Goal: Task Accomplishment & Management: Manage account settings

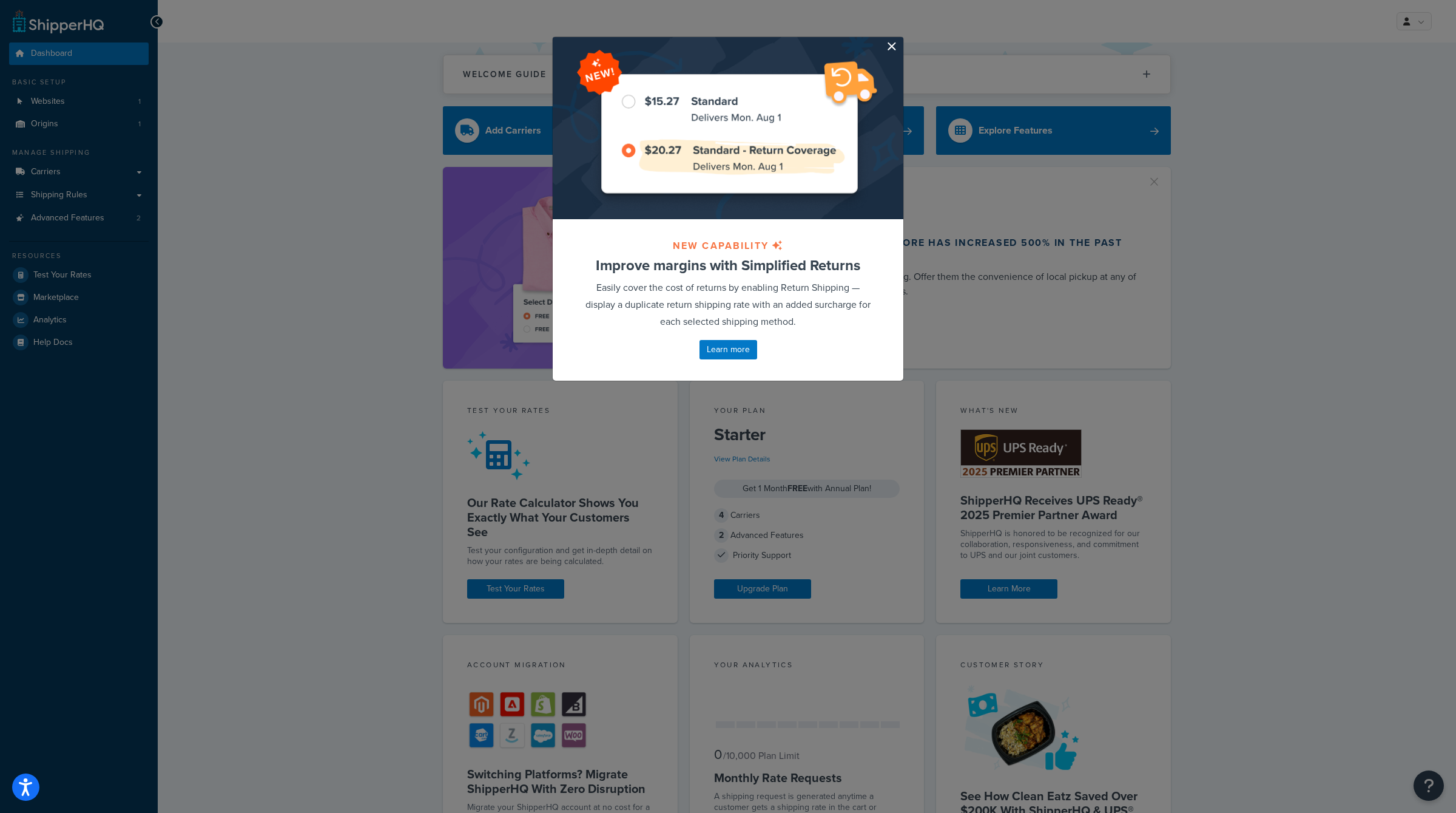
click at [901, 40] on button "button" at bounding box center [902, 38] width 3 height 3
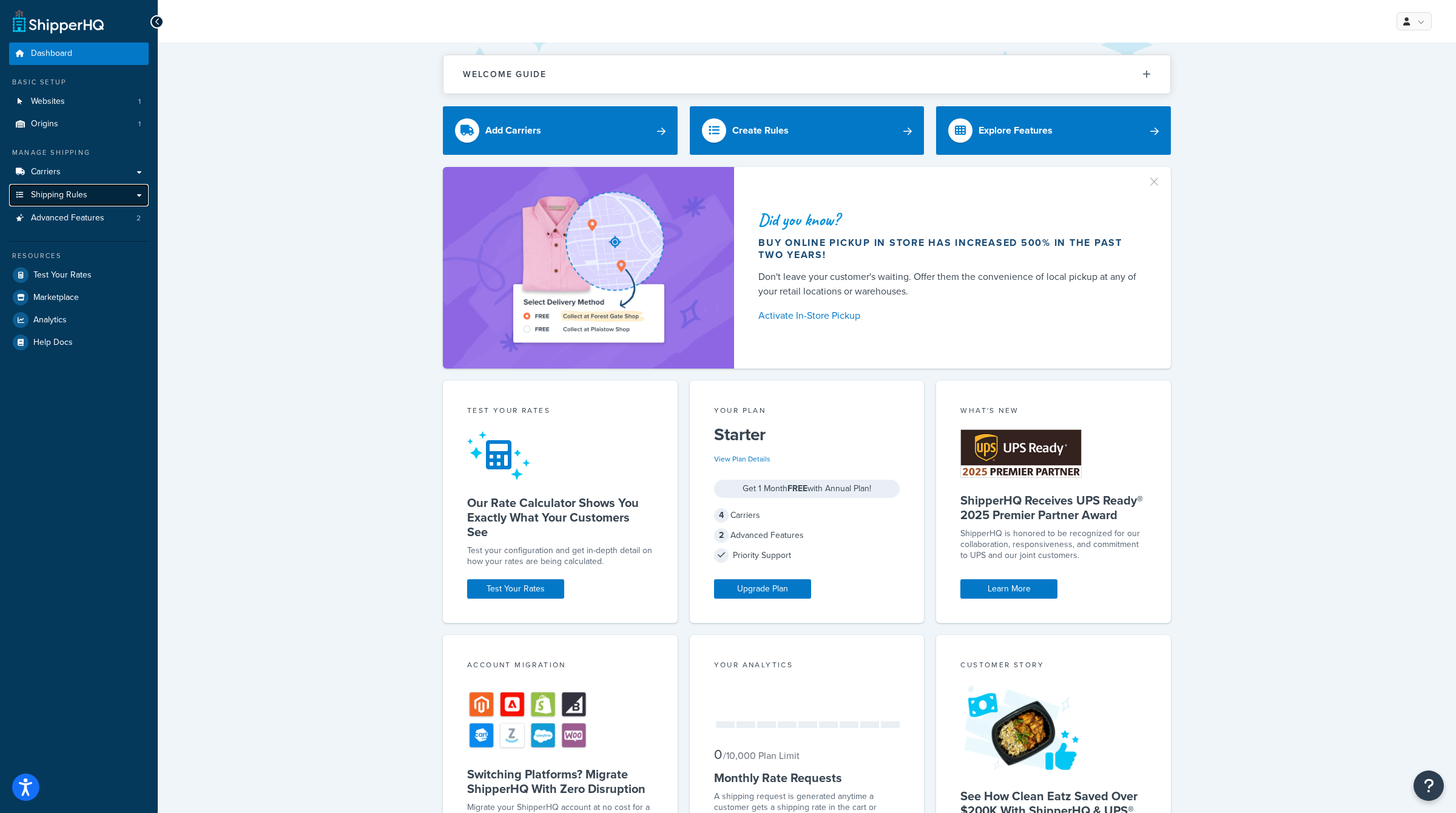
click at [70, 196] on span "Shipping Rules" at bounding box center [59, 195] width 56 height 10
click at [75, 164] on link "Carriers" at bounding box center [79, 172] width 140 height 23
click at [81, 118] on link "Origins 1" at bounding box center [79, 124] width 140 height 23
click at [77, 184] on link "Shipping Rules" at bounding box center [79, 195] width 140 height 23
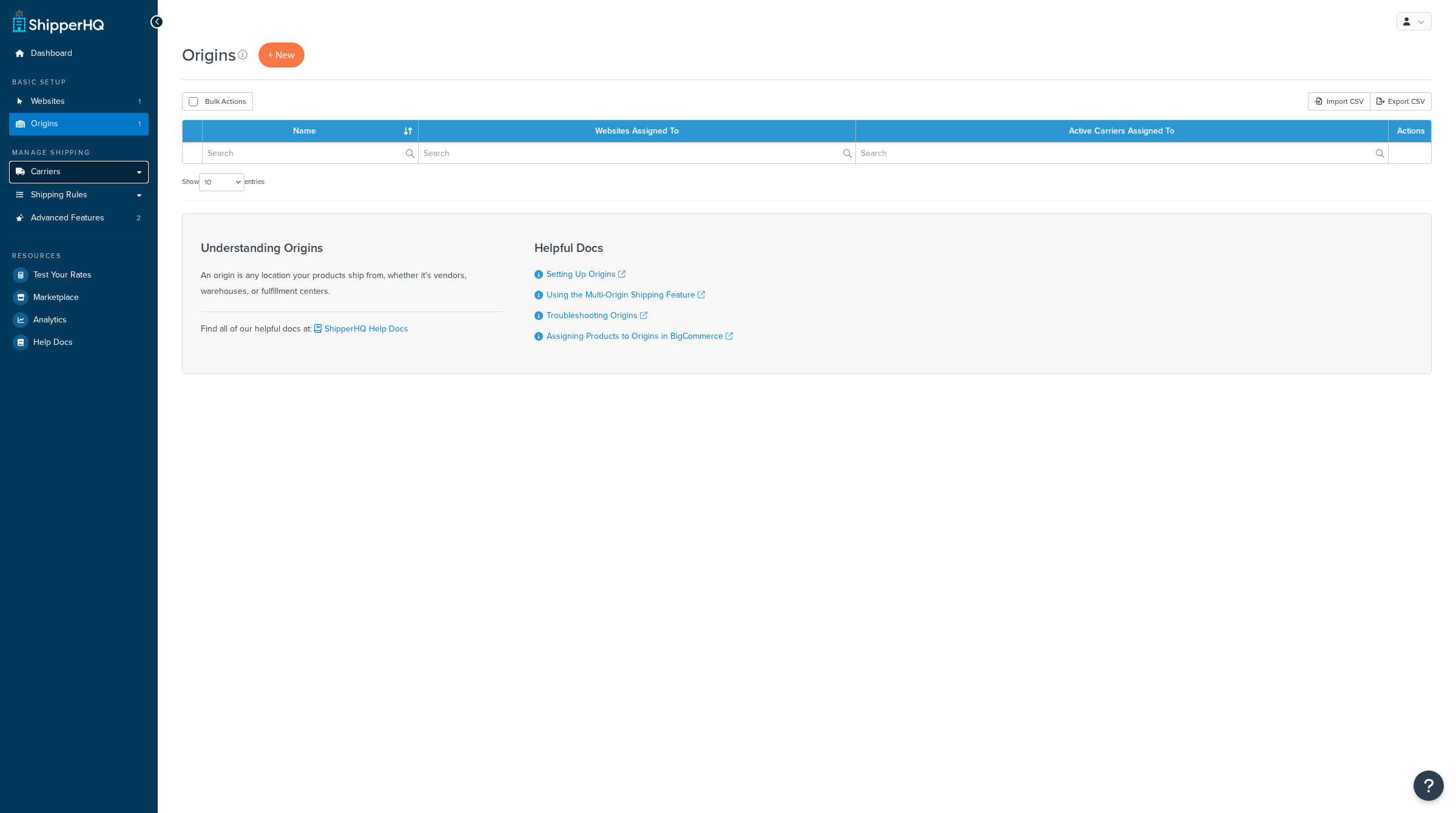
click at [88, 168] on link "Carriers" at bounding box center [79, 172] width 140 height 23
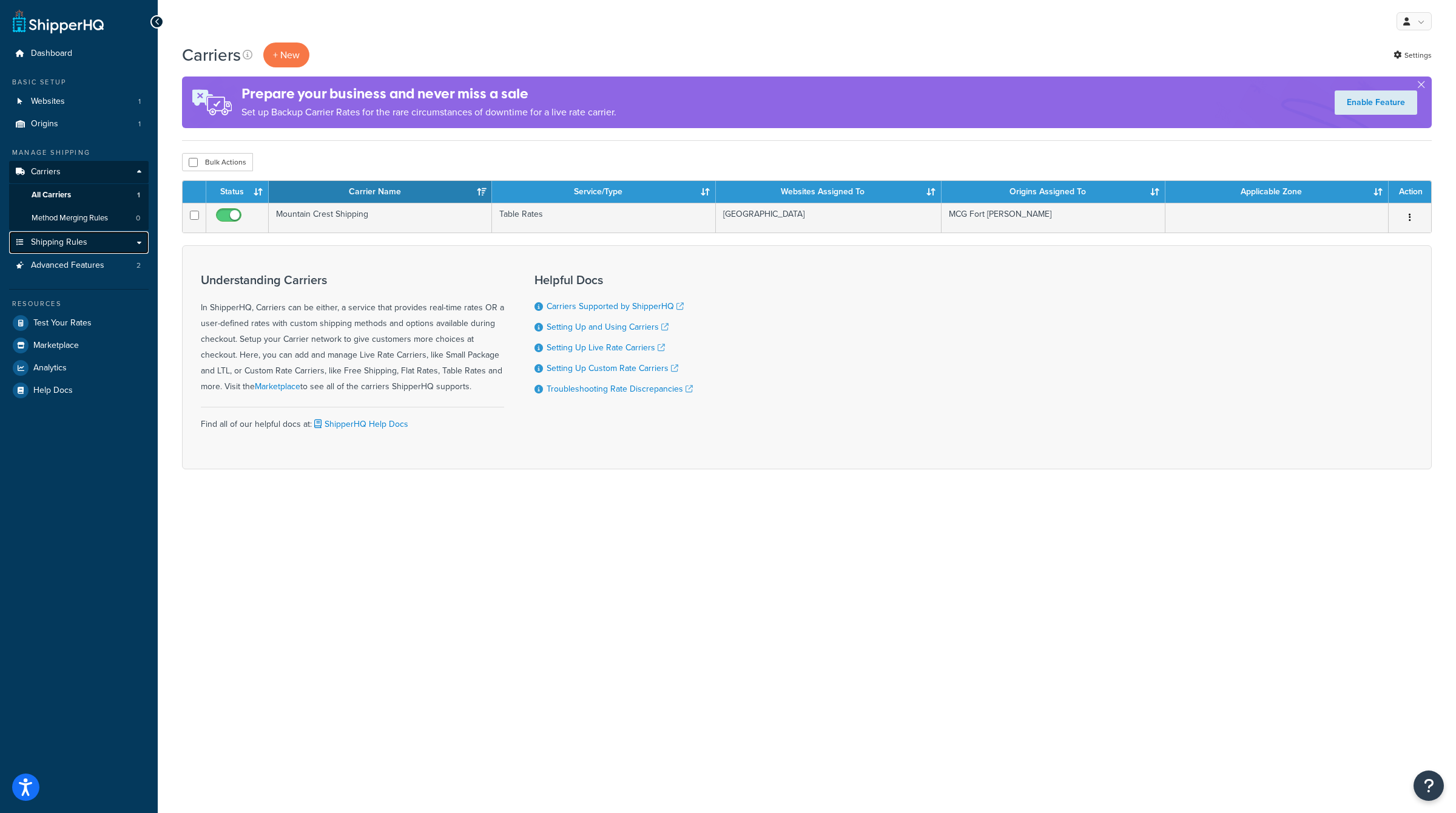
click at [76, 249] on link "Shipping Rules" at bounding box center [79, 242] width 140 height 23
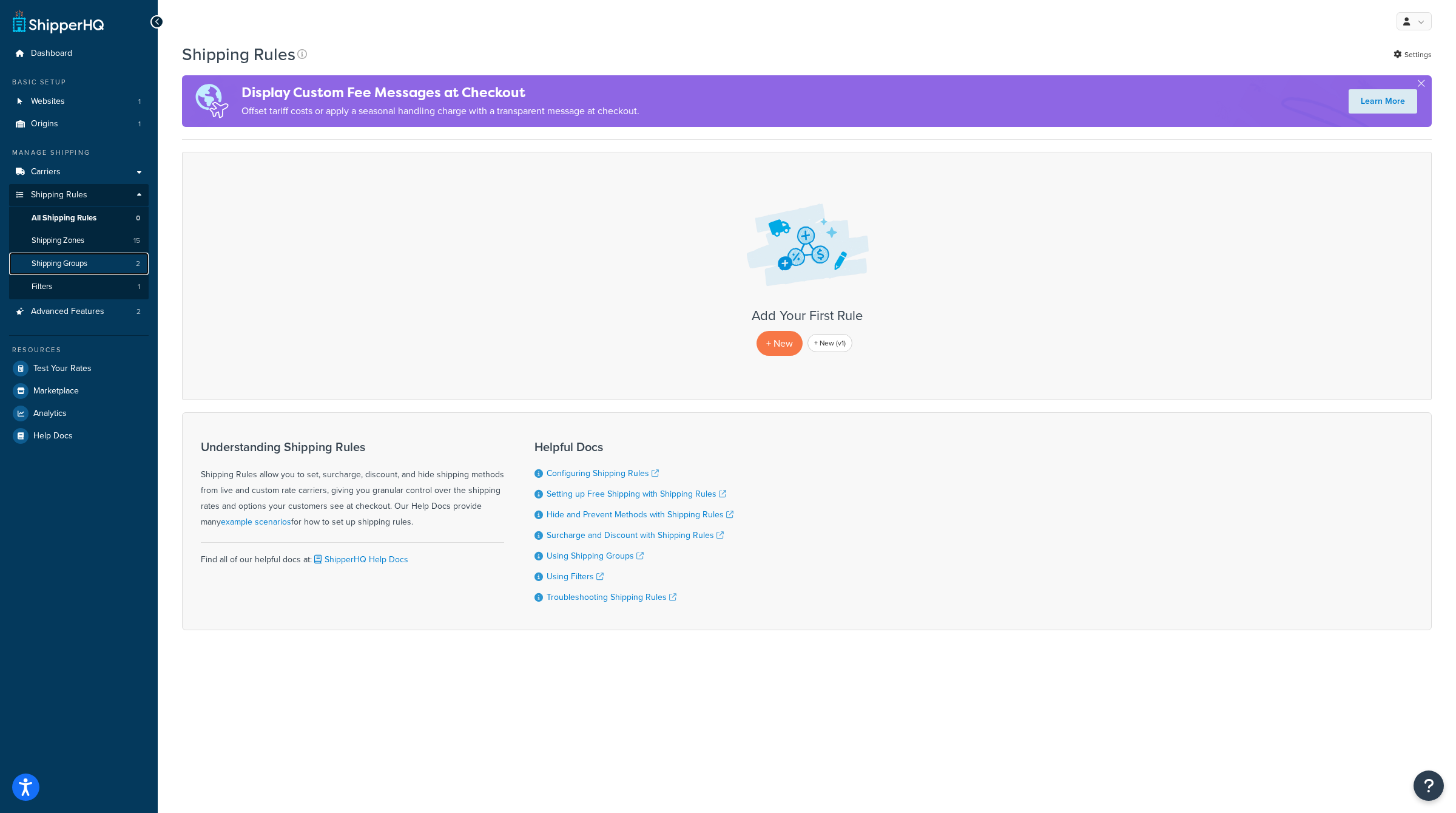
click at [85, 260] on span "Shipping Groups" at bounding box center [59, 263] width 55 height 10
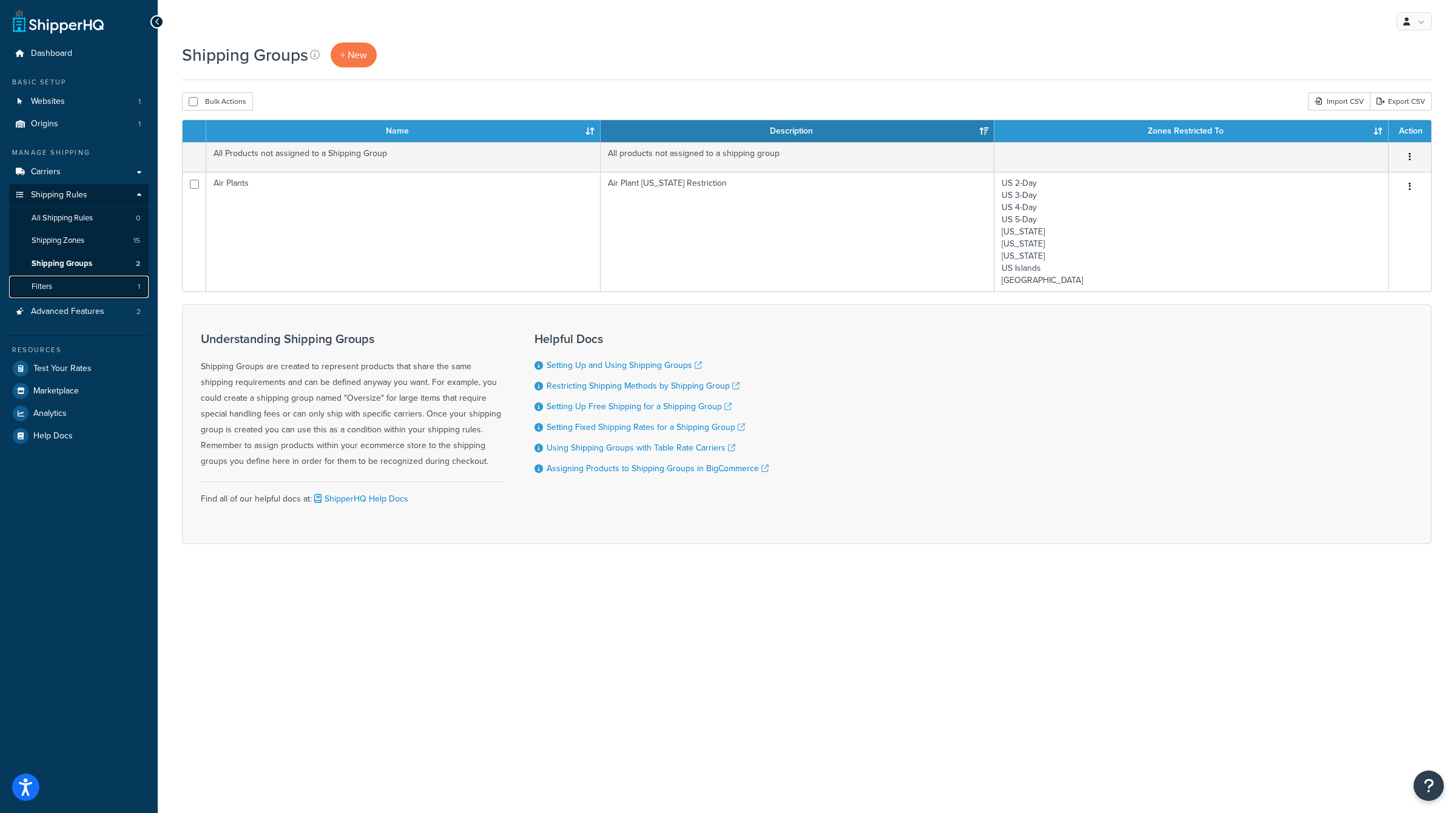
click at [85, 285] on link "Filters 1" at bounding box center [79, 286] width 140 height 23
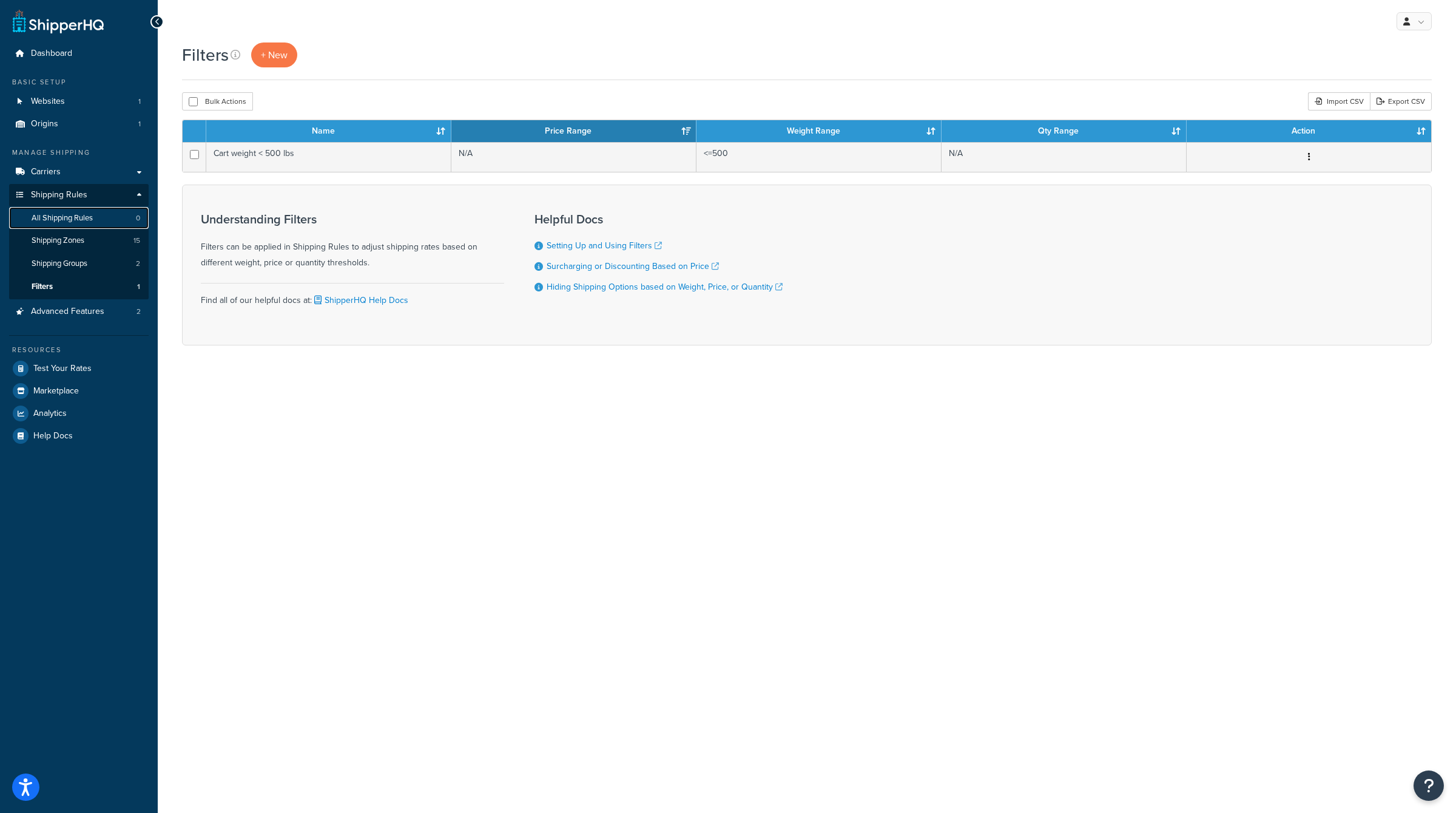
click at [86, 211] on link "All Shipping Rules 0" at bounding box center [79, 218] width 140 height 23
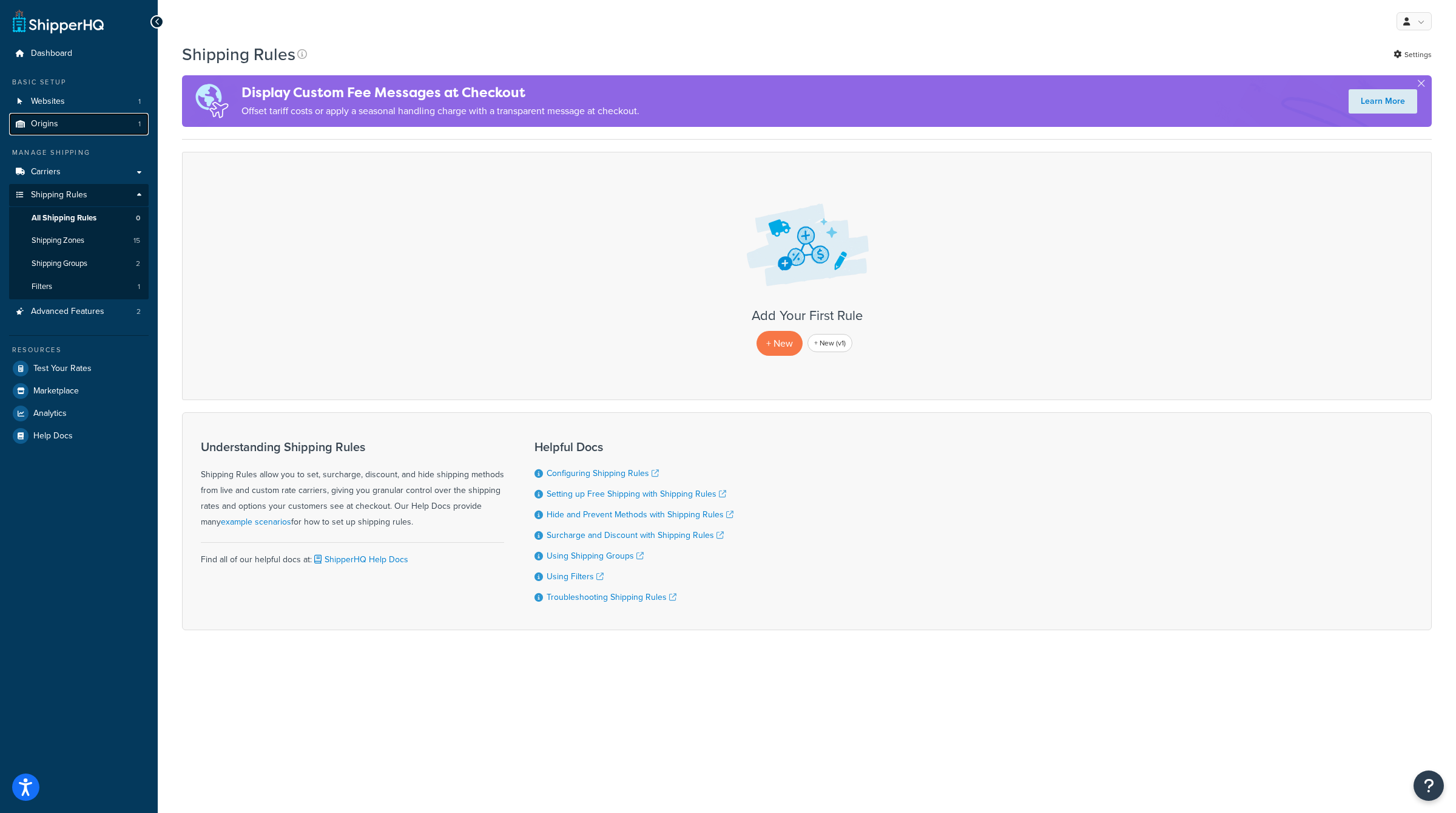
click at [106, 126] on link "Origins 1" at bounding box center [79, 124] width 140 height 23
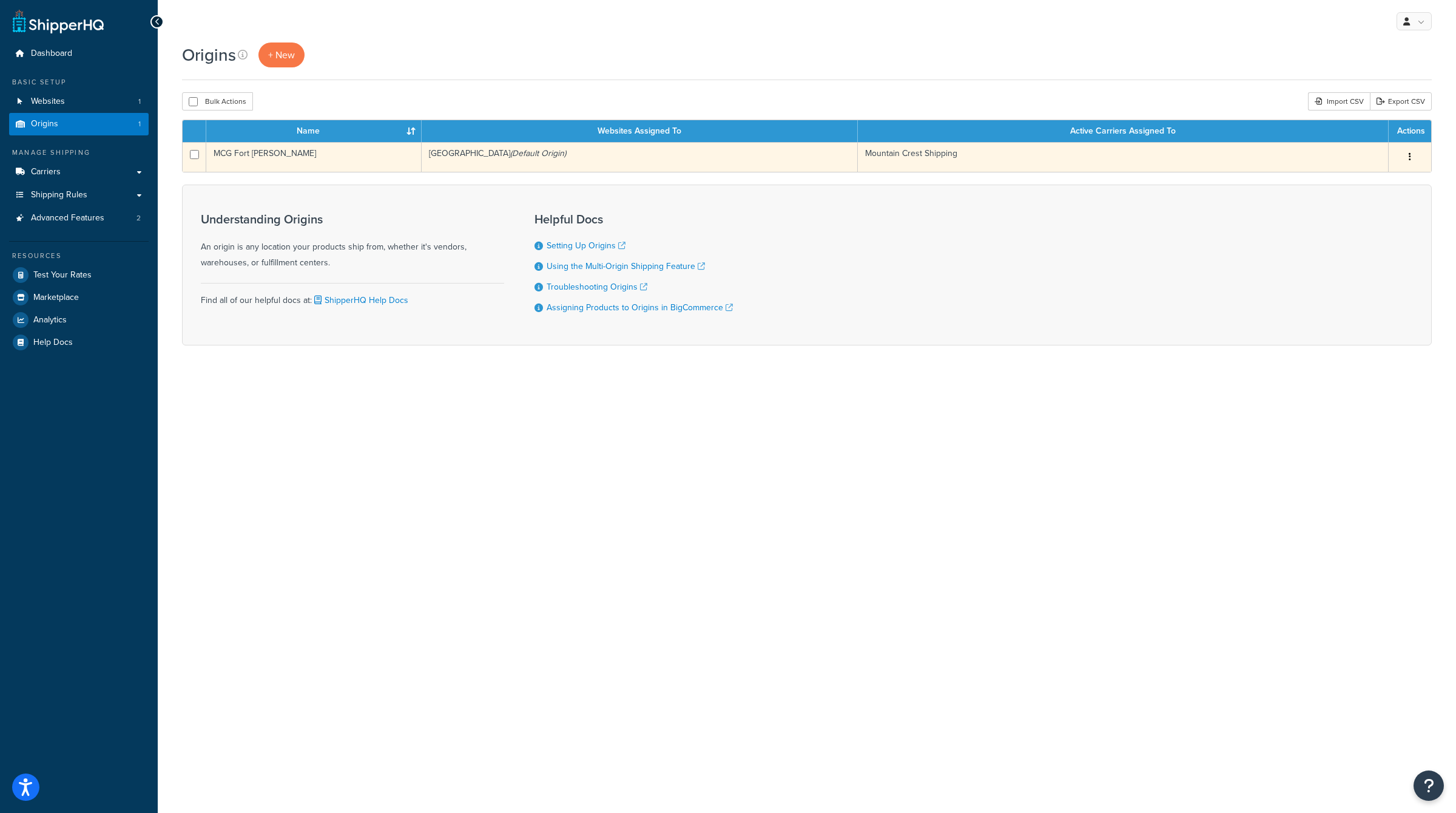
click at [1401, 151] on div "Edit Duplicate Delete" at bounding box center [1410, 156] width 28 height 19
click at [1404, 151] on button "button" at bounding box center [1410, 156] width 17 height 19
click at [1372, 173] on link "Edit" at bounding box center [1370, 179] width 95 height 25
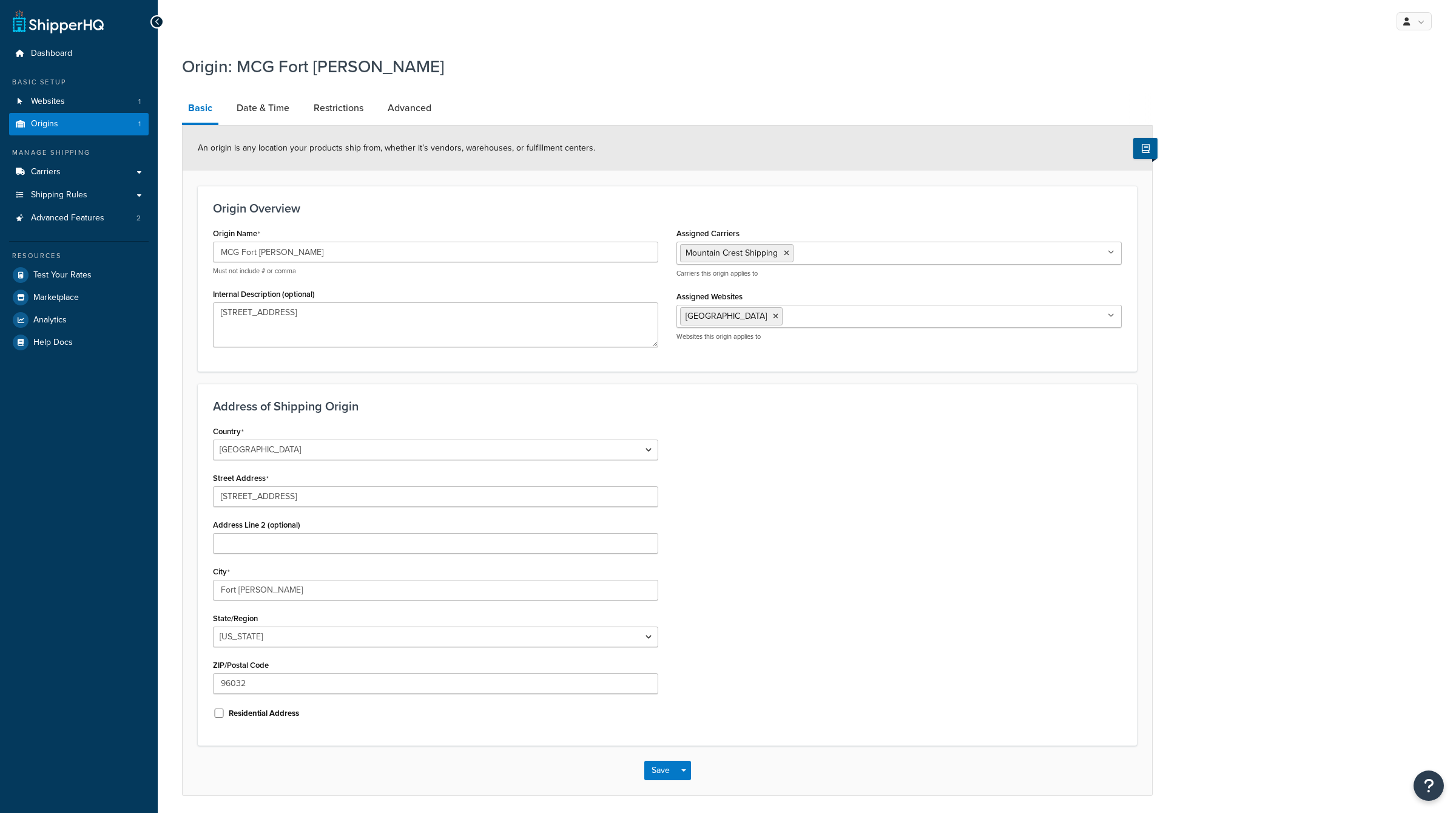
select select "5"
click at [272, 113] on link "Date & Time" at bounding box center [263, 108] width 65 height 29
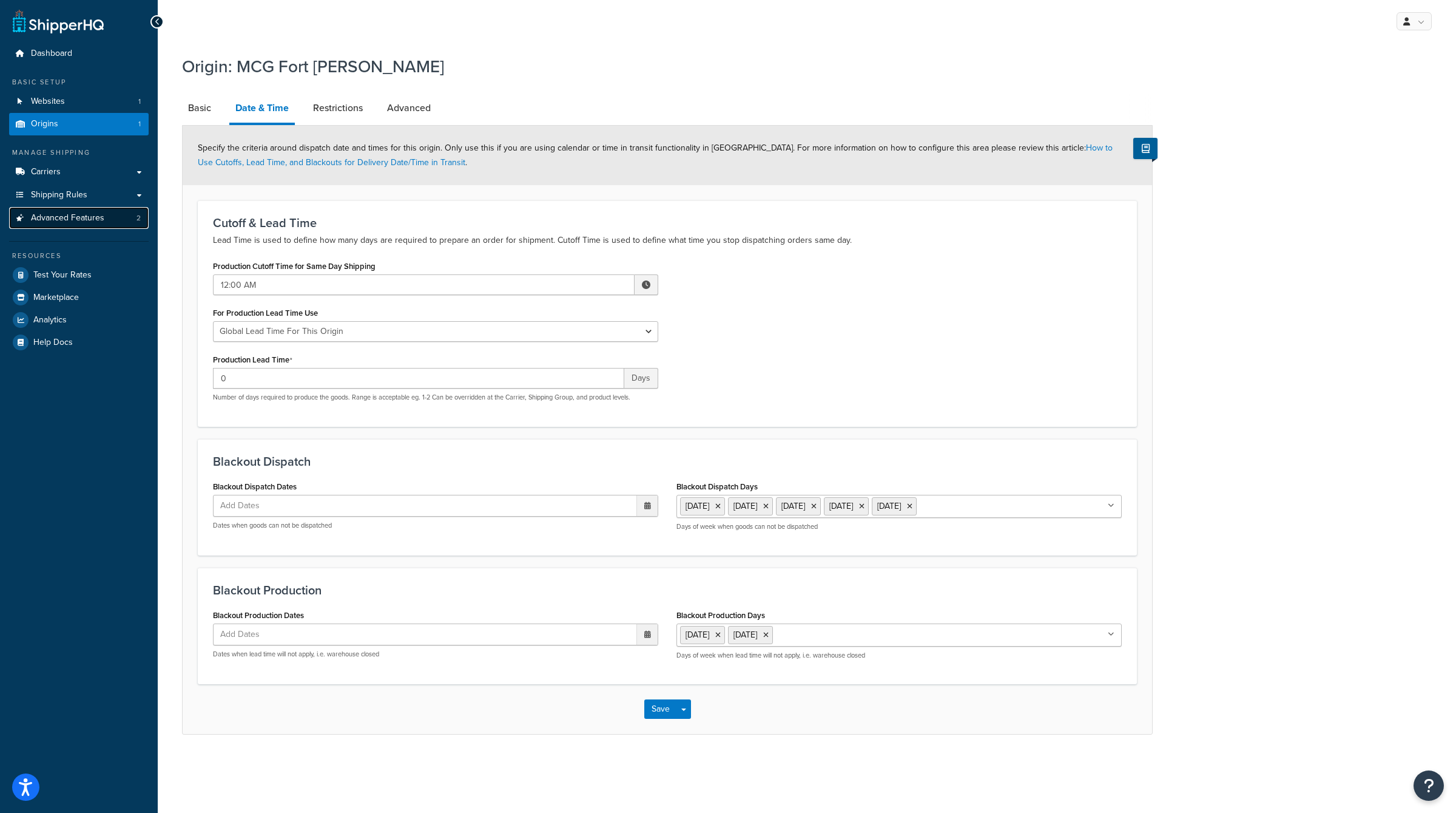
click at [91, 216] on span "Advanced Features" at bounding box center [67, 217] width 74 height 10
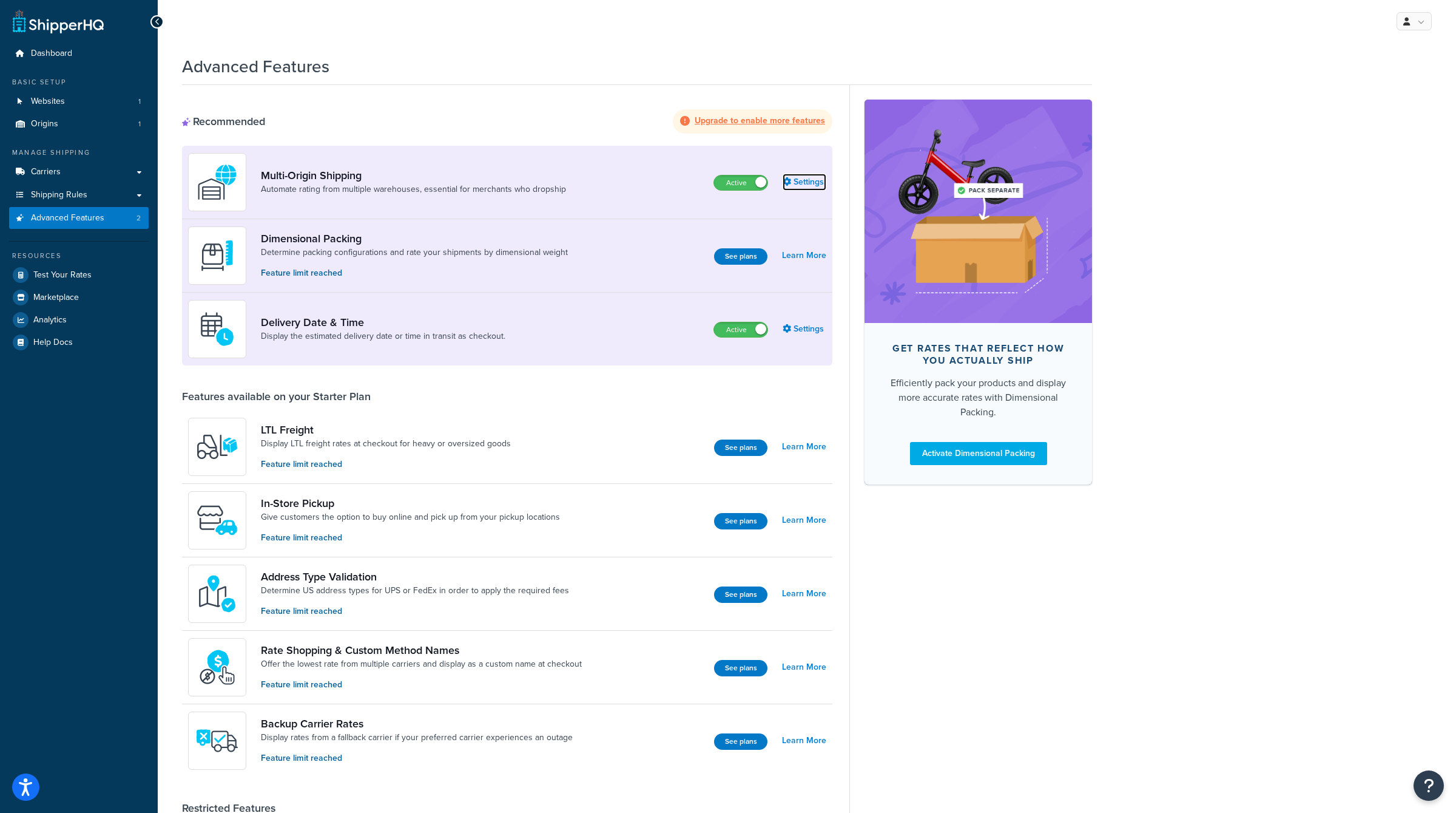
click at [804, 182] on link "Settings" at bounding box center [804, 182] width 44 height 17
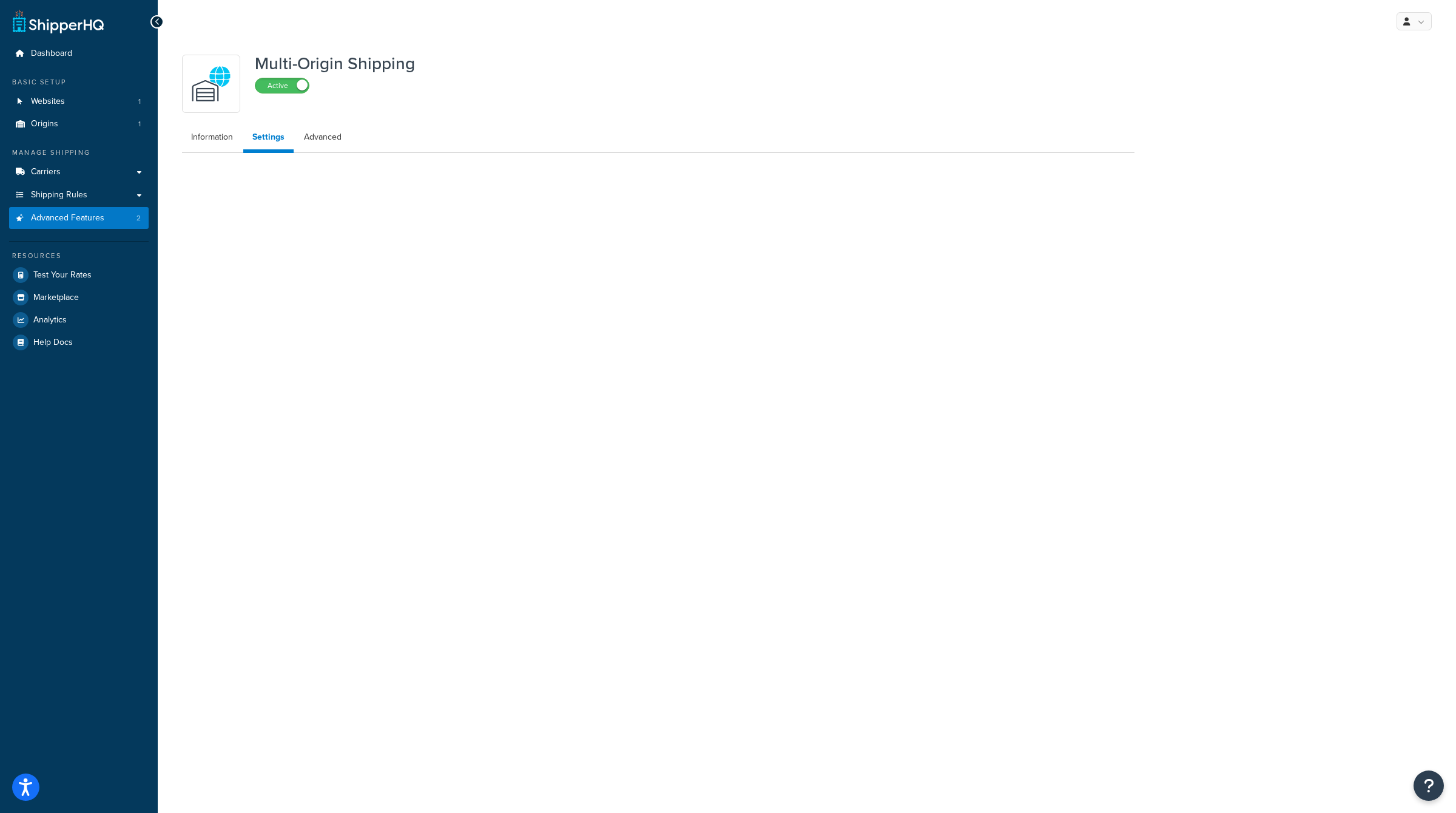
select select "false"
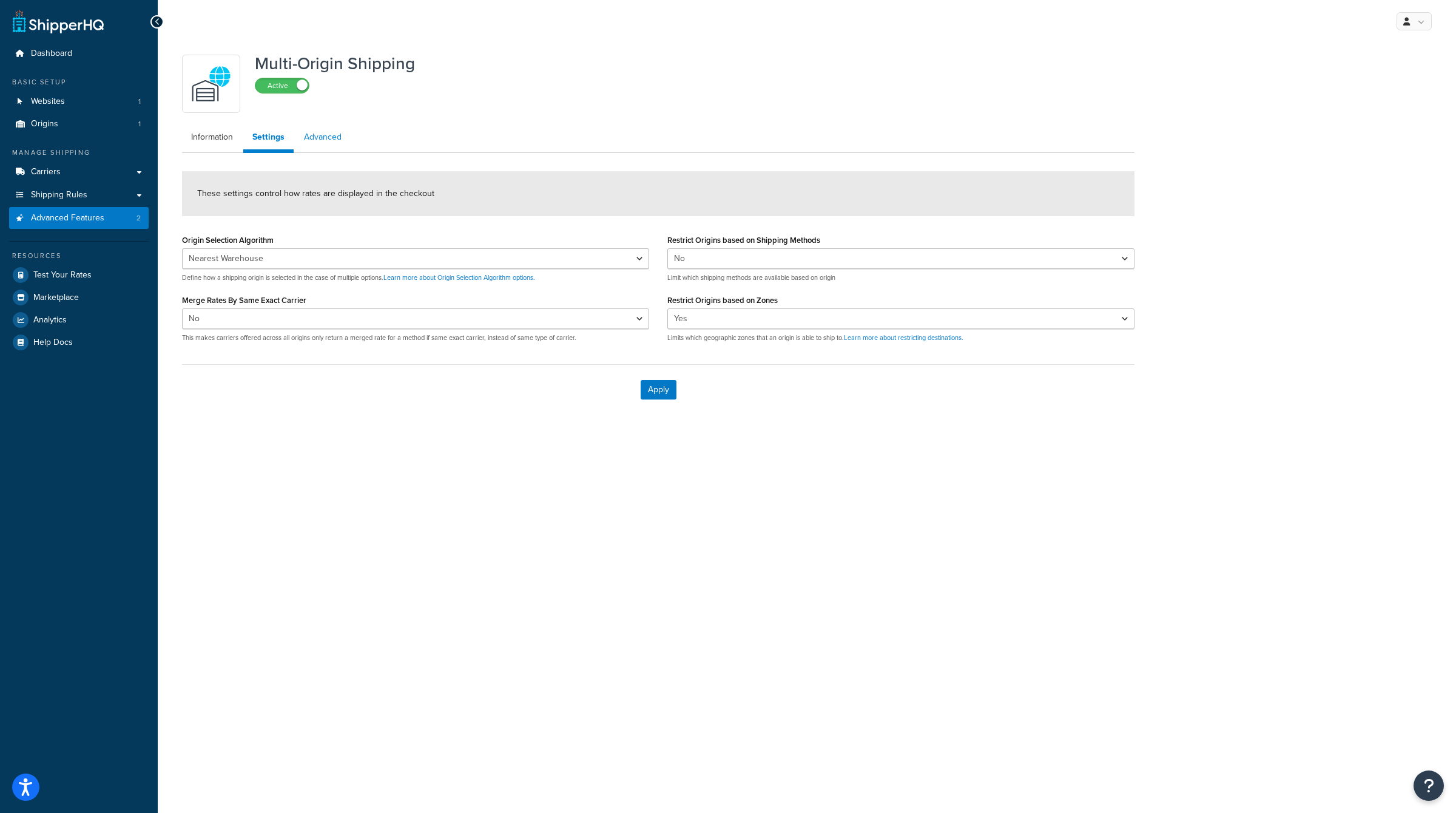
click at [316, 136] on link "Advanced" at bounding box center [323, 137] width 55 height 25
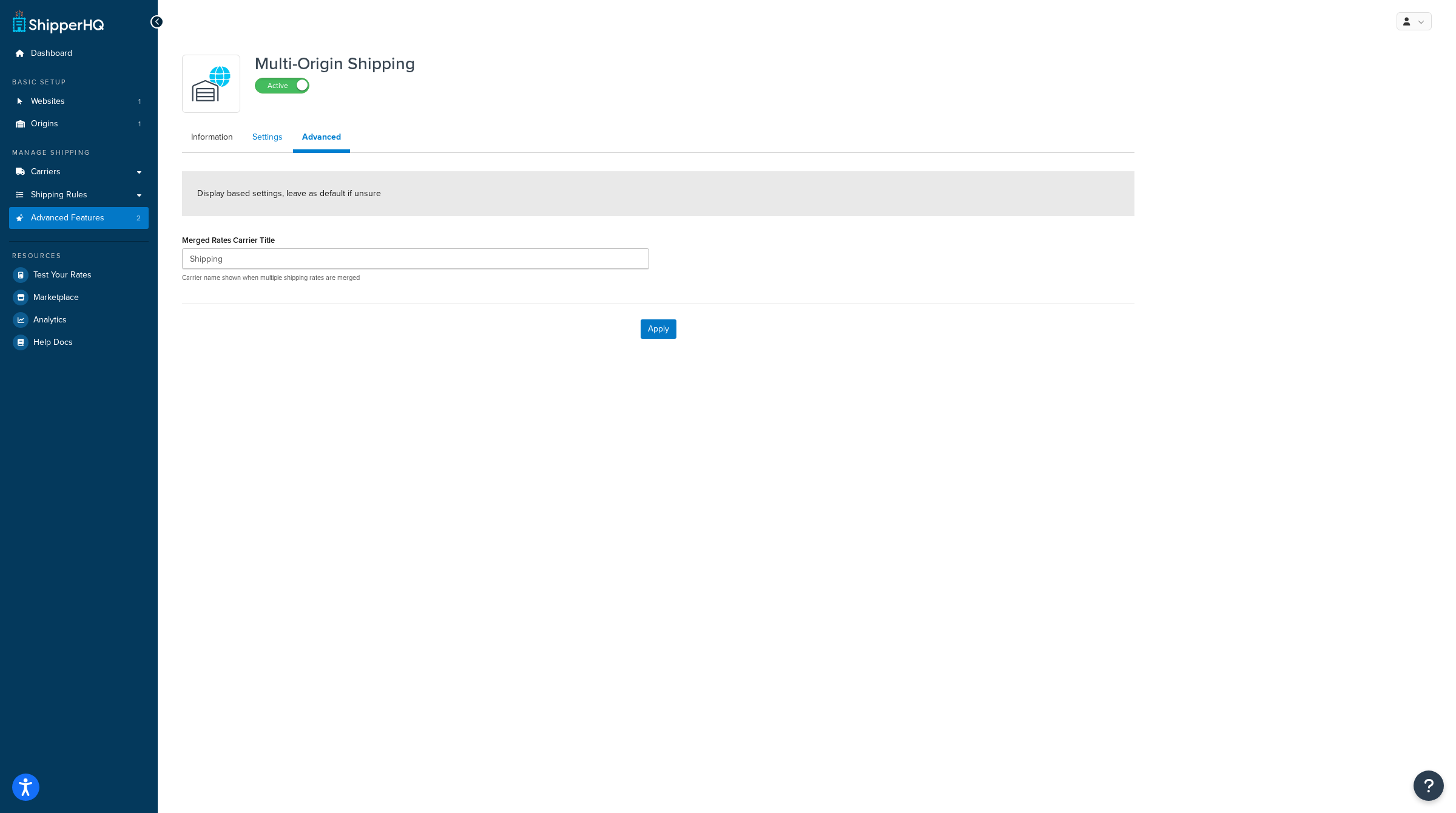
click at [260, 136] on link "Settings" at bounding box center [267, 137] width 48 height 25
select select "false"
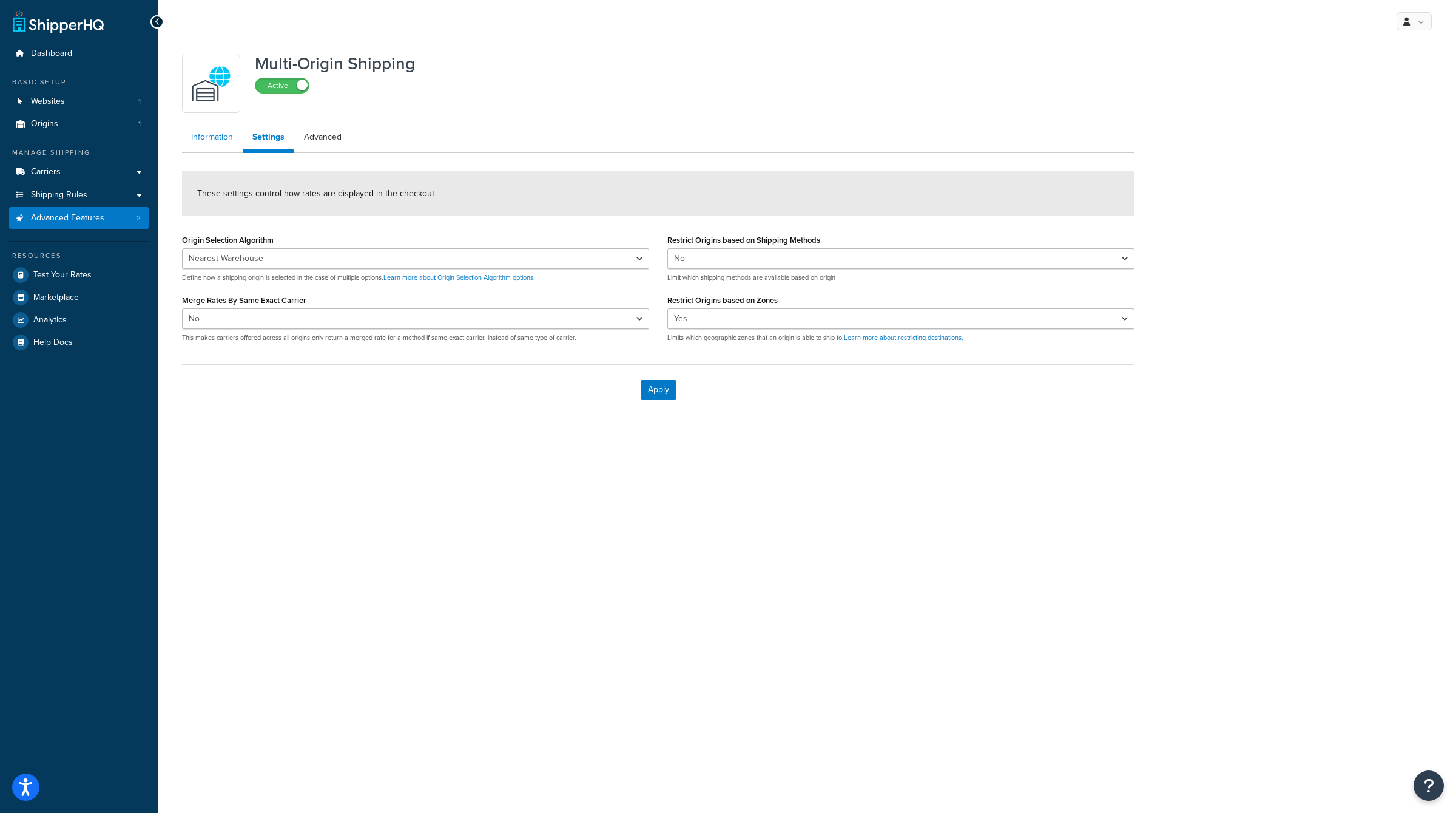
click at [226, 140] on link "Information" at bounding box center [212, 137] width 60 height 25
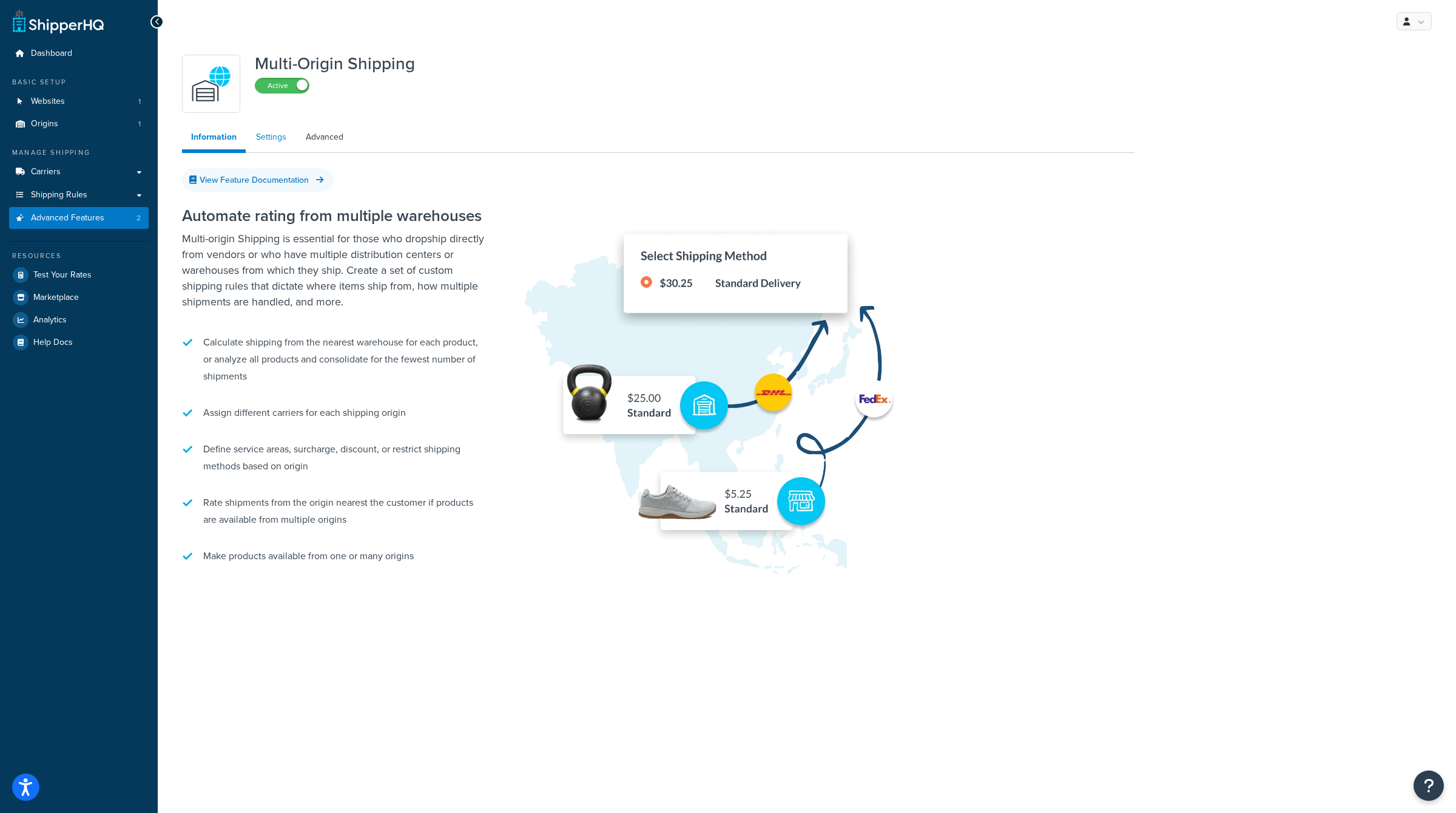
click at [287, 140] on link "Settings" at bounding box center [271, 137] width 48 height 25
select select "false"
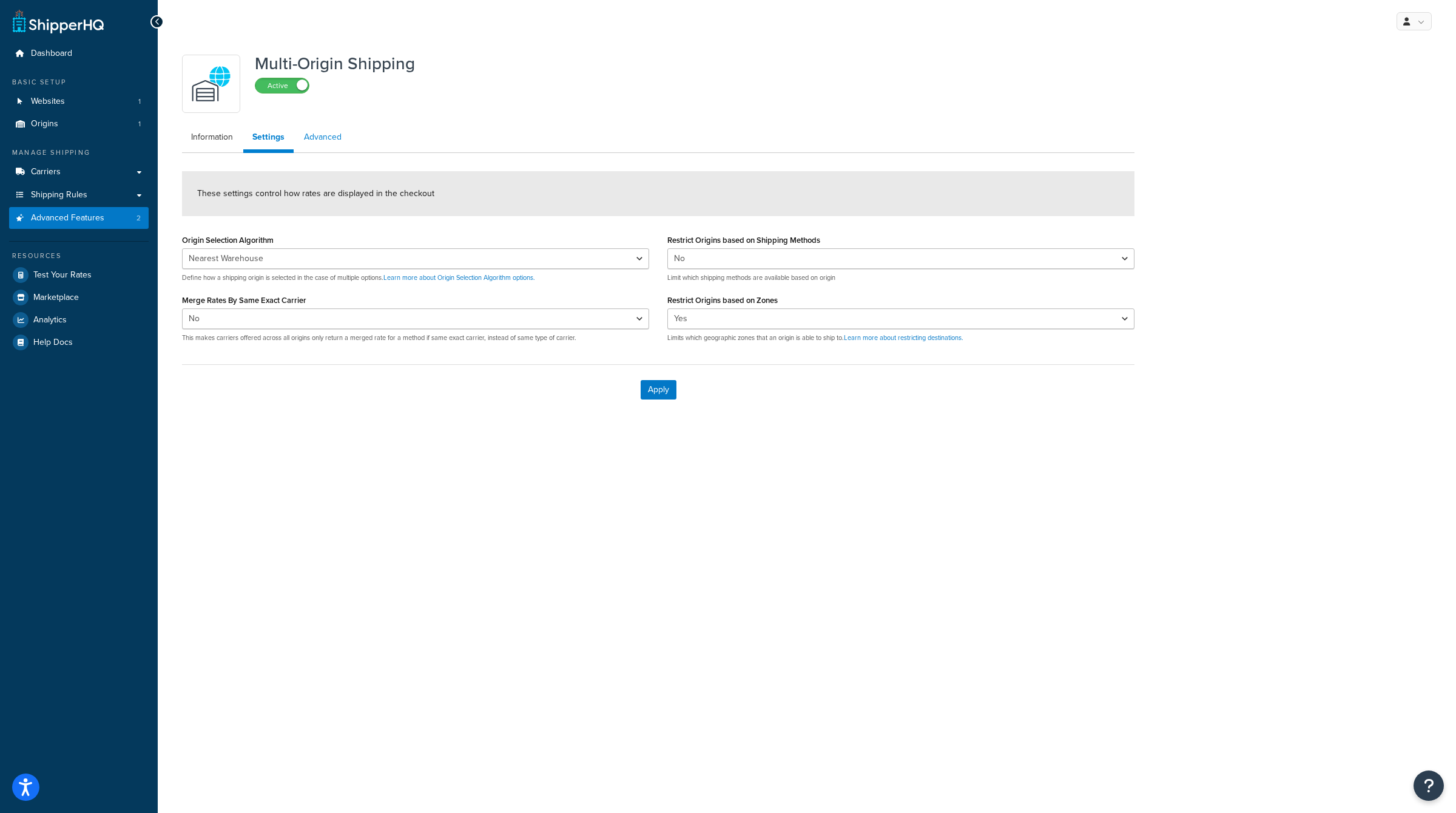
click at [320, 140] on link "Advanced" at bounding box center [323, 137] width 55 height 25
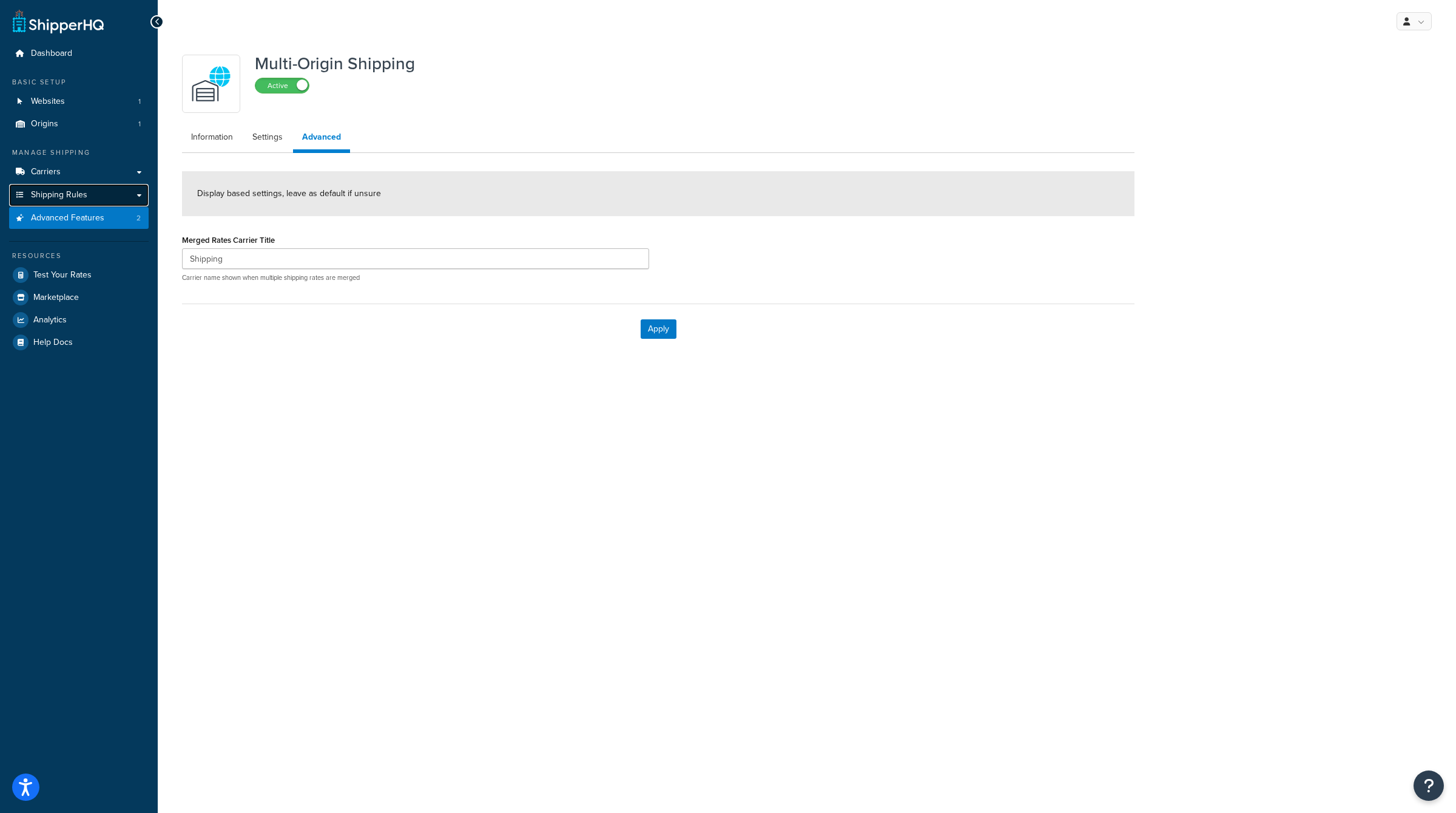
click at [104, 190] on link "Shipping Rules" at bounding box center [79, 195] width 140 height 23
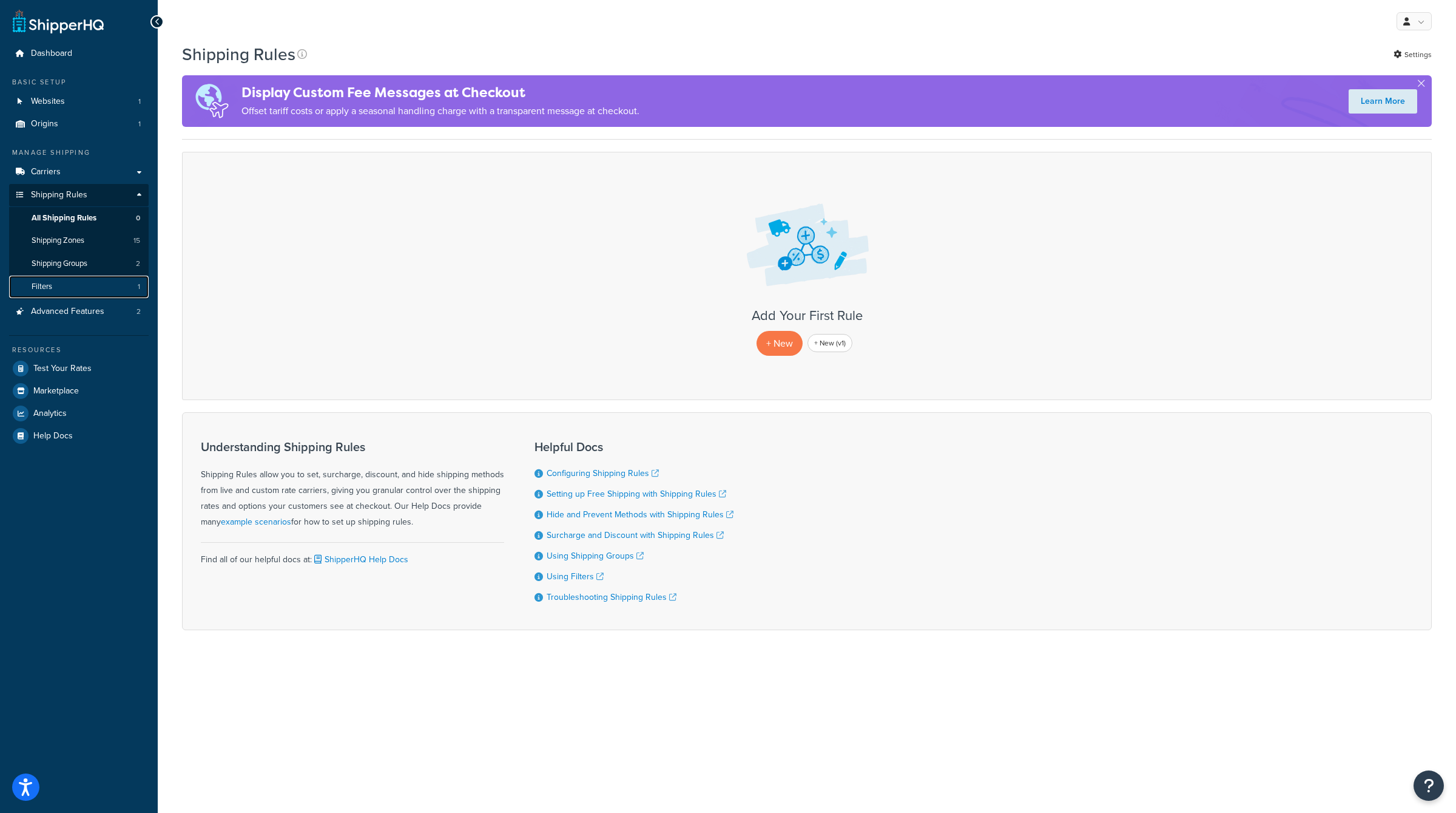
click at [94, 293] on link "Filters 1" at bounding box center [79, 286] width 140 height 23
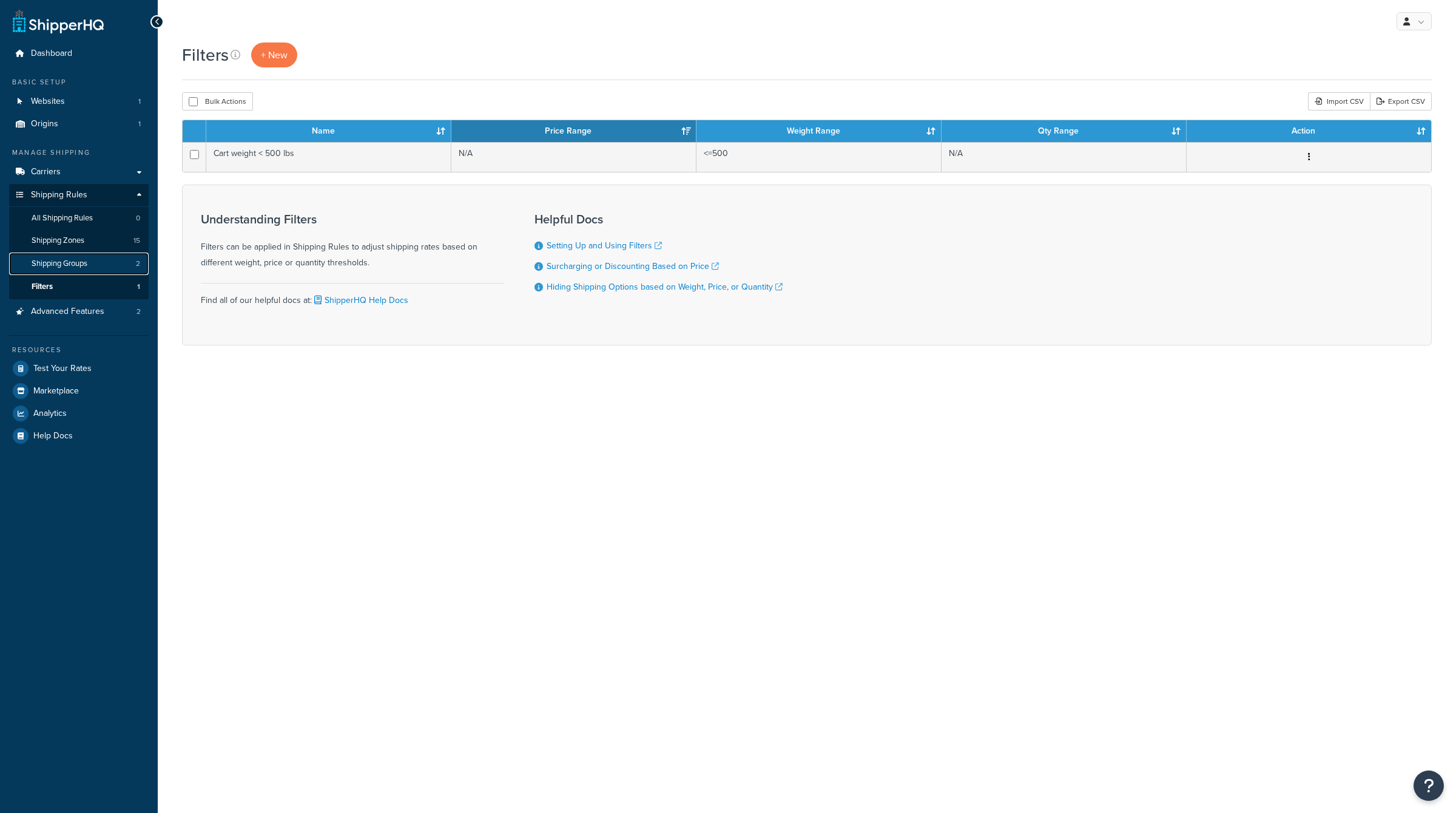
click at [101, 266] on link "Shipping Groups 2" at bounding box center [79, 264] width 140 height 23
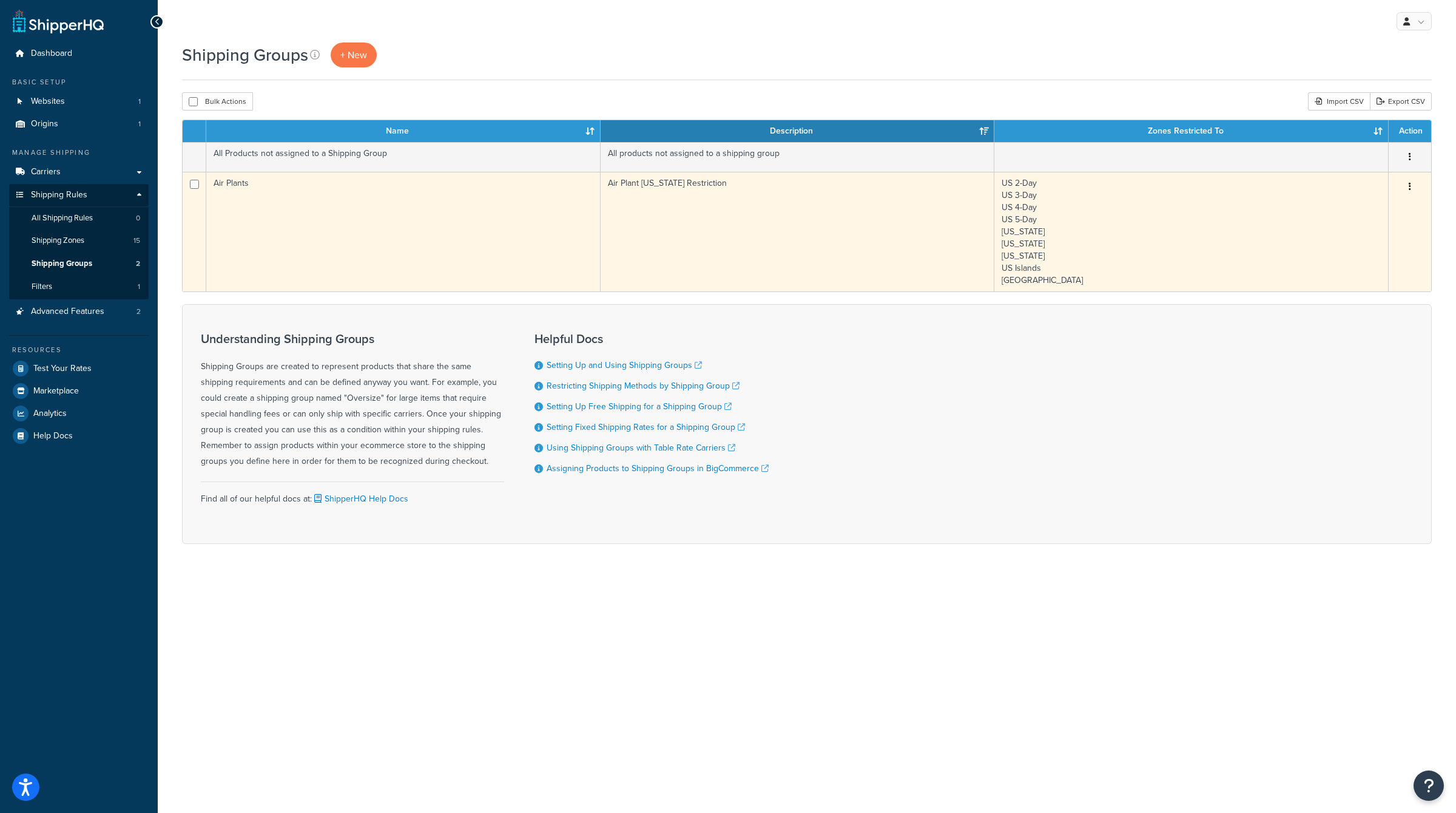
click at [1414, 187] on button "button" at bounding box center [1410, 186] width 17 height 19
click at [1392, 206] on link "Edit" at bounding box center [1361, 210] width 95 height 25
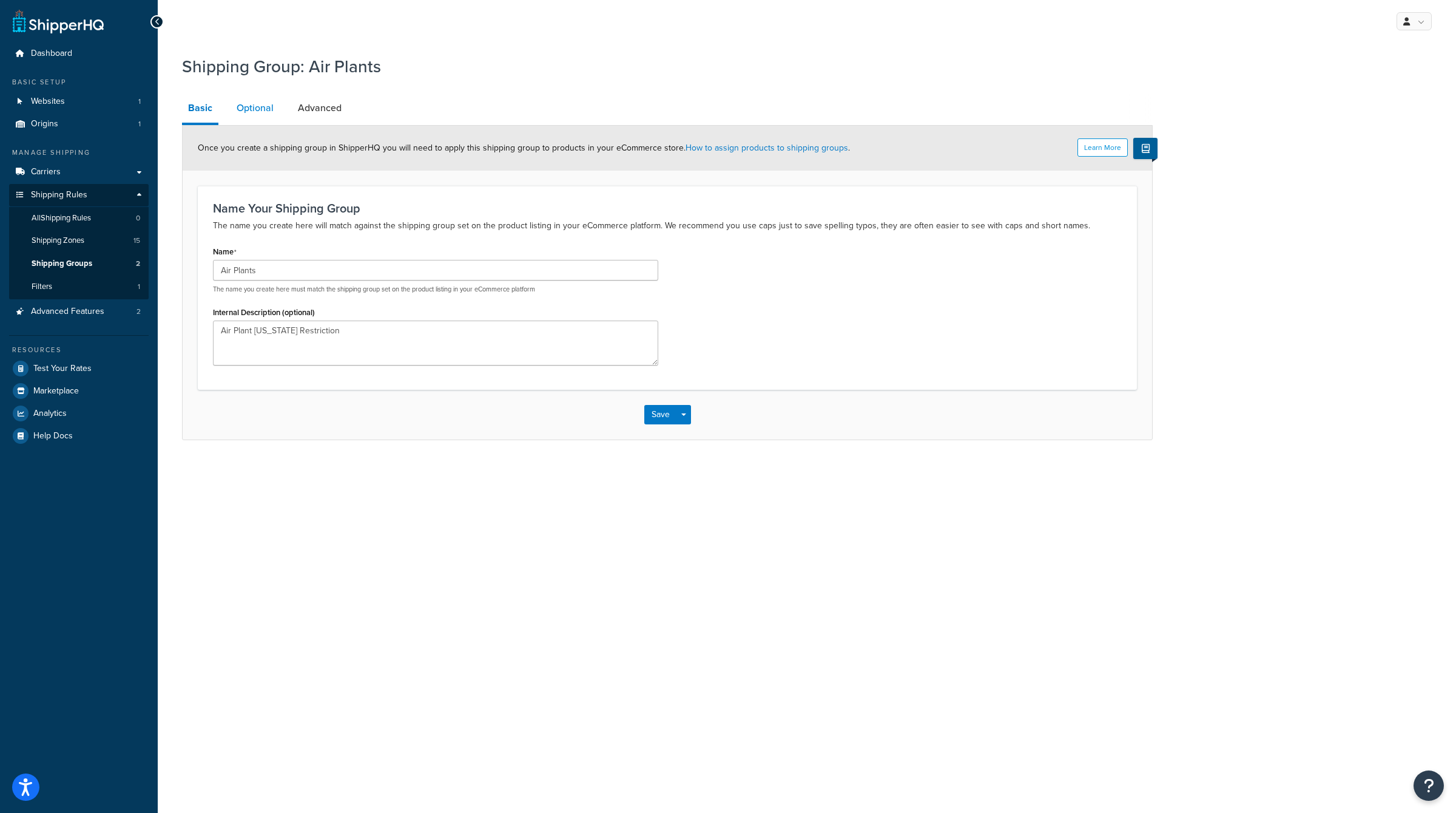
click at [255, 103] on link "Optional" at bounding box center [255, 108] width 49 height 29
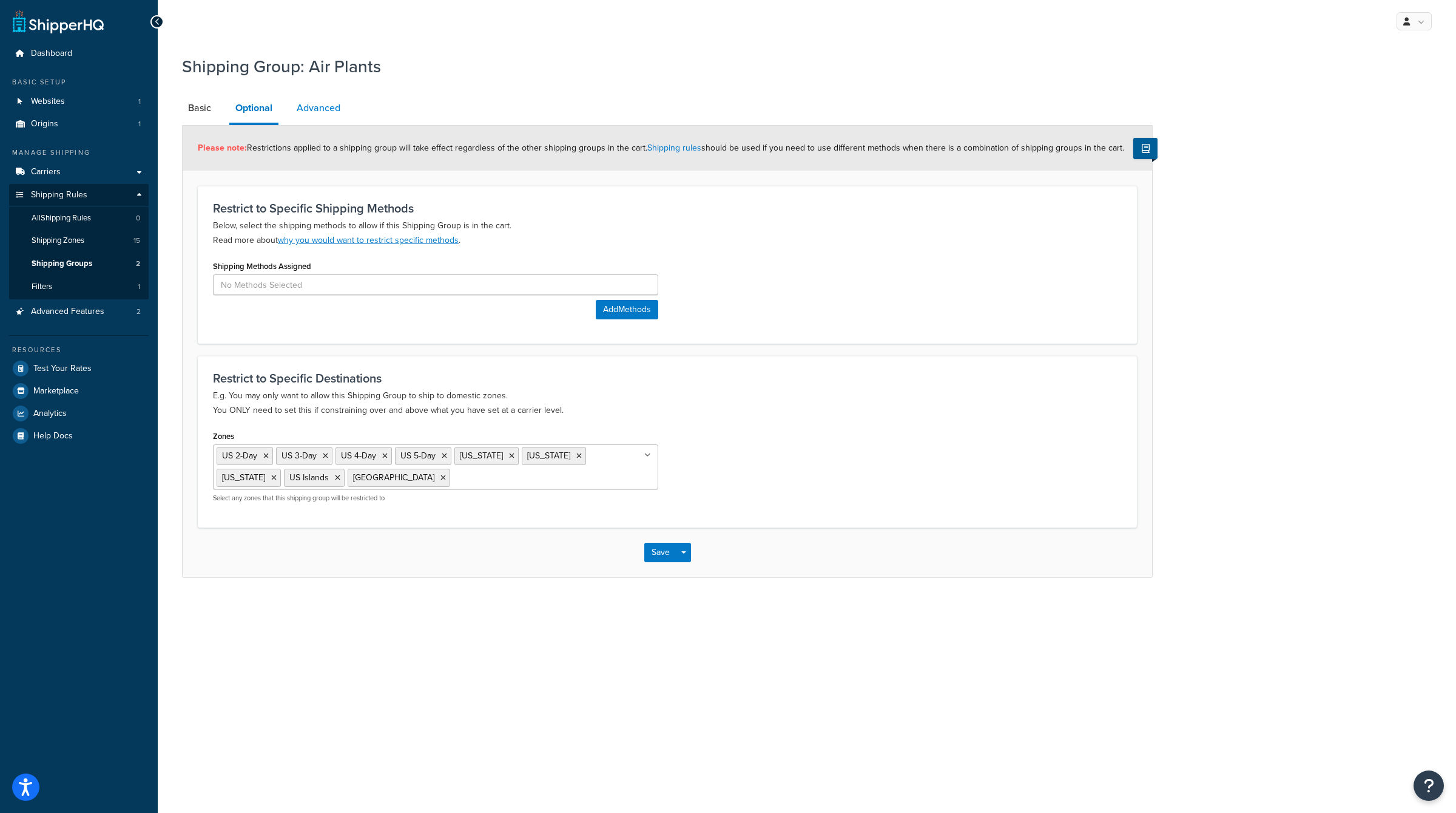
click at [308, 103] on link "Advanced" at bounding box center [318, 108] width 55 height 29
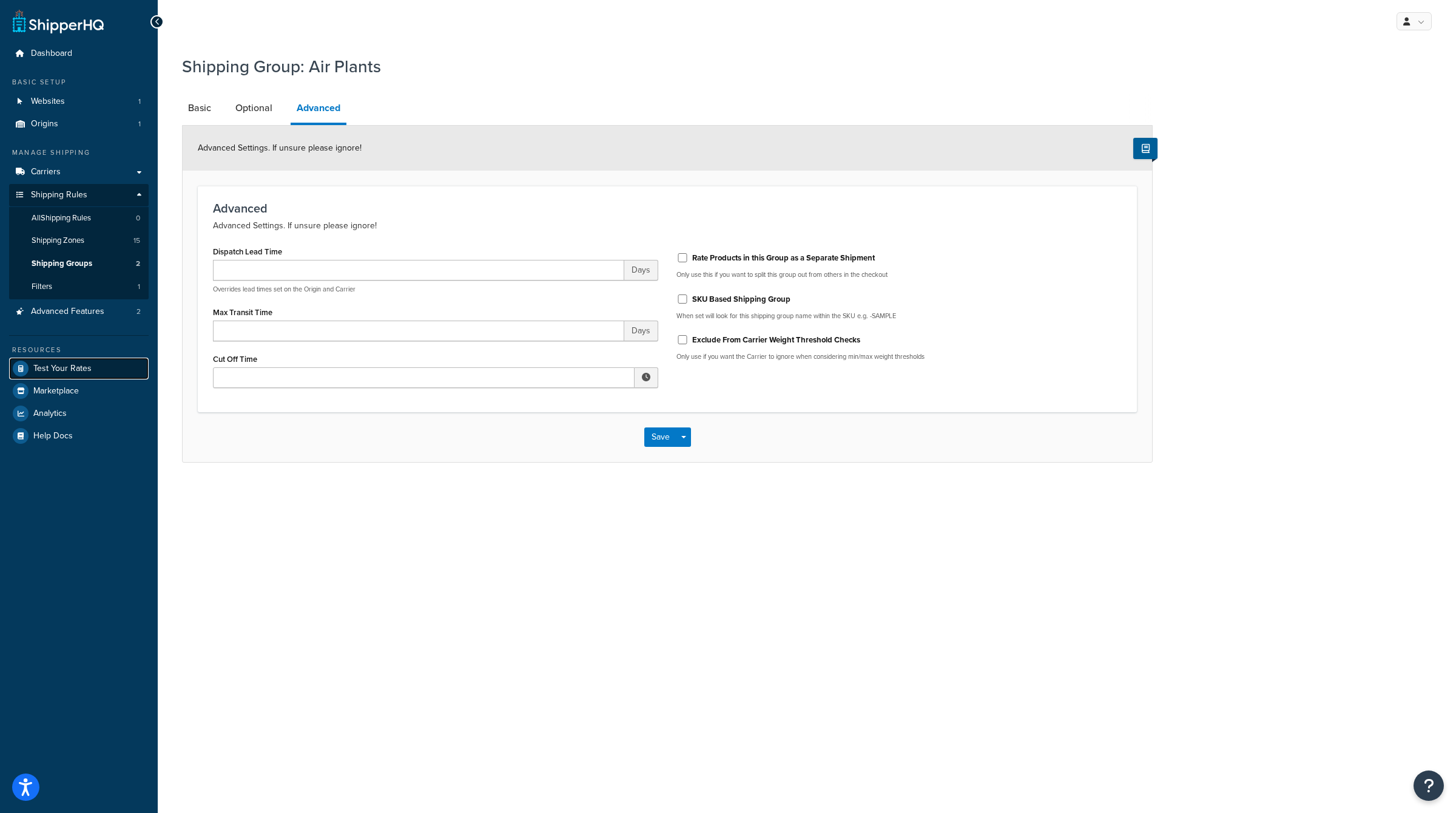
click at [50, 367] on span "Test Your Rates" at bounding box center [63, 368] width 58 height 10
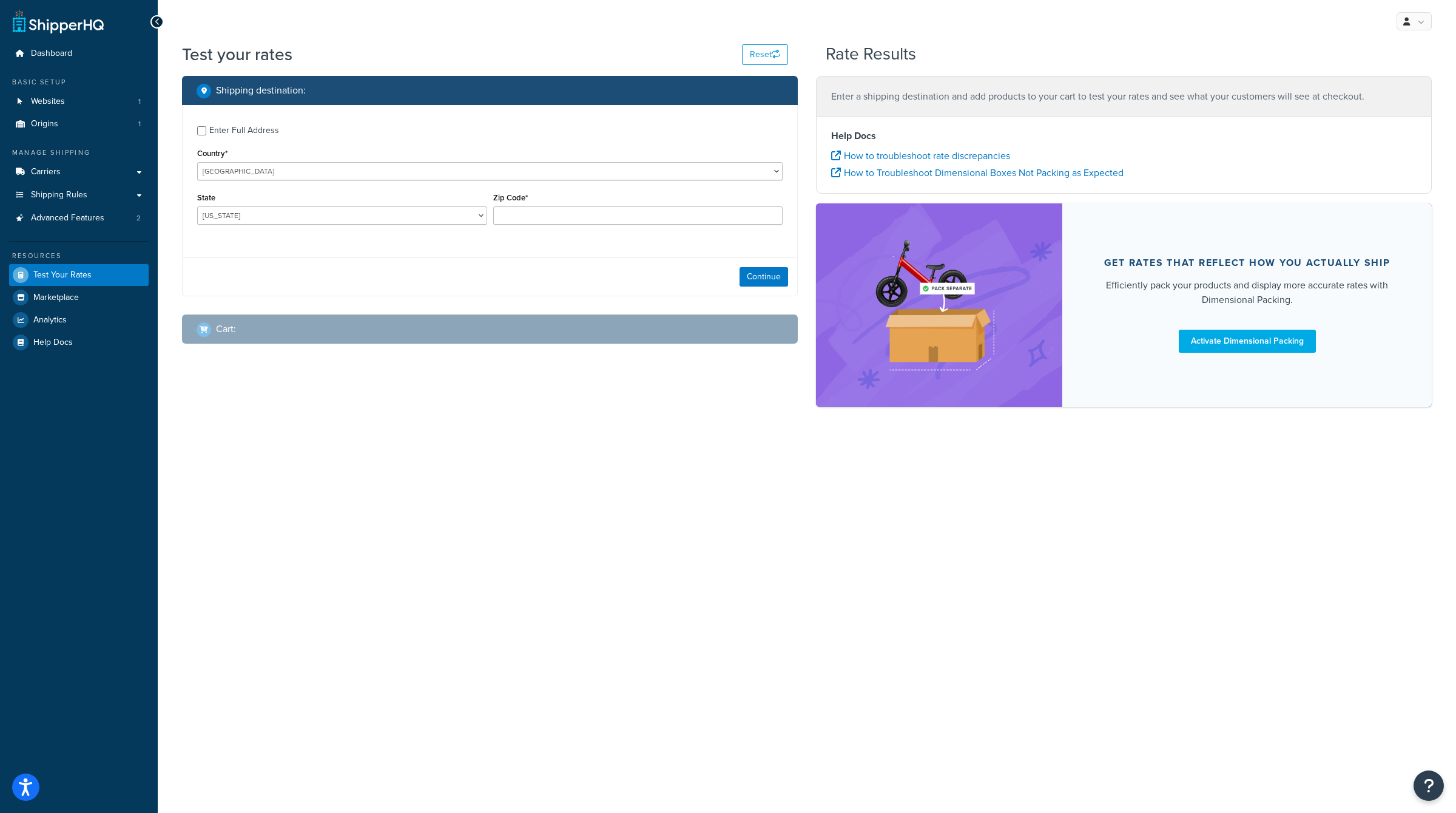
click at [224, 131] on div "Enter Full Address" at bounding box center [244, 130] width 70 height 17
click at [206, 131] on input "Enter Full Address" at bounding box center [202, 131] width 9 height 9
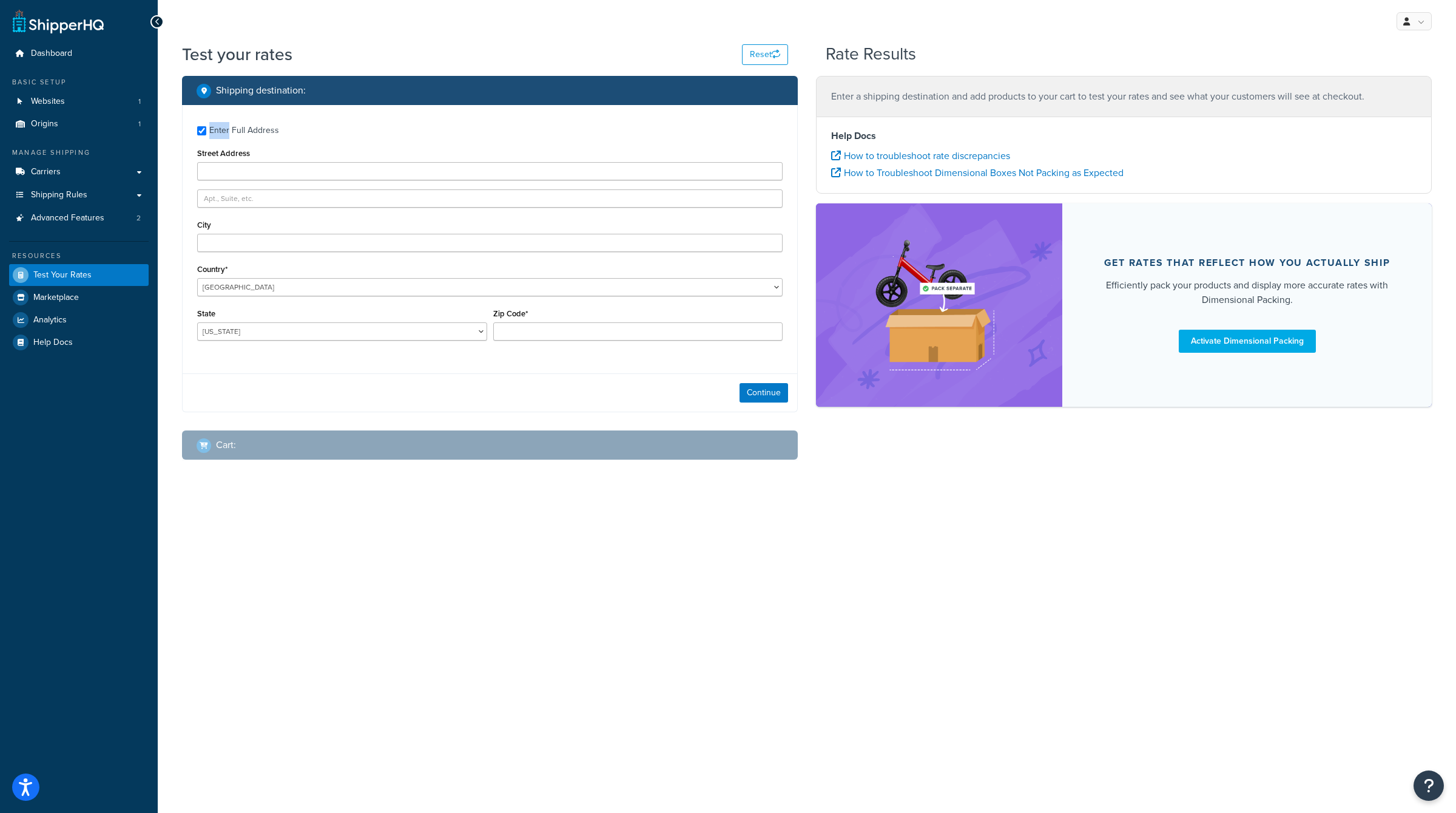
click at [224, 131] on div "Enter Full Address" at bounding box center [244, 130] width 70 height 17
click at [206, 131] on input "Enter Full Address" at bounding box center [202, 131] width 9 height 9
checkbox input "false"
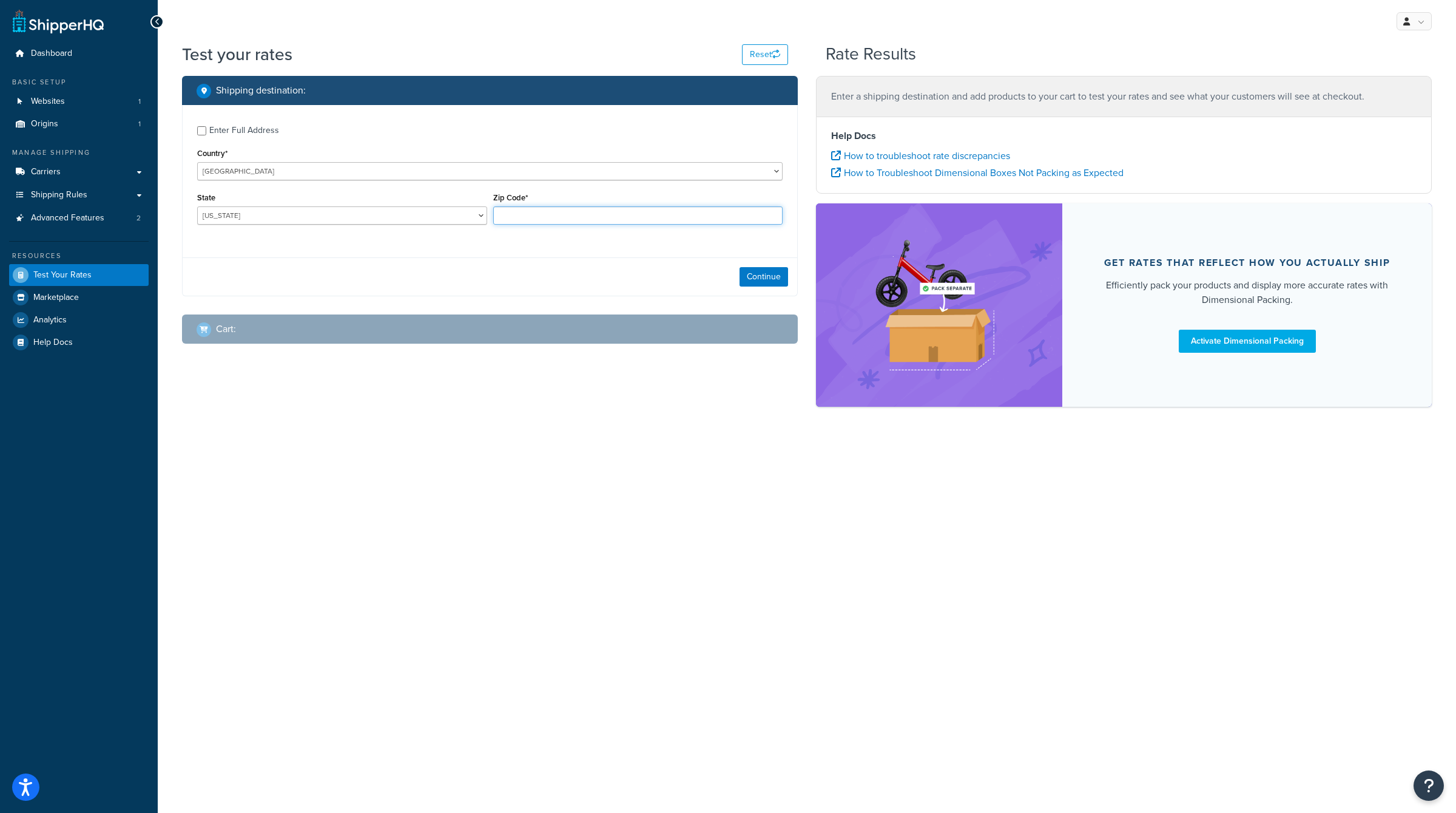
click at [544, 215] on input "Zip Code*" at bounding box center [638, 216] width 290 height 18
click at [452, 216] on select "Alabama Alaska American Samoa Arizona Arkansas Armed Forces Americas Armed Forc…" at bounding box center [342, 216] width 290 height 18
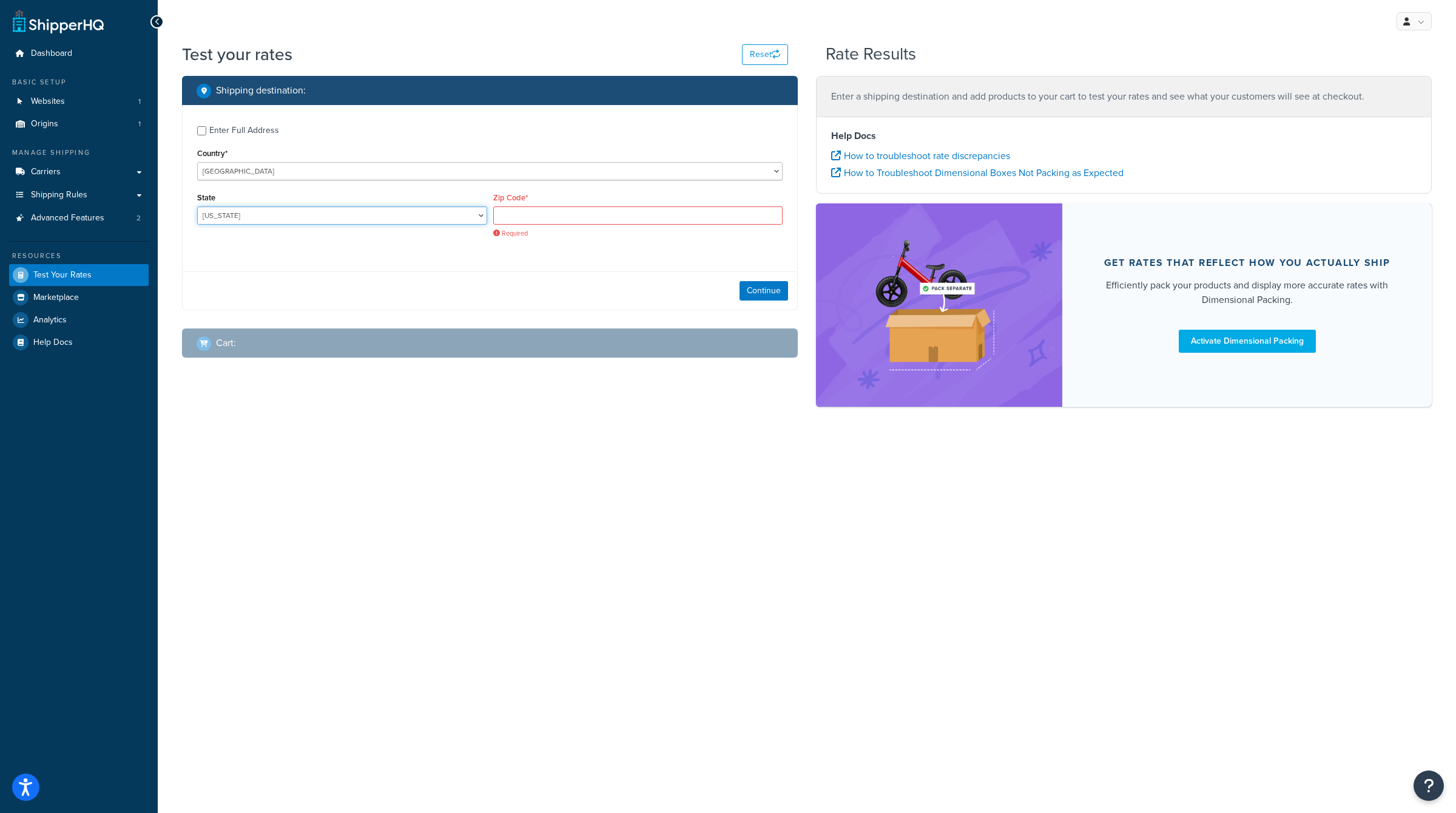
select select "TX"
click at [197, 206] on select "Alabama Alaska American Samoa Arizona Arkansas Armed Forces Americas Armed Forc…" at bounding box center [342, 216] width 290 height 18
click at [547, 220] on input "Zip Code*" at bounding box center [638, 216] width 290 height 18
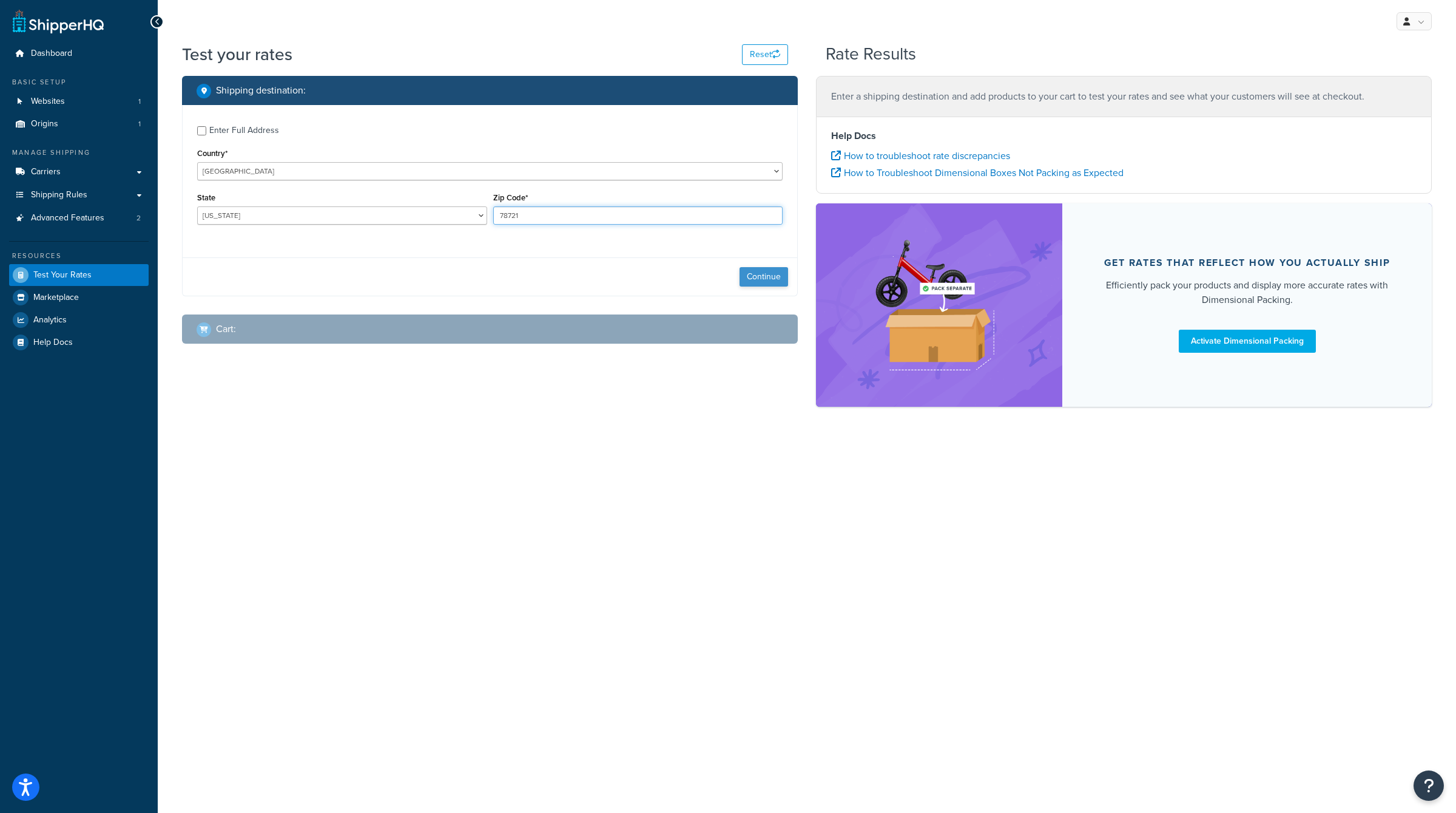
type input "78721"
click at [764, 282] on button "Continue" at bounding box center [763, 276] width 48 height 19
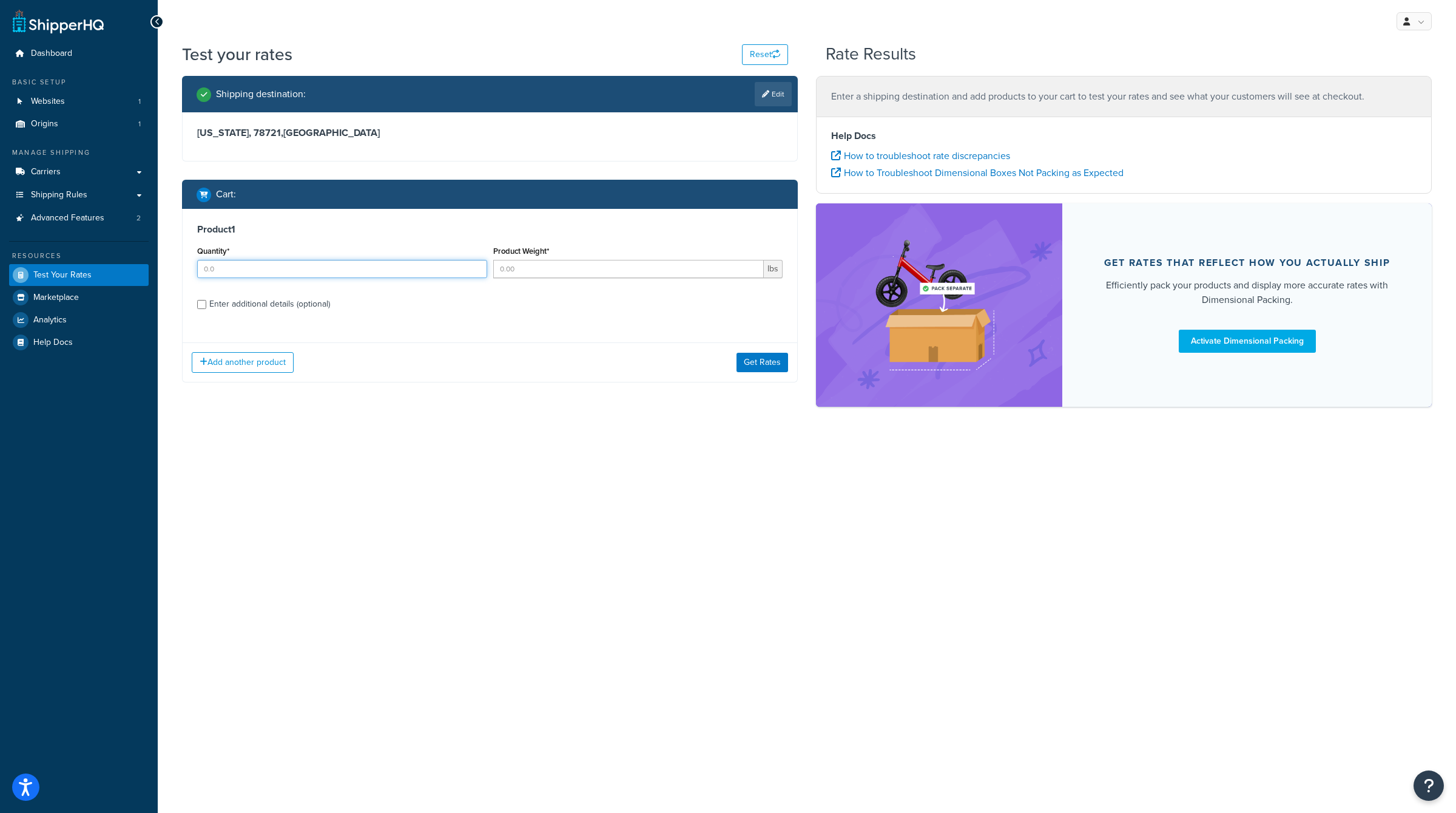
click at [373, 273] on input "Quantity*" at bounding box center [342, 269] width 290 height 18
type input "1"
type input "4"
click at [300, 301] on div "Enter additional details (optional)" at bounding box center [269, 304] width 121 height 17
click at [206, 301] on input "Enter additional details (optional)" at bounding box center [202, 305] width 9 height 9
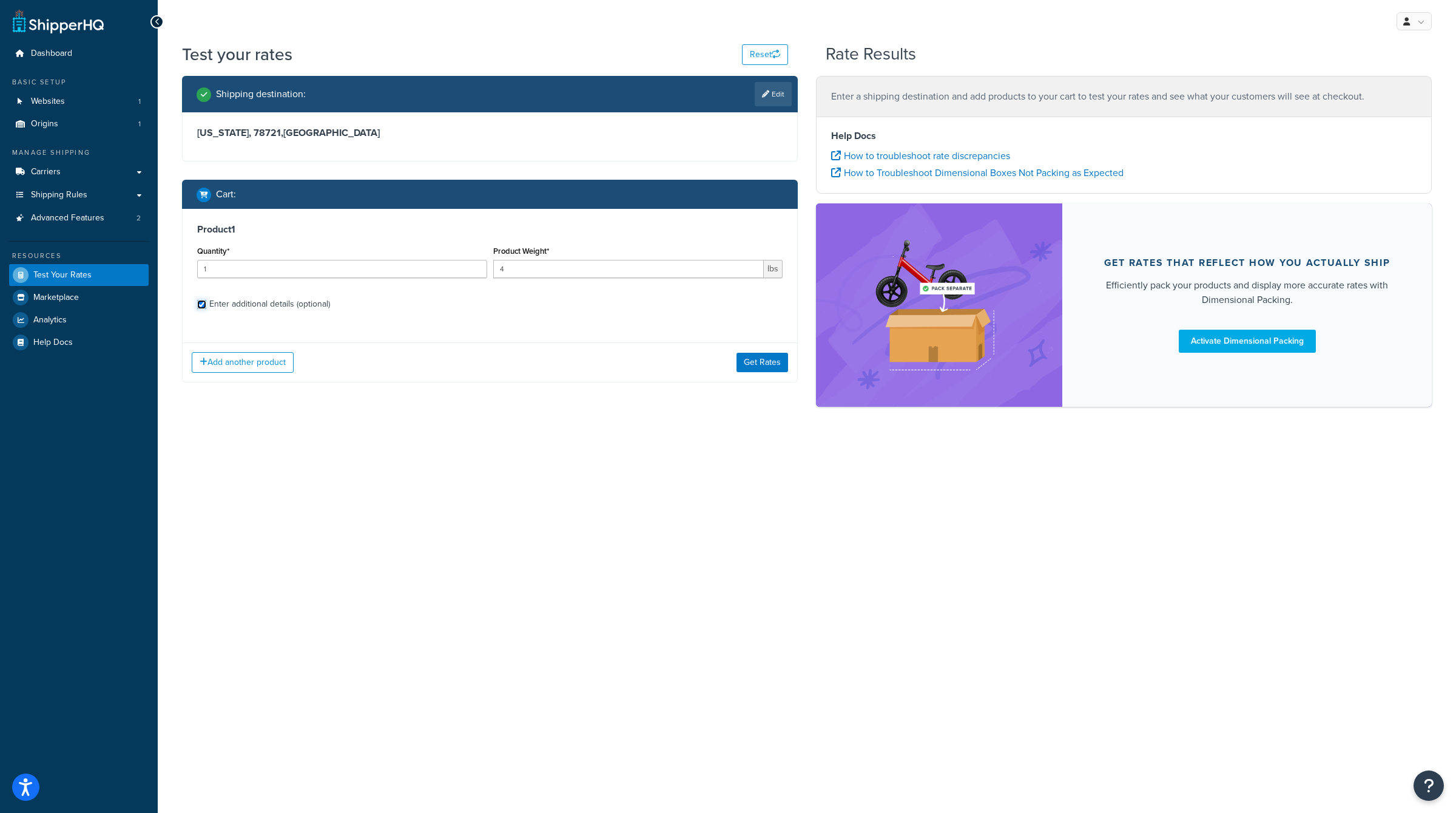
checkbox input "true"
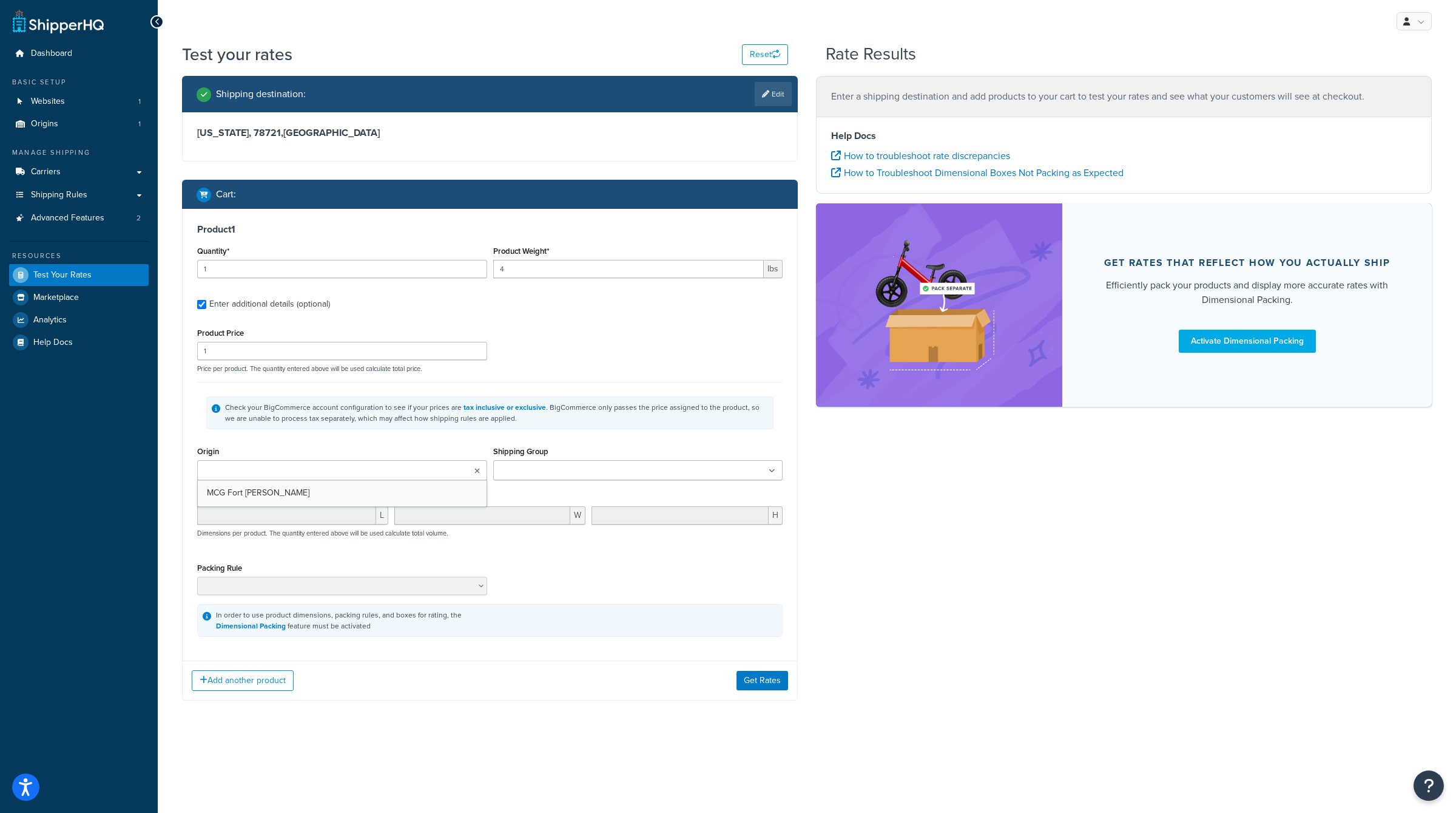
click at [315, 467] on ul at bounding box center [342, 470] width 290 height 20
click at [531, 466] on input "Shipping Group" at bounding box center [551, 471] width 107 height 14
click at [691, 477] on ul "Air Plants" at bounding box center [638, 471] width 290 height 23
click at [551, 474] on li "Air Plants" at bounding box center [525, 472] width 56 height 18
click at [545, 470] on icon at bounding box center [546, 472] width 5 height 7
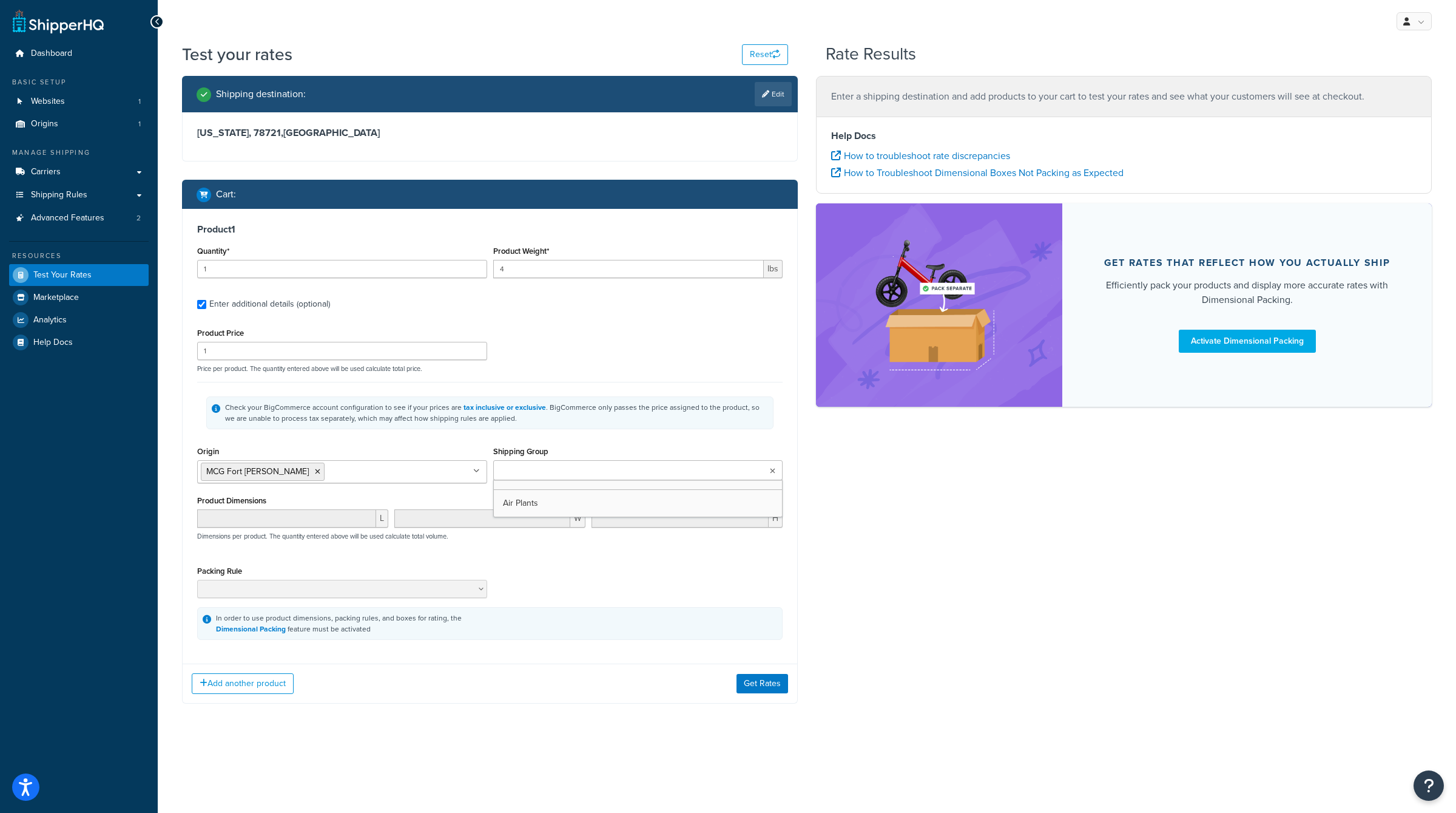
click at [559, 446] on div "Shipping Group Air Plants" at bounding box center [638, 461] width 290 height 37
click at [336, 365] on p "Price per product. The quantity entered above will be used calculate total pric…" at bounding box center [490, 368] width 592 height 8
click at [331, 357] on input "1" at bounding box center [342, 351] width 290 height 18
click at [344, 428] on div "Check your BigCommerce account configuration to see if your prices are tax incl…" at bounding box center [490, 412] width 585 height 61
click at [781, 674] on button "Get Rates" at bounding box center [763, 683] width 52 height 19
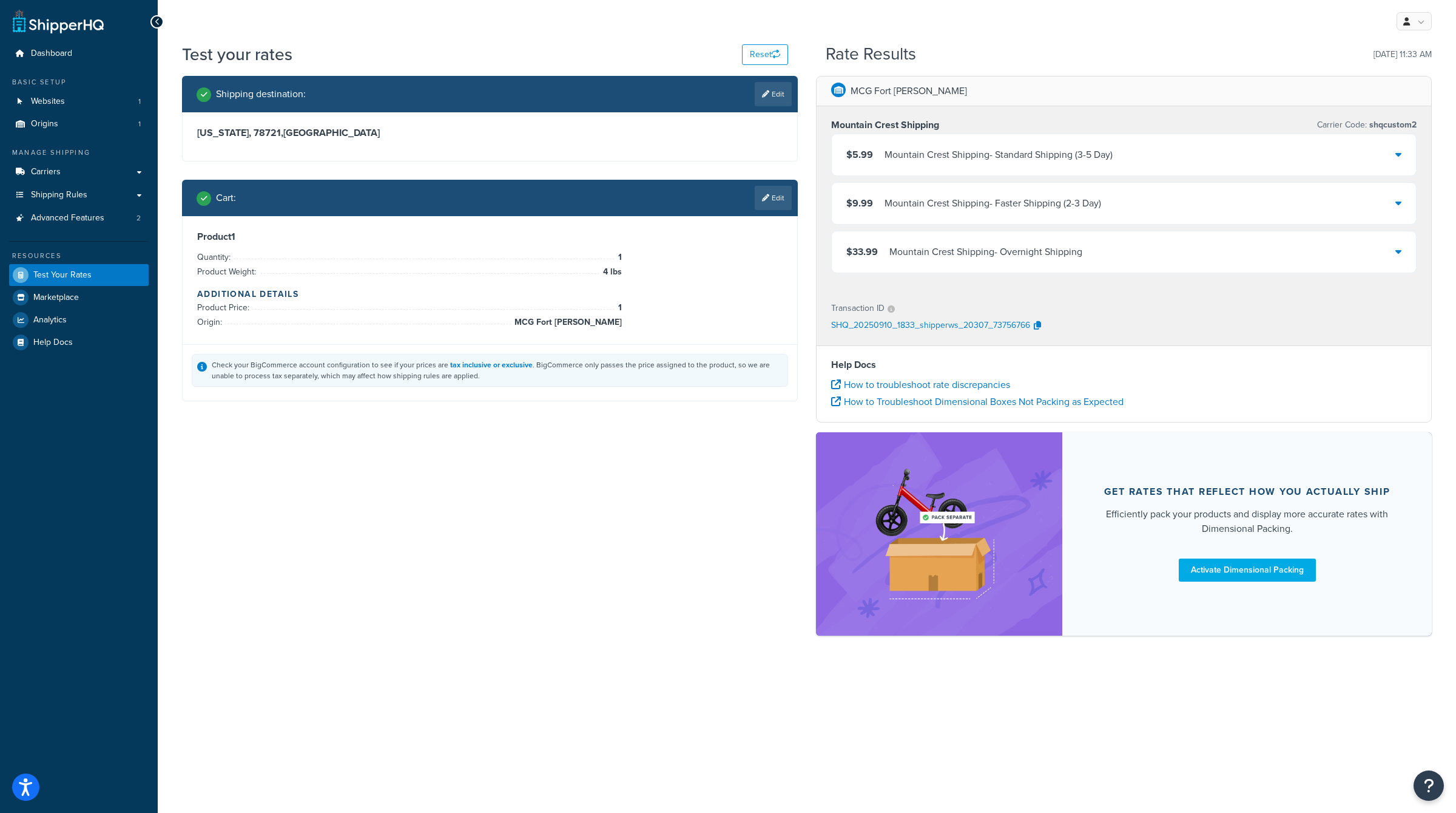
click at [1034, 213] on div "$9.99 Mountain Crest Shipping - Faster Shipping (2-3 Day)" at bounding box center [1123, 203] width 584 height 41
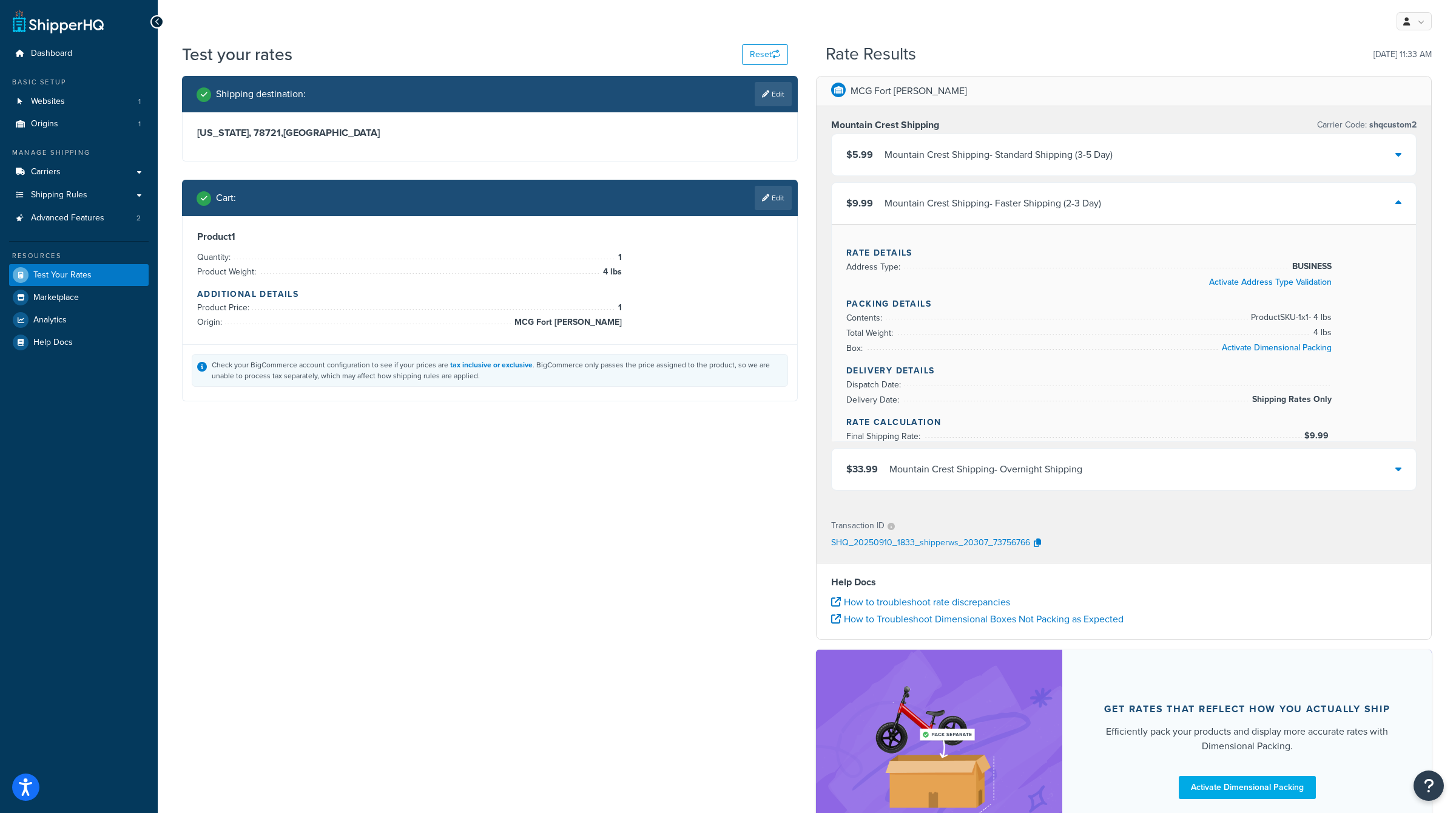
click at [1032, 165] on div "$5.99 Mountain Crest Shipping - Standard Shipping (3-5 Day)" at bounding box center [1123, 155] width 584 height 41
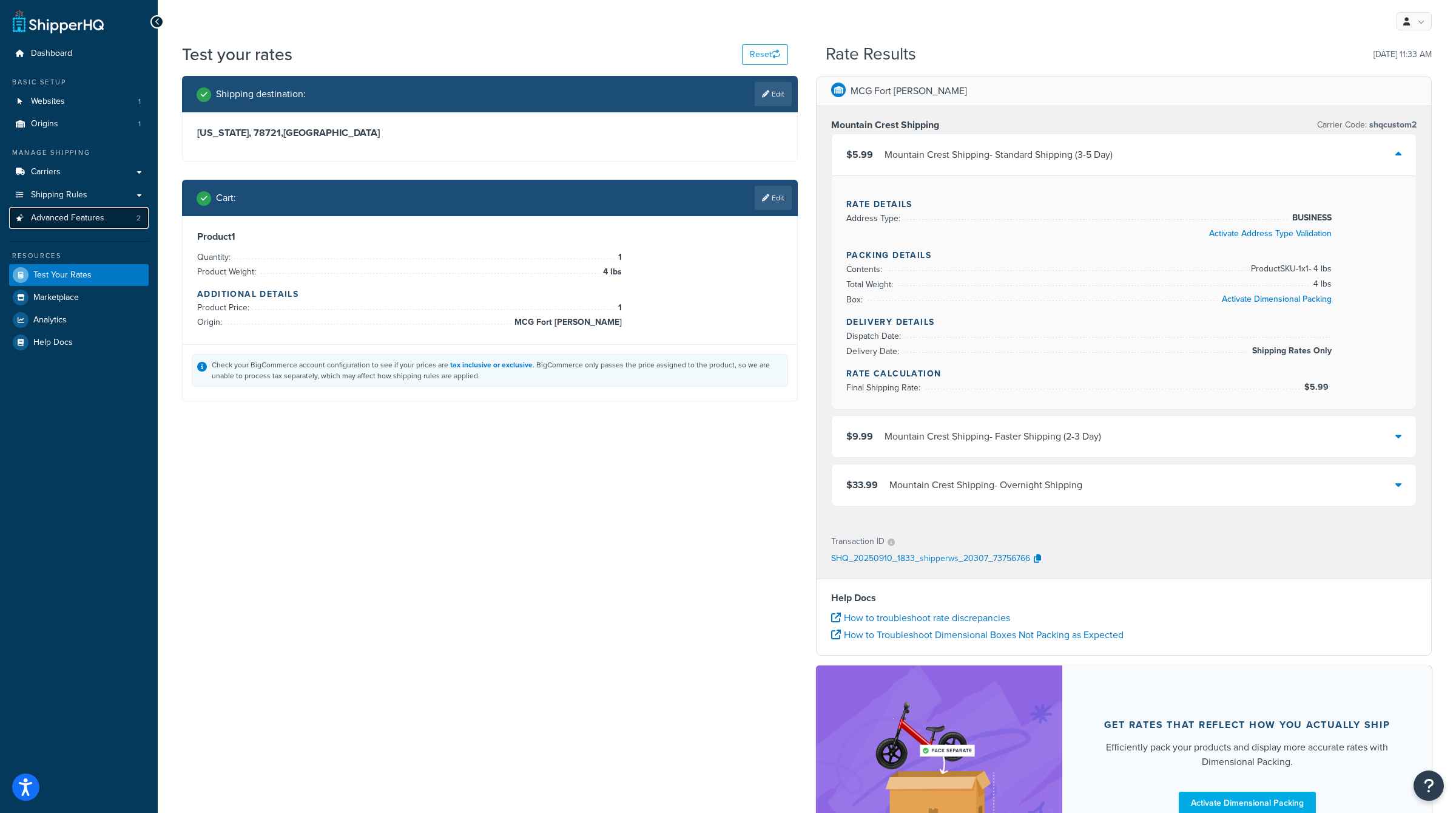
click at [81, 213] on span "Advanced Features" at bounding box center [67, 217] width 74 height 10
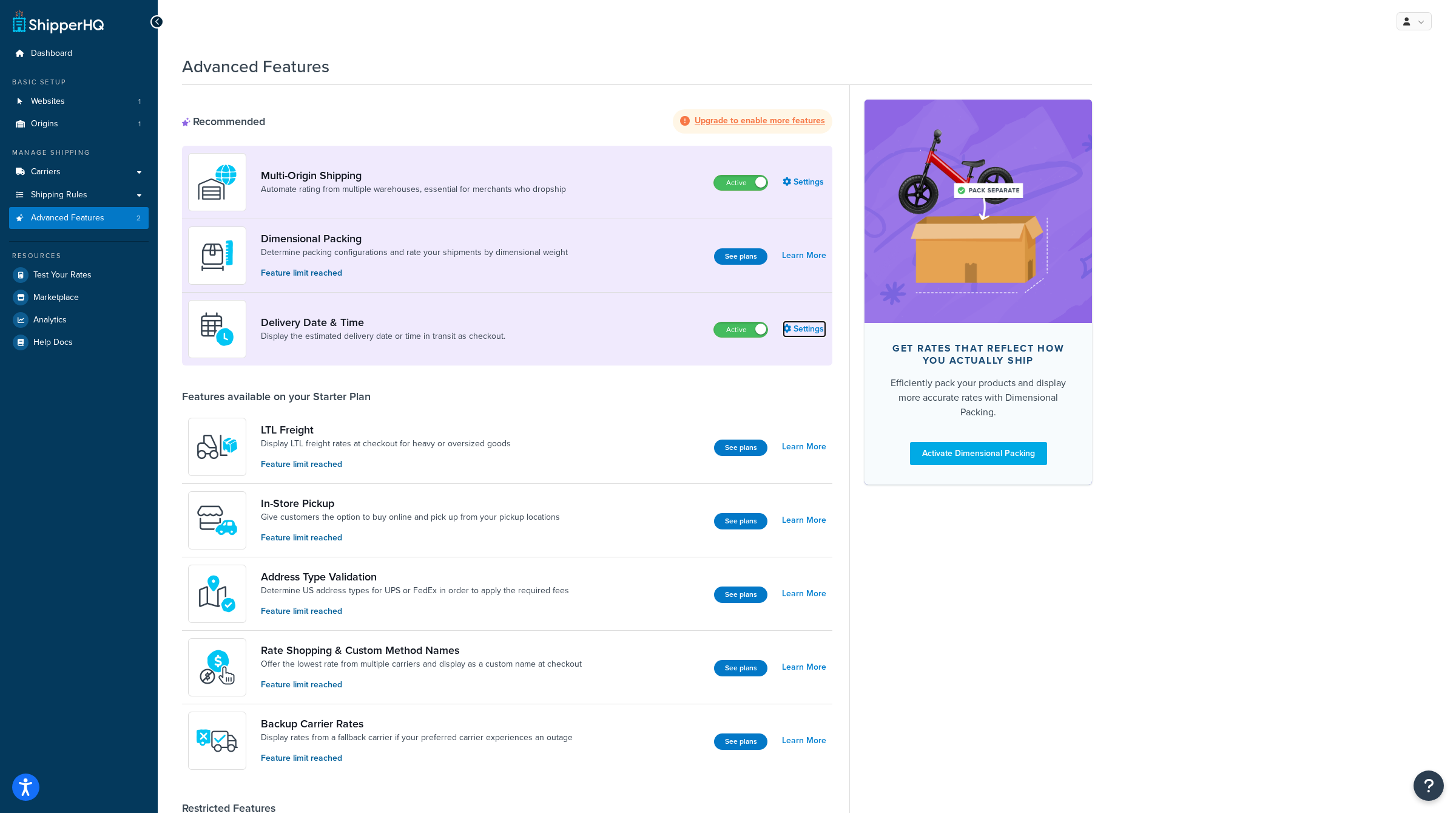
click at [813, 326] on link "Settings" at bounding box center [804, 329] width 44 height 17
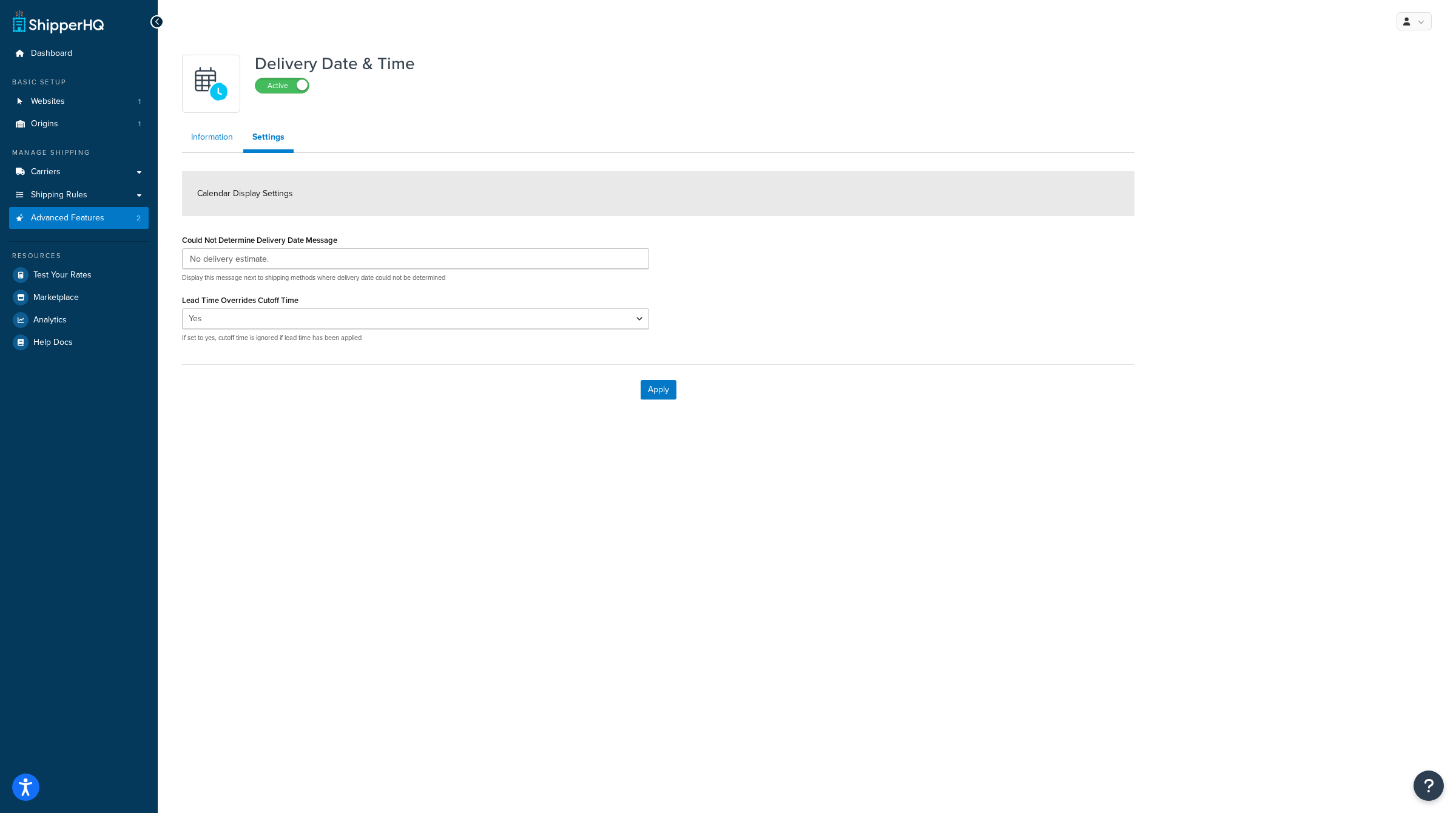
click at [209, 140] on link "Information" at bounding box center [212, 137] width 60 height 25
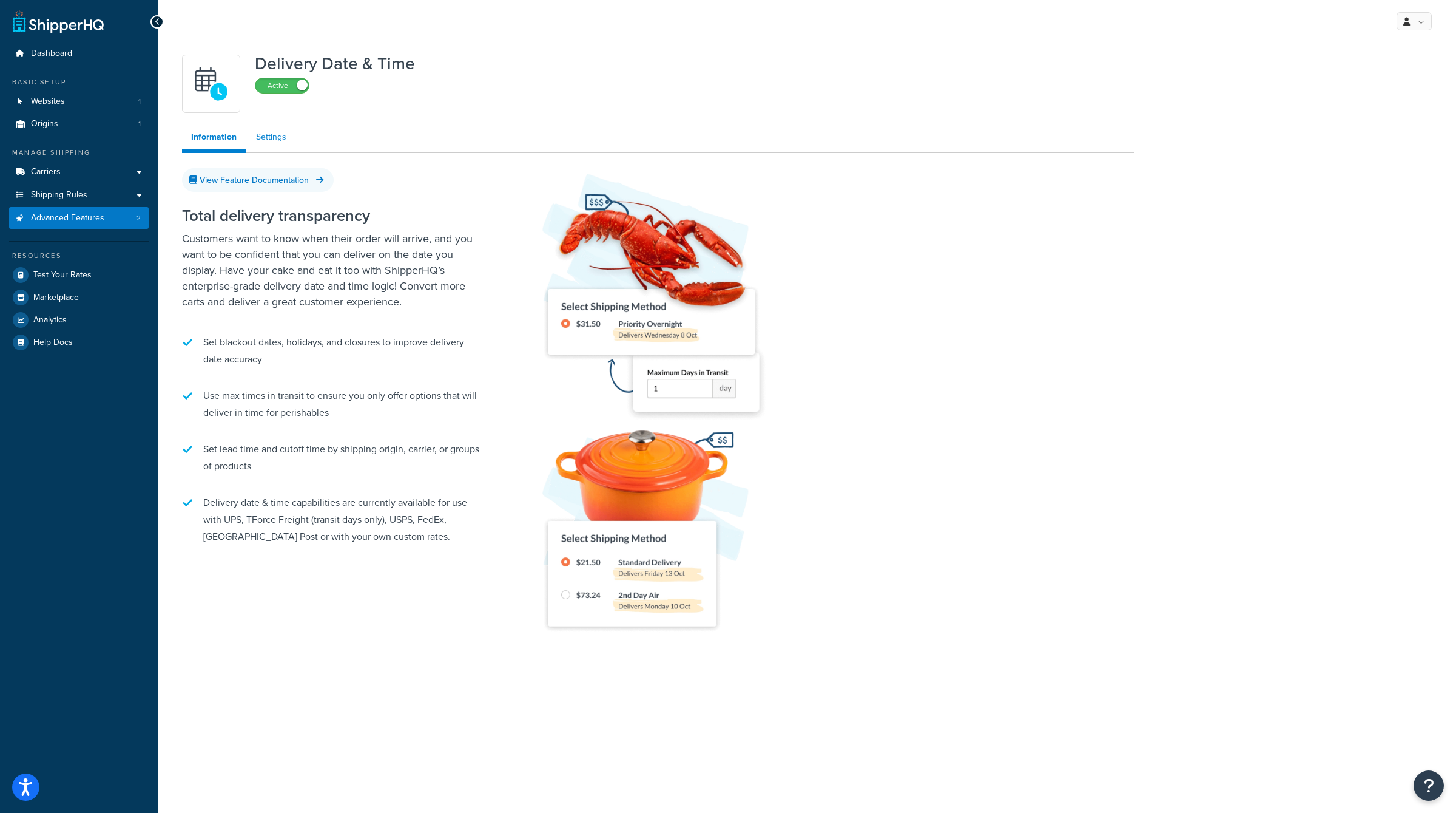
click at [274, 140] on link "Settings" at bounding box center [271, 137] width 48 height 25
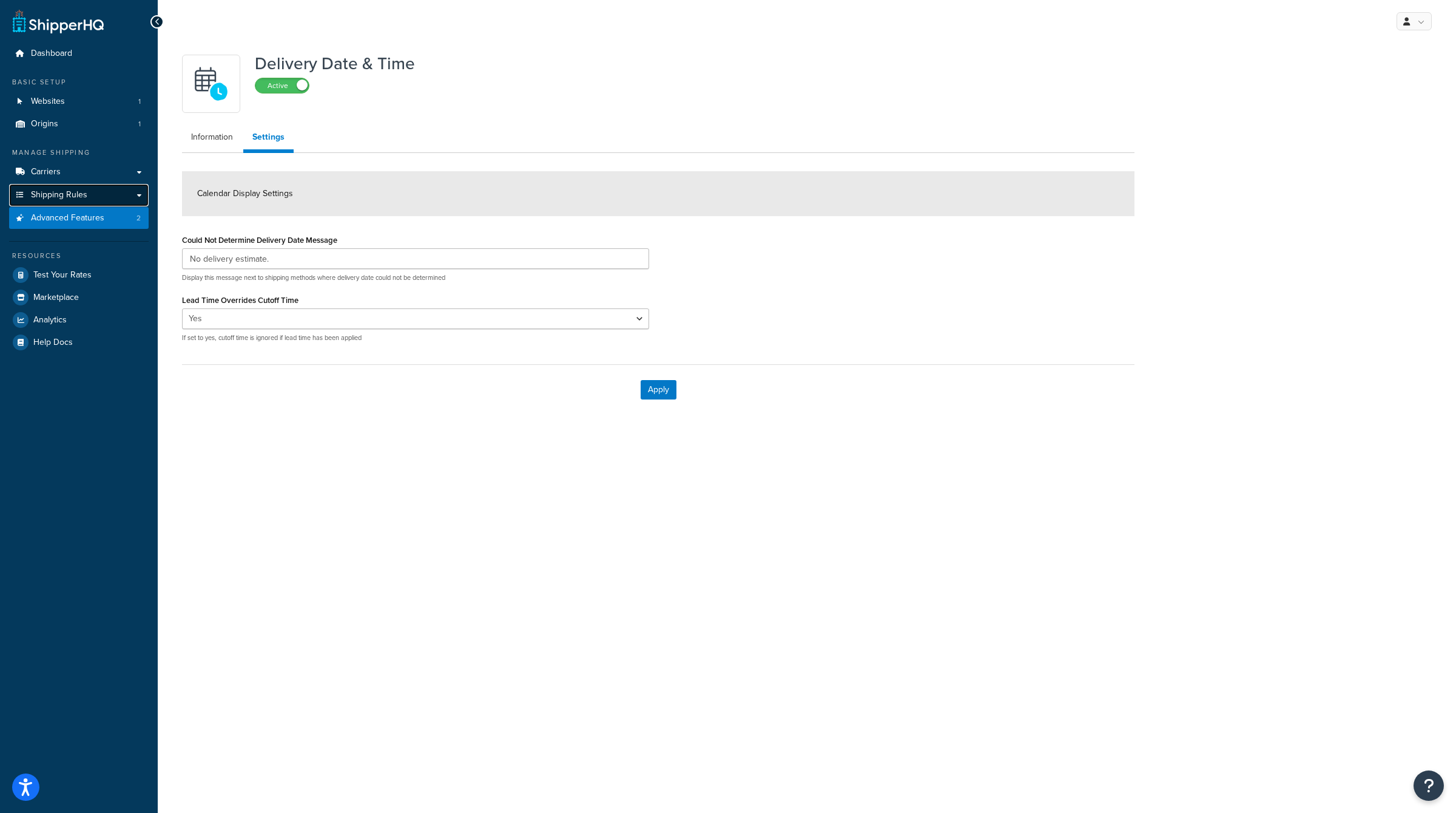
click at [75, 191] on span "Shipping Rules" at bounding box center [59, 195] width 56 height 10
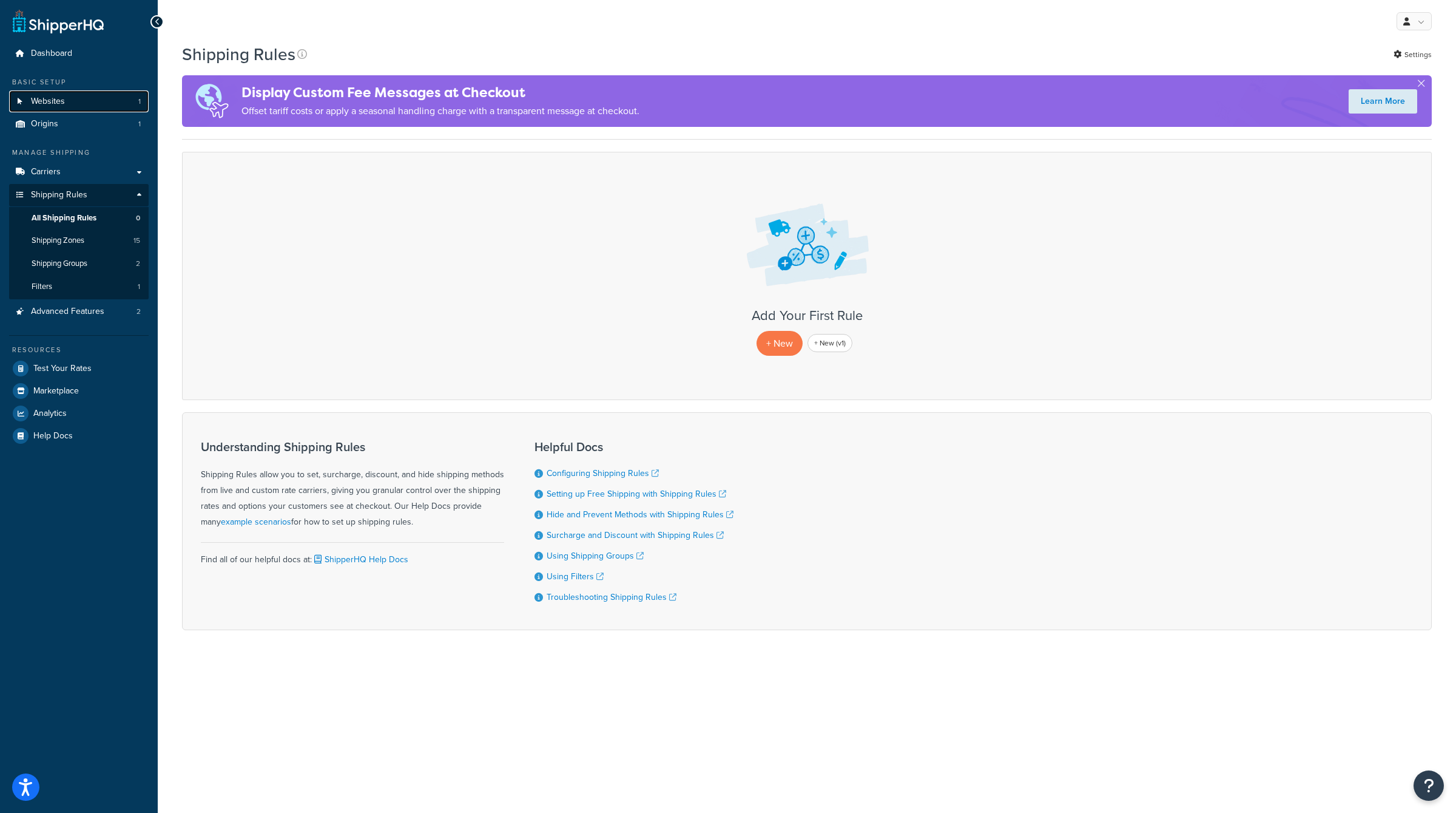
click at [104, 97] on link "Websites 1" at bounding box center [79, 101] width 140 height 23
click at [101, 121] on link "Origins 1" at bounding box center [79, 124] width 140 height 23
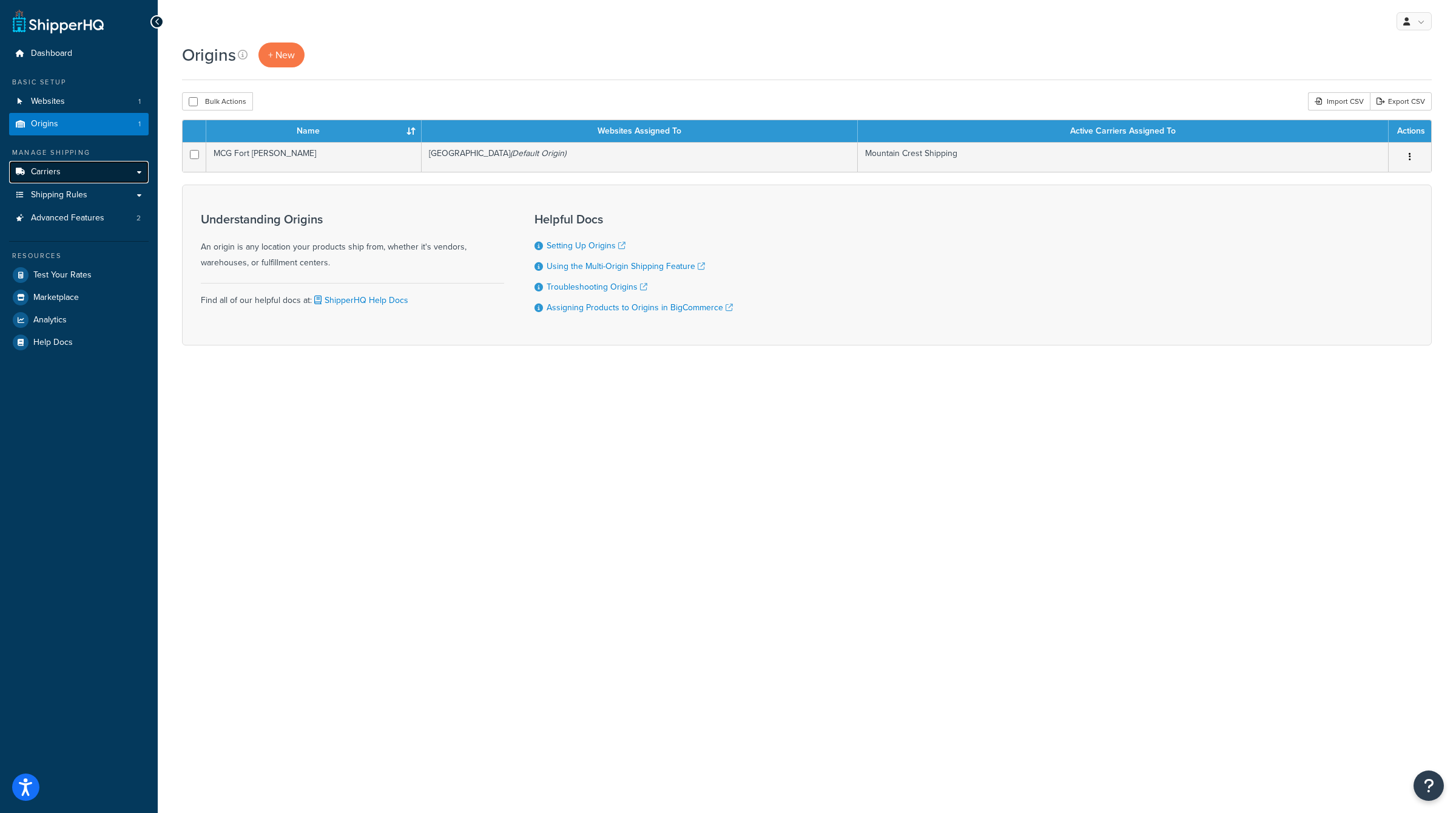
click at [97, 166] on link "Carriers" at bounding box center [79, 172] width 140 height 23
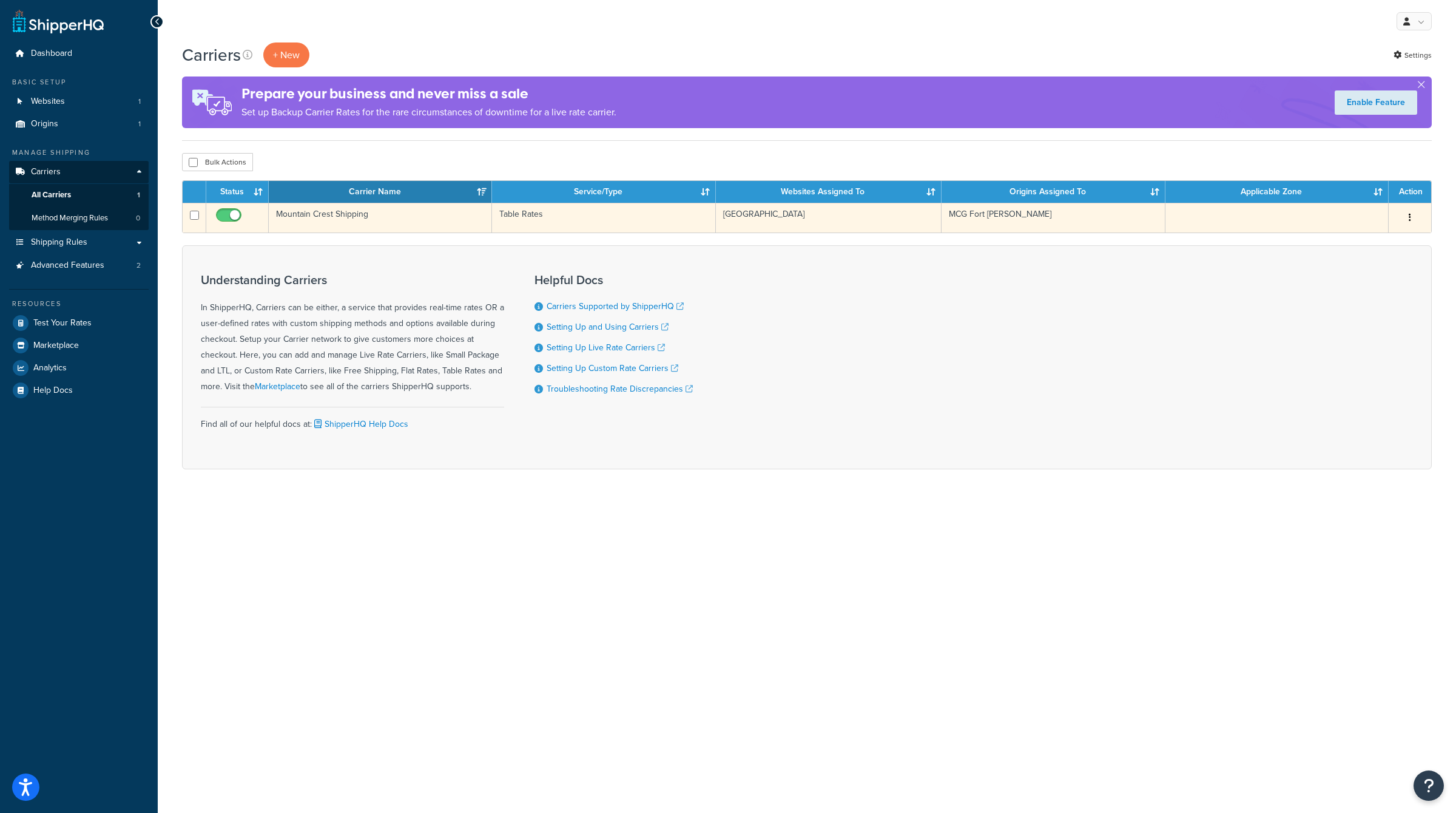
click at [1411, 220] on button "button" at bounding box center [1410, 217] width 17 height 19
click at [1387, 244] on link "Edit" at bounding box center [1361, 241] width 95 height 25
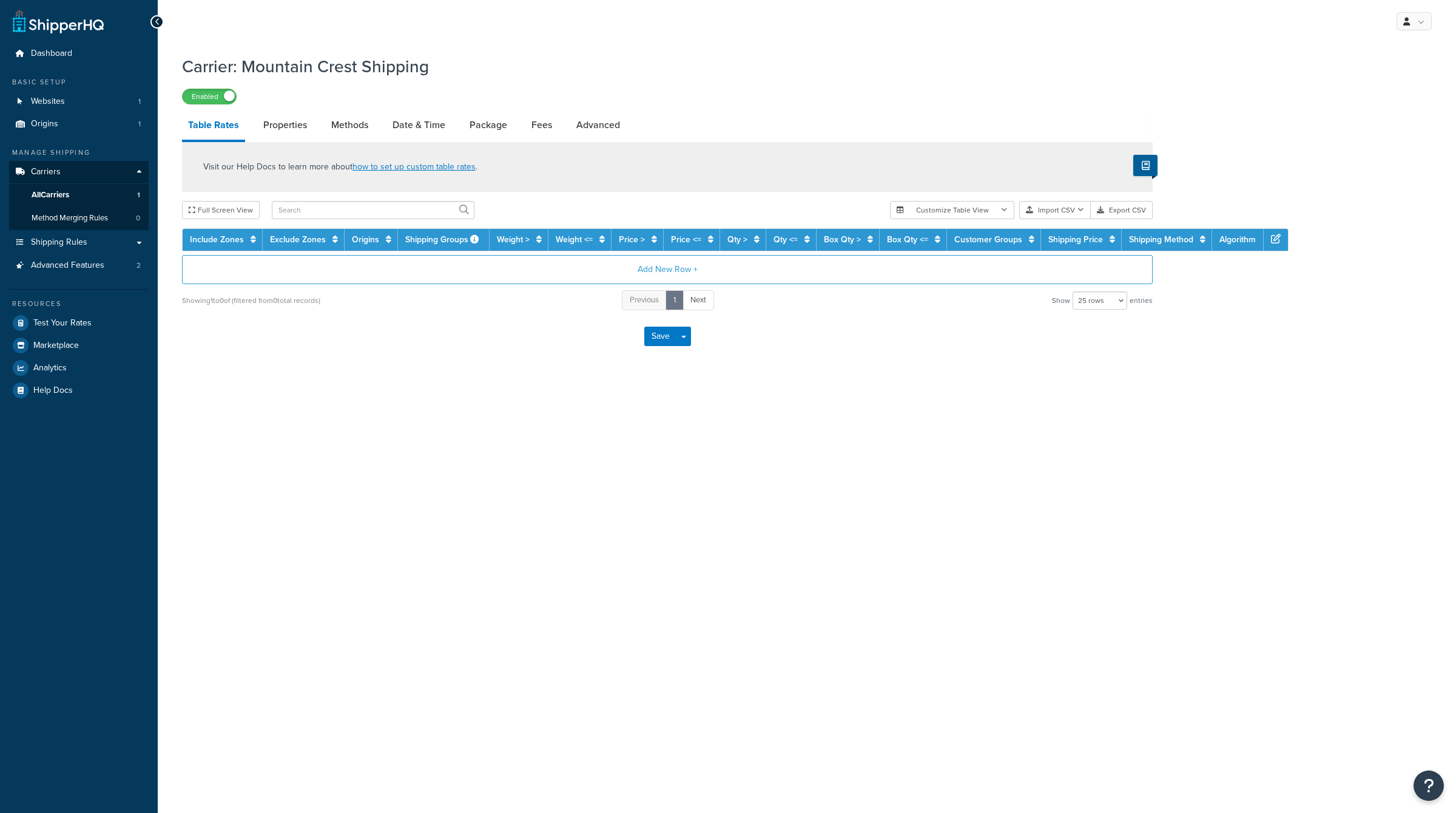
select select "25"
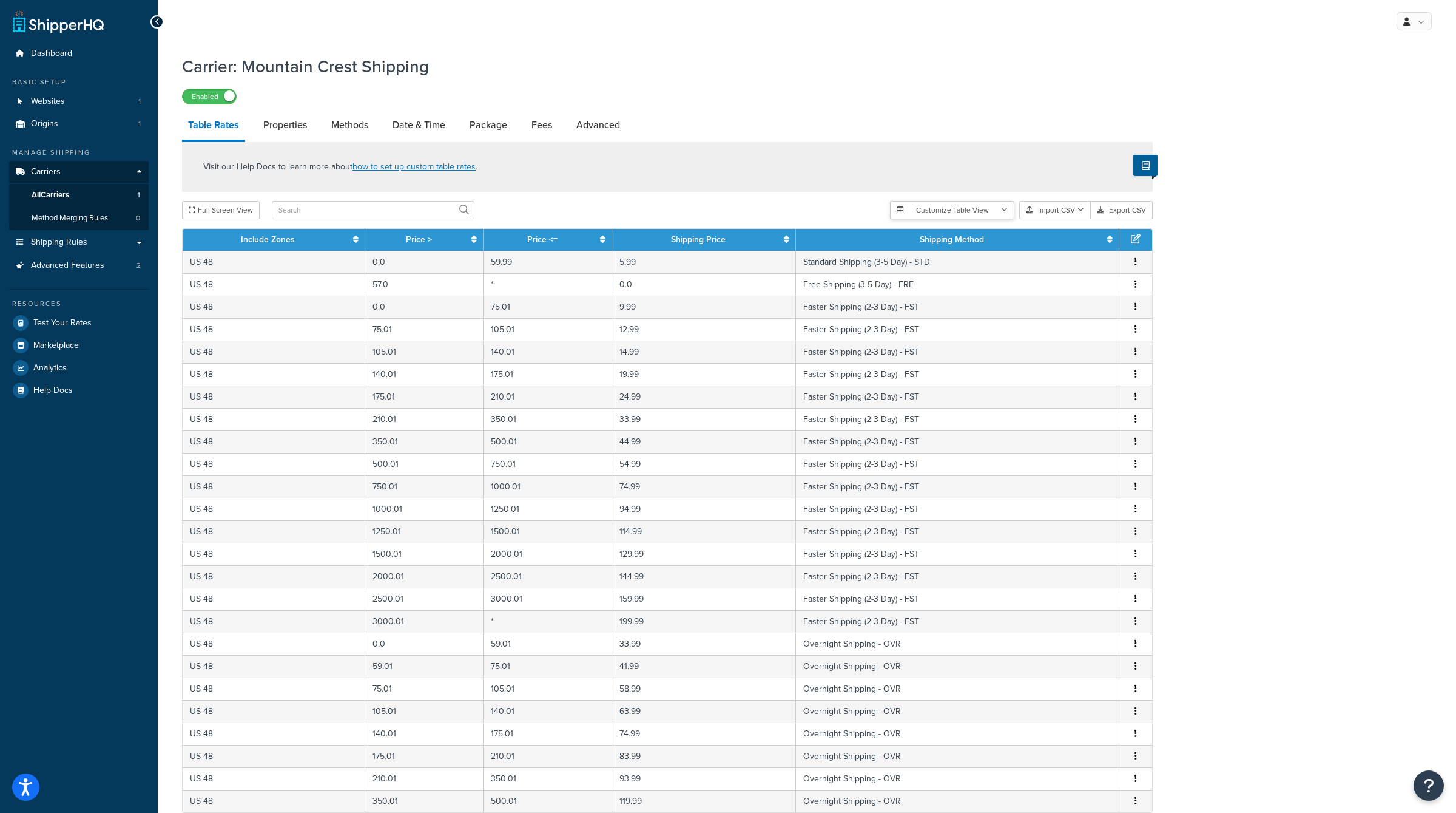
click at [969, 207] on button "Customize Table View" at bounding box center [952, 210] width 125 height 18
click at [983, 153] on div "Visit our Help Docs to learn more about how to set up custom table rates ." at bounding box center [667, 166] width 971 height 50
click at [890, 261] on td "Standard Shipping (3-5 Day) - STD" at bounding box center [958, 262] width 324 height 23
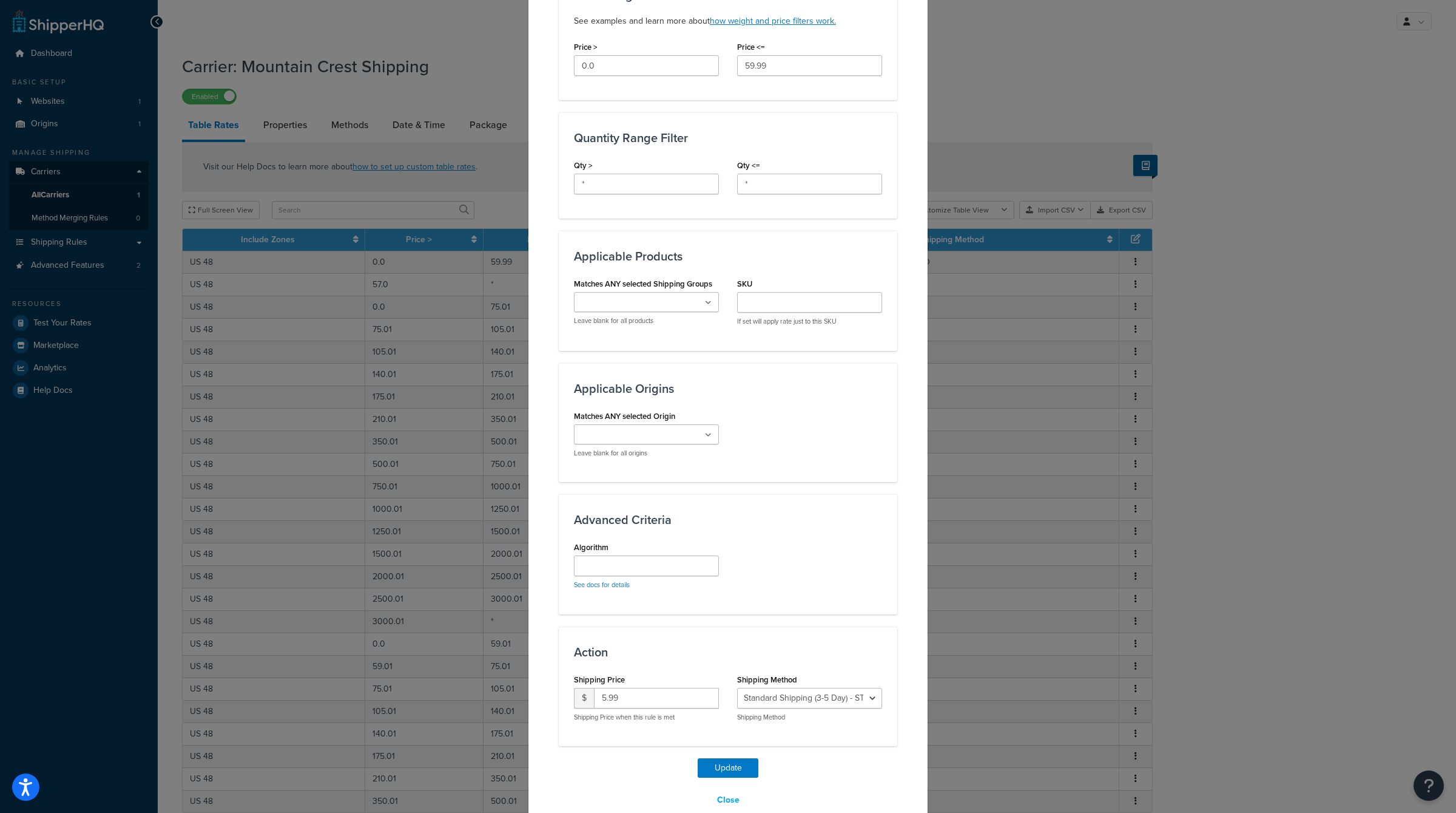
scroll to position [456, 0]
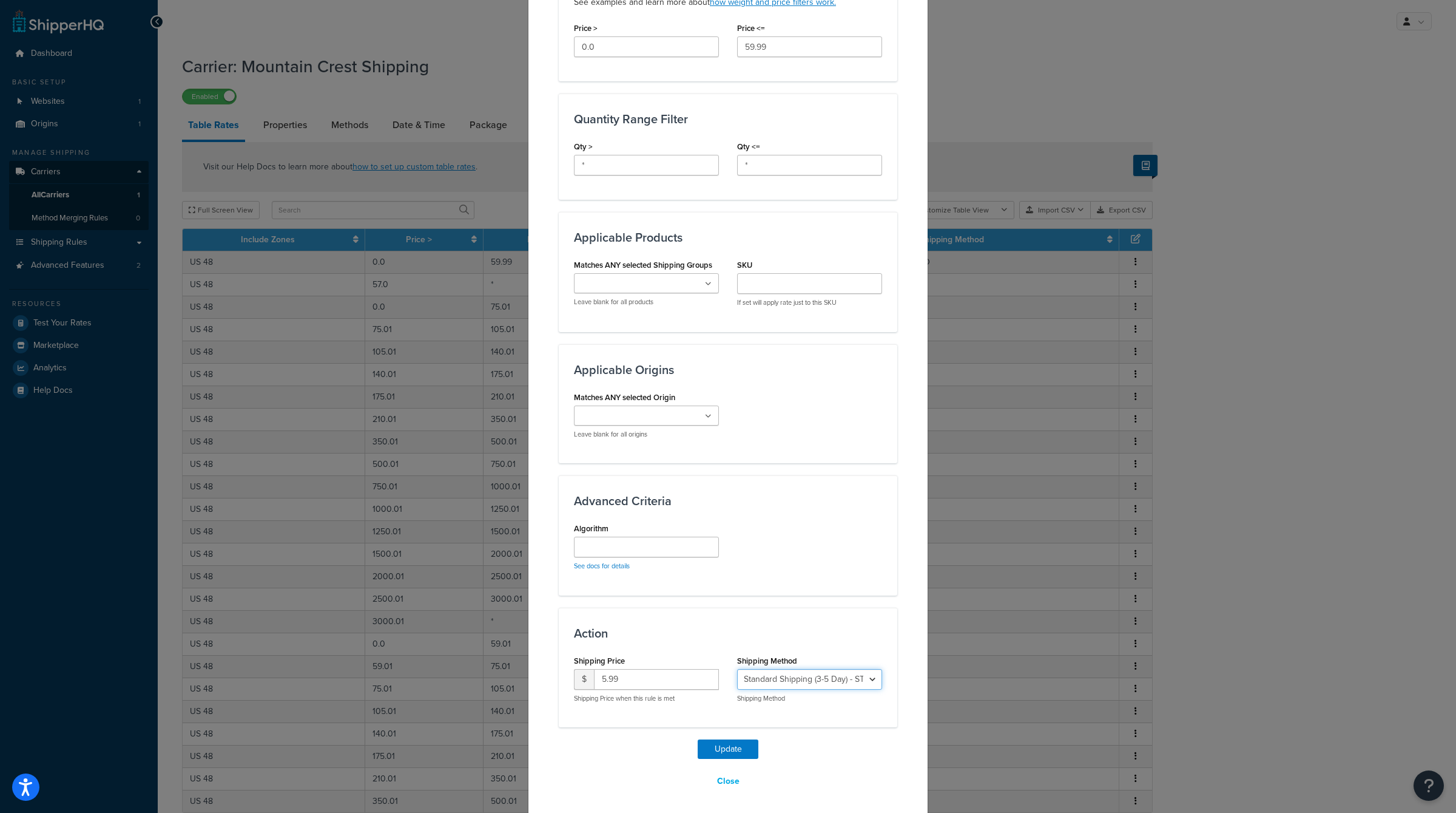
click at [863, 670] on select "Standard Shipping (3-5 Day) - STD Faster Shipping (2-3 Day) - FST Overnight Shi…" at bounding box center [810, 679] width 145 height 21
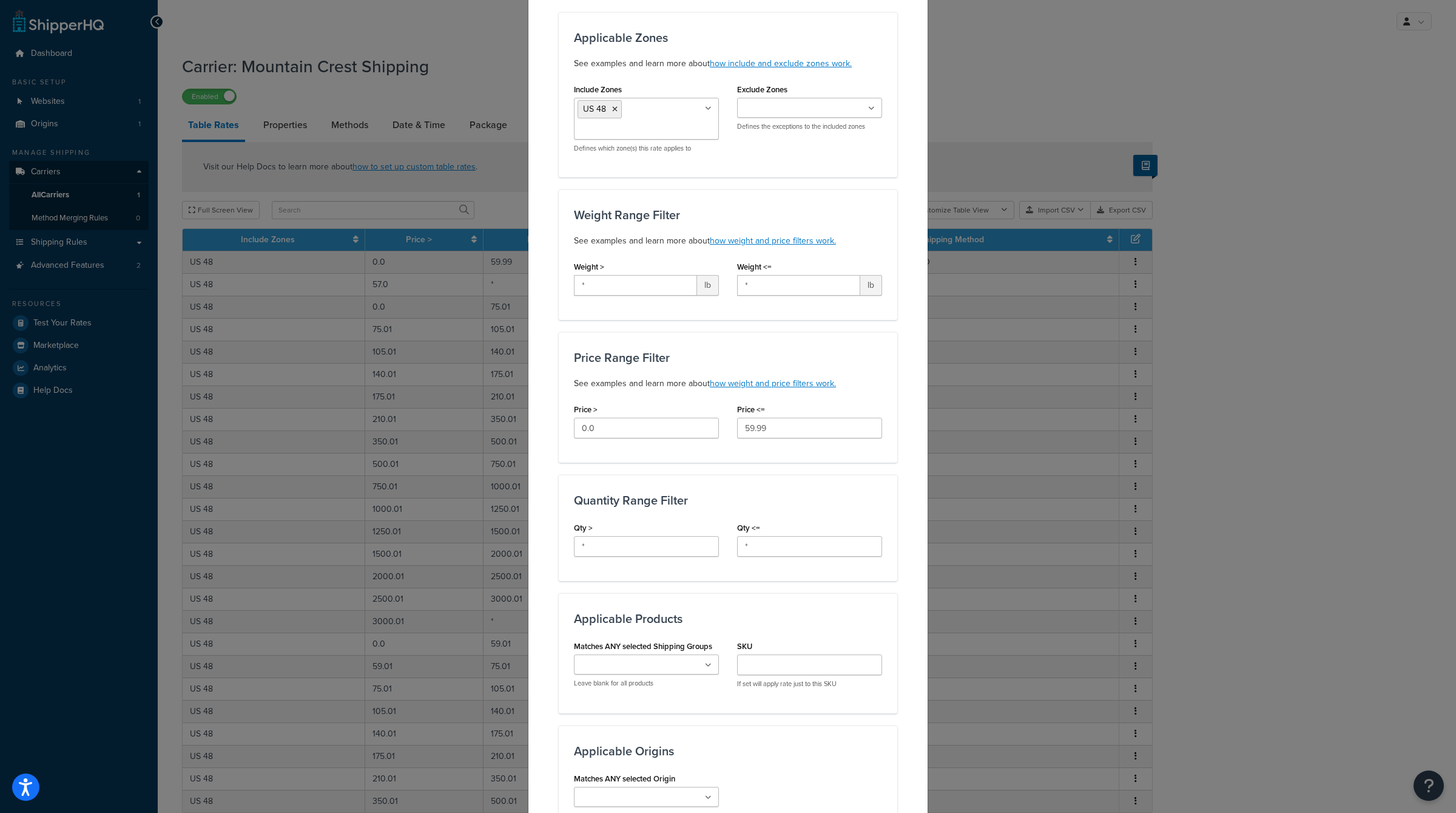
scroll to position [0, 0]
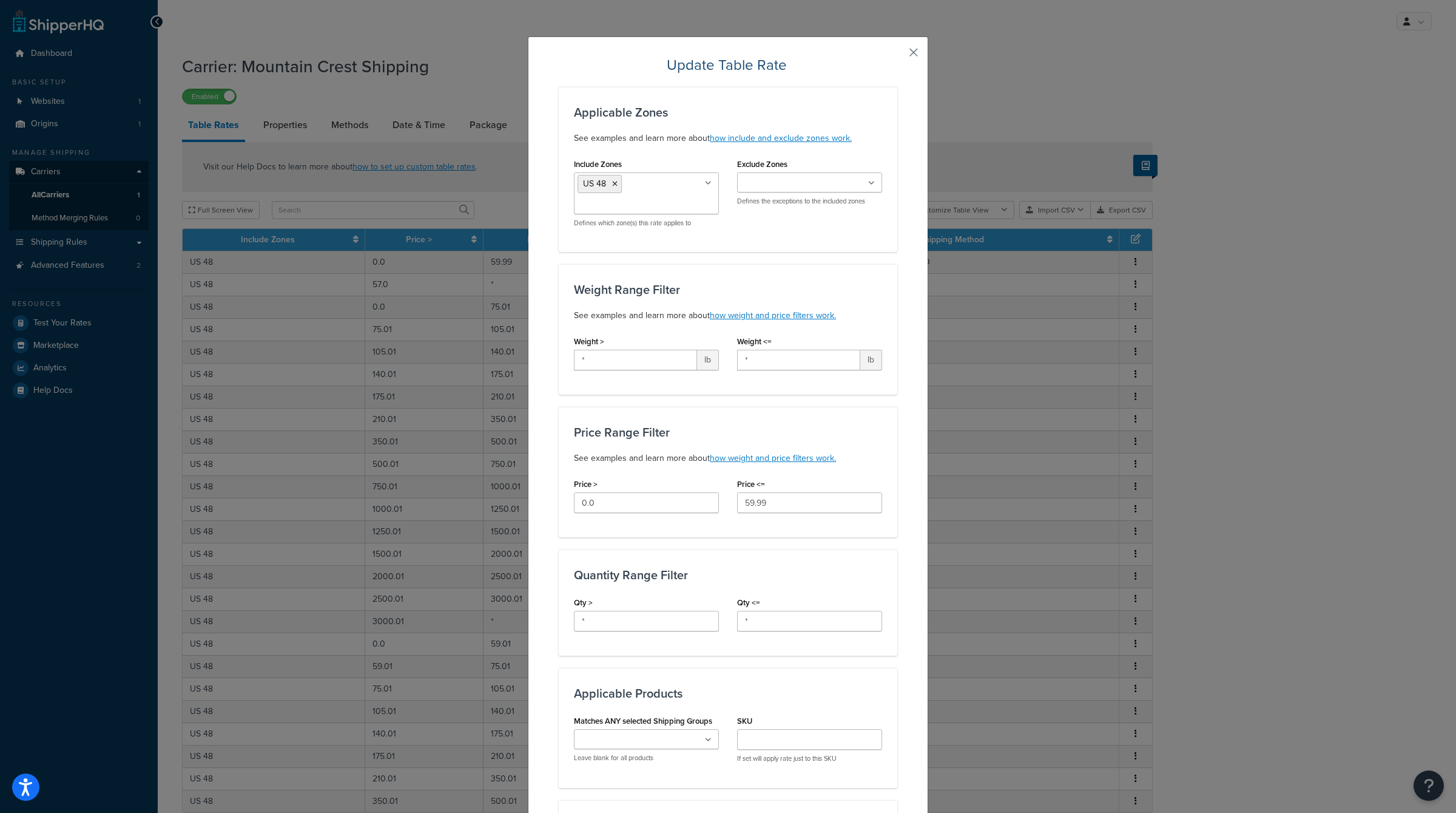
click at [898, 55] on button "button" at bounding box center [895, 56] width 3 height 3
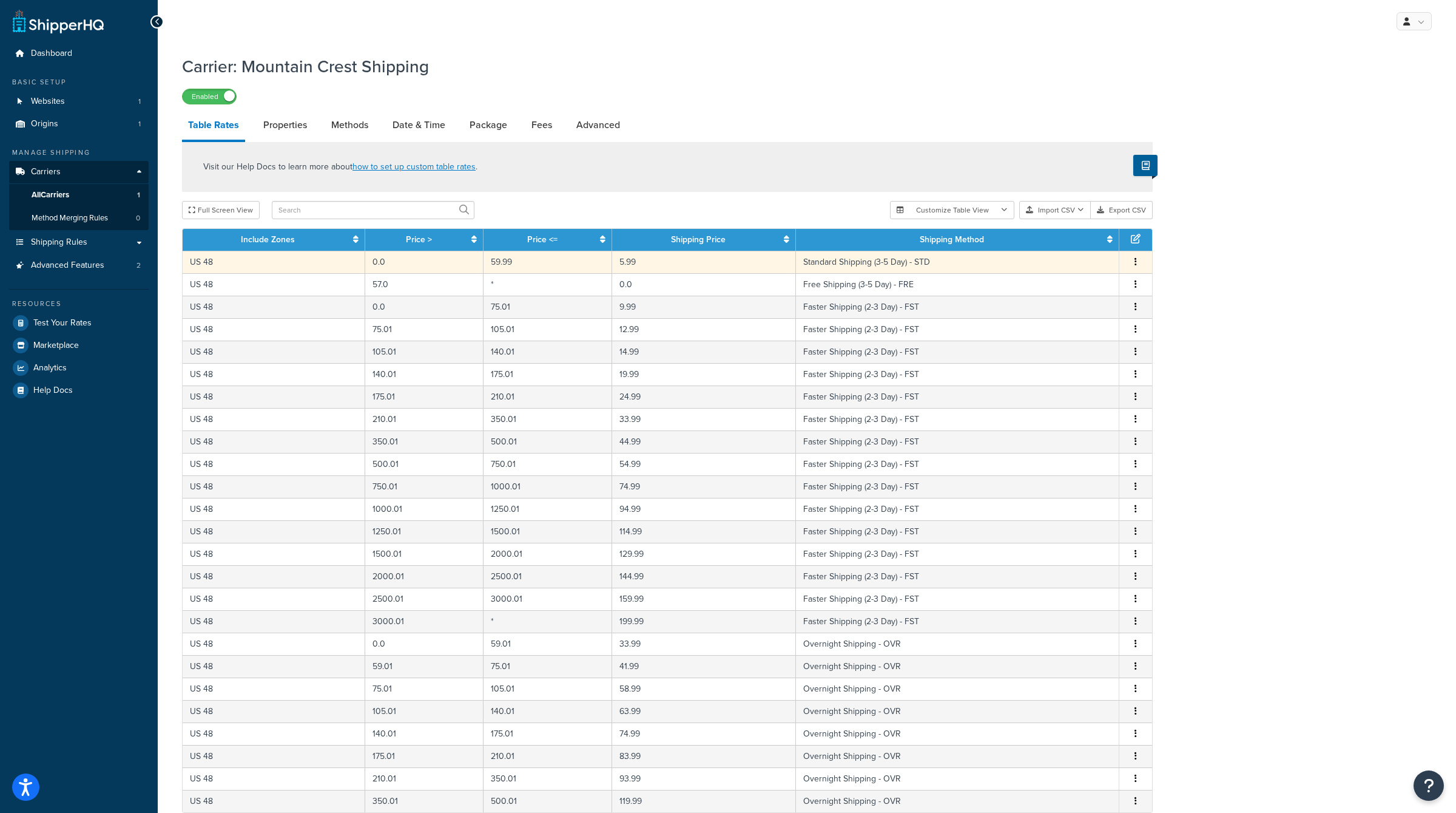
click at [1133, 257] on button "button" at bounding box center [1136, 262] width 10 height 14
click at [1084, 242] on div "Edit" at bounding box center [1074, 237] width 86 height 25
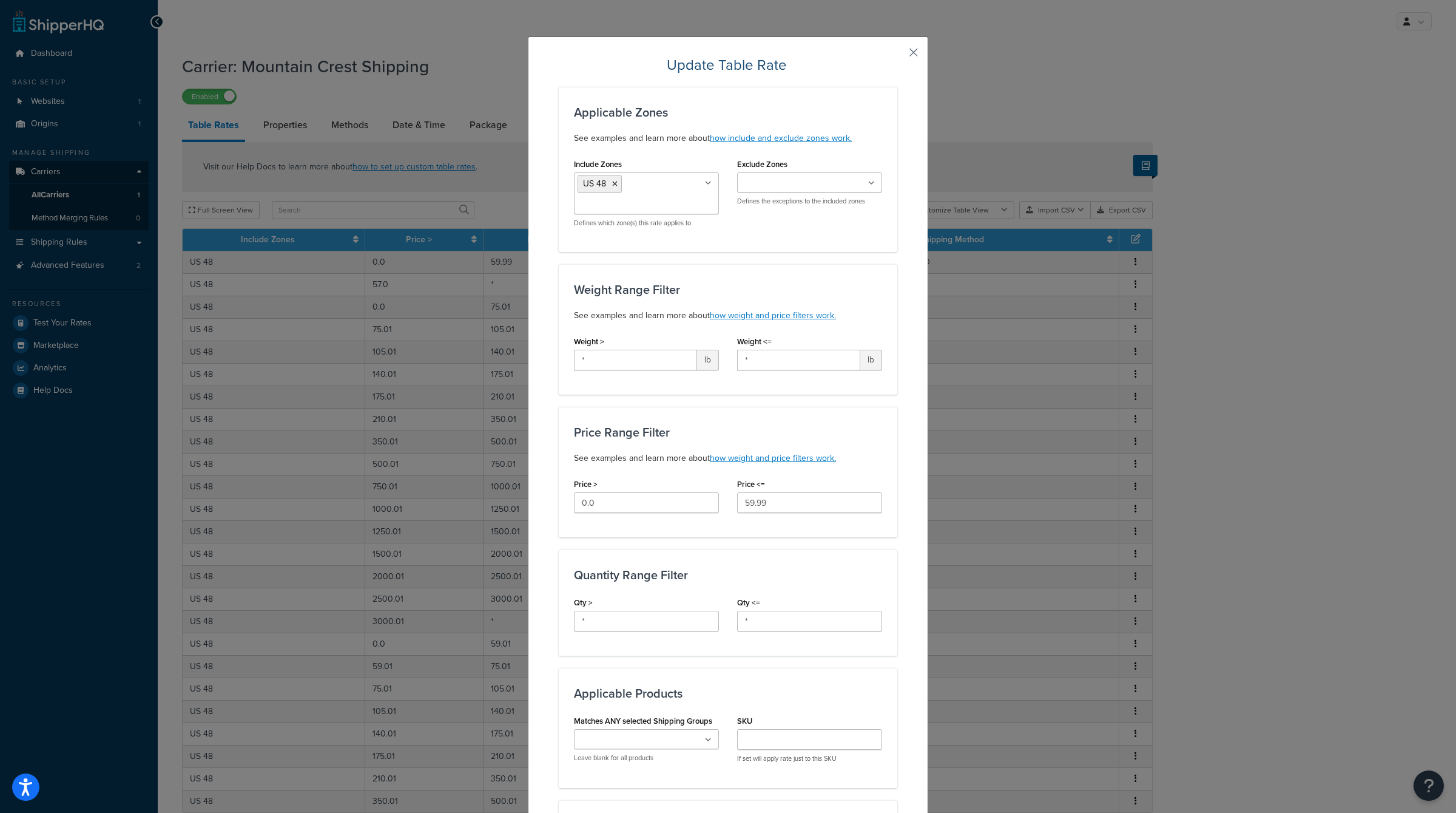
click at [898, 55] on button "button" at bounding box center [895, 56] width 3 height 3
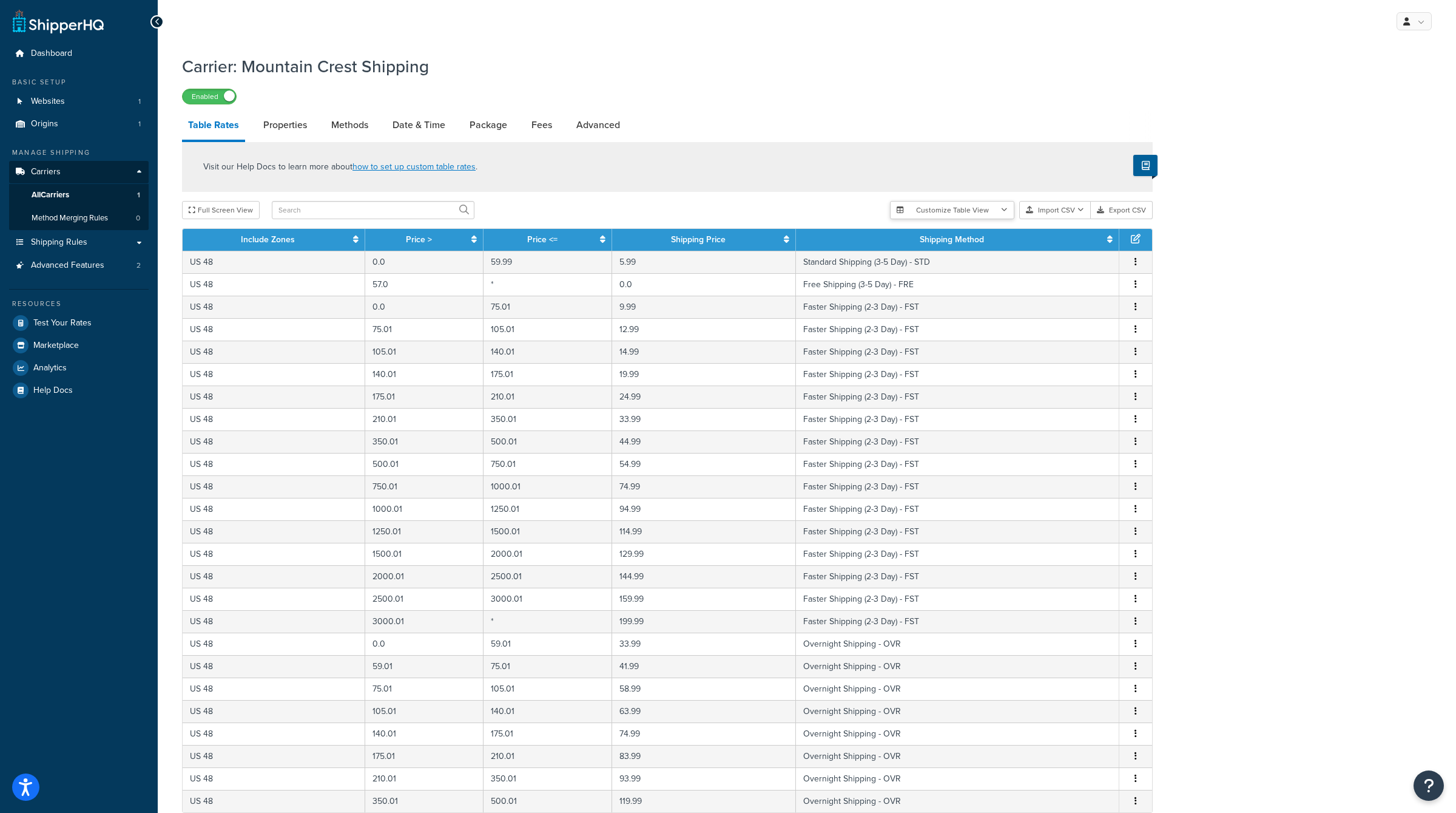
click at [963, 203] on button "Customize Table View" at bounding box center [952, 210] width 125 height 18
click at [416, 125] on link "Date & Time" at bounding box center [418, 125] width 65 height 29
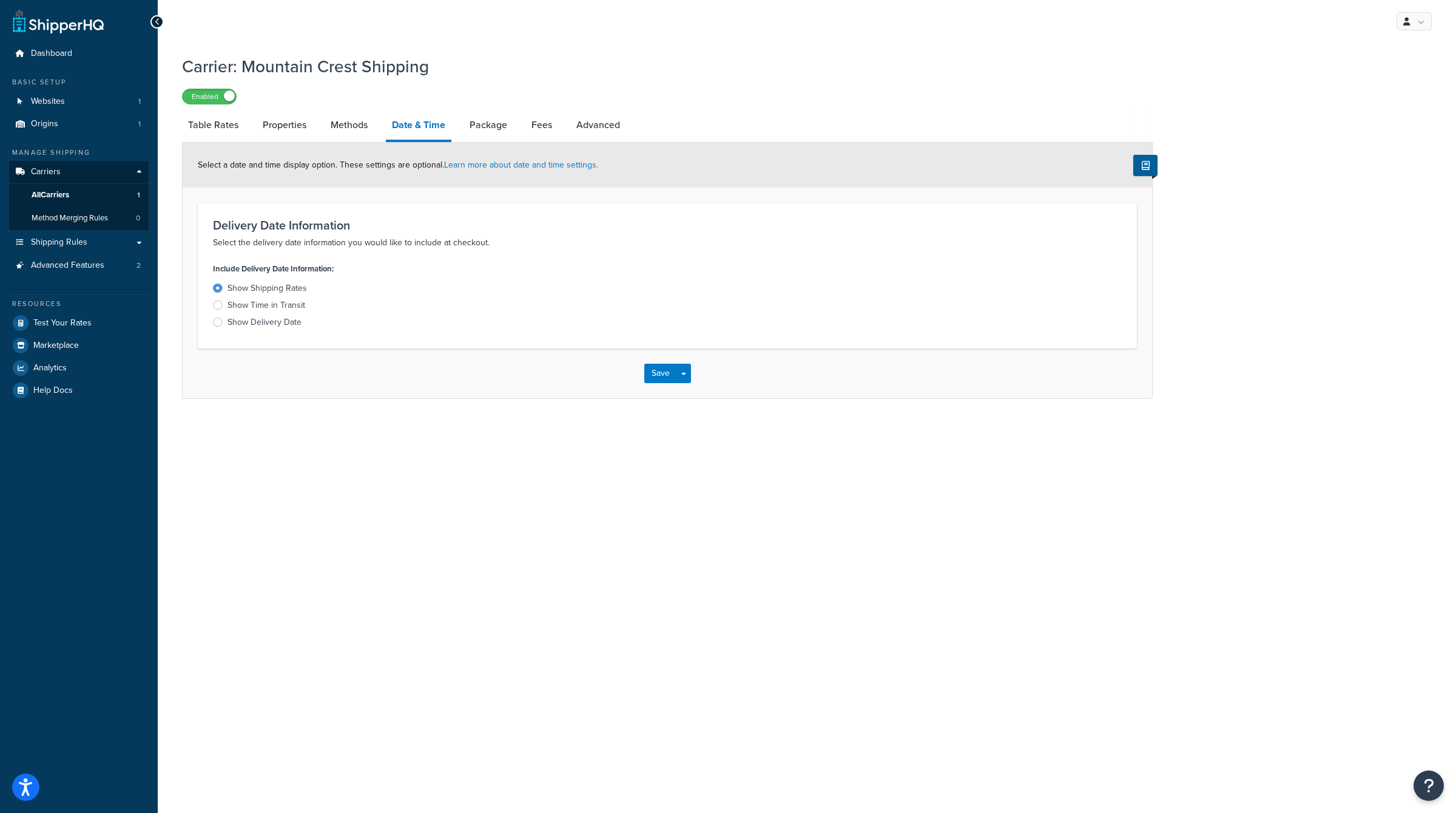
click at [291, 321] on div "Show Delivery Date" at bounding box center [264, 322] width 74 height 12
click at [0, 0] on input "Show Delivery Date" at bounding box center [0, 0] width 0 height 0
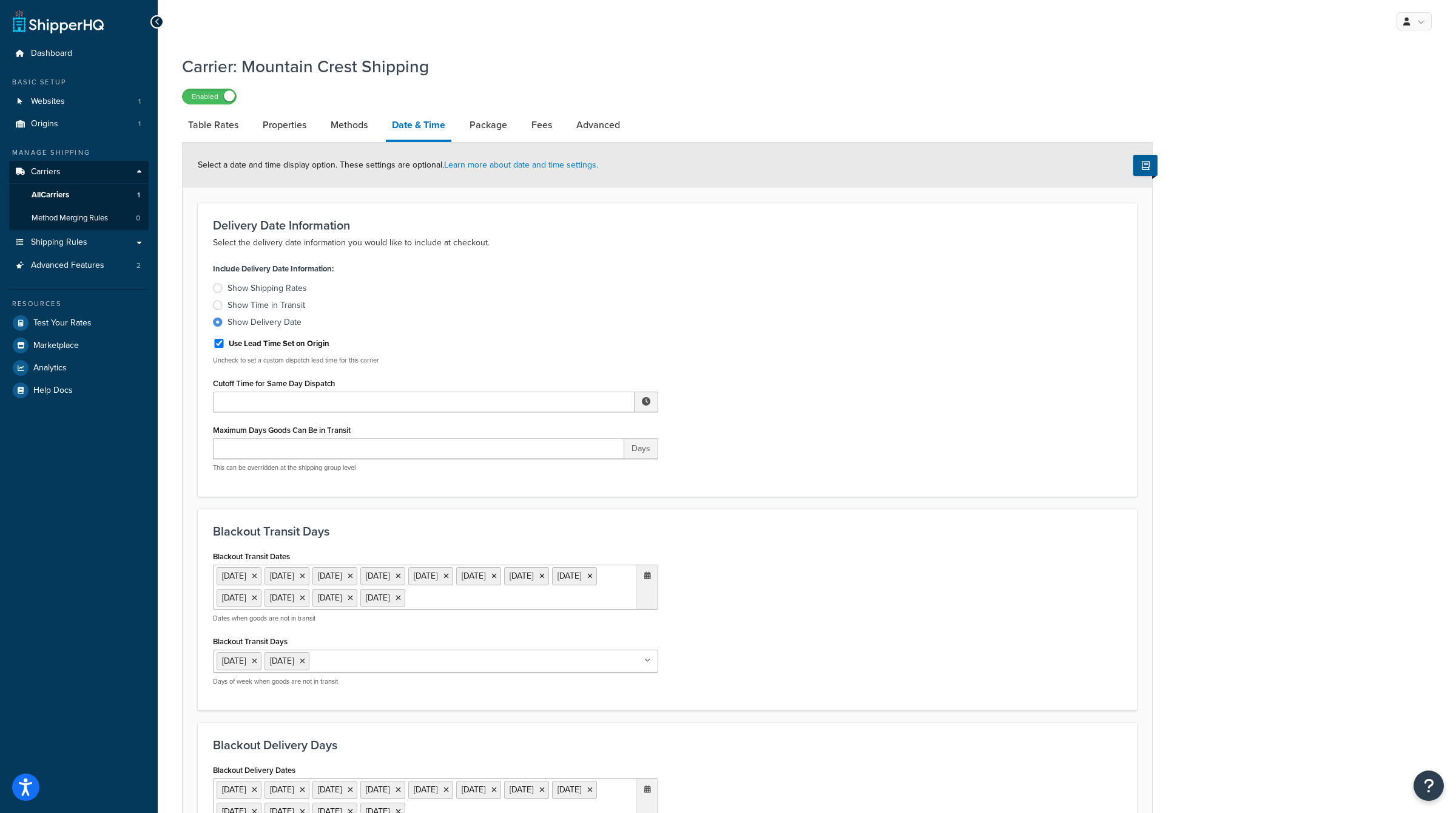
click at [288, 293] on div "Show Shipping Rates" at bounding box center [266, 287] width 79 height 12
click at [0, 0] on input "Show Shipping Rates" at bounding box center [0, 0] width 0 height 0
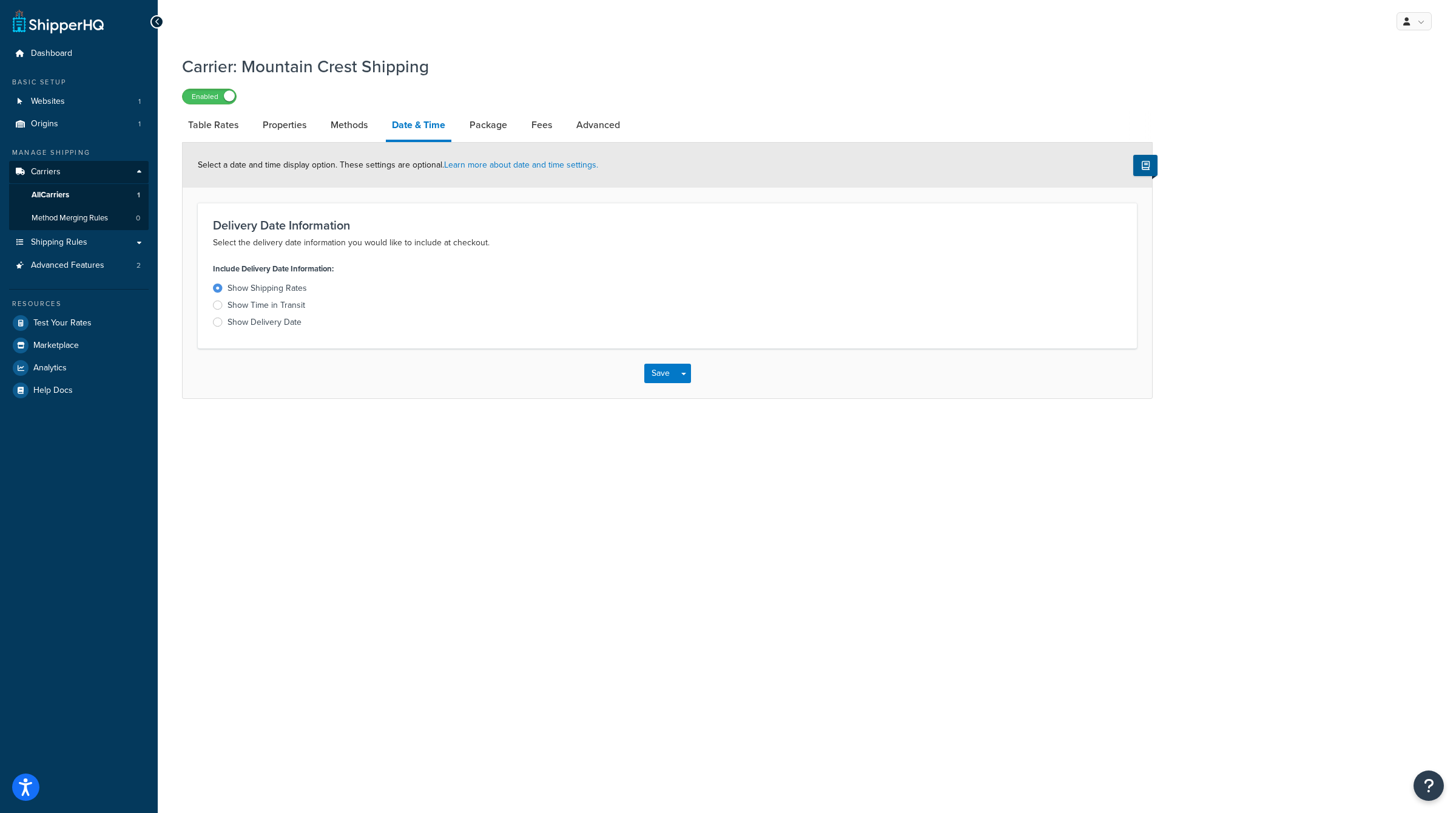
click at [263, 319] on div "Show Delivery Date" at bounding box center [264, 322] width 74 height 12
click at [0, 0] on input "Show Delivery Date" at bounding box center [0, 0] width 0 height 0
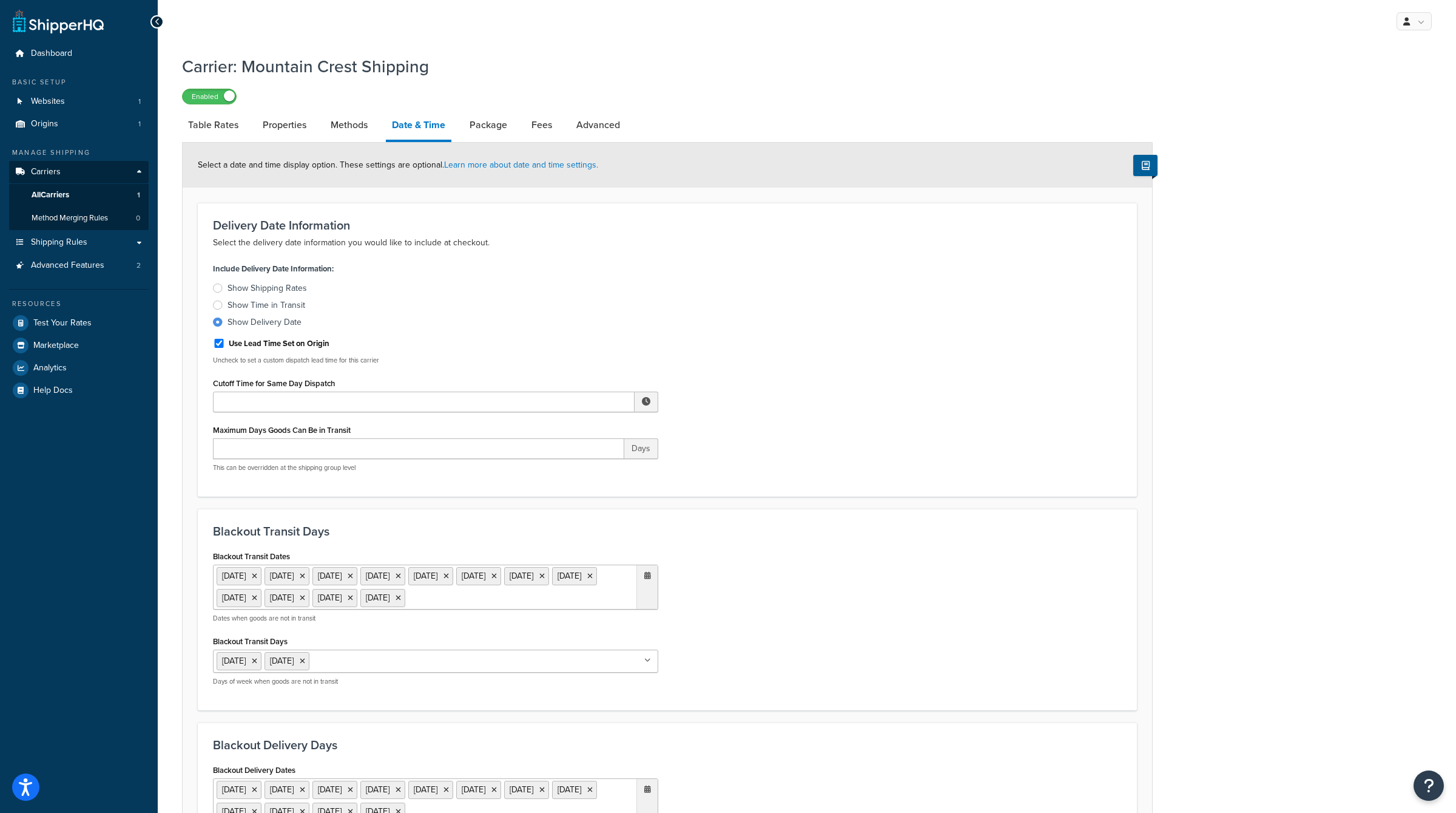
scroll to position [465, 0]
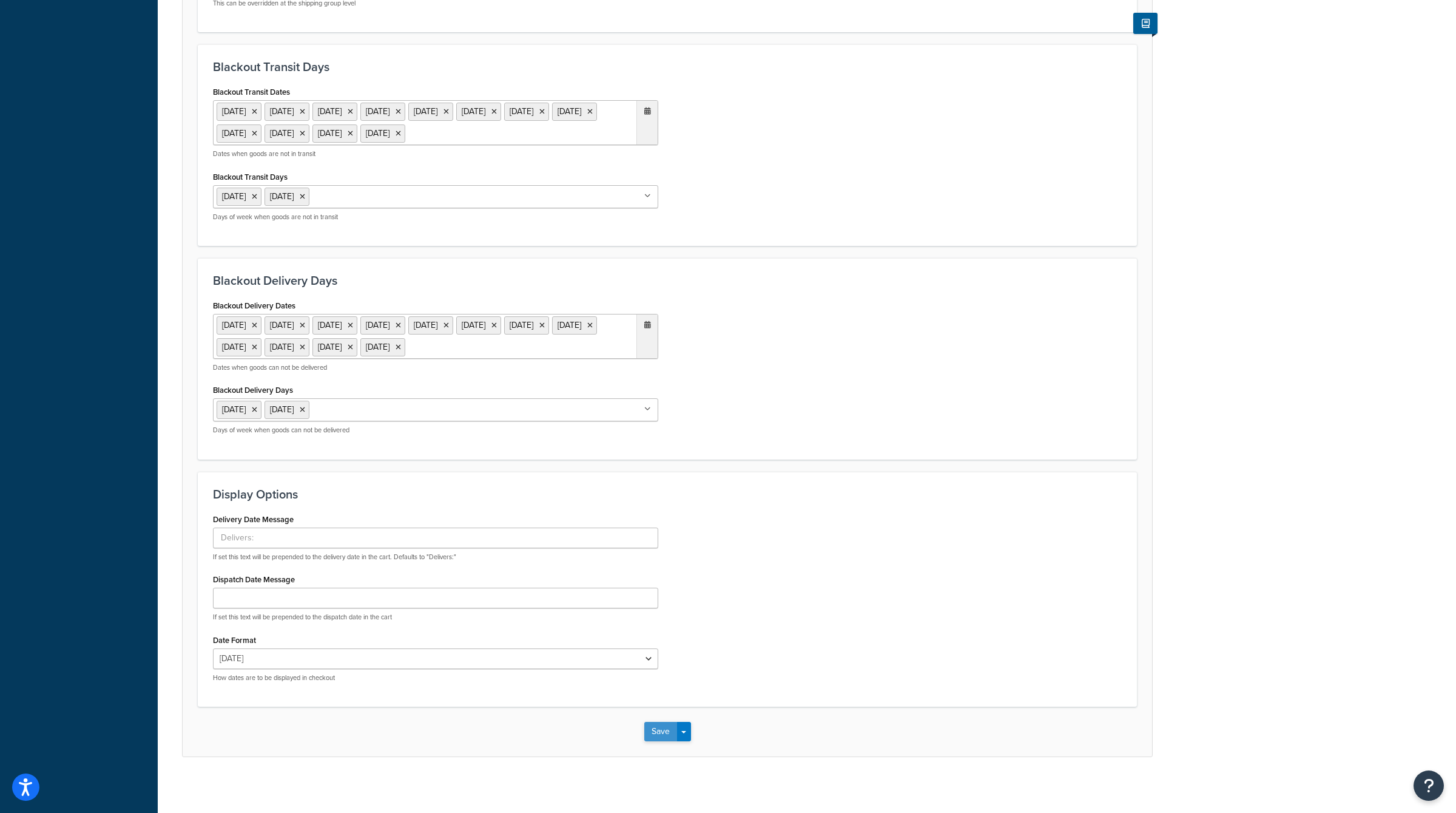
click at [663, 726] on button "Save" at bounding box center [661, 731] width 33 height 19
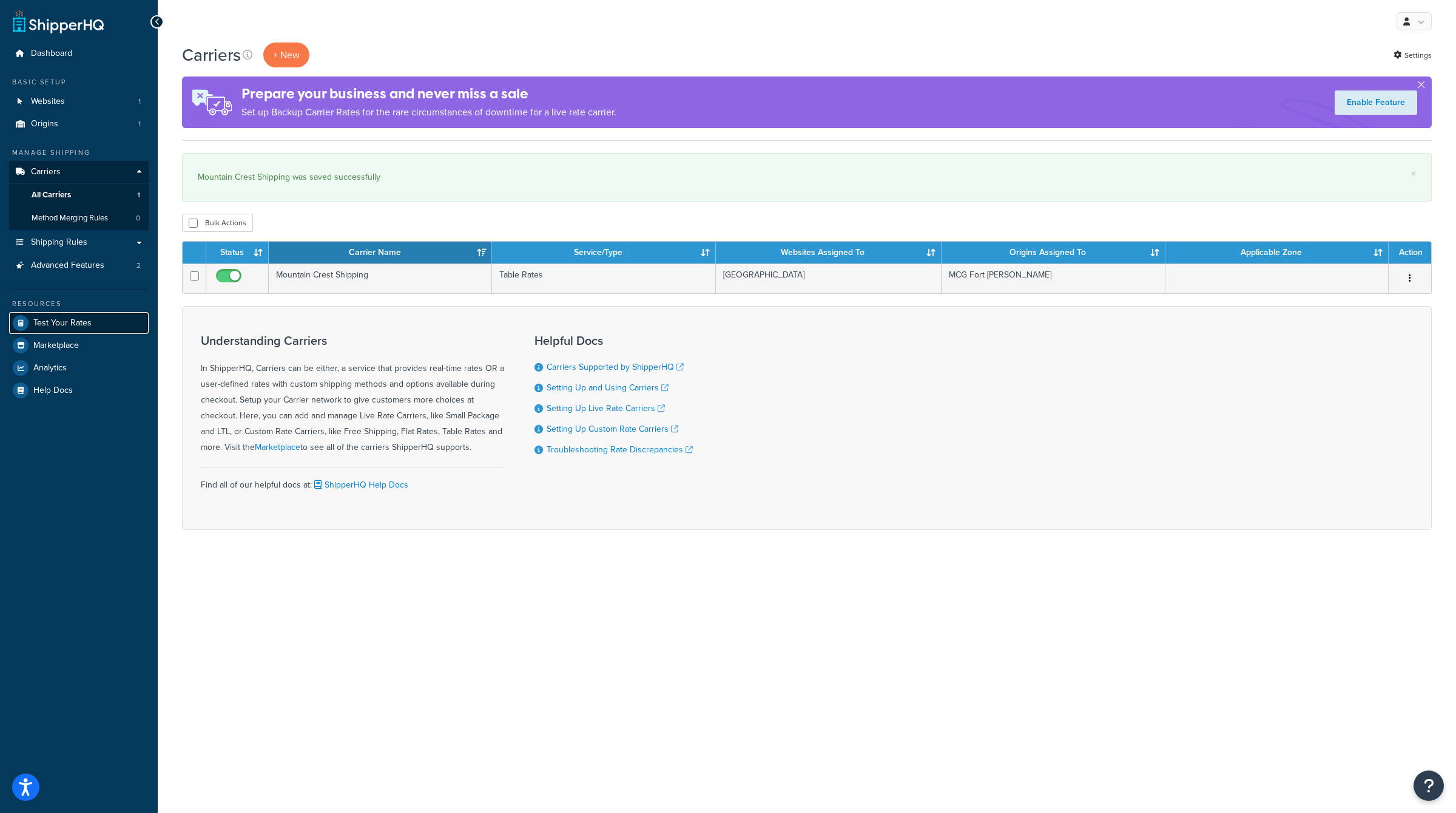
click at [79, 315] on link "Test Your Rates" at bounding box center [79, 323] width 140 height 22
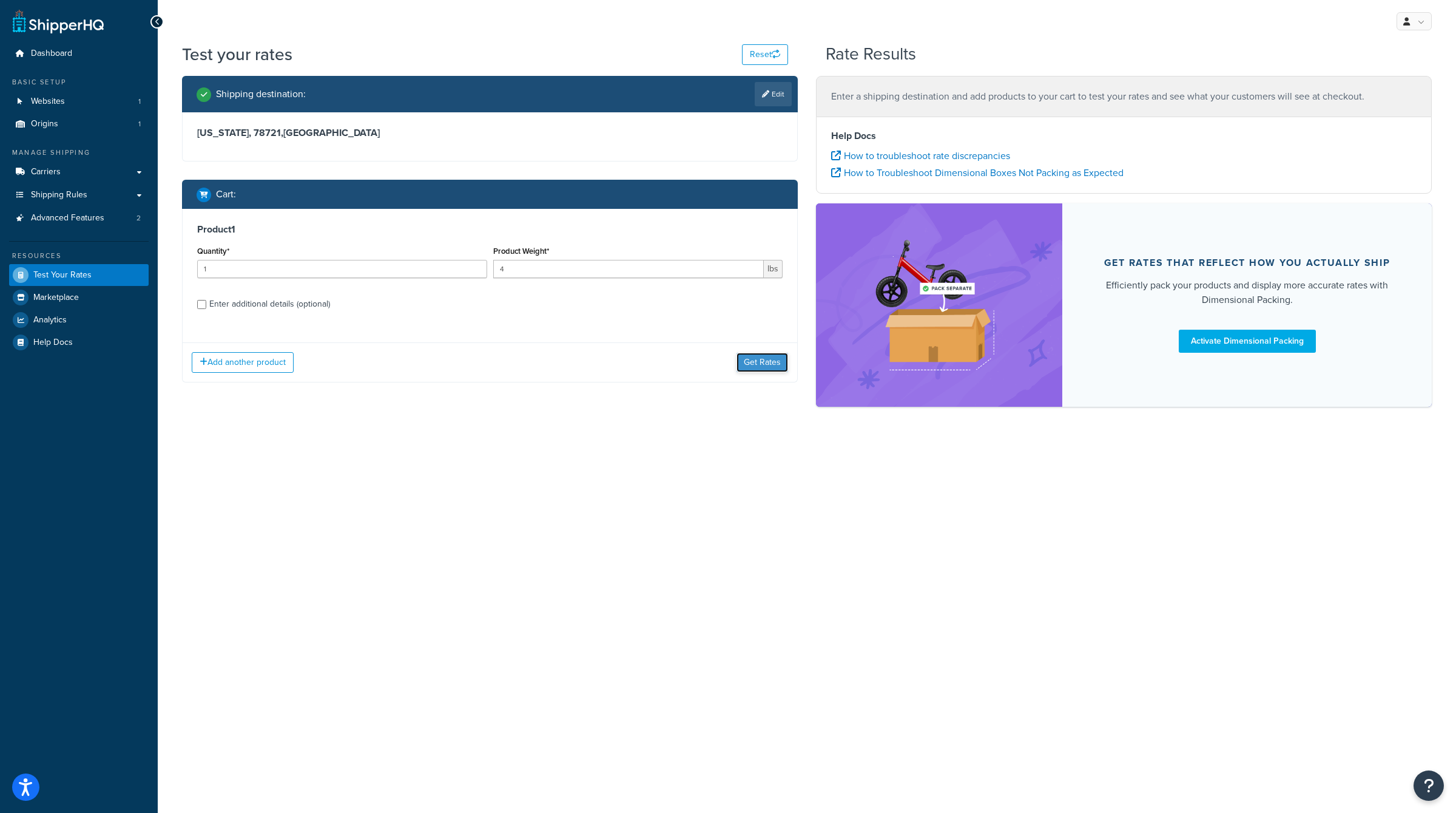
click at [744, 366] on button "Get Rates" at bounding box center [763, 362] width 52 height 19
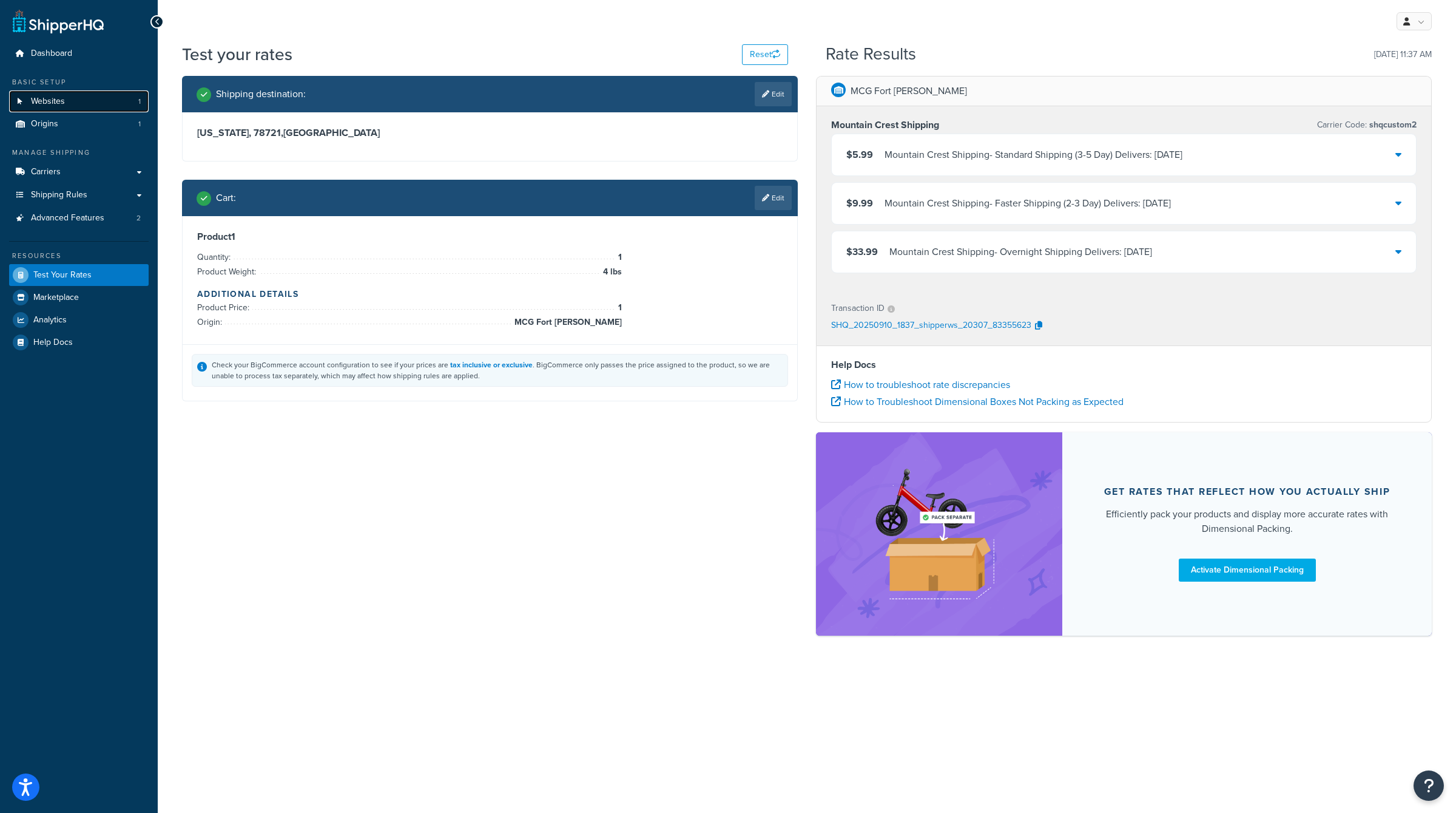
click at [91, 105] on link "Websites 1" at bounding box center [79, 101] width 140 height 23
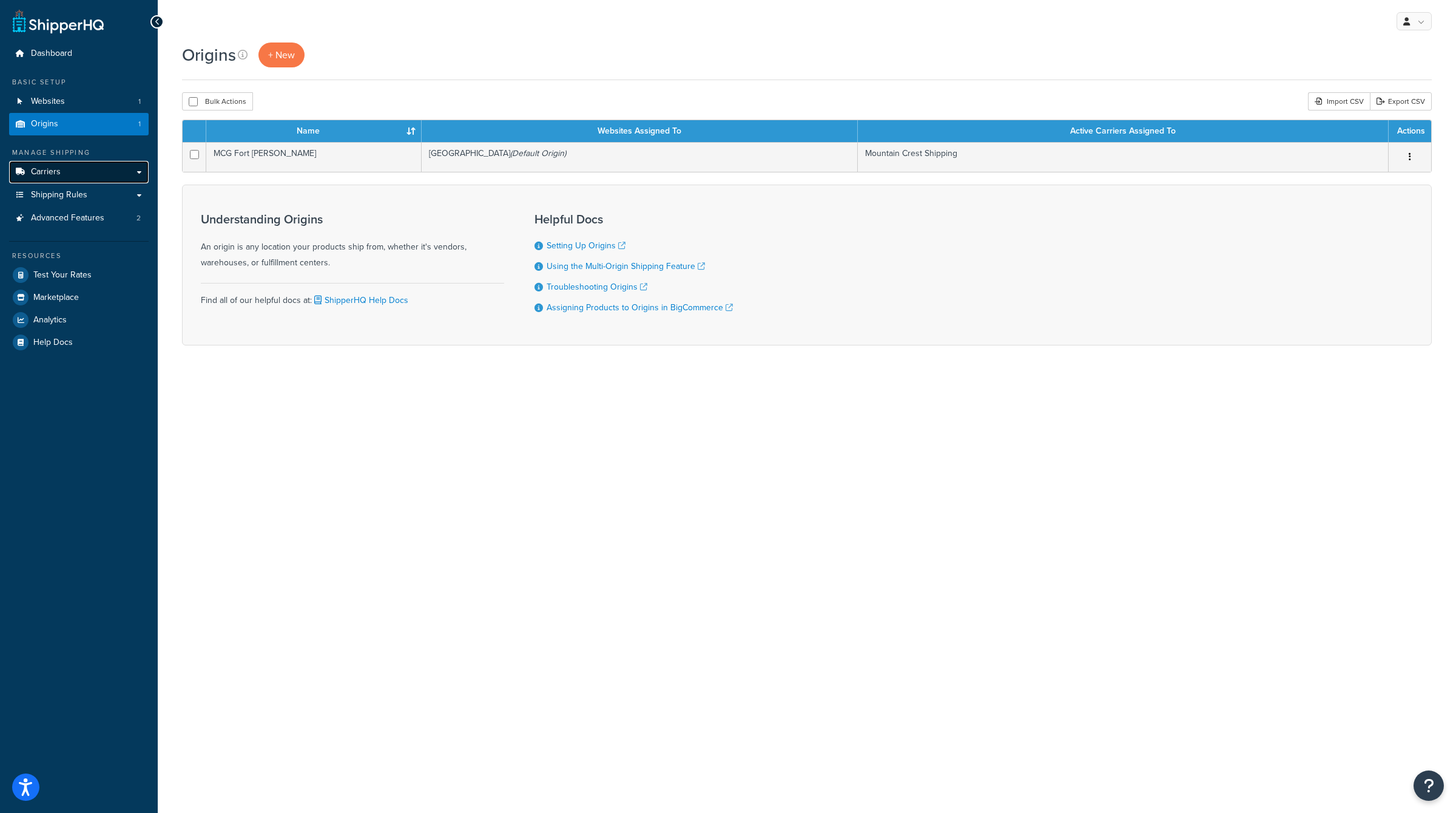
click at [45, 164] on link "Carriers" at bounding box center [79, 172] width 140 height 23
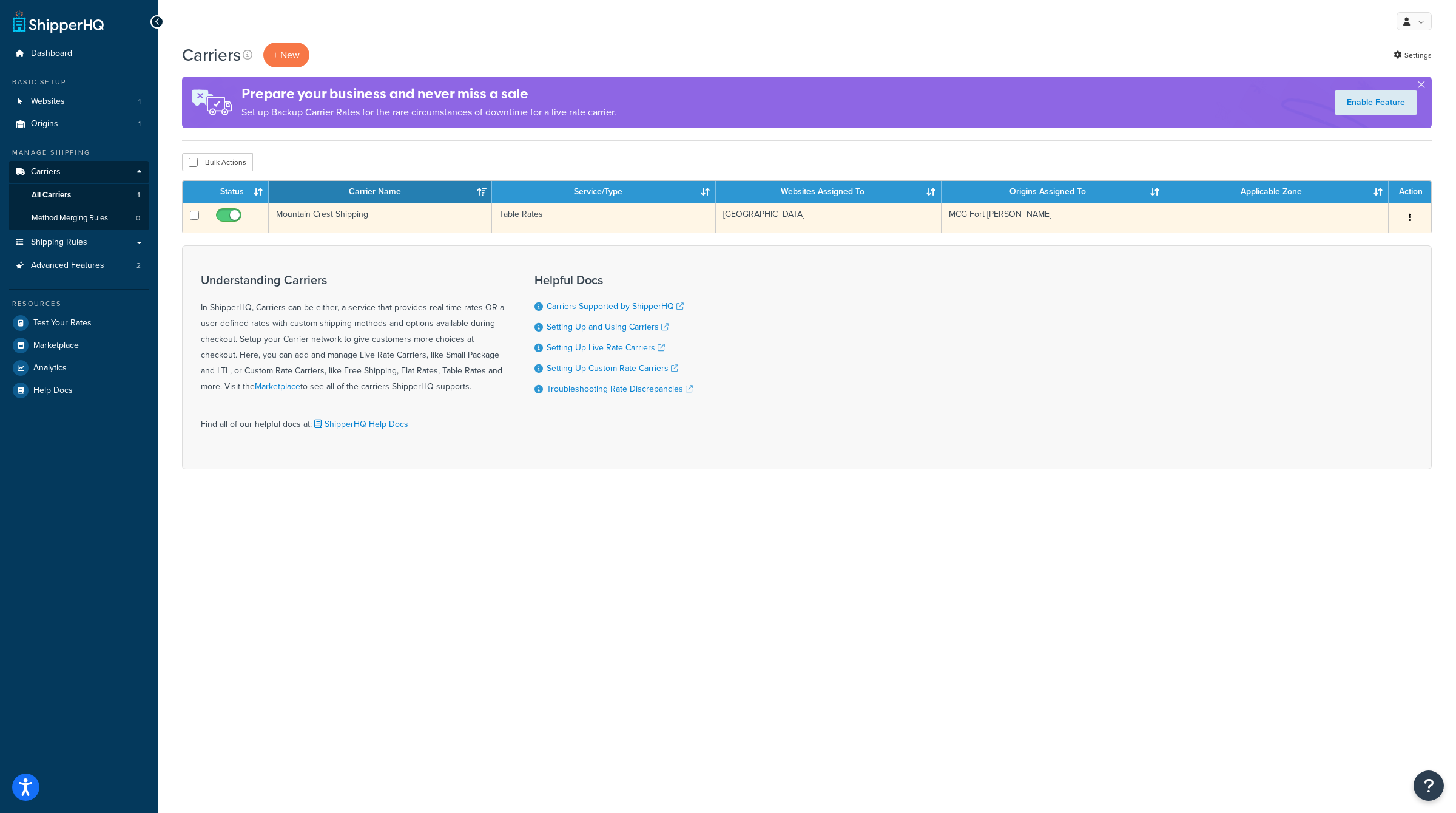
click at [1410, 218] on icon "button" at bounding box center [1410, 216] width 3 height 8
click at [1387, 244] on link "Edit" at bounding box center [1361, 241] width 95 height 25
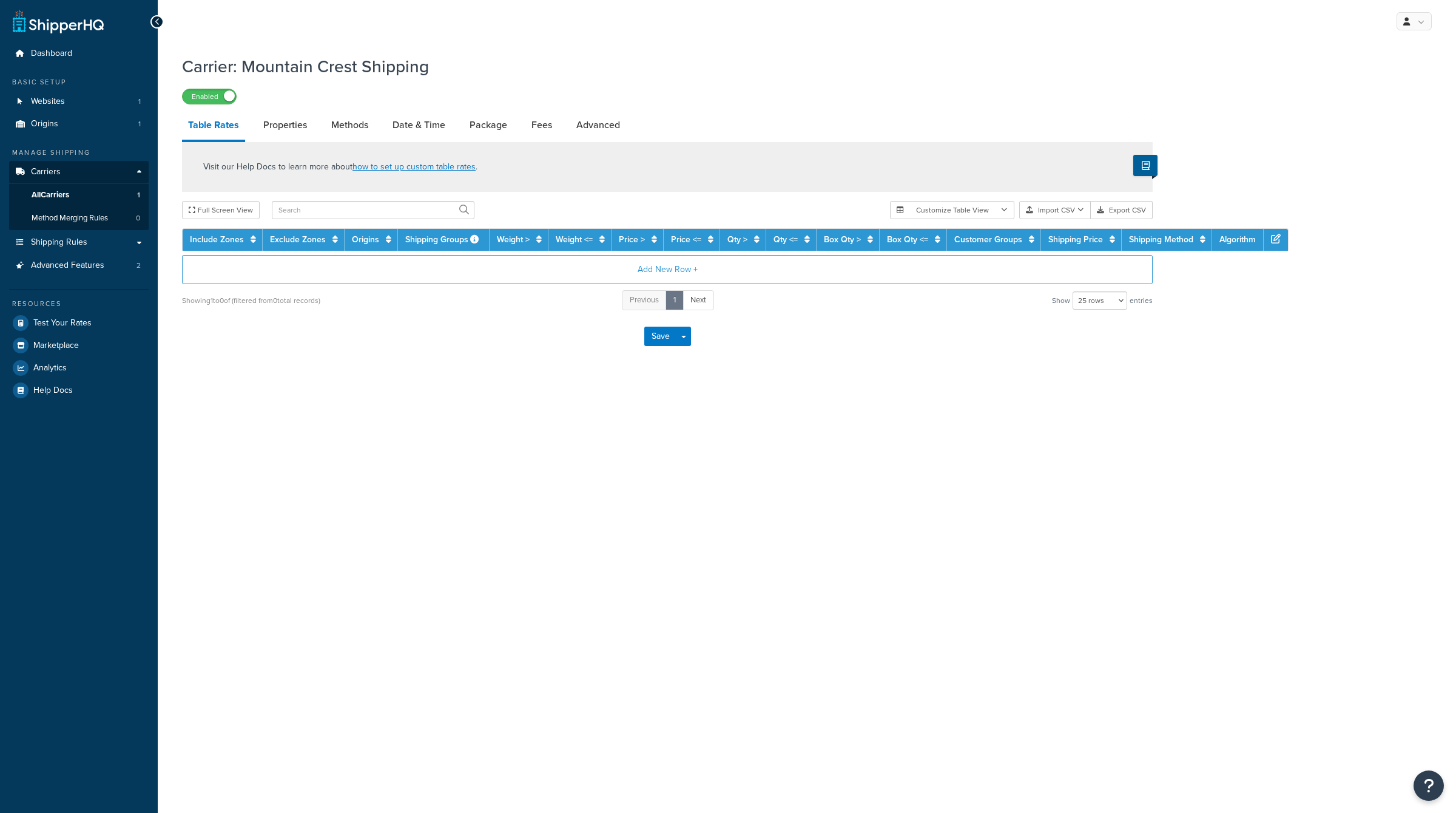
select select "25"
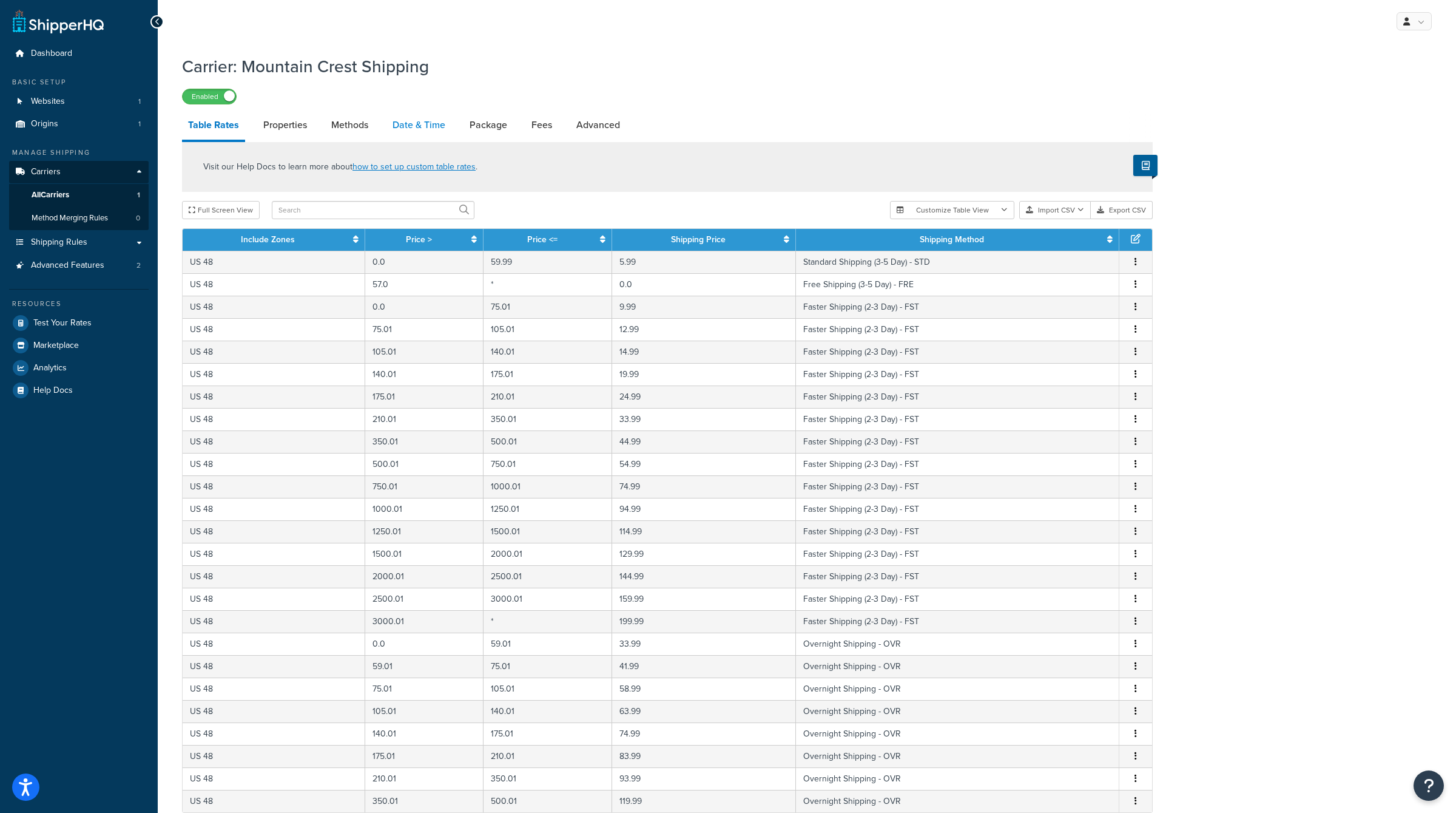
click at [415, 118] on link "Date & Time" at bounding box center [418, 125] width 65 height 29
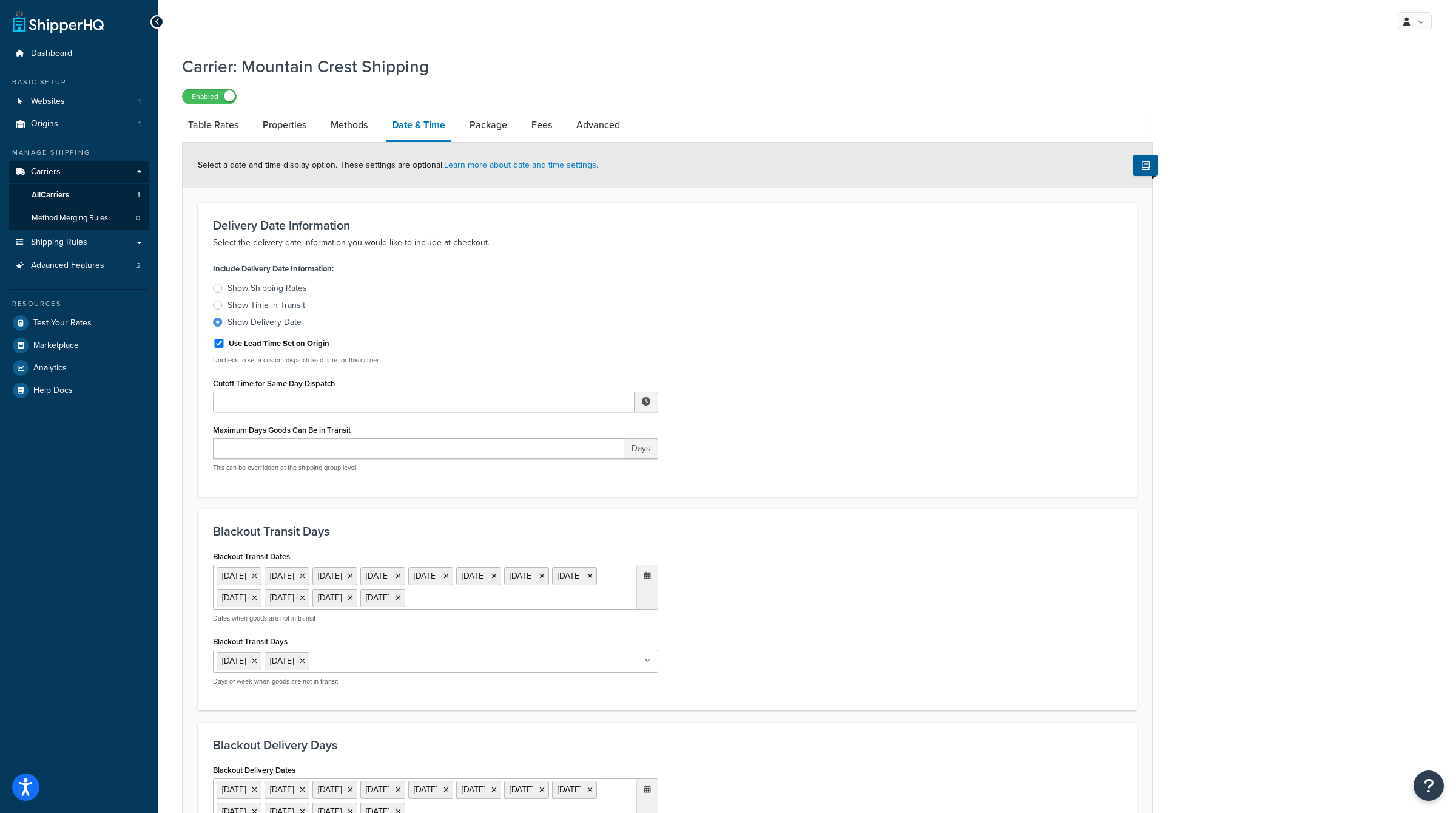
click at [248, 287] on div "Show Shipping Rates" at bounding box center [266, 287] width 79 height 12
click at [0, 0] on input "Show Shipping Rates" at bounding box center [0, 0] width 0 height 0
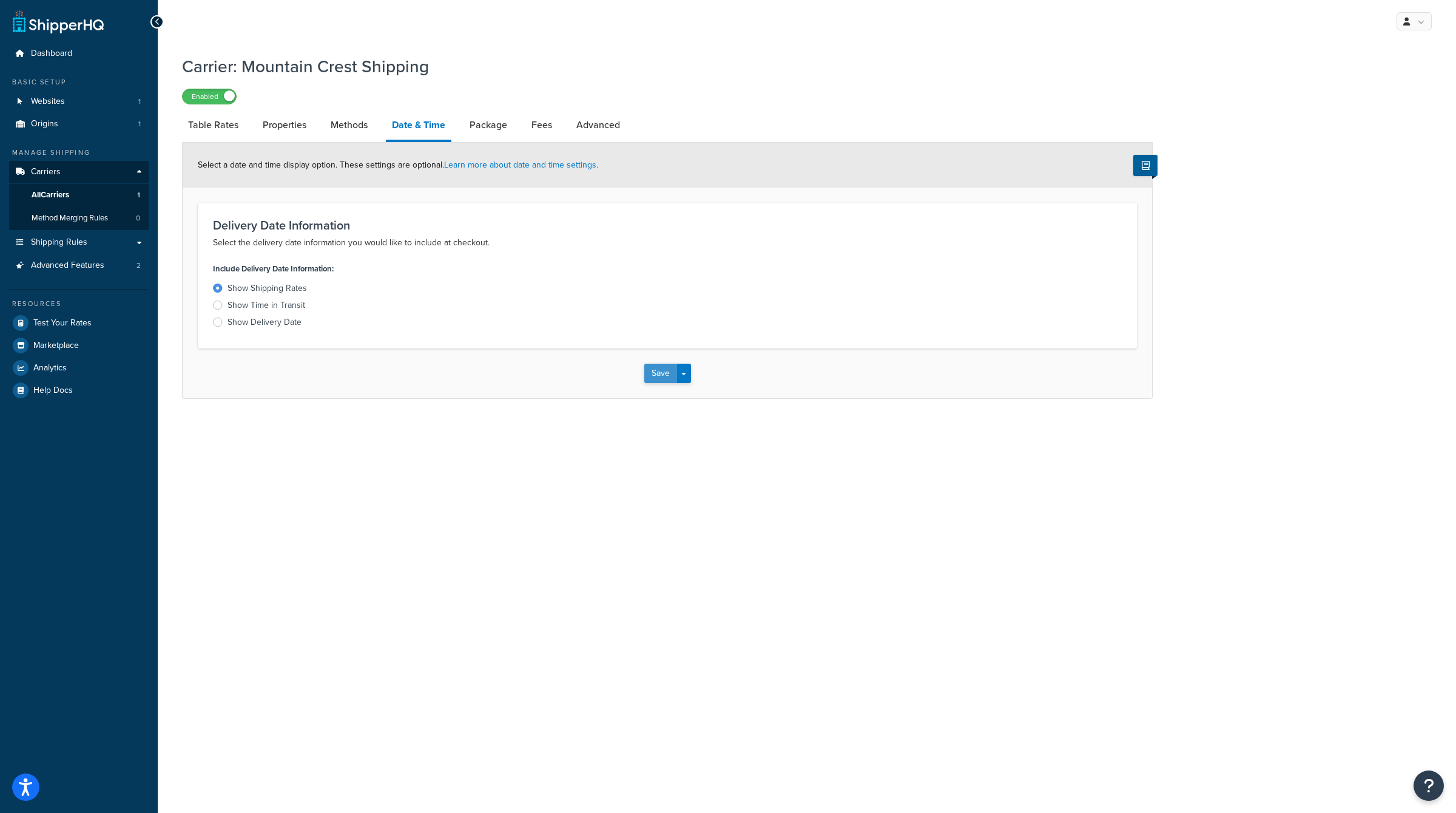
click at [660, 374] on button "Save" at bounding box center [661, 373] width 33 height 19
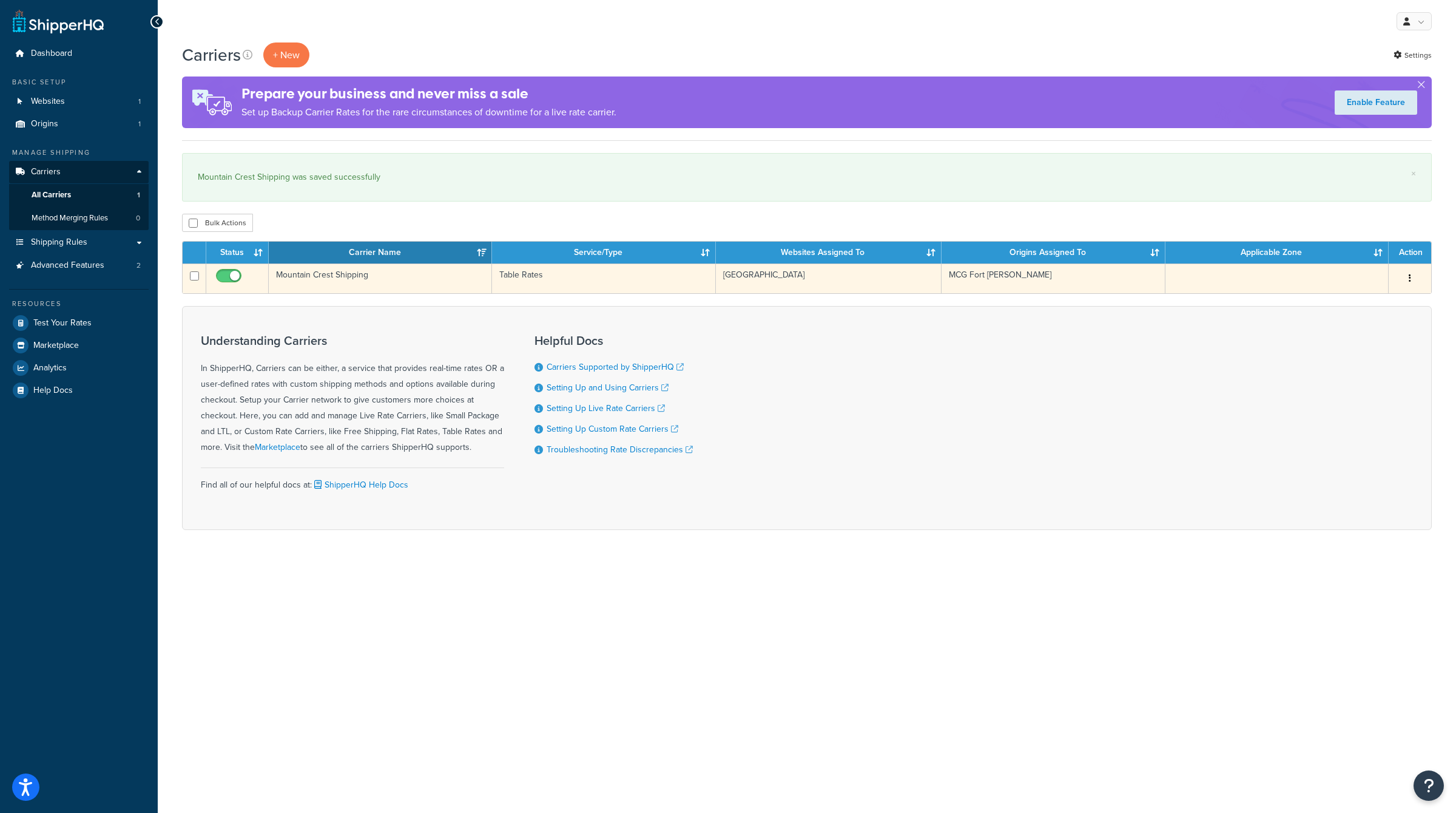
click at [1411, 273] on button "button" at bounding box center [1410, 278] width 17 height 19
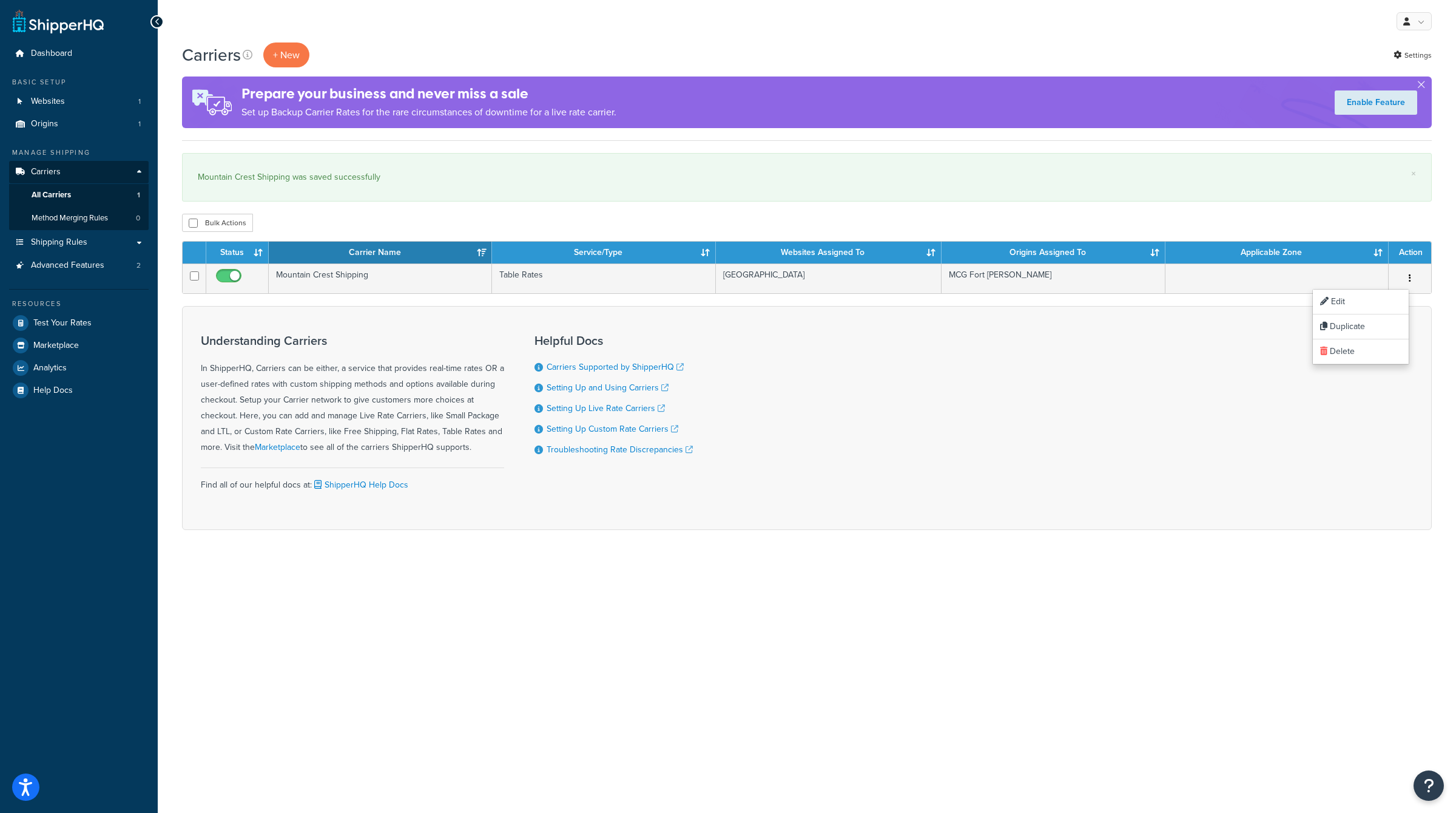
click at [1219, 357] on div "Understanding Carriers In ShipperHQ, Carriers can be either, a service that pro…" at bounding box center [806, 418] width 1250 height 224
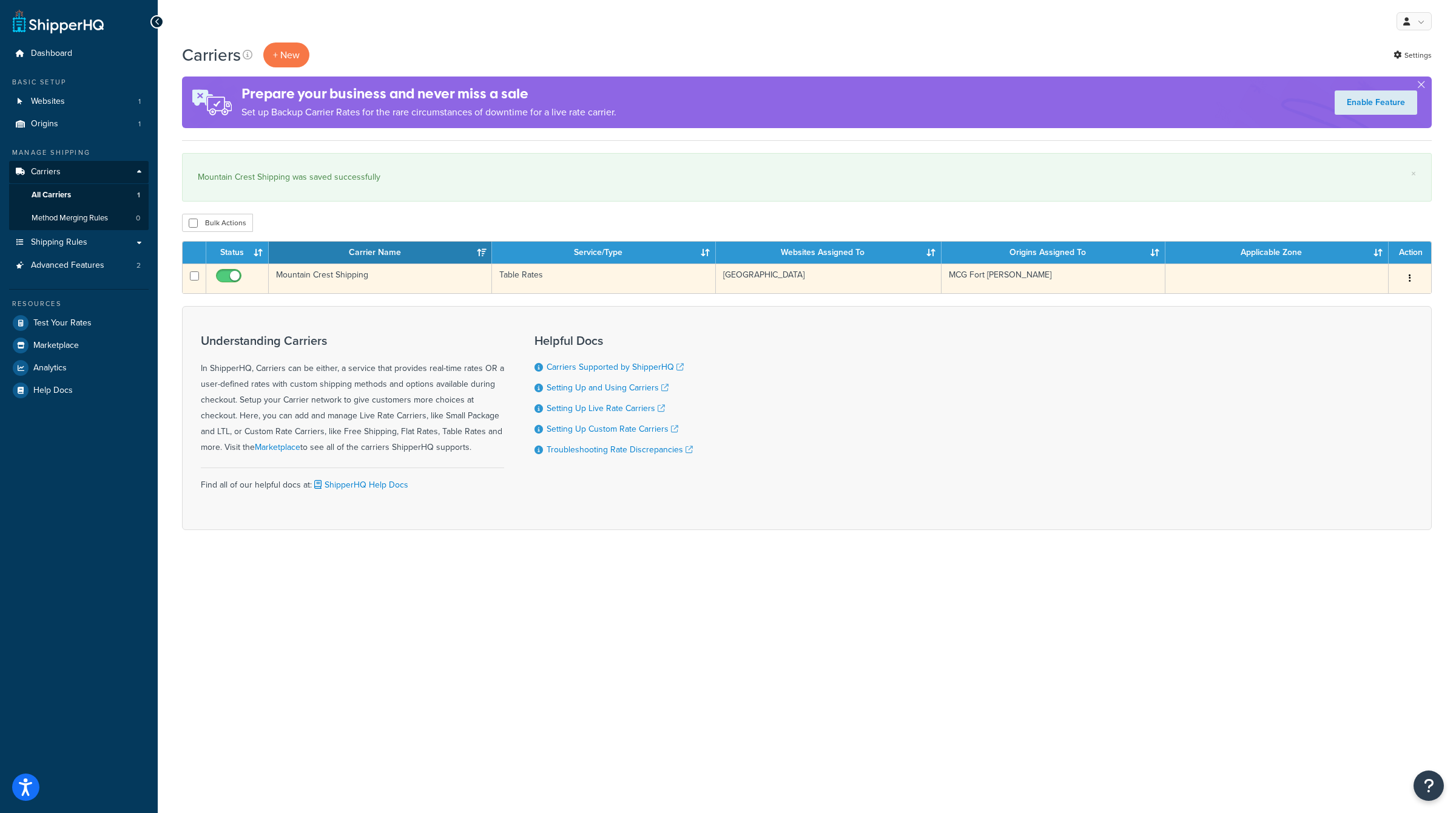
click at [1411, 279] on icon "button" at bounding box center [1410, 277] width 3 height 8
click at [1414, 276] on button "button" at bounding box center [1410, 278] width 17 height 19
click at [1361, 305] on link "Edit" at bounding box center [1361, 301] width 95 height 25
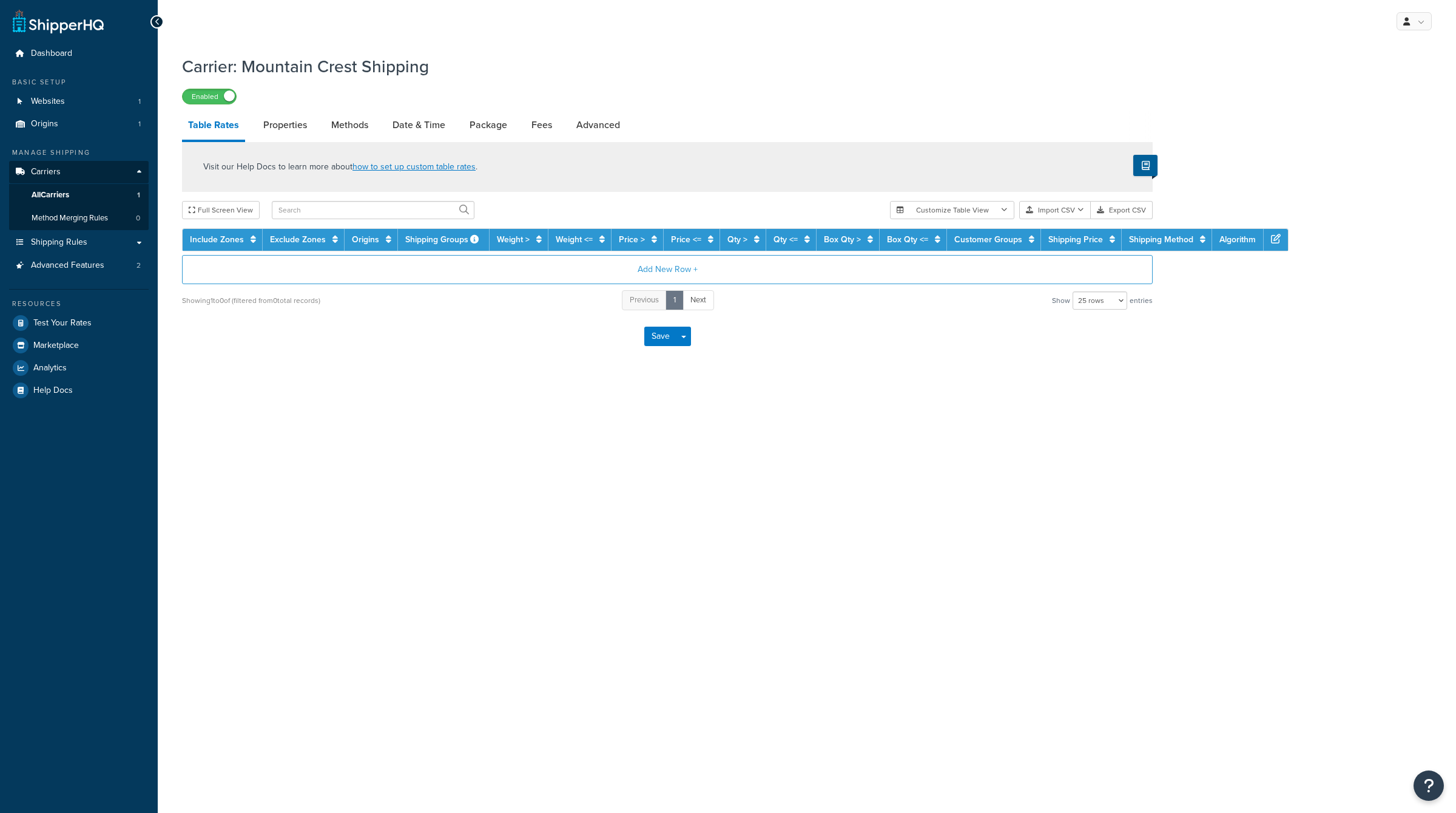
select select "25"
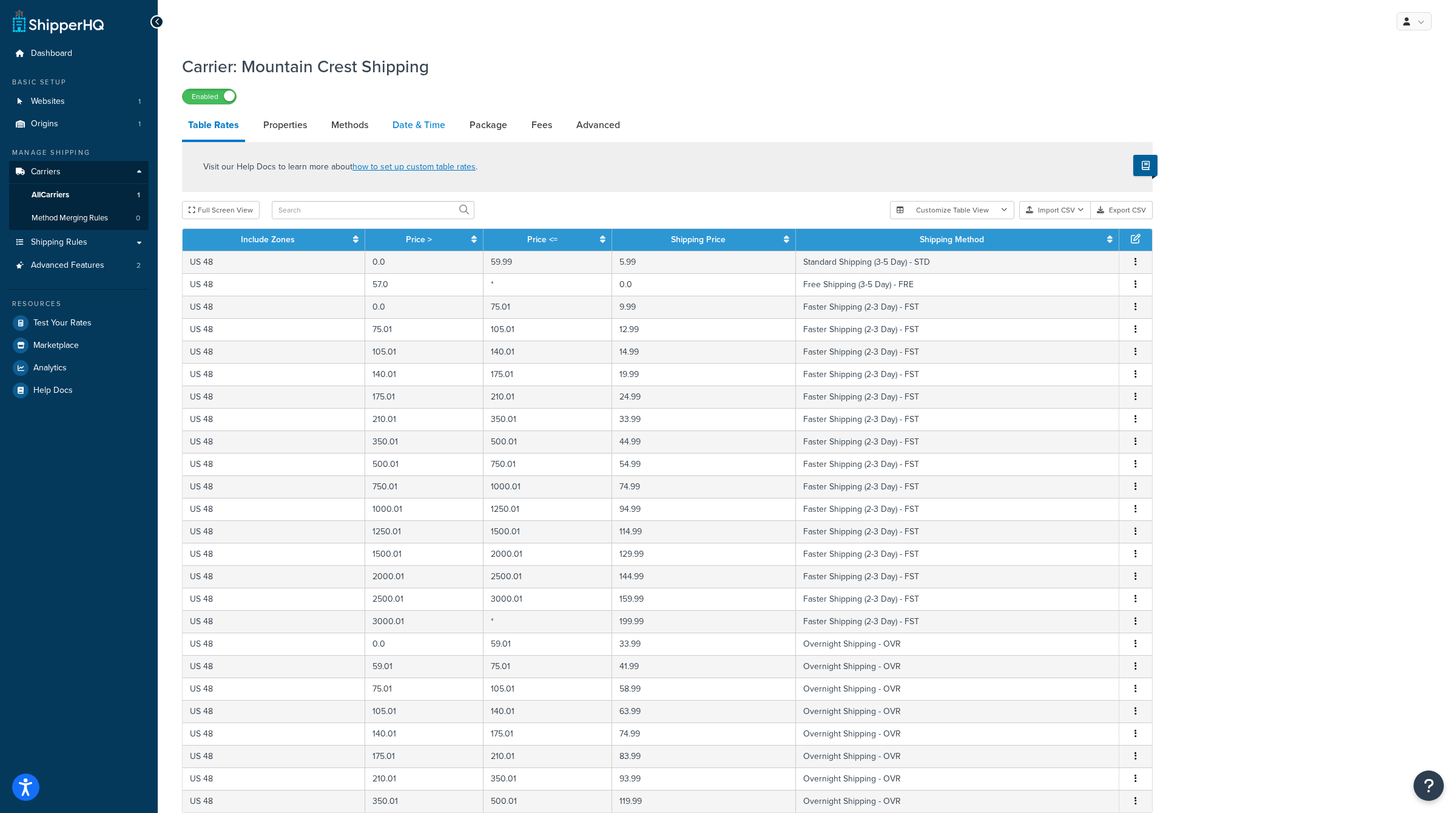
click at [414, 125] on link "Date & Time" at bounding box center [418, 125] width 65 height 29
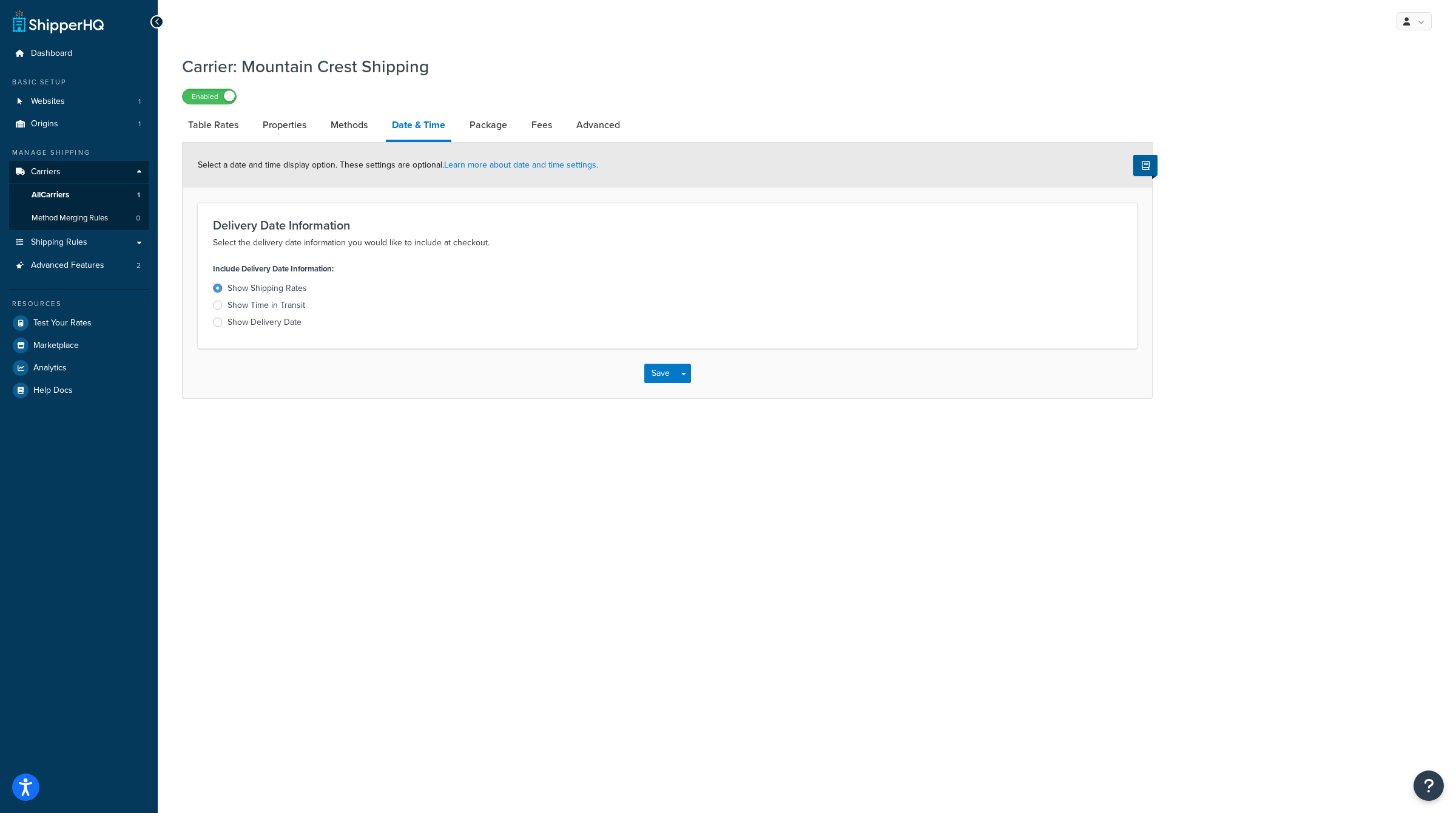
click at [286, 319] on div "Show Delivery Date" at bounding box center [264, 322] width 74 height 12
click at [0, 0] on input "Show Delivery Date" at bounding box center [0, 0] width 0 height 0
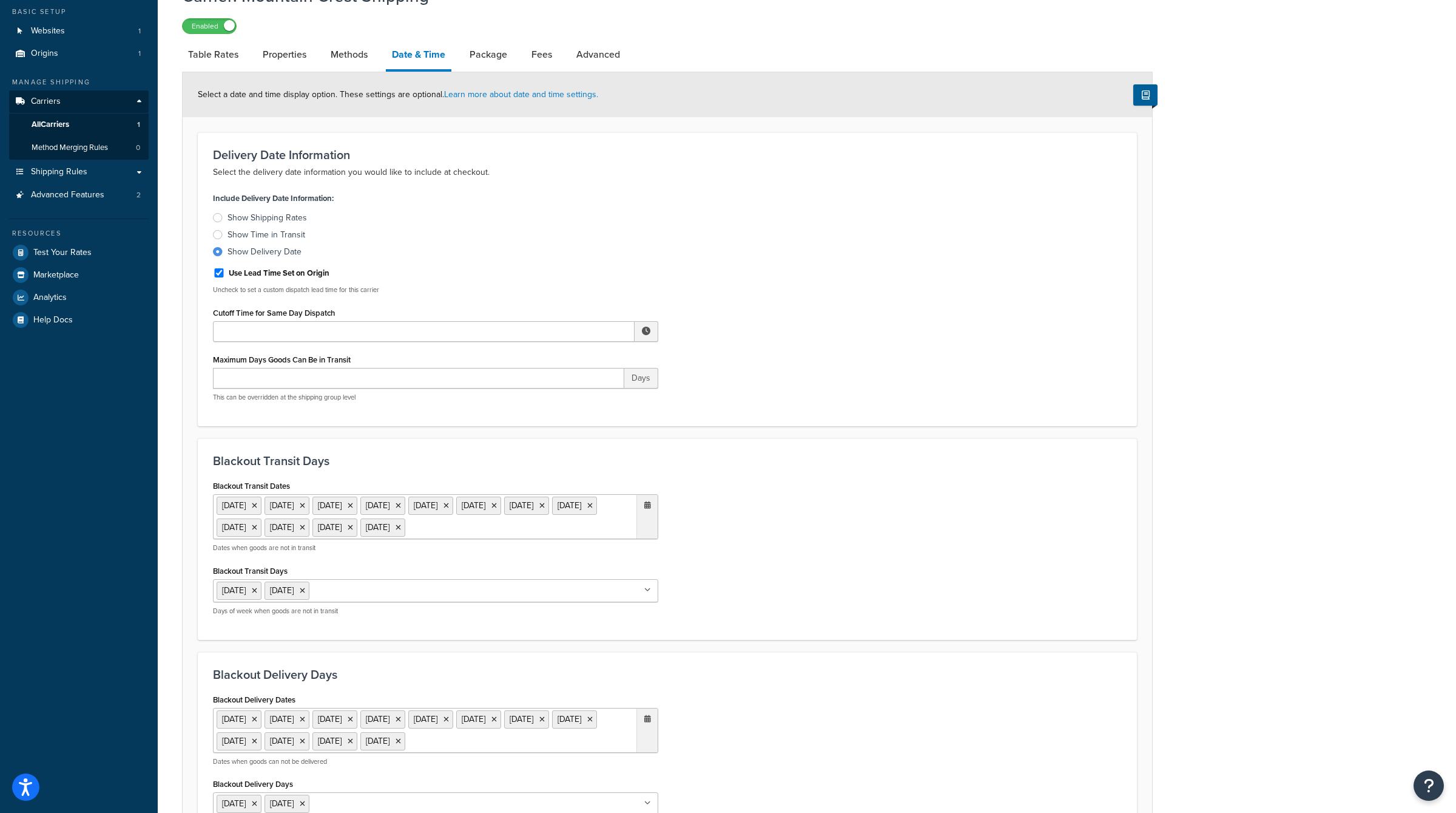
scroll to position [66, 0]
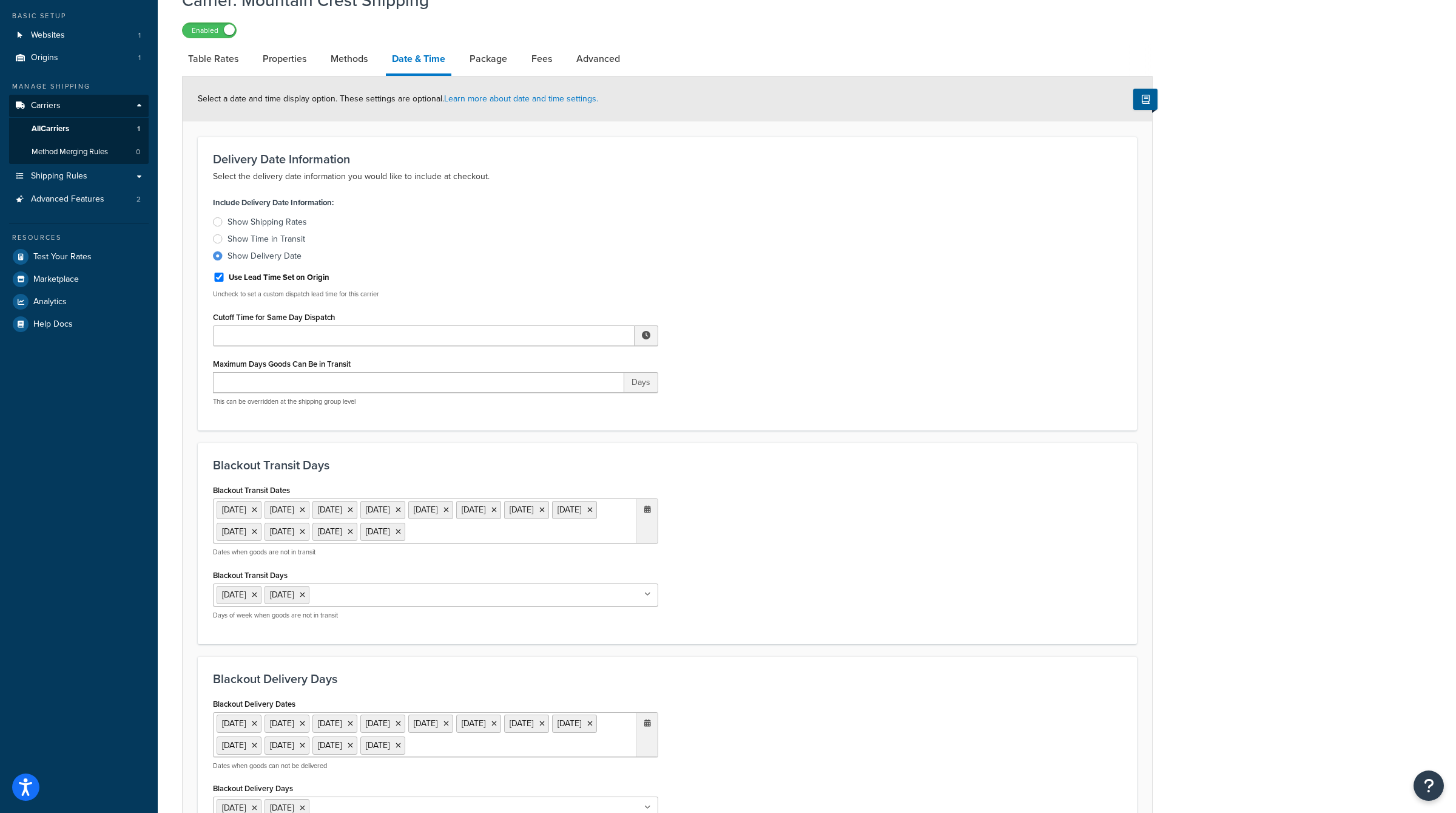
click at [645, 337] on span at bounding box center [645, 335] width 8 height 8
drag, startPoint x: 212, startPoint y: 319, endPoint x: 344, endPoint y: 316, distance: 132.0
click at [344, 316] on div "Include Delivery Date Information: Show Shipping Rates Show Time in Transit Sho…" at bounding box center [435, 305] width 464 height 222
copy label "Cutoff Time for Same Day Dispatch"
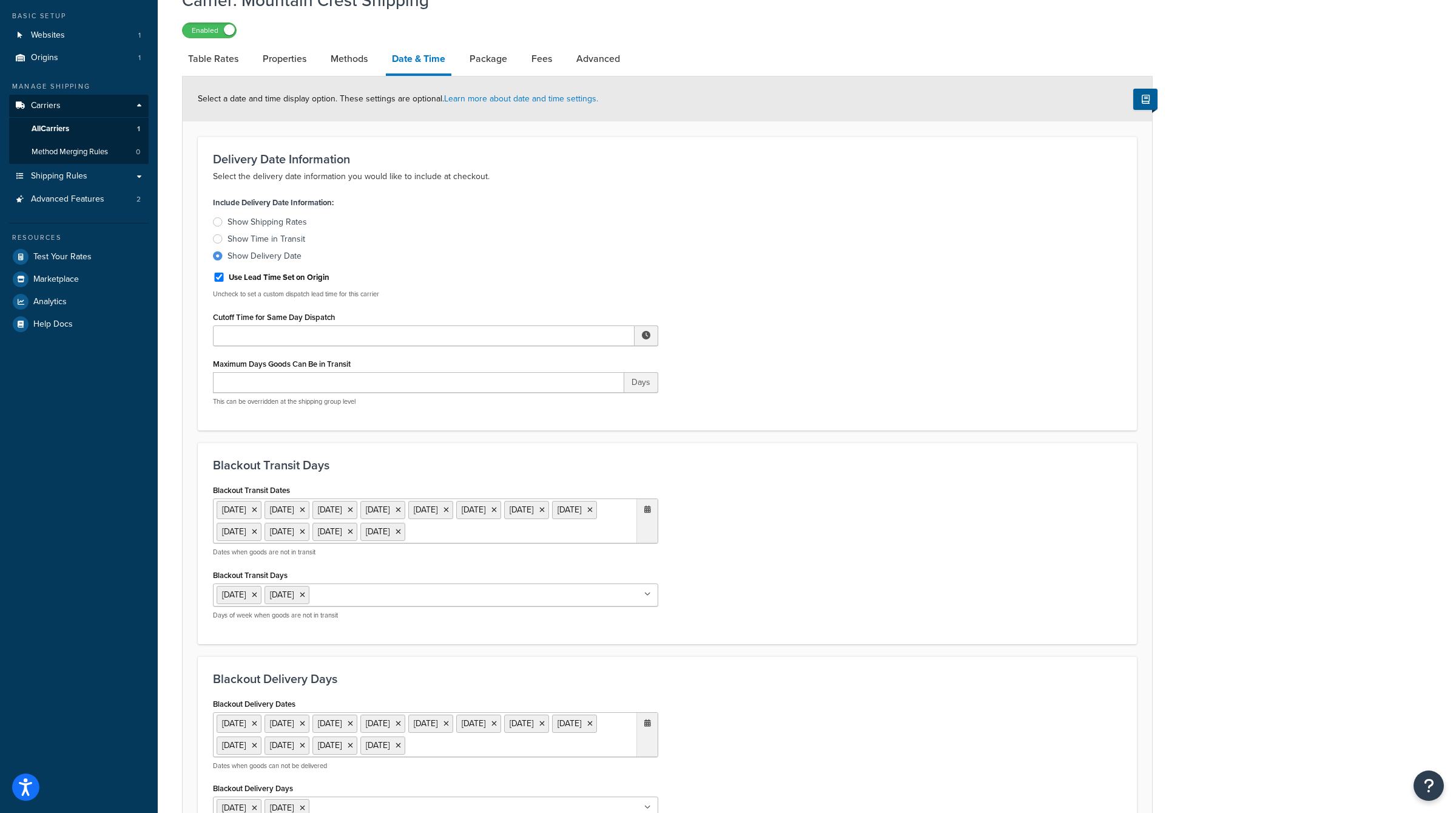
click at [627, 186] on div "Delivery Date Information Select the delivery date information you would like t…" at bounding box center [668, 283] width 940 height 294
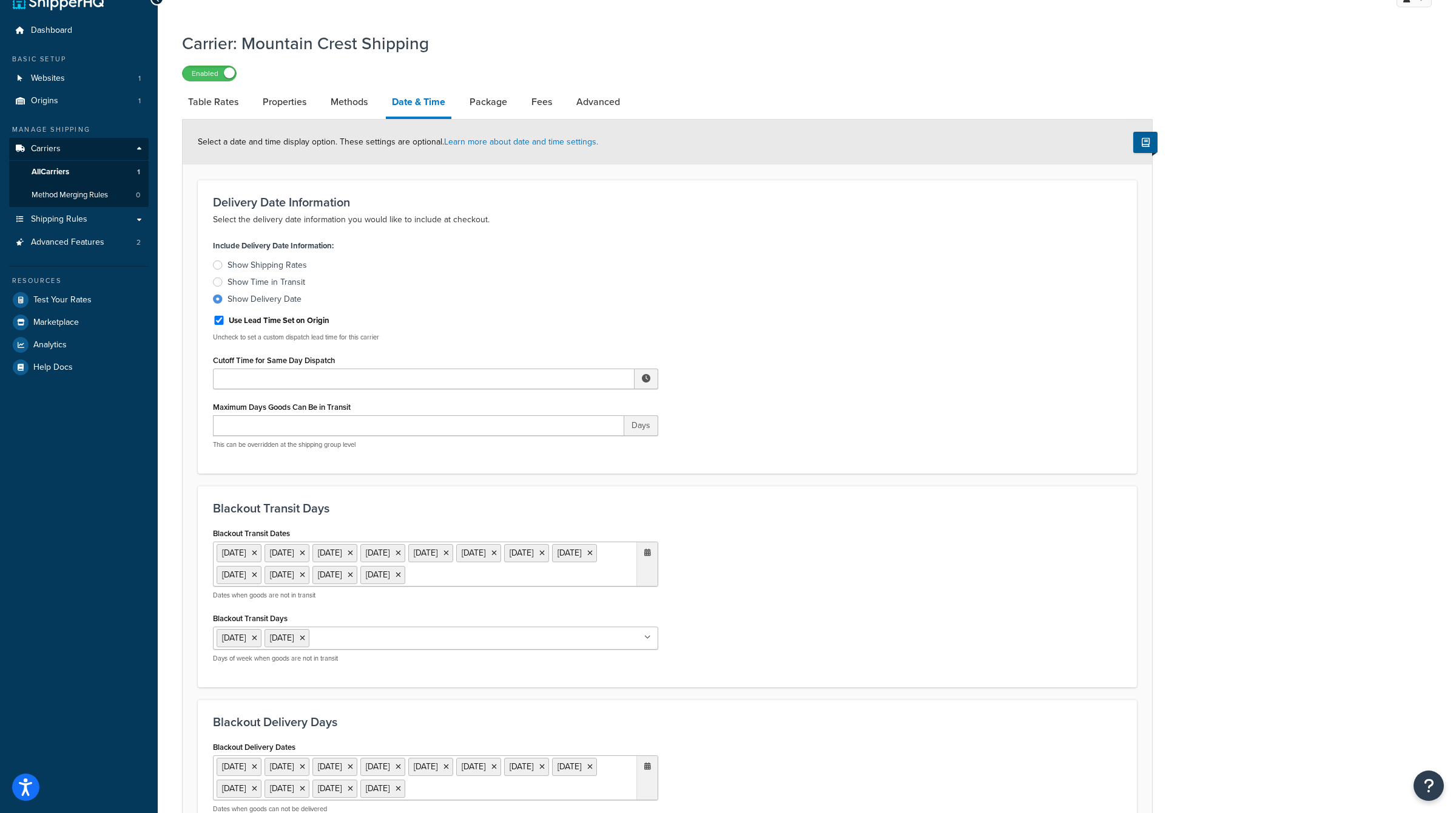
scroll to position [35, 0]
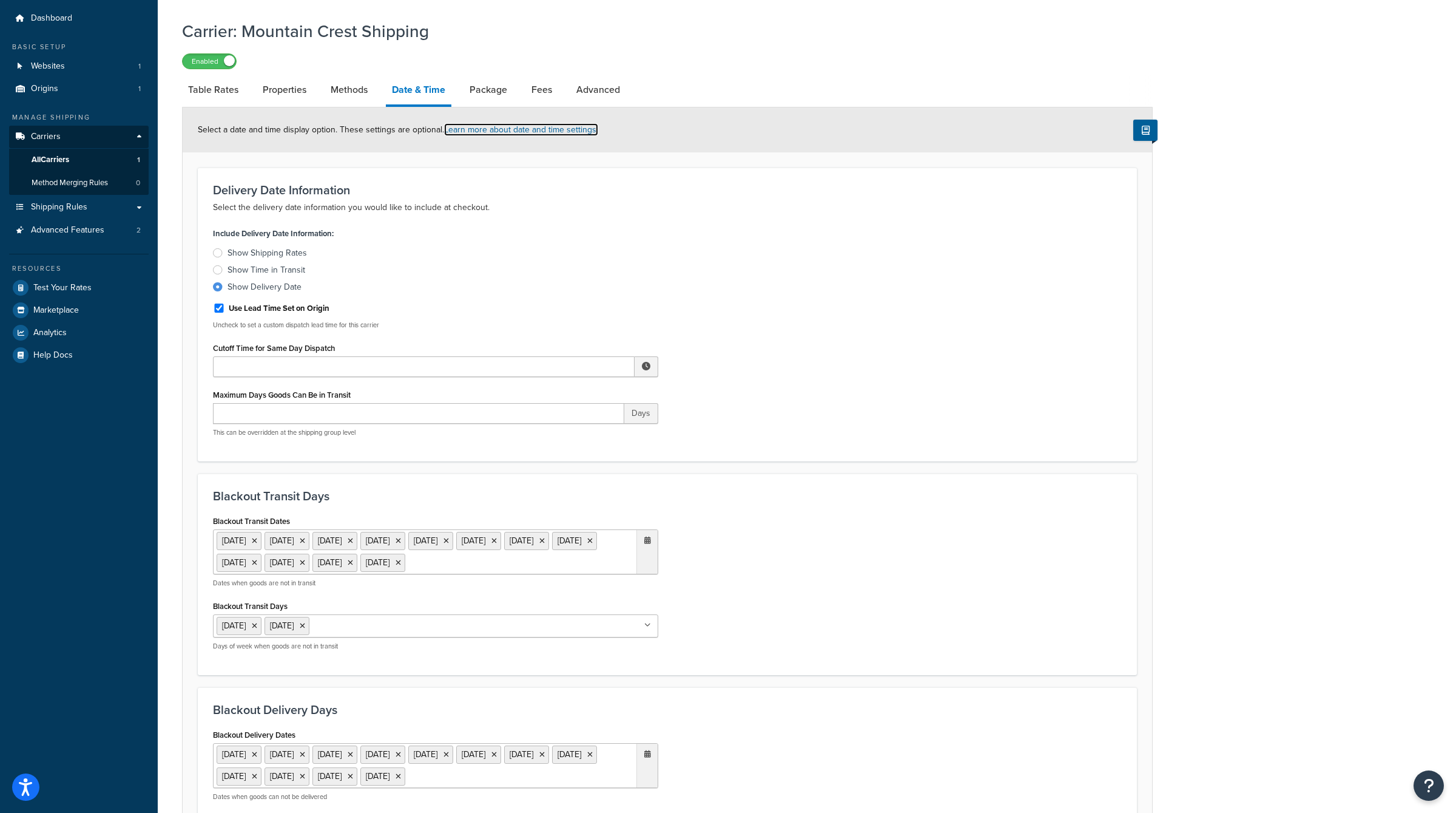
click at [546, 128] on link "Learn more about date and time settings." at bounding box center [522, 130] width 155 height 13
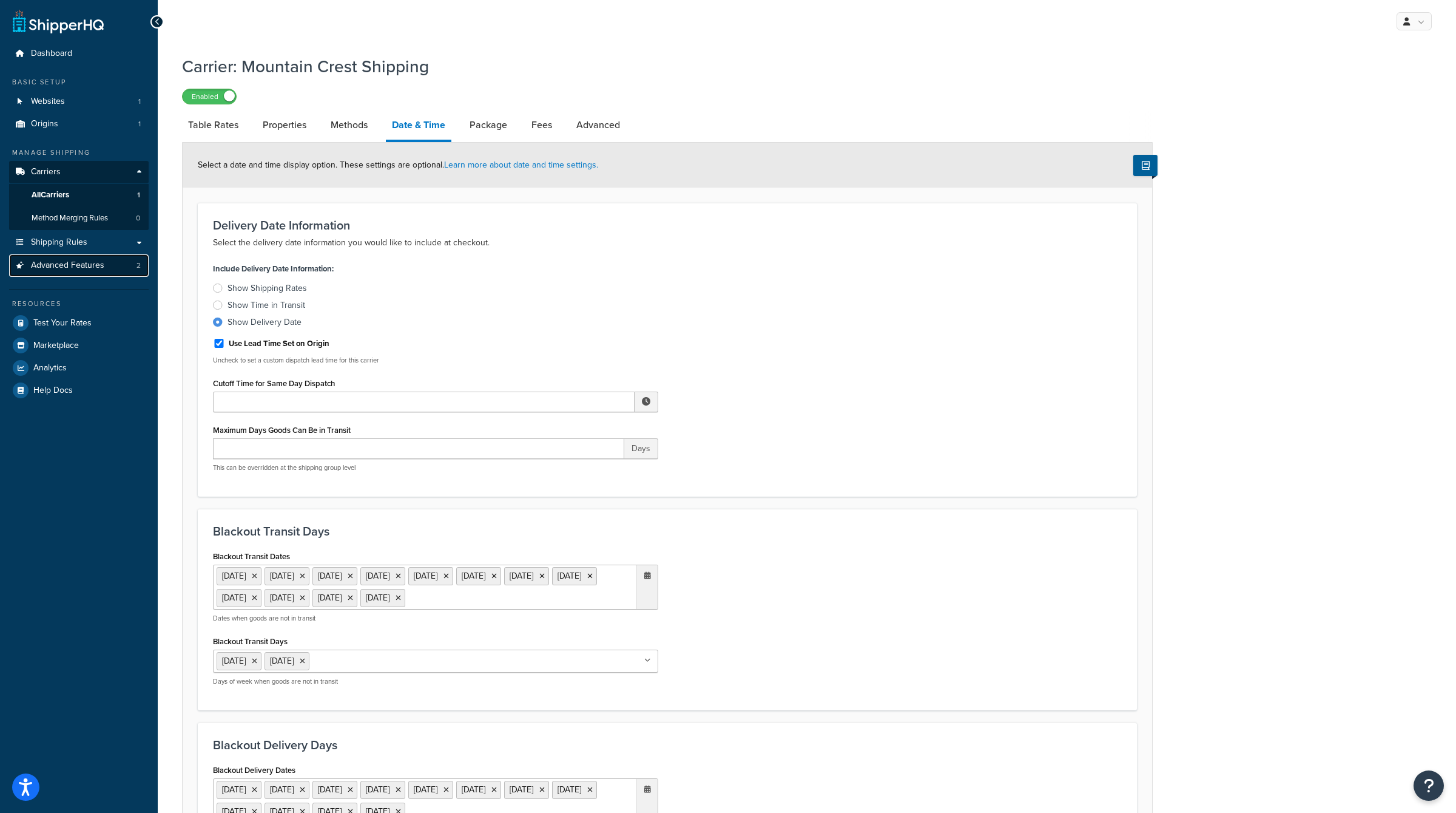
click at [72, 267] on span "Advanced Features" at bounding box center [67, 265] width 74 height 10
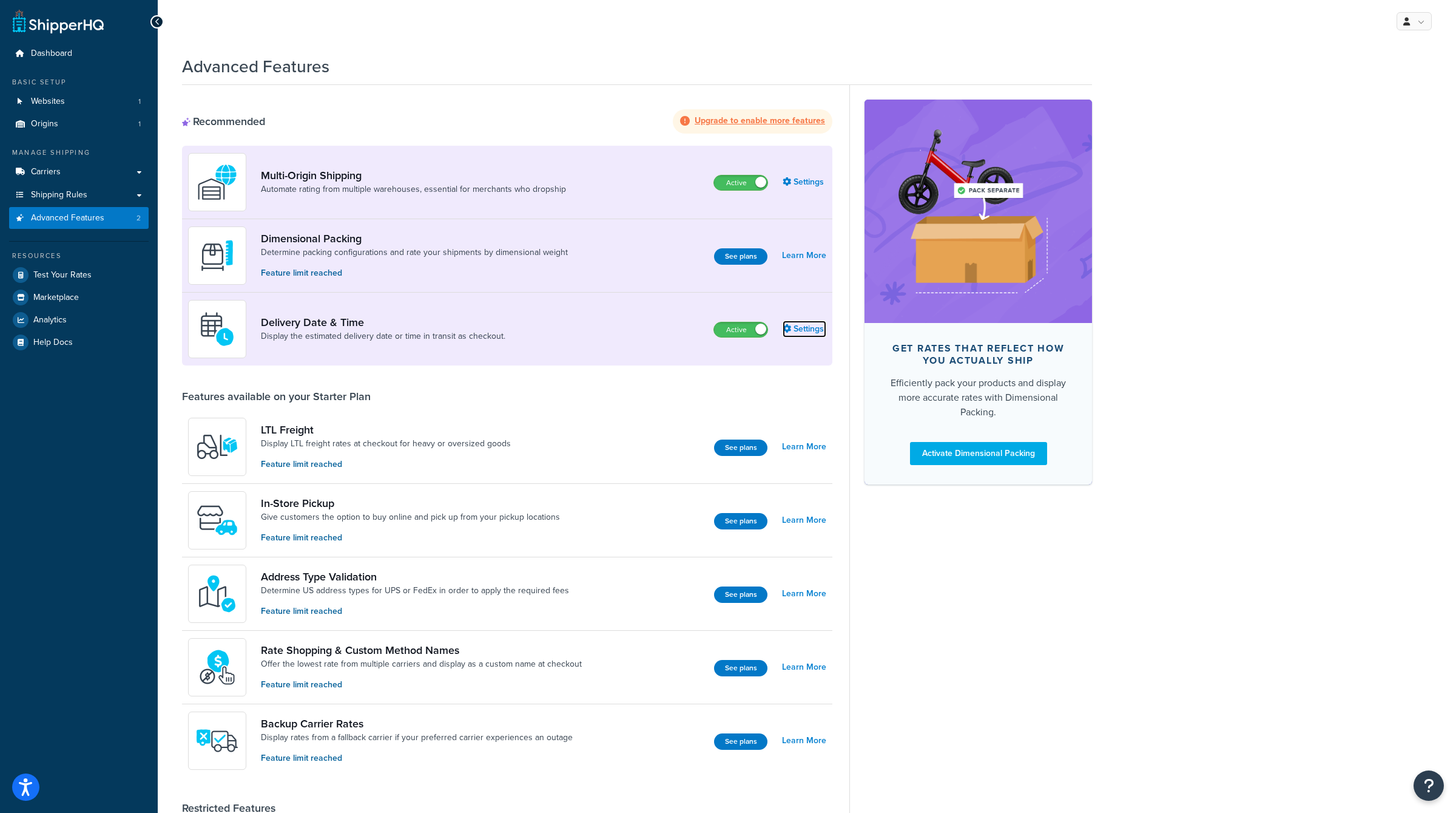
click at [797, 333] on link "Settings" at bounding box center [804, 329] width 44 height 17
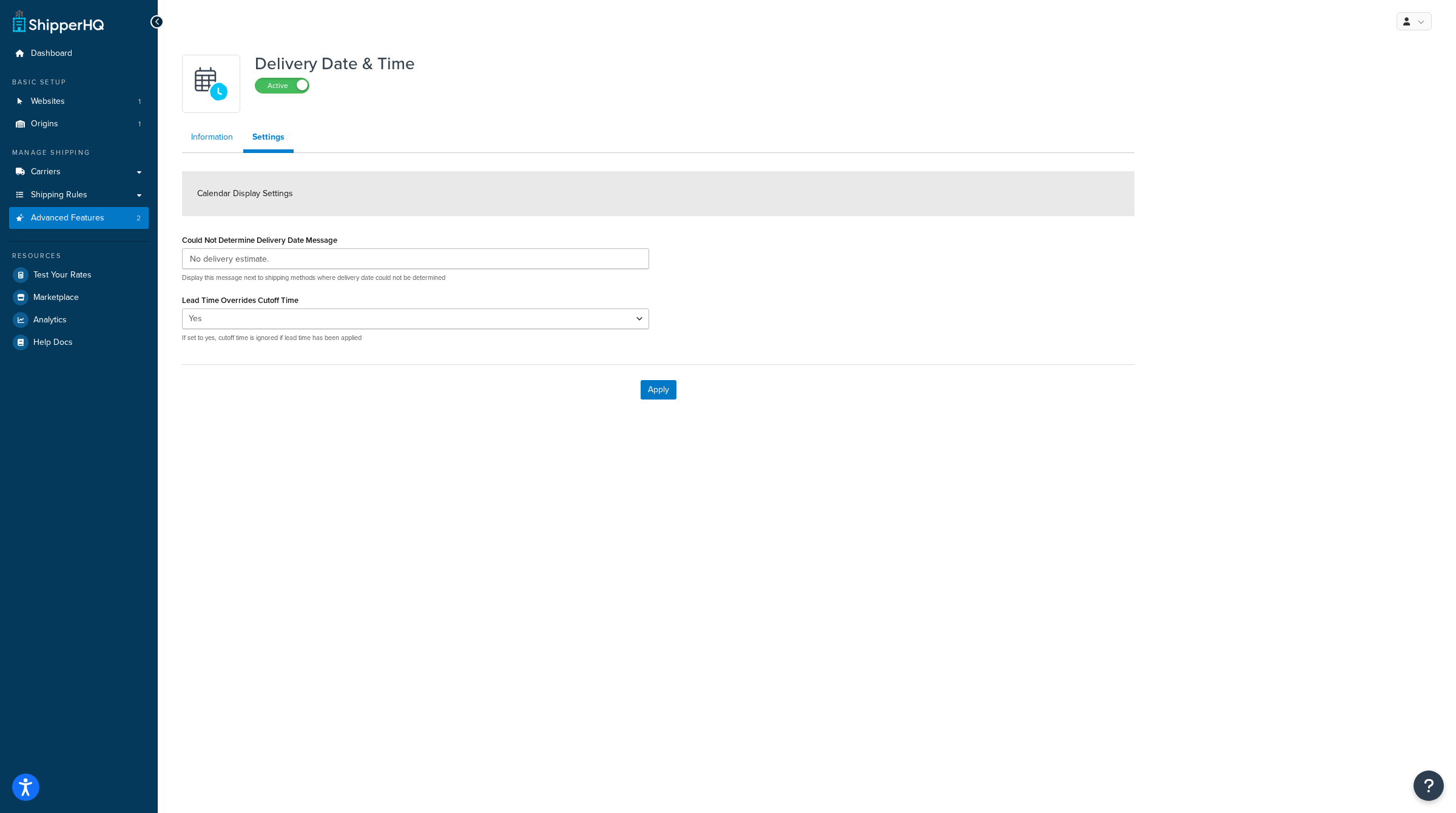
click at [203, 130] on link "Information" at bounding box center [212, 137] width 60 height 25
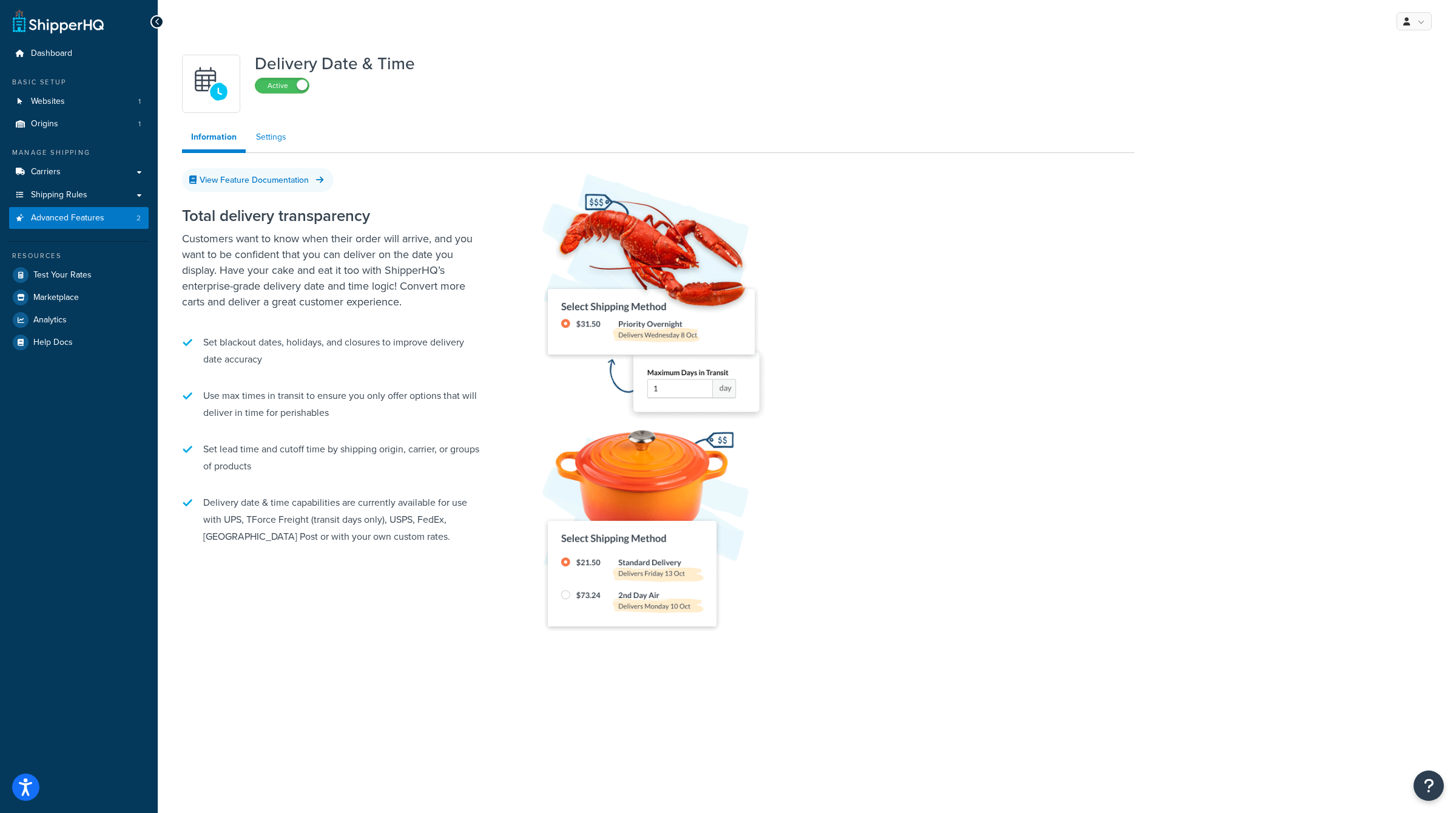
click at [277, 138] on link "Settings" at bounding box center [271, 137] width 48 height 25
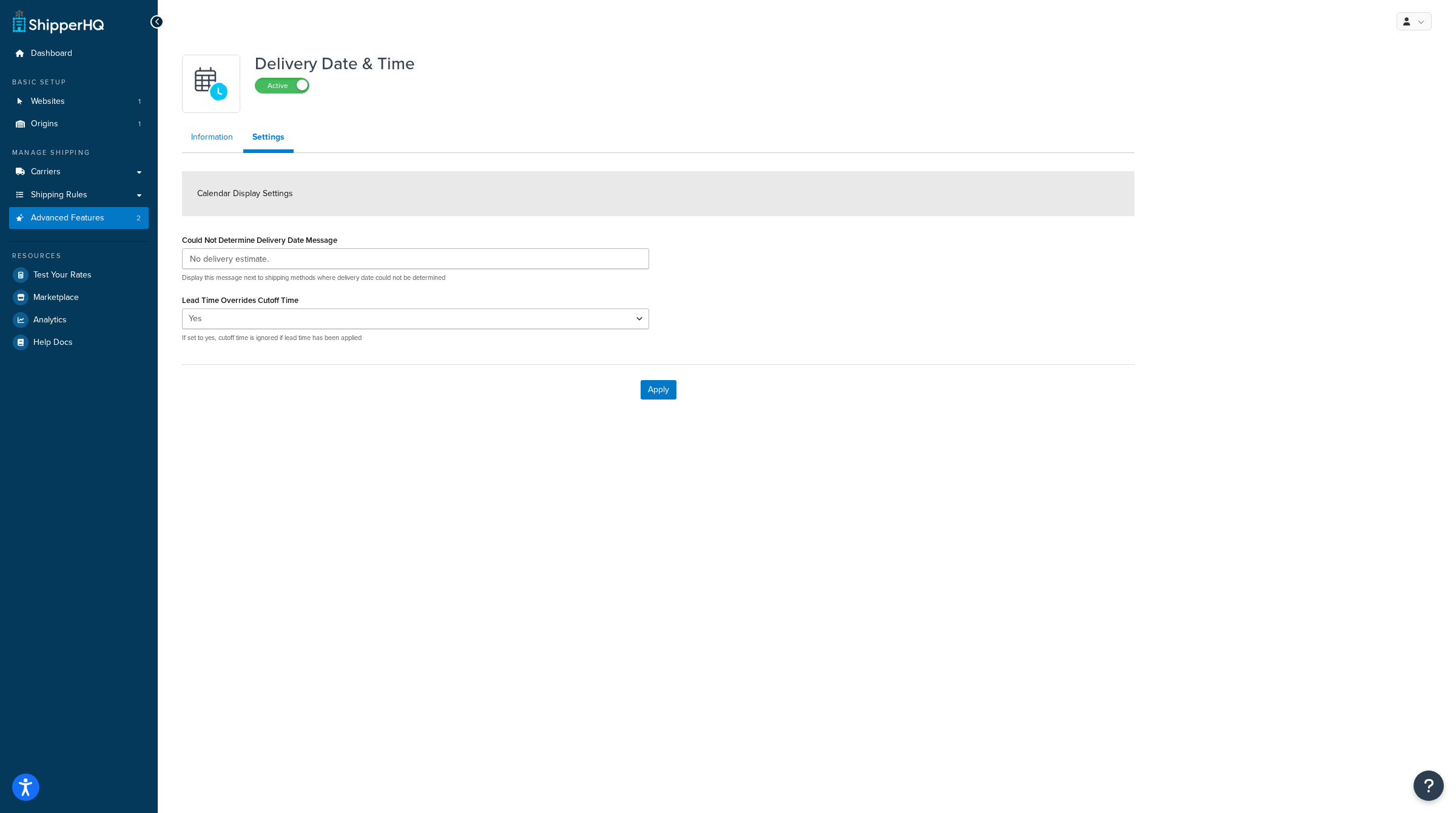
click at [224, 136] on link "Information" at bounding box center [212, 137] width 60 height 25
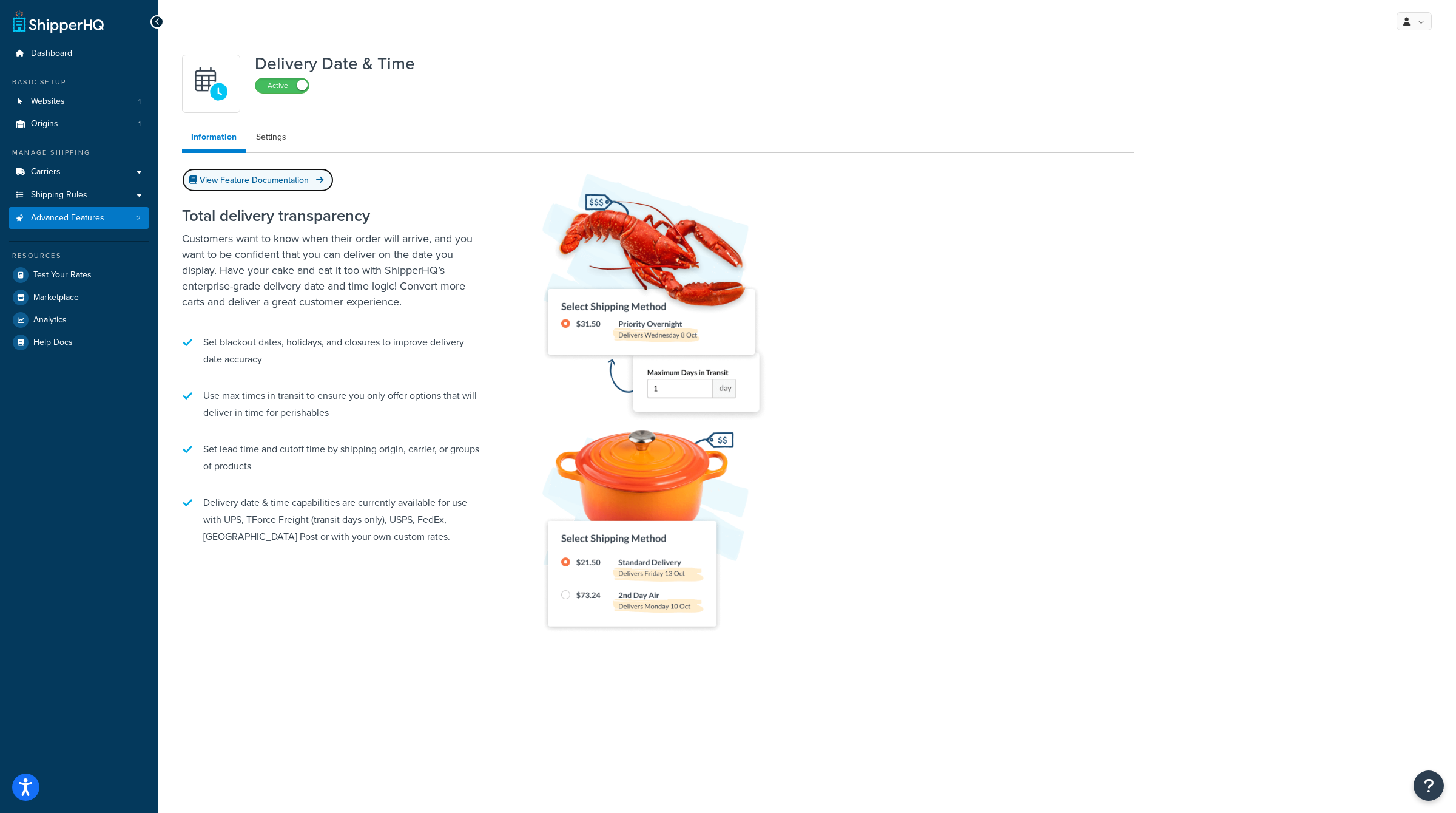
click at [287, 178] on link "View Feature Documentation" at bounding box center [257, 180] width 152 height 24
click at [273, 133] on link "Settings" at bounding box center [271, 137] width 48 height 25
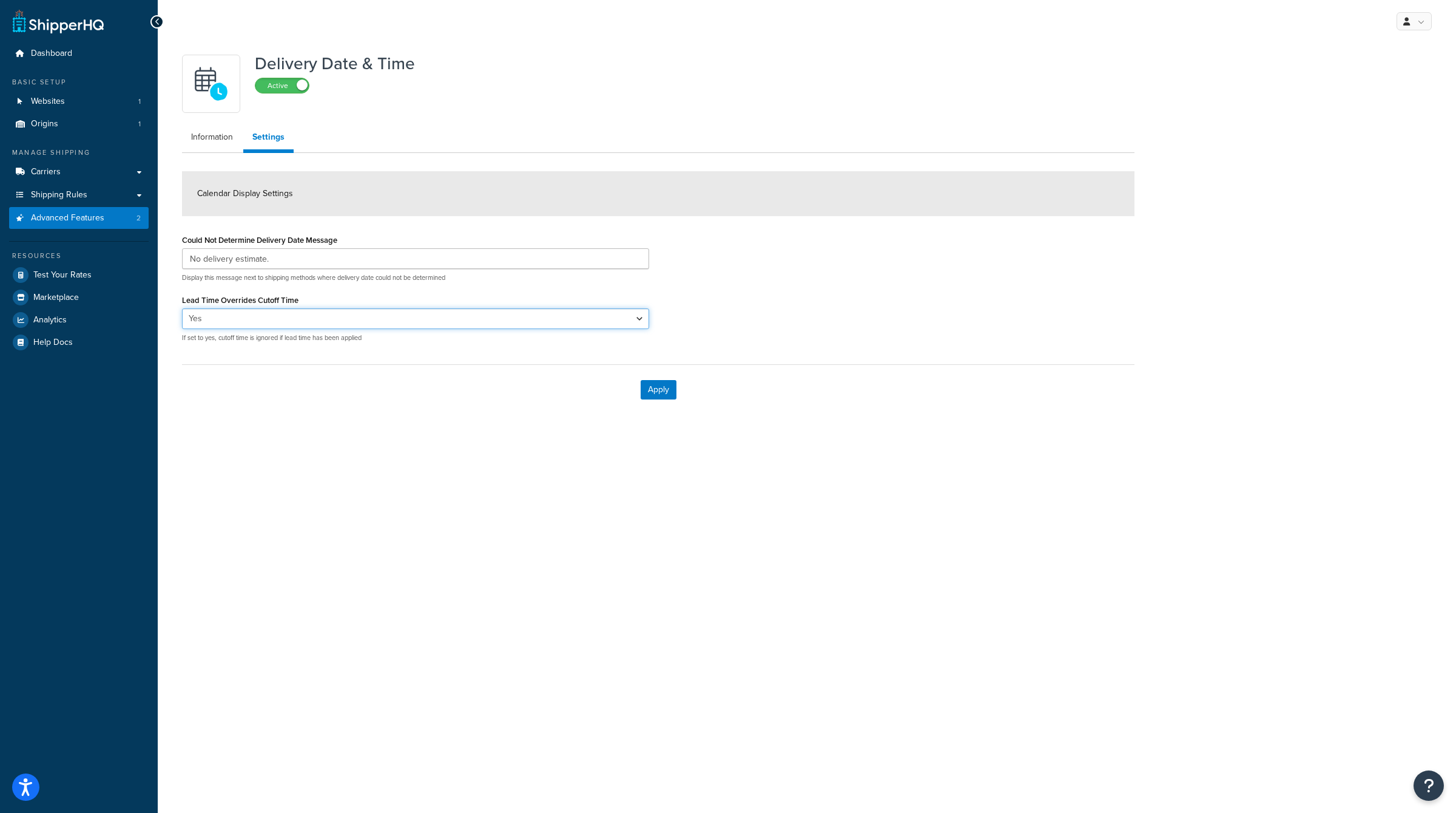
click at [414, 323] on select "Yes No" at bounding box center [415, 318] width 467 height 21
click at [408, 257] on input "No delivery estimate." at bounding box center [415, 258] width 467 height 21
click at [95, 178] on link "Carriers" at bounding box center [79, 172] width 140 height 23
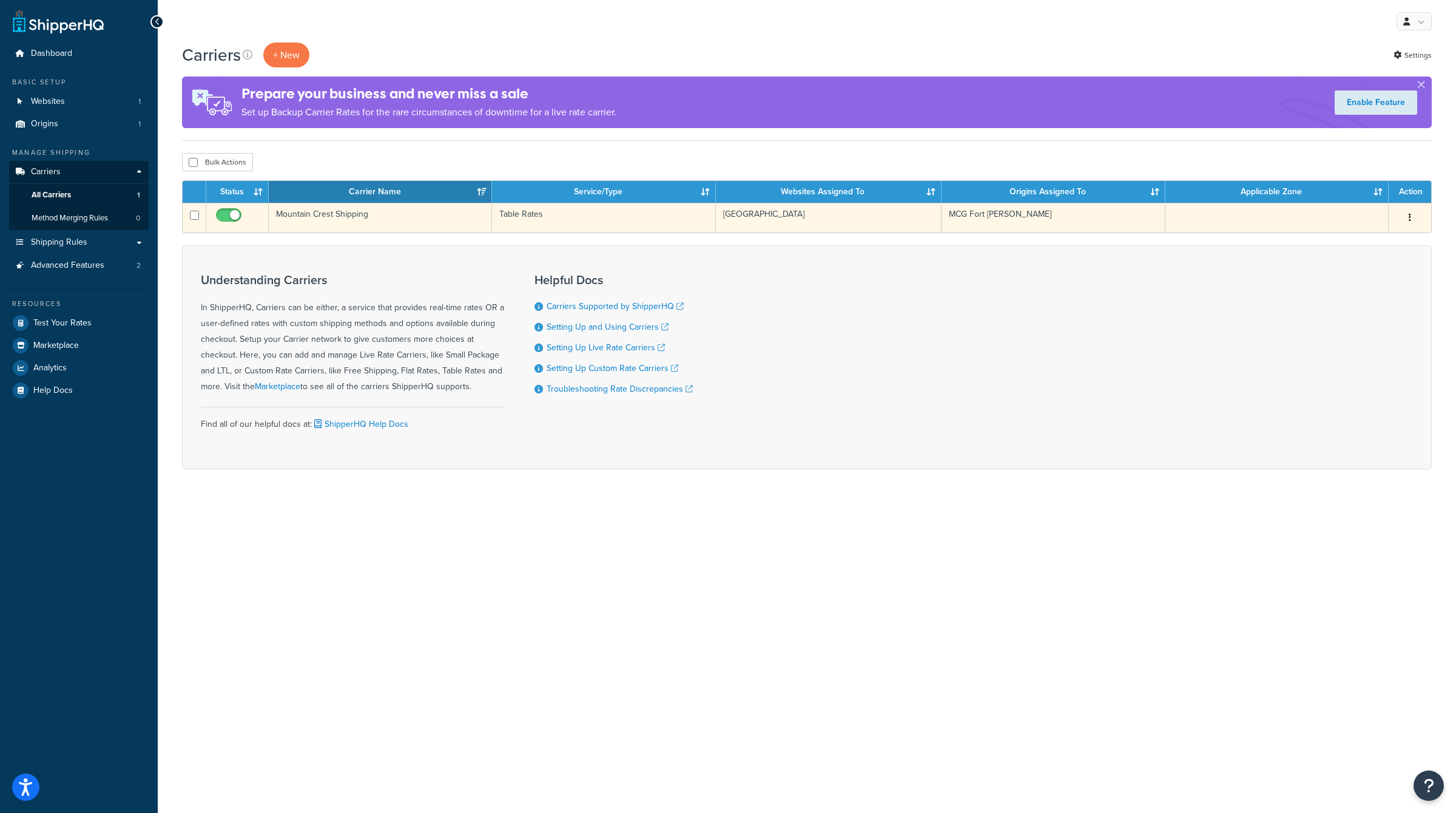
click at [1412, 214] on button "button" at bounding box center [1410, 217] width 17 height 19
click at [1394, 238] on link "Edit" at bounding box center [1361, 241] width 95 height 25
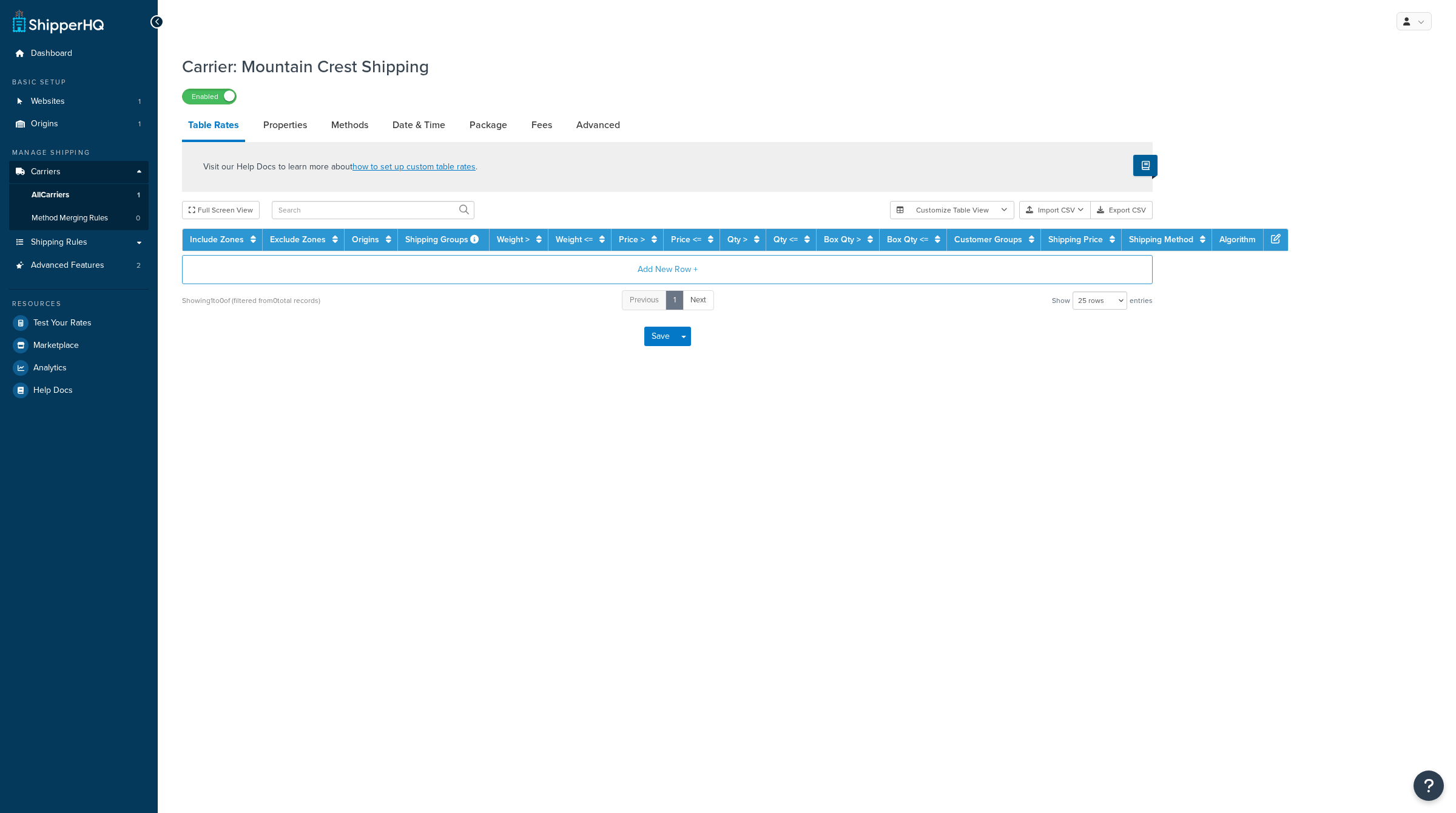
select select "25"
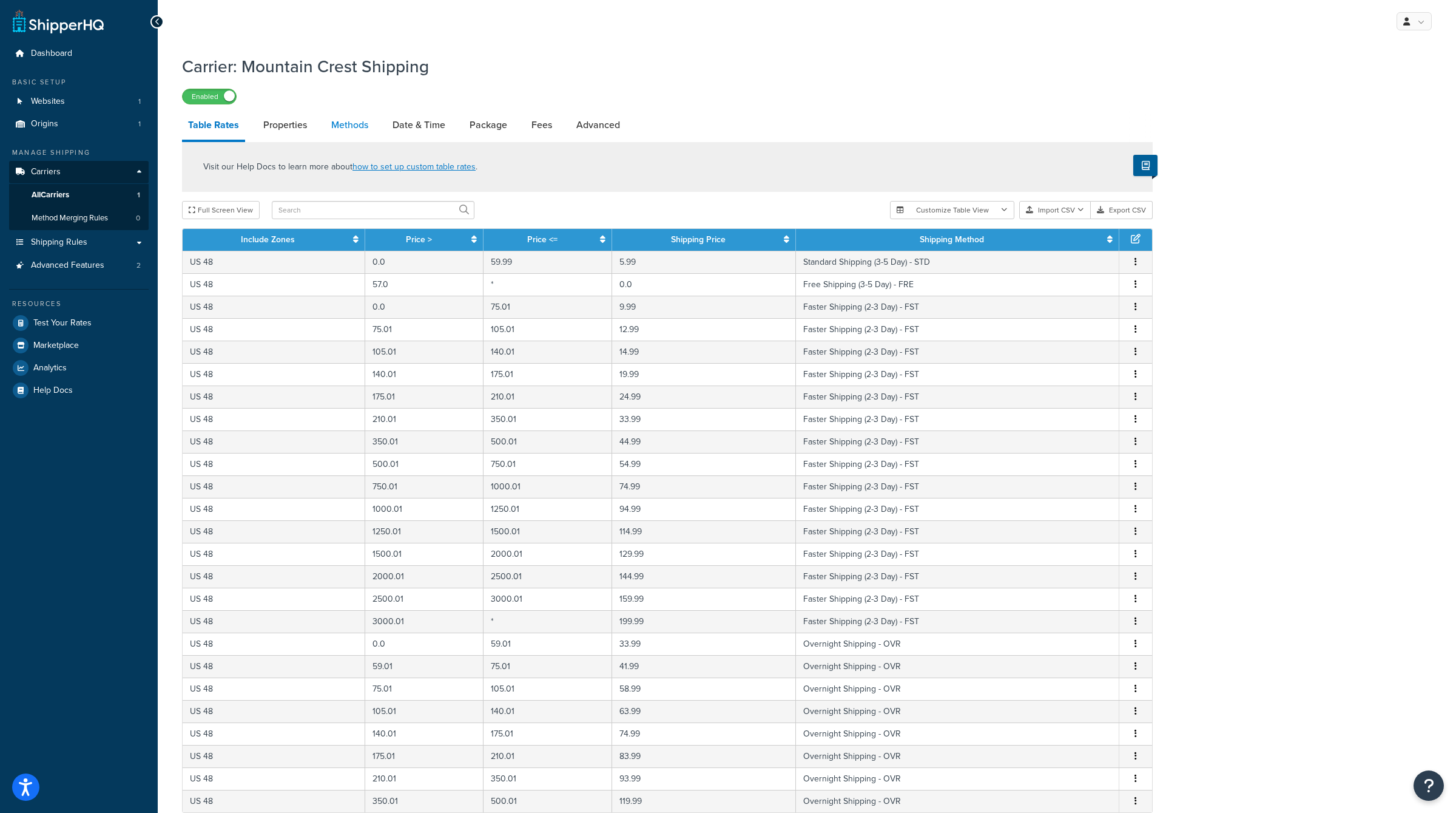
click at [343, 122] on link "Methods" at bounding box center [350, 125] width 49 height 29
select select "25"
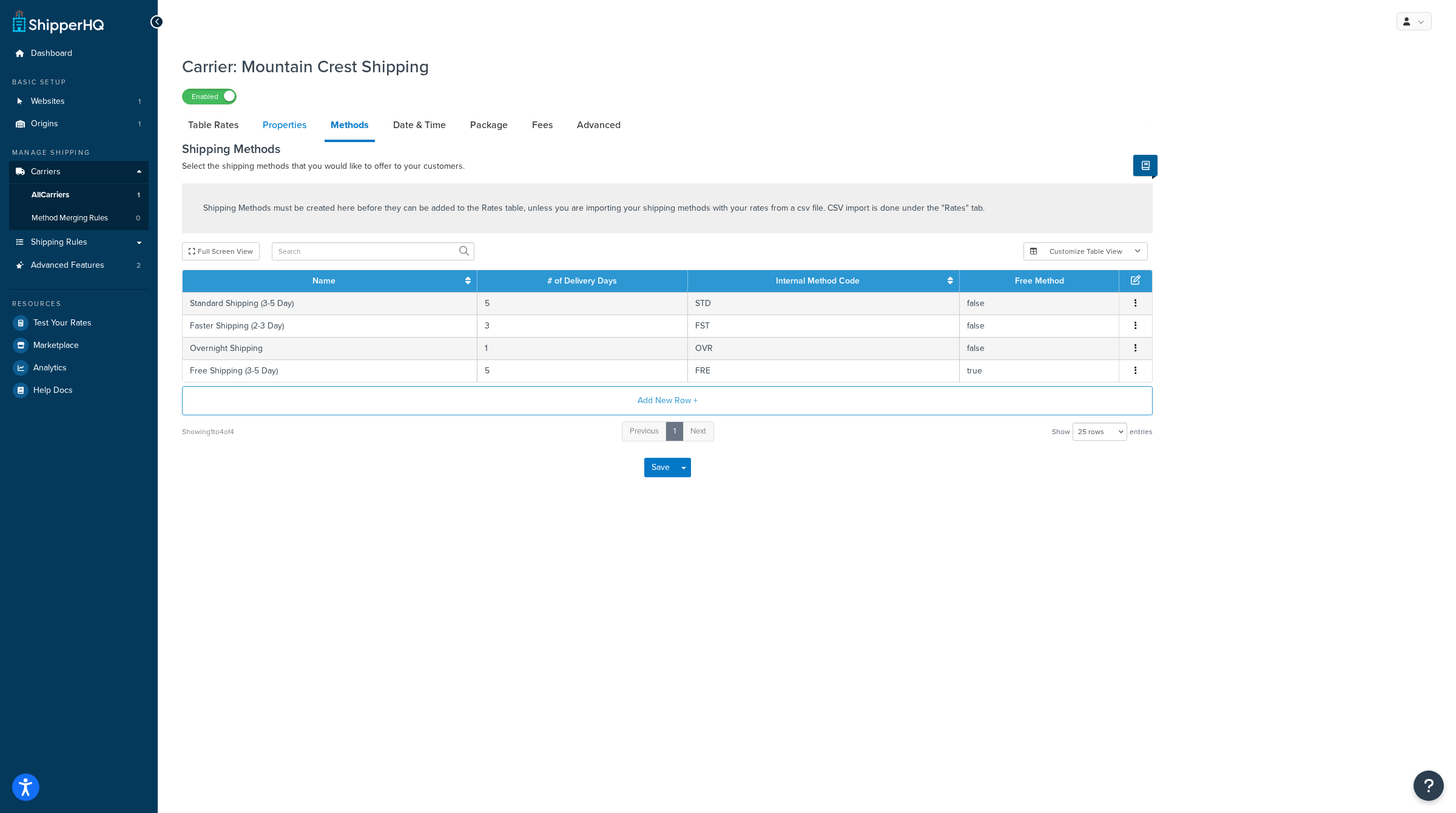
click at [308, 123] on link "Properties" at bounding box center [284, 125] width 55 height 29
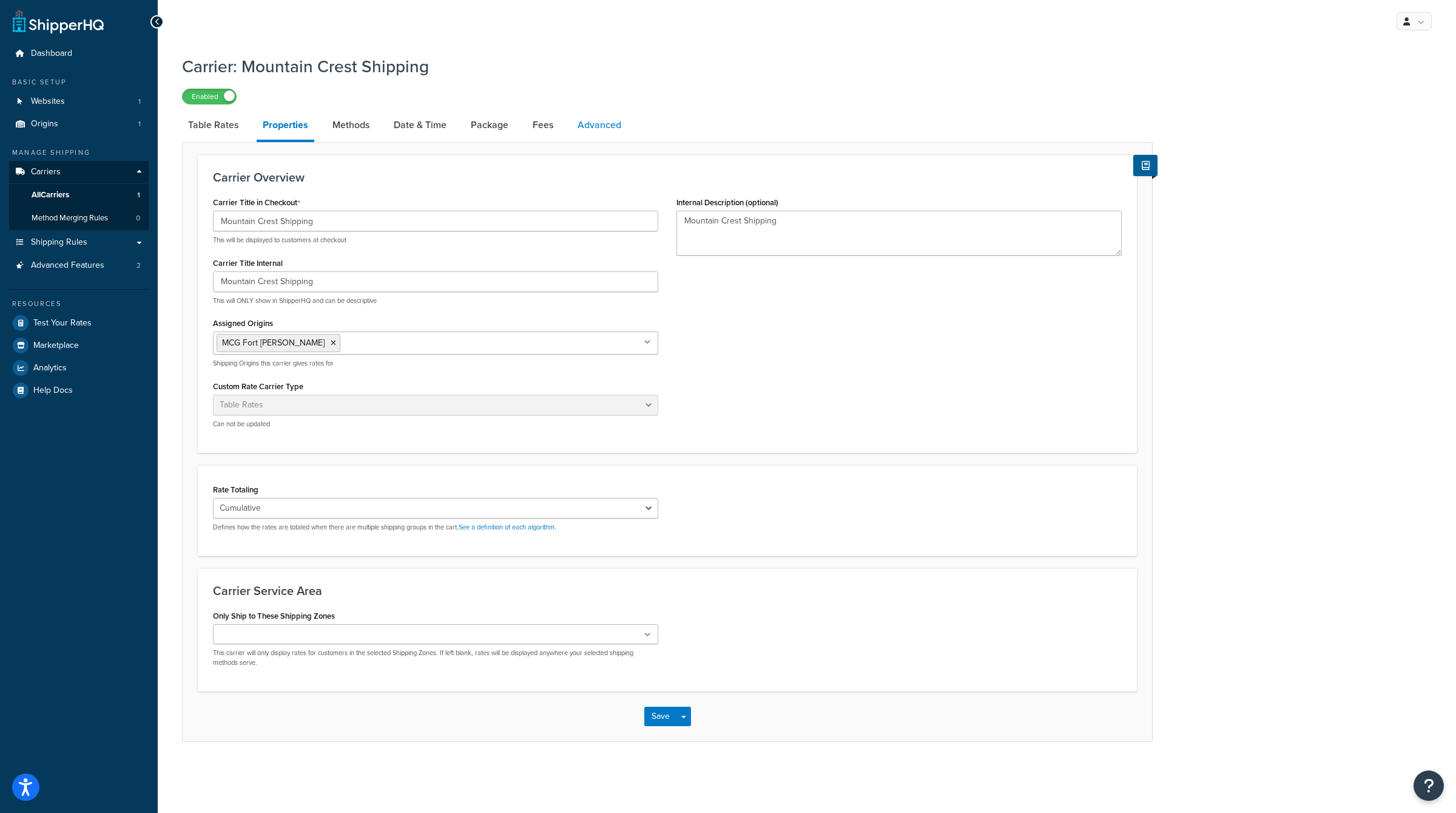
click at [582, 124] on link "Advanced" at bounding box center [599, 125] width 55 height 29
select select "false"
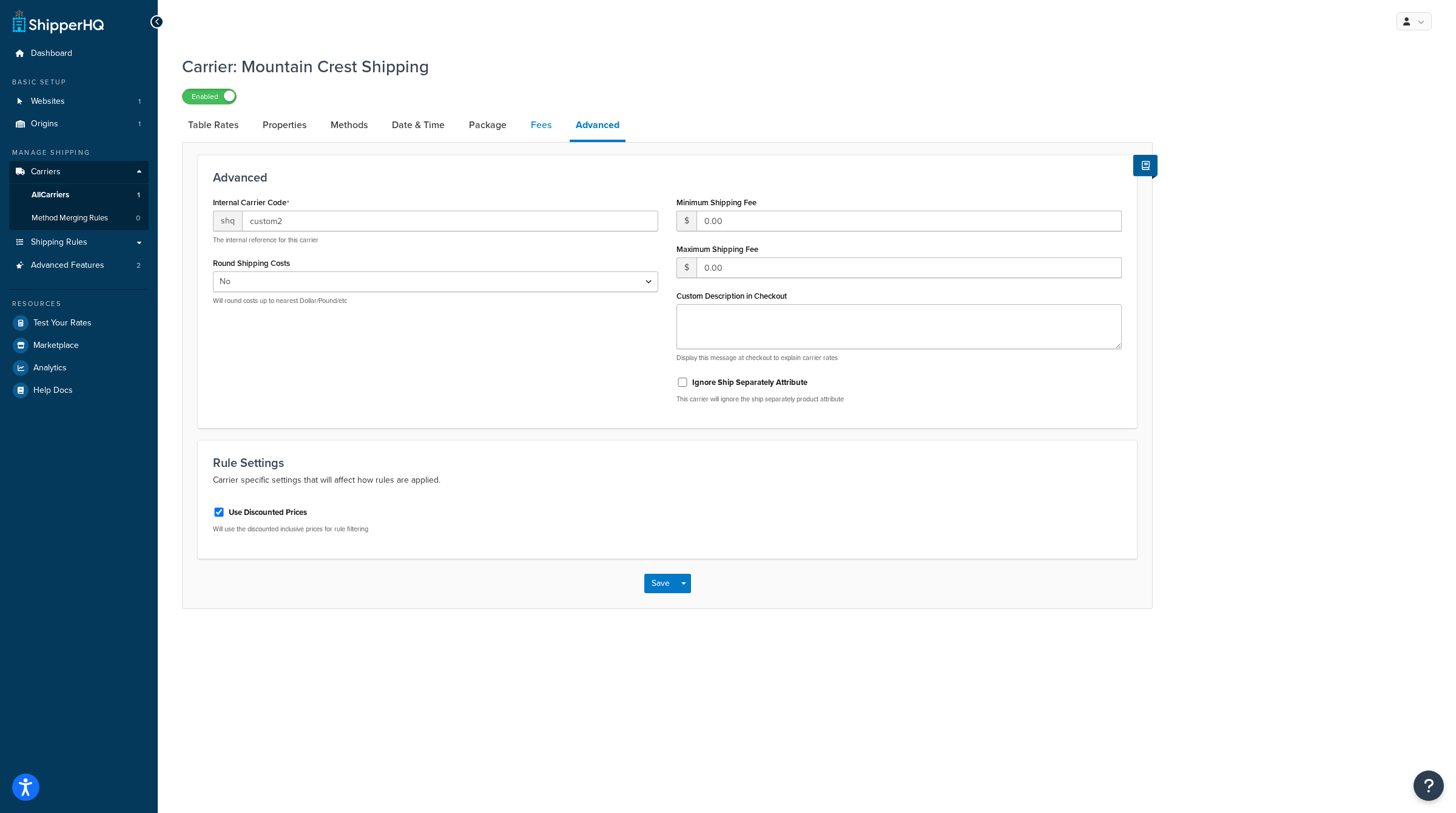
click at [549, 125] on link "Fees" at bounding box center [542, 125] width 33 height 29
select select "AFTER"
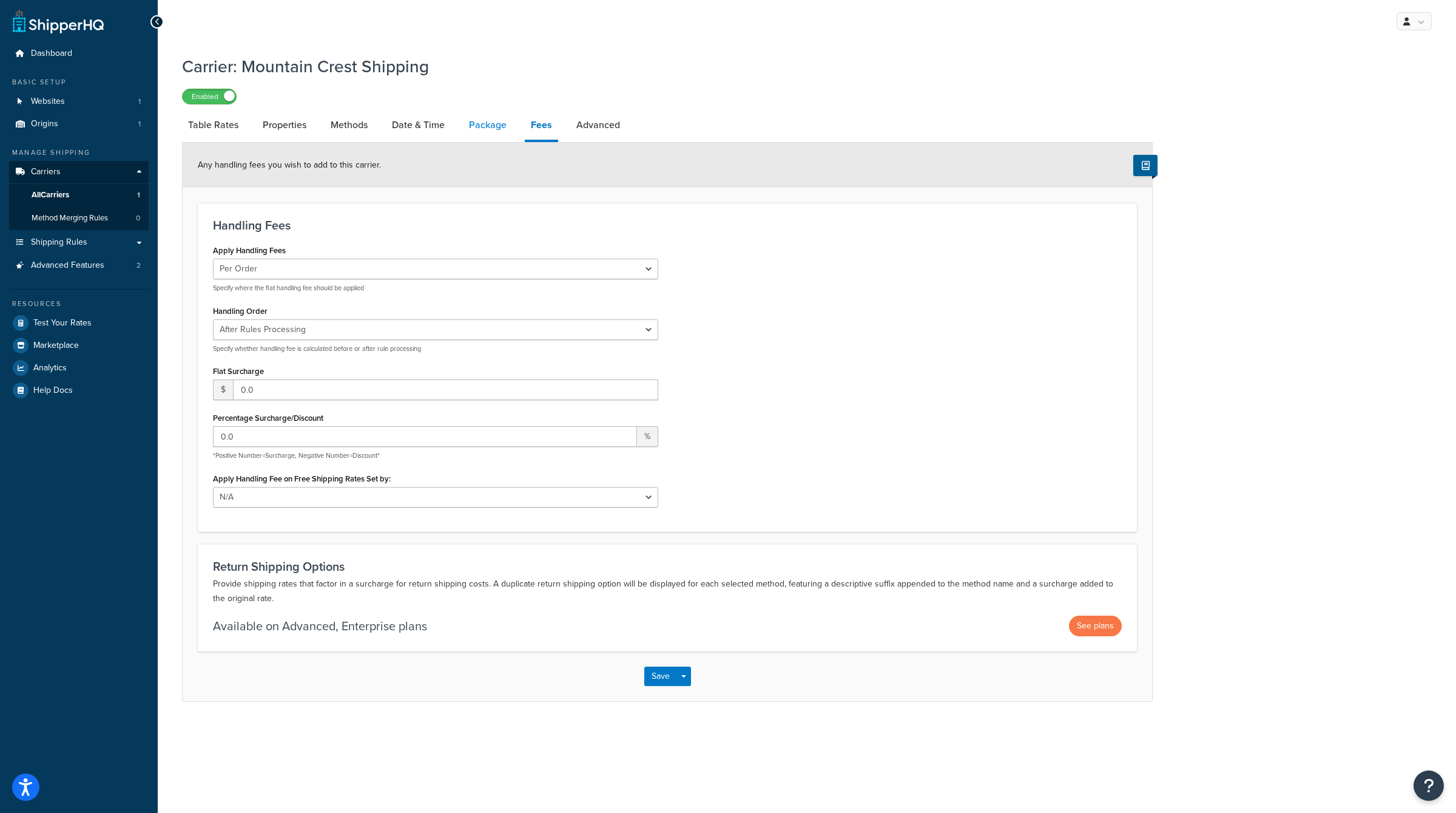
click at [509, 125] on link "Package" at bounding box center [487, 125] width 50 height 29
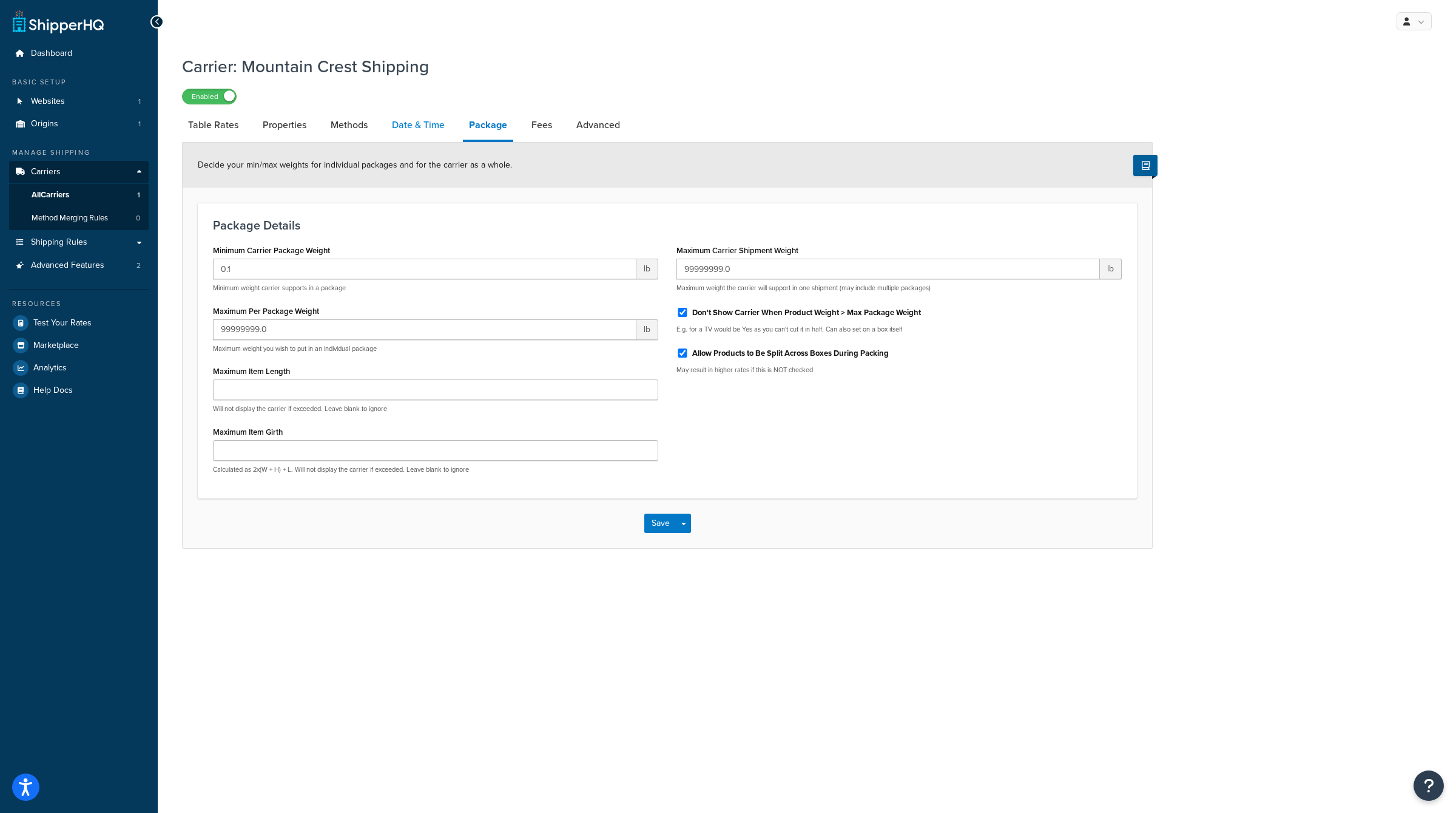
click at [414, 122] on link "Date & Time" at bounding box center [418, 125] width 65 height 29
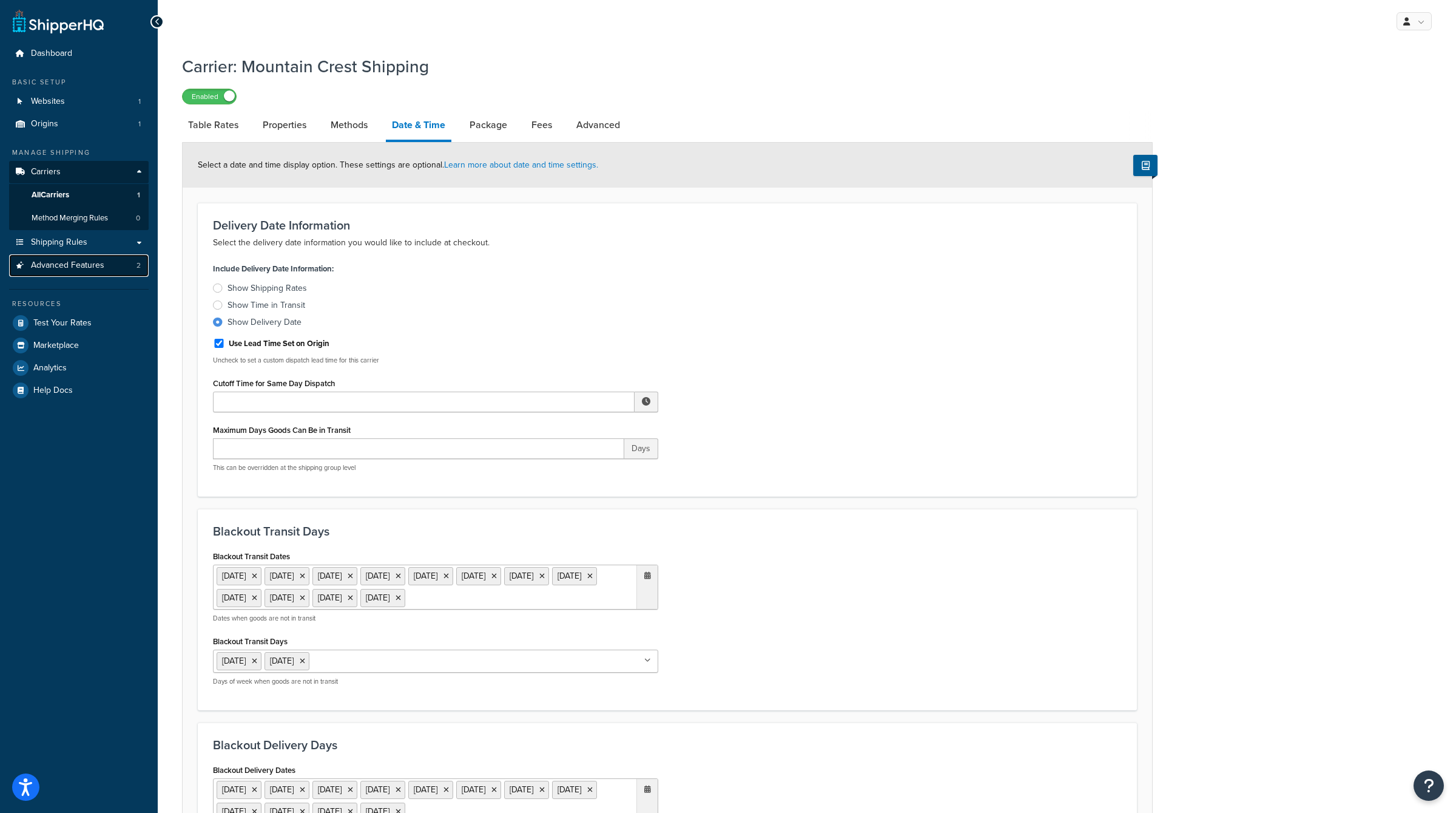
click at [79, 265] on span "Advanced Features" at bounding box center [67, 265] width 74 height 10
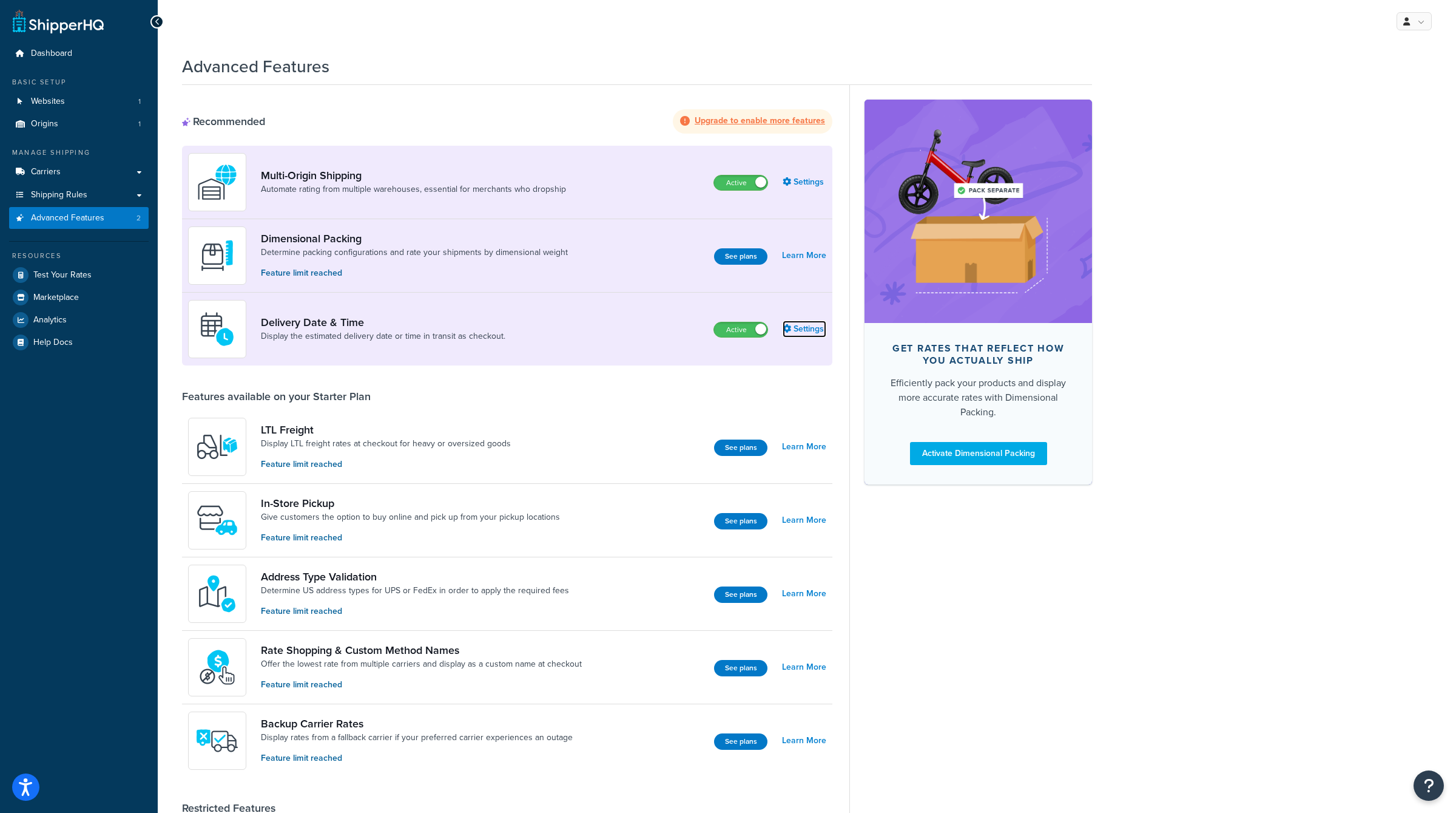
click at [793, 328] on link "Settings" at bounding box center [804, 329] width 44 height 17
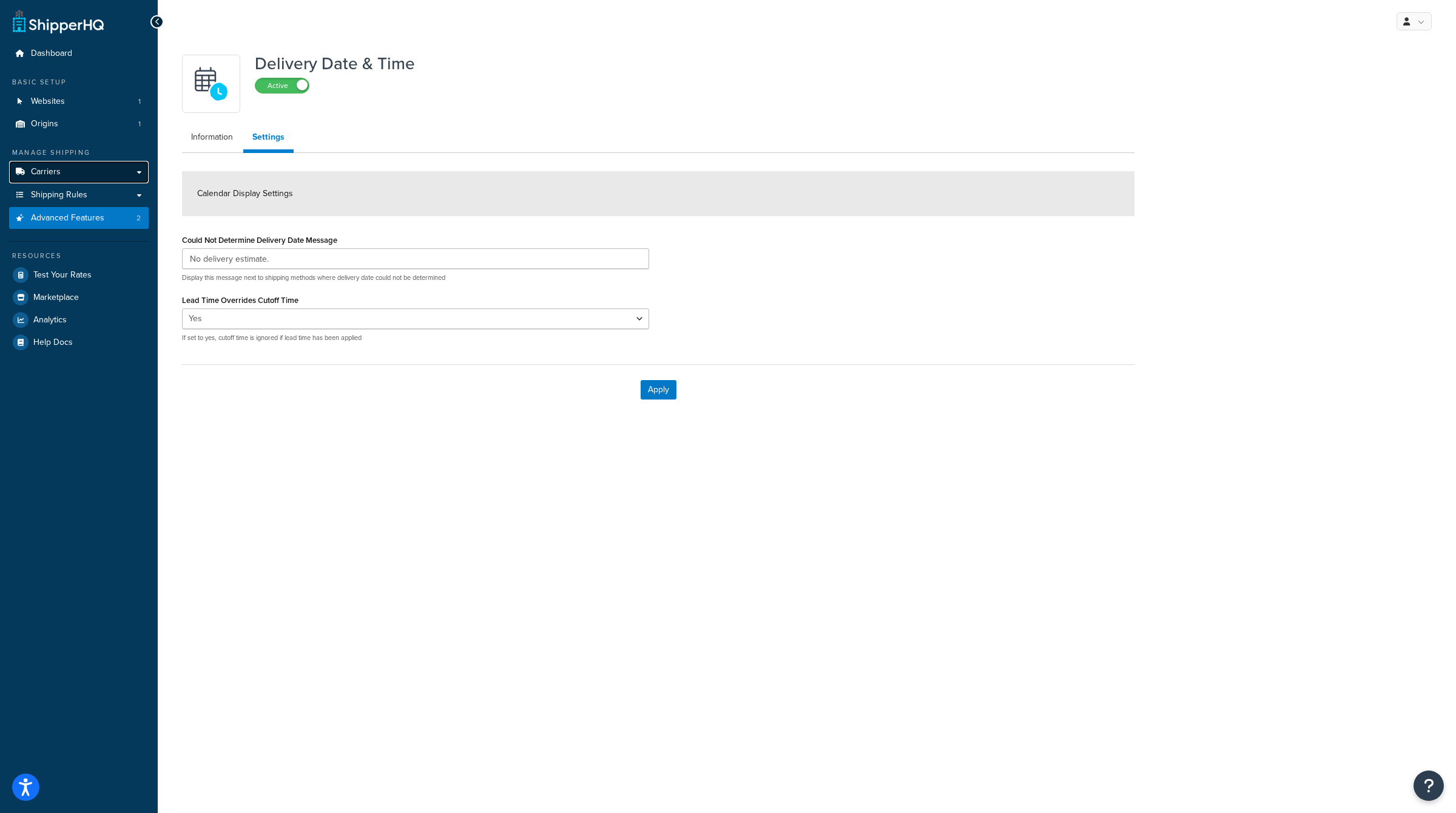
click at [86, 174] on link "Carriers" at bounding box center [79, 172] width 140 height 23
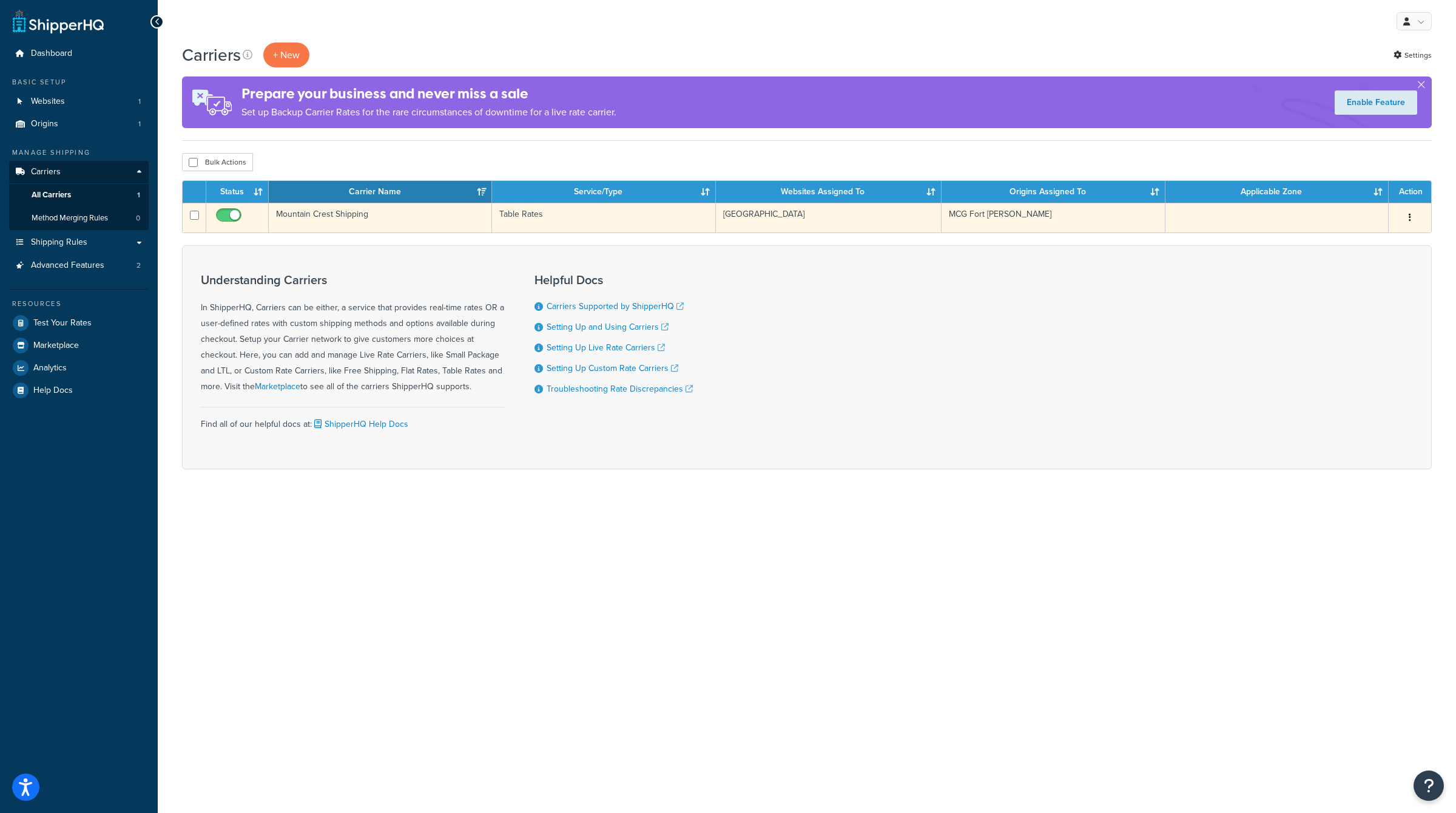
click at [1414, 212] on button "button" at bounding box center [1410, 217] width 17 height 19
click at [1367, 239] on link "Edit" at bounding box center [1361, 241] width 95 height 25
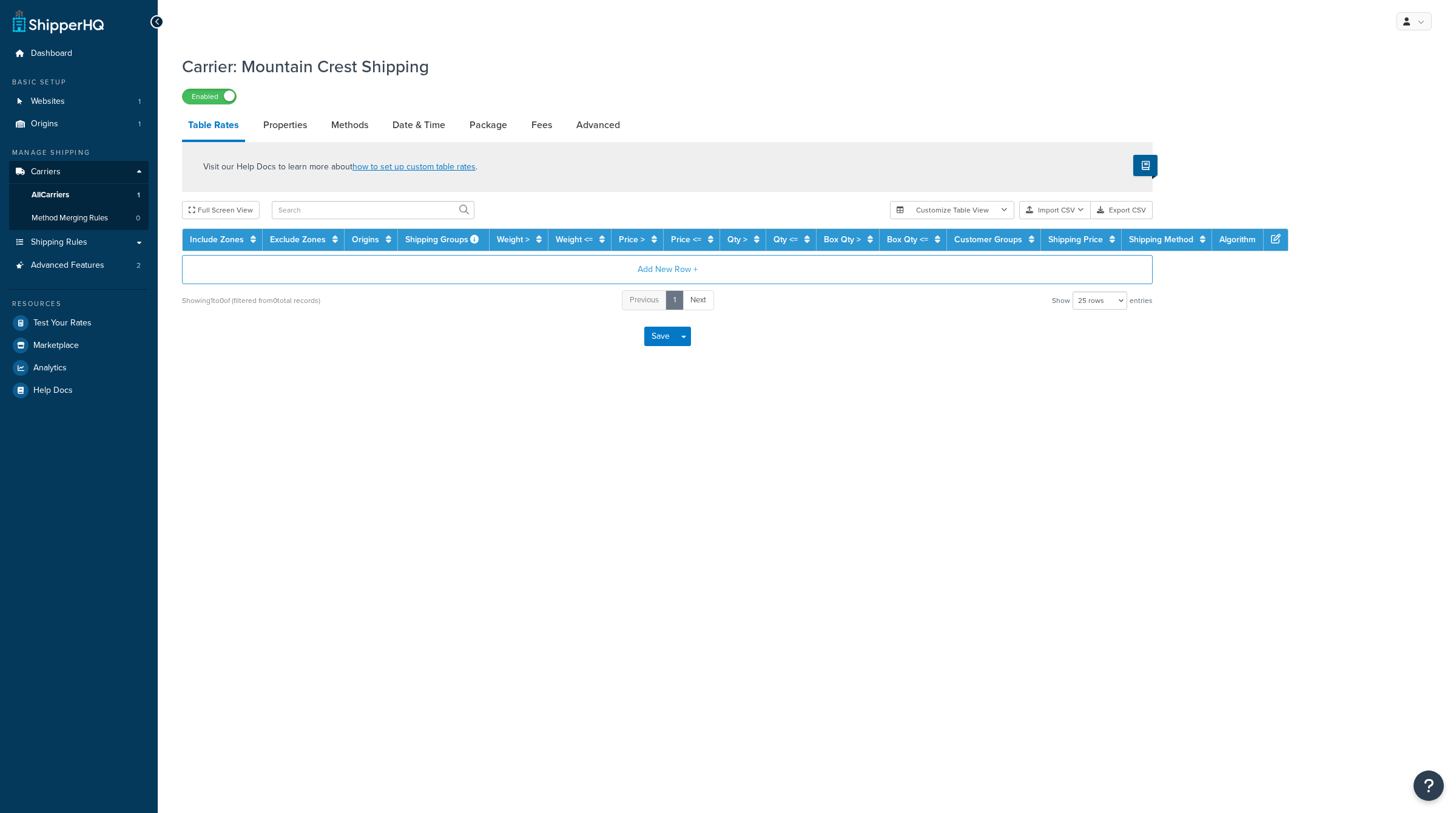
select select "25"
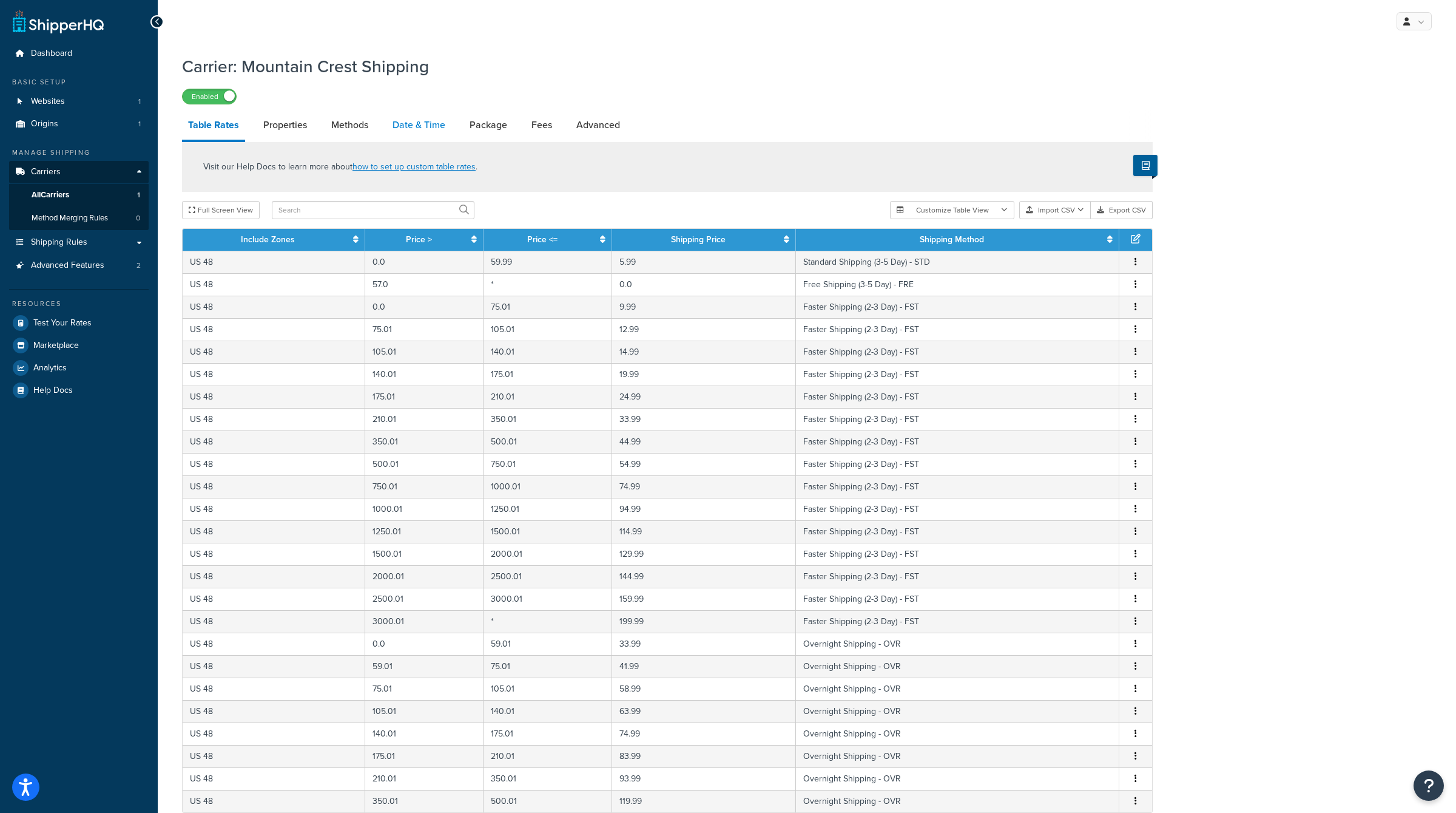
click at [432, 135] on link "Date & Time" at bounding box center [418, 125] width 65 height 29
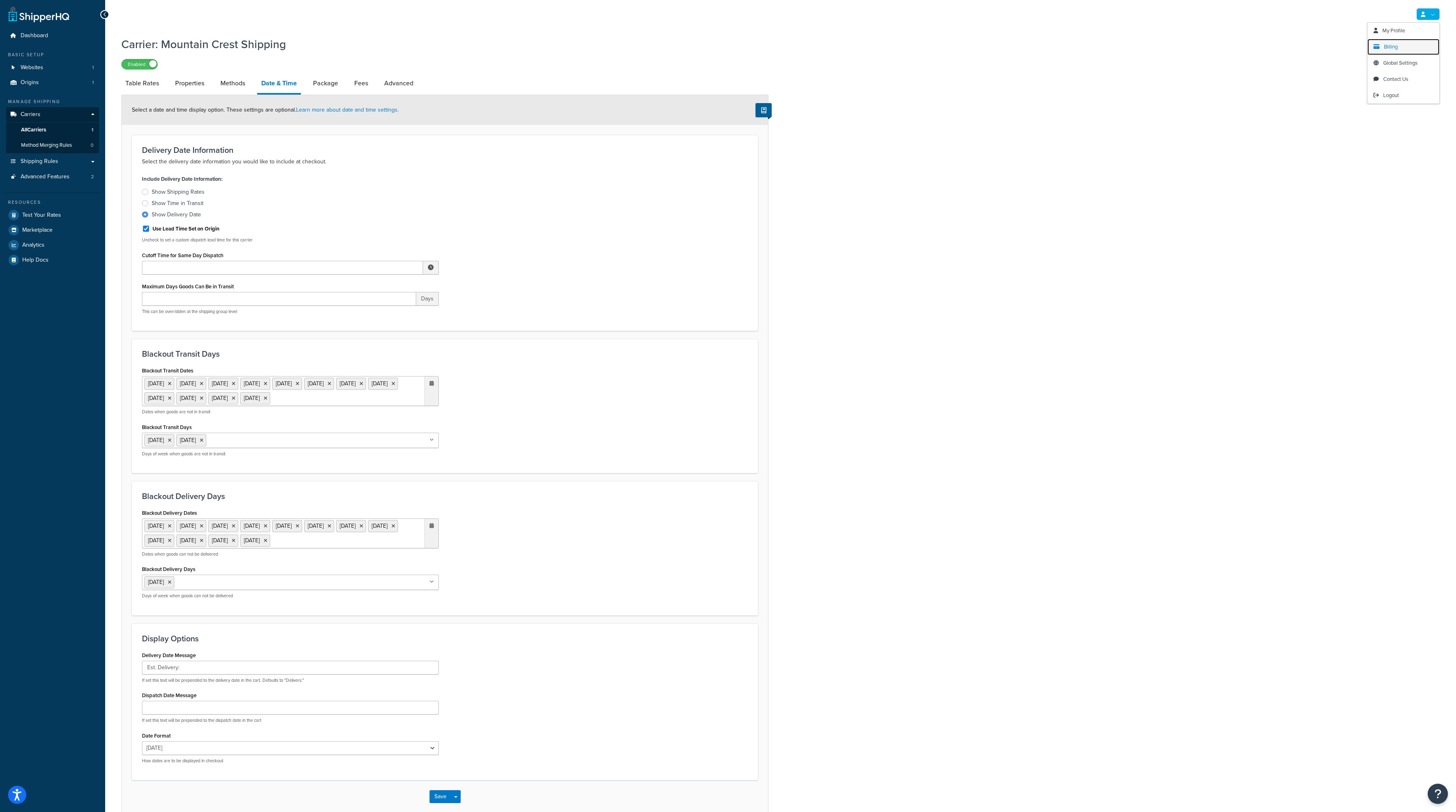
click at [970, 48] on link "Billing" at bounding box center [1403, 47] width 72 height 16
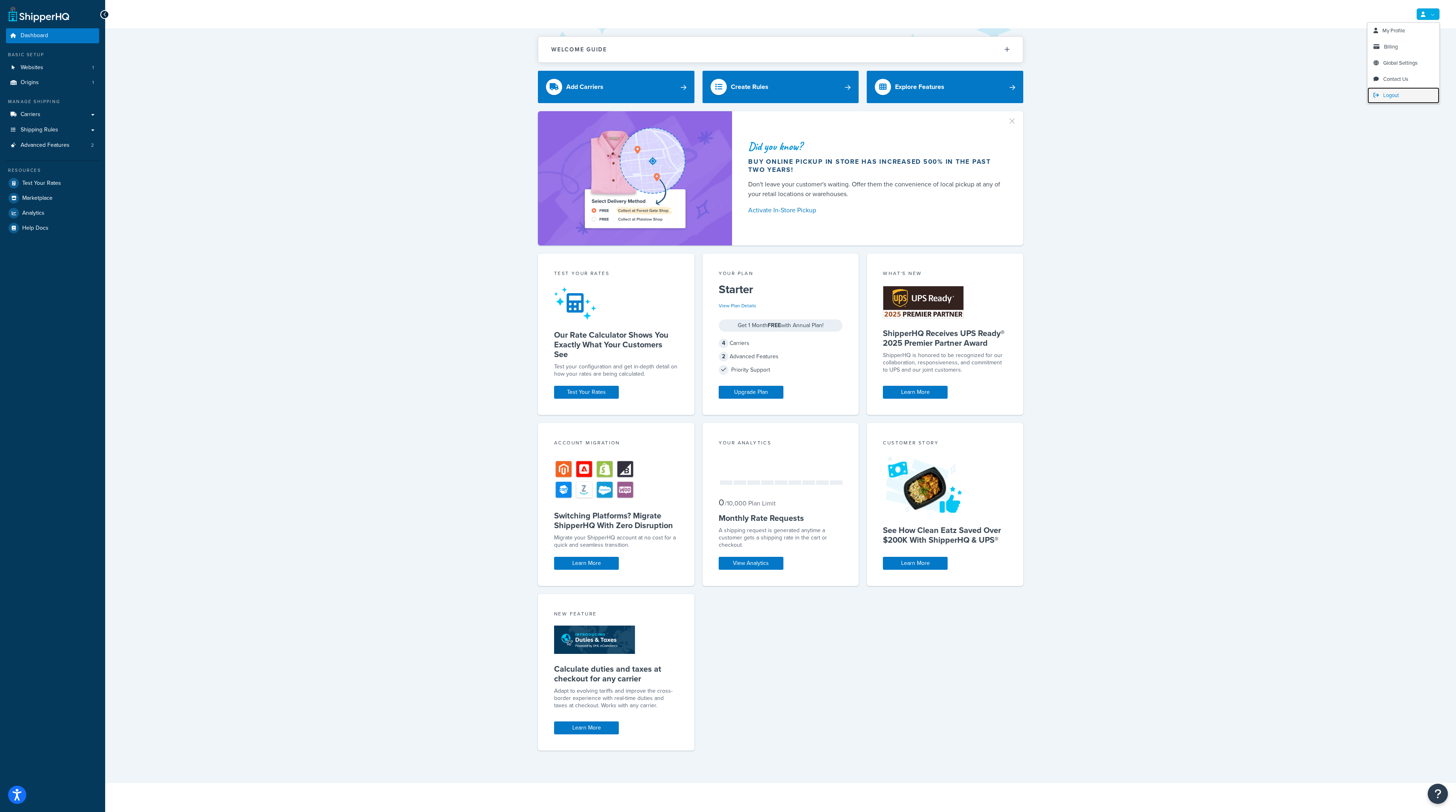
click at [1398, 90] on link "Logout" at bounding box center [1403, 95] width 72 height 16
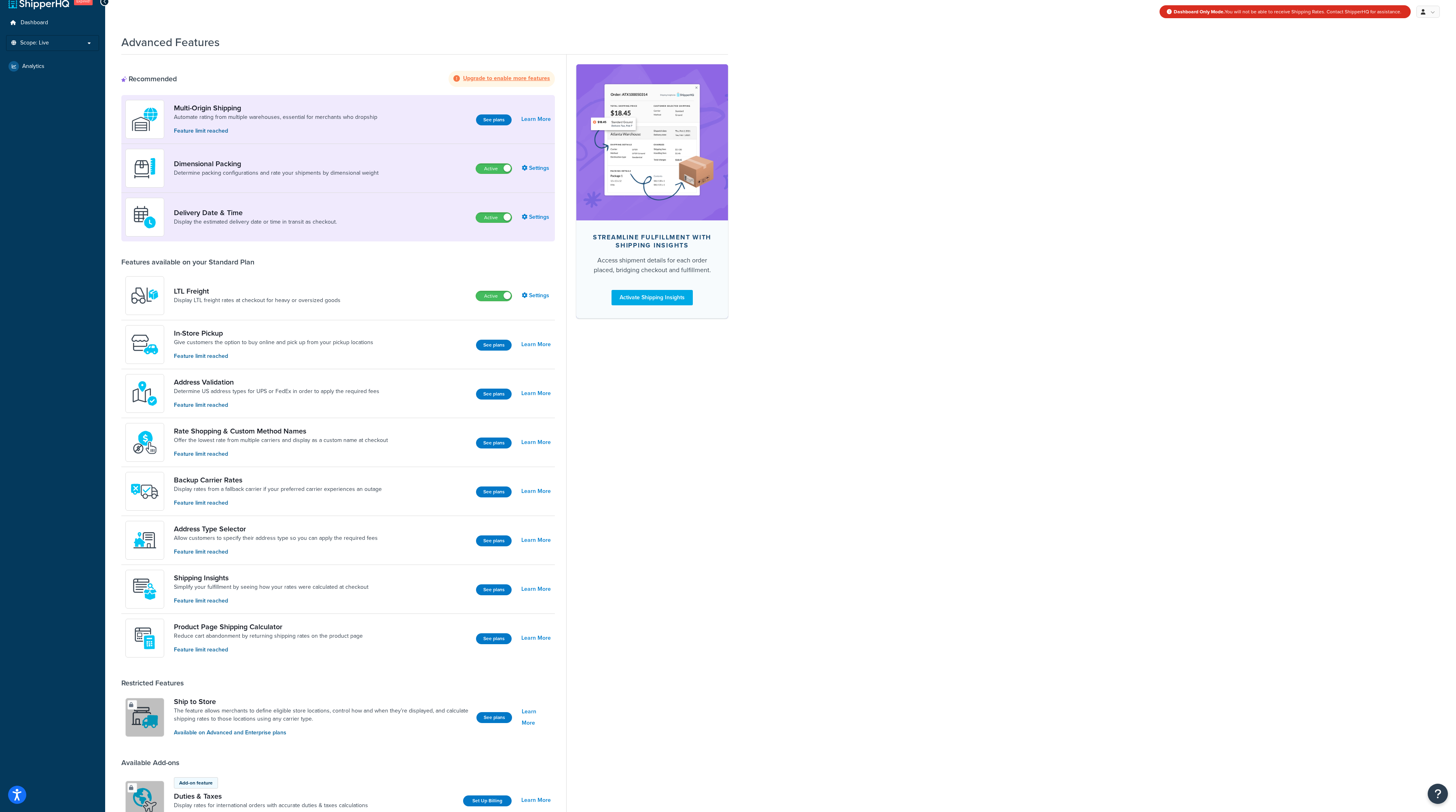
scroll to position [12, 0]
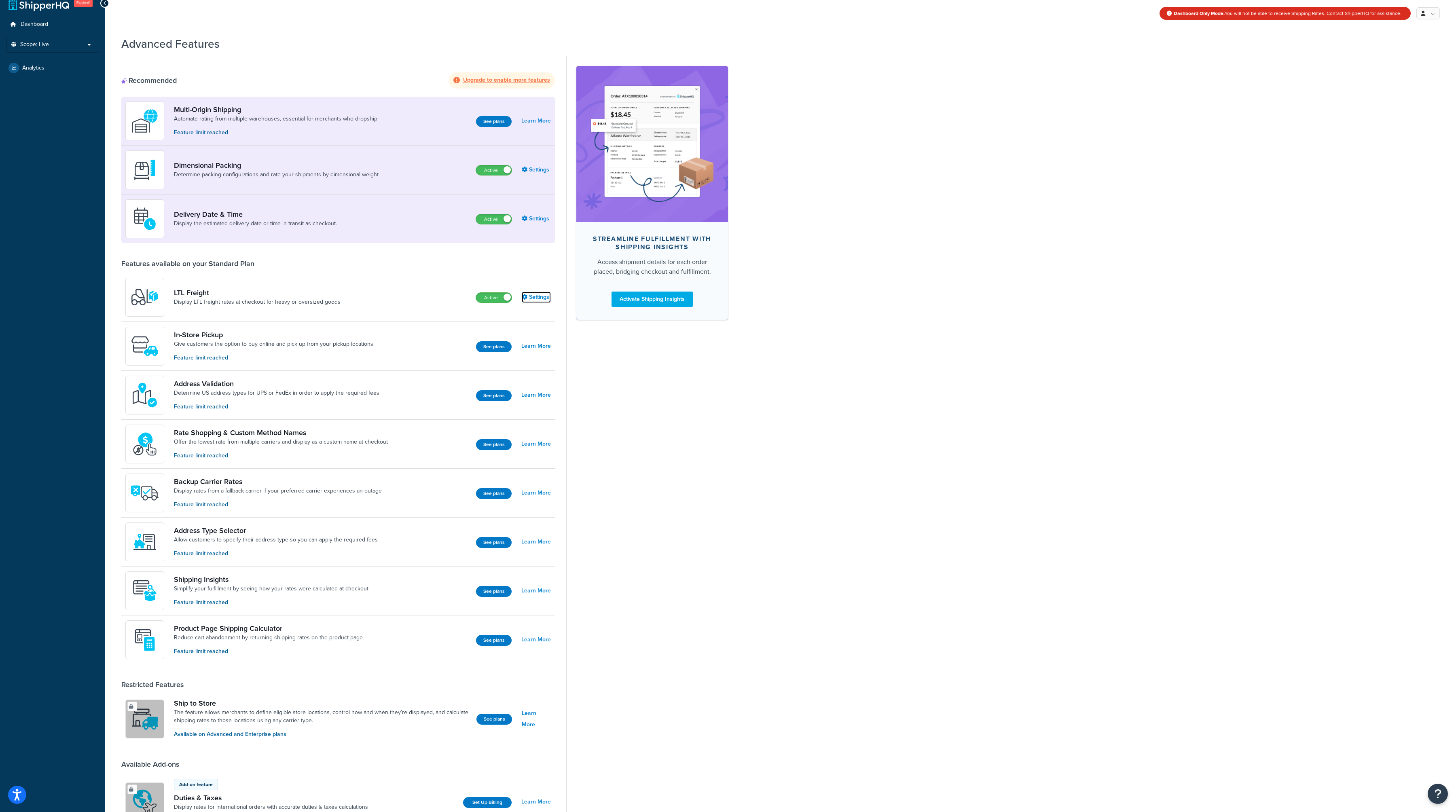
click at [532, 302] on link "Settings" at bounding box center [536, 297] width 29 height 12
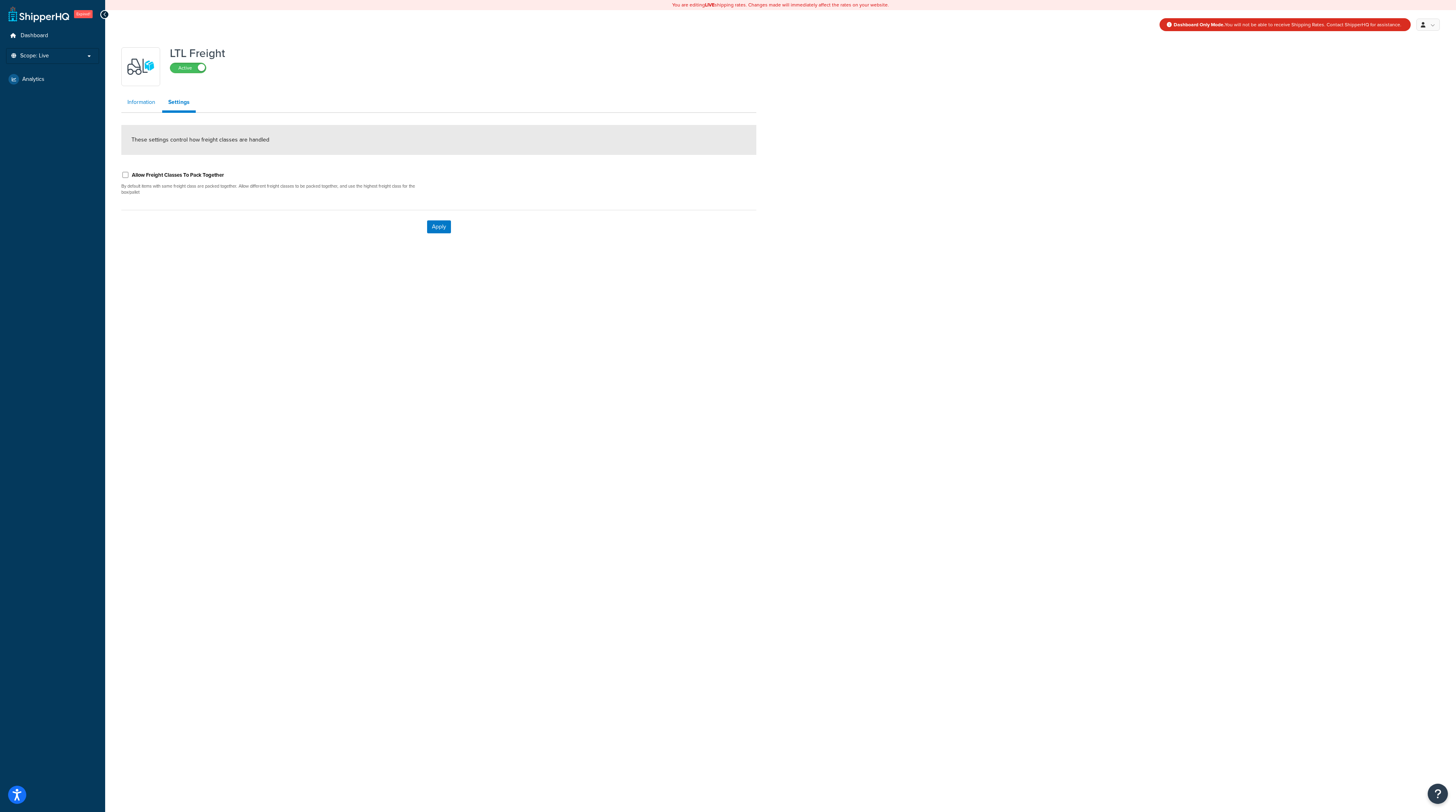
scroll to position [12, 0]
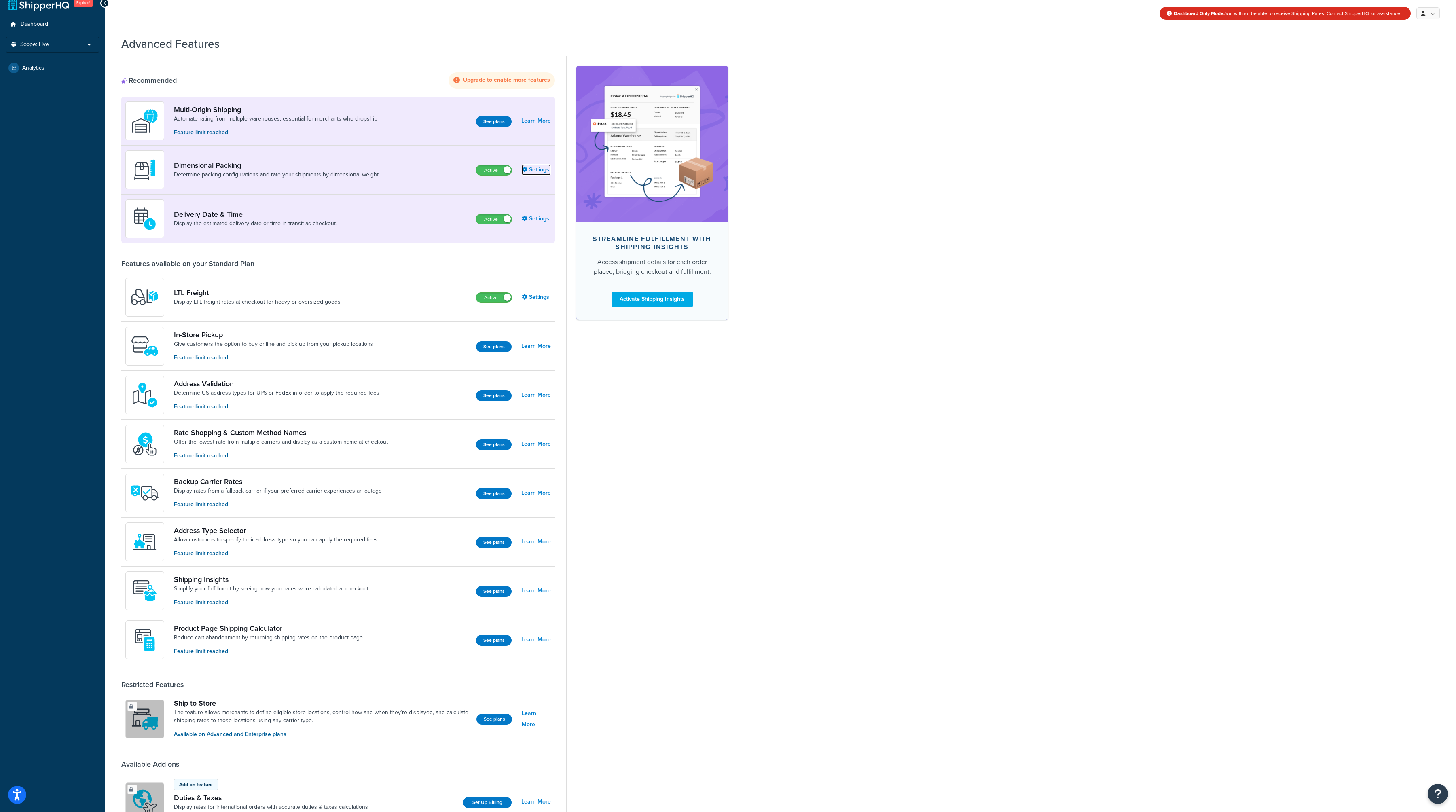
click at [530, 173] on link "Settings" at bounding box center [536, 170] width 29 height 12
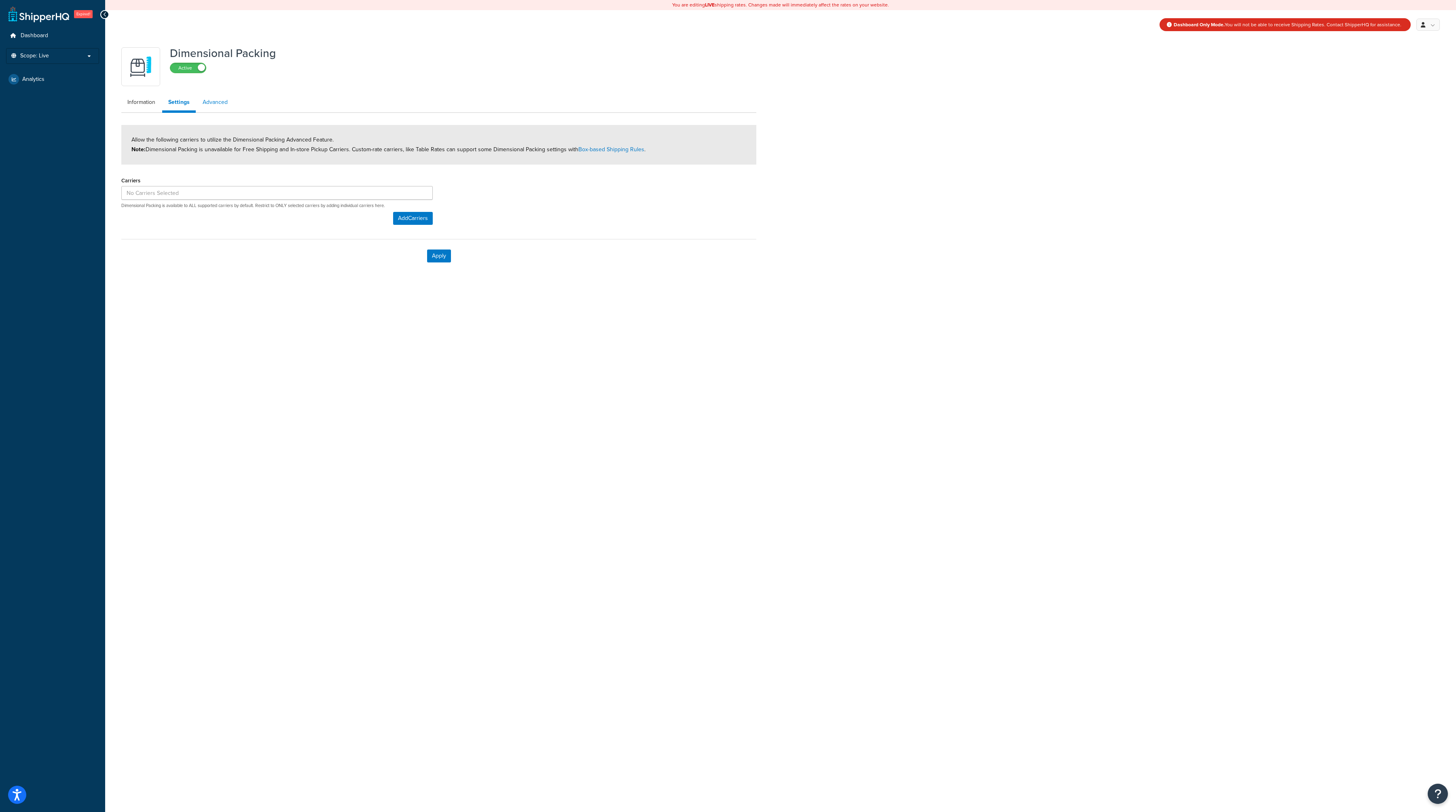
click at [213, 100] on link "Advanced" at bounding box center [215, 102] width 37 height 16
select select "false"
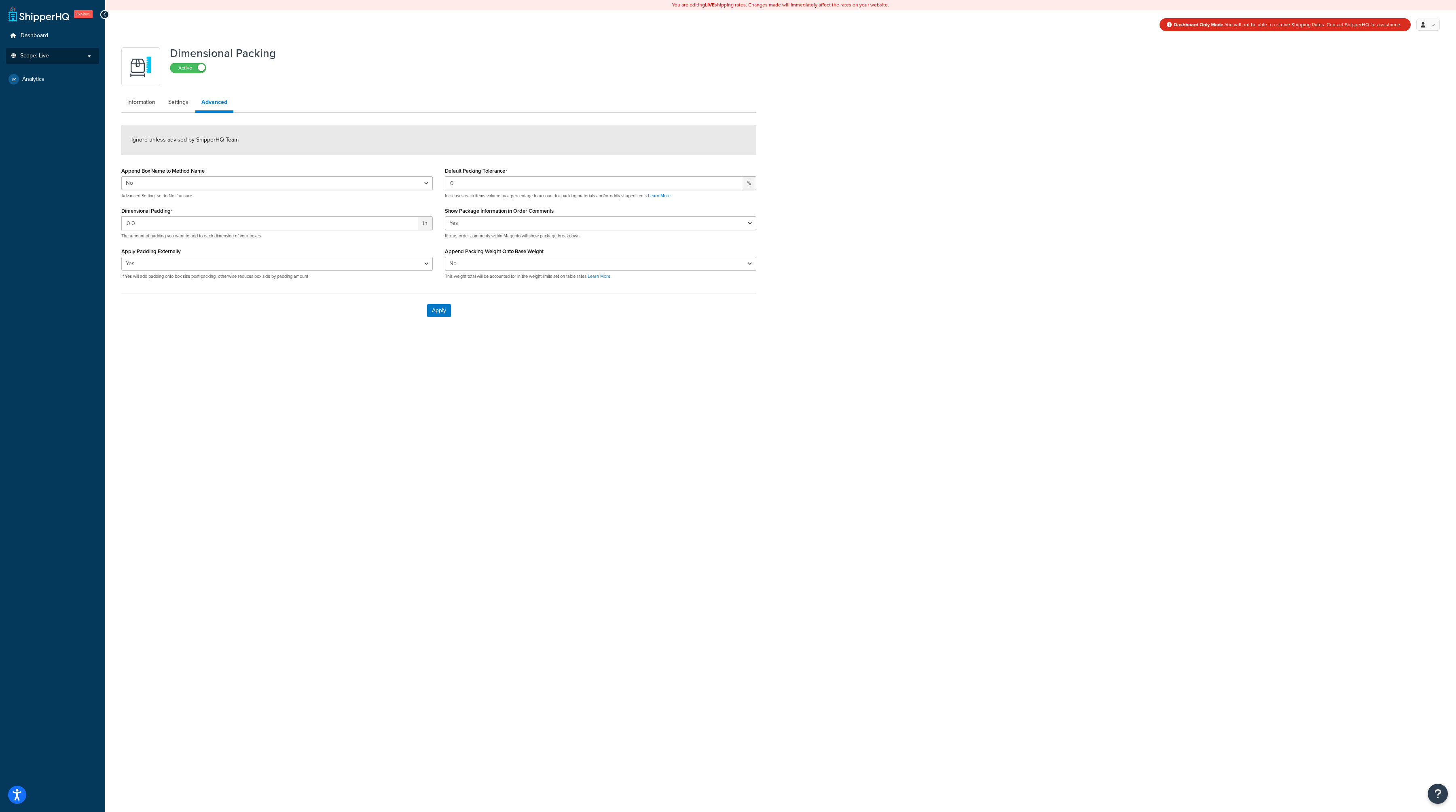
click at [56, 56] on p "Scope: Live" at bounding box center [53, 56] width 86 height 7
click at [54, 49] on li "Scope: Live Development Integration Test" at bounding box center [53, 78] width 93 height 61
click at [107, 11] on div at bounding box center [105, 15] width 9 height 9
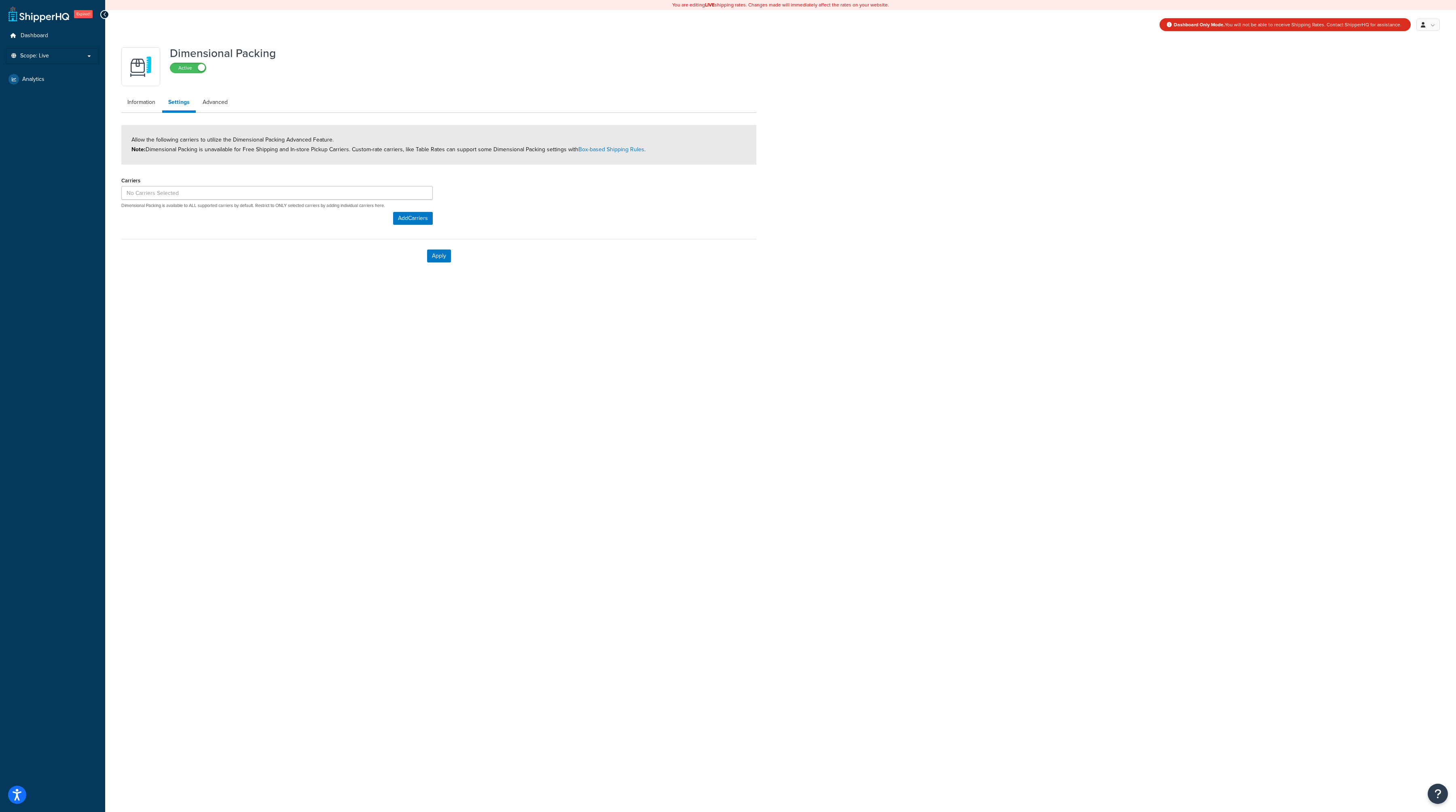
scroll to position [12, 0]
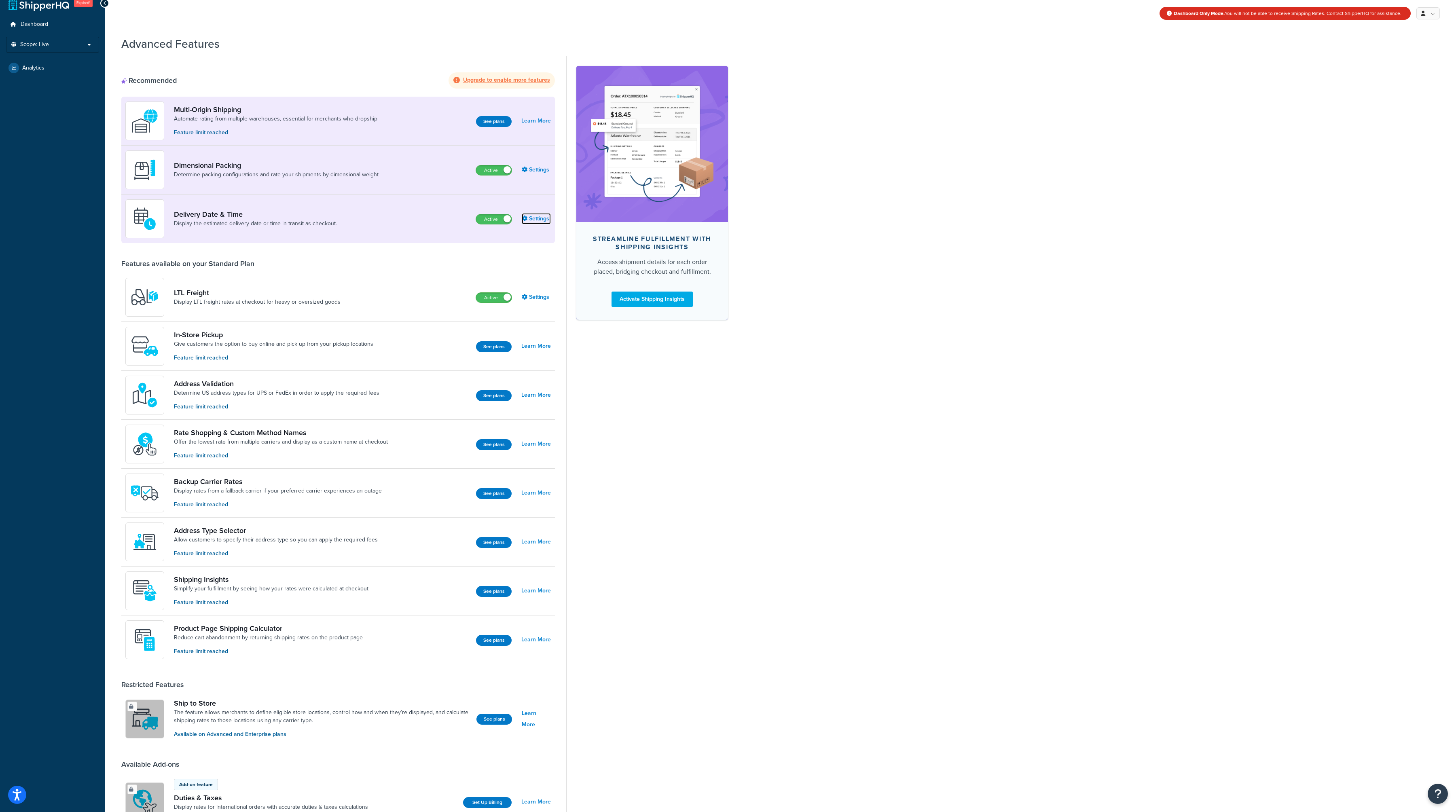
click at [534, 217] on link "Settings" at bounding box center [536, 219] width 29 height 12
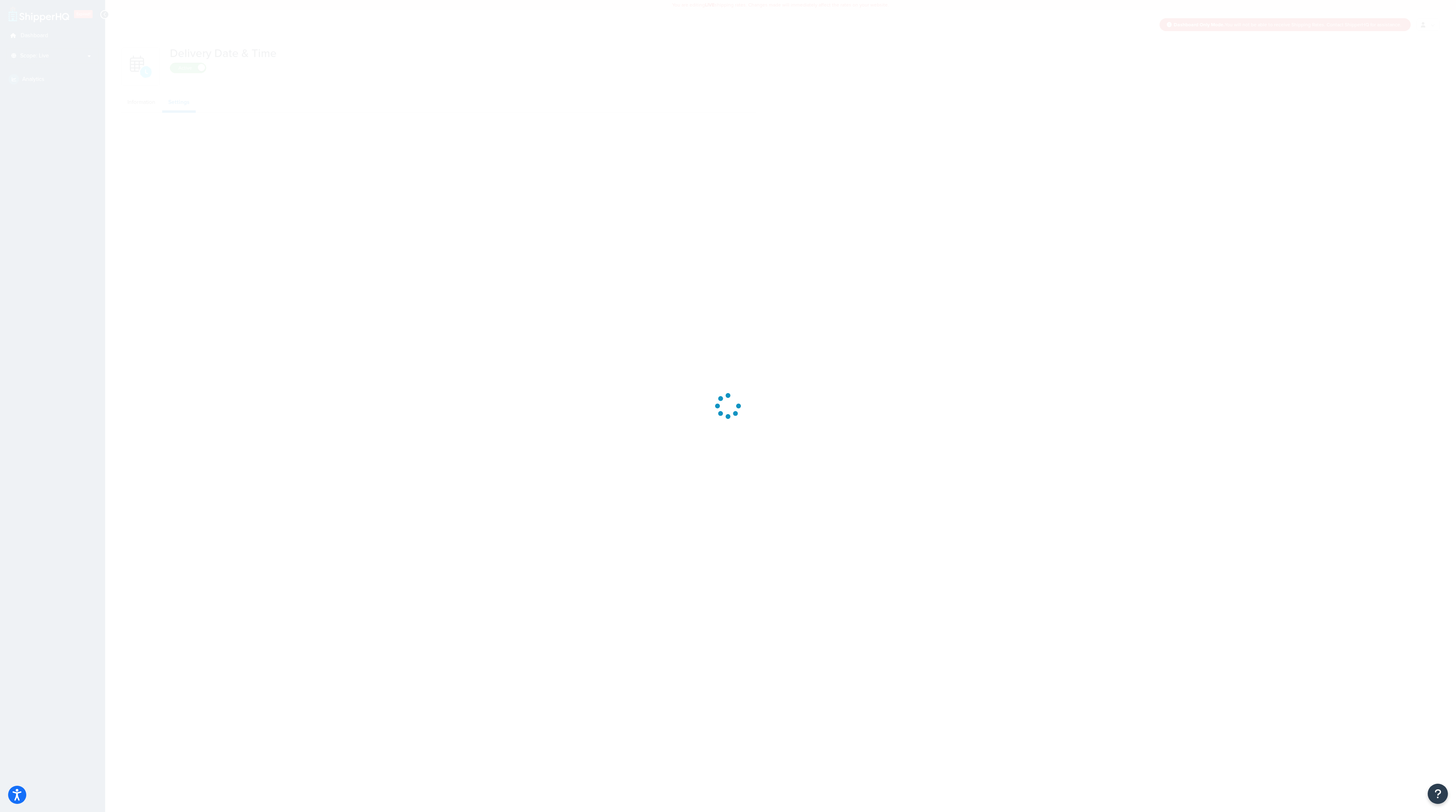
select select "Inline"
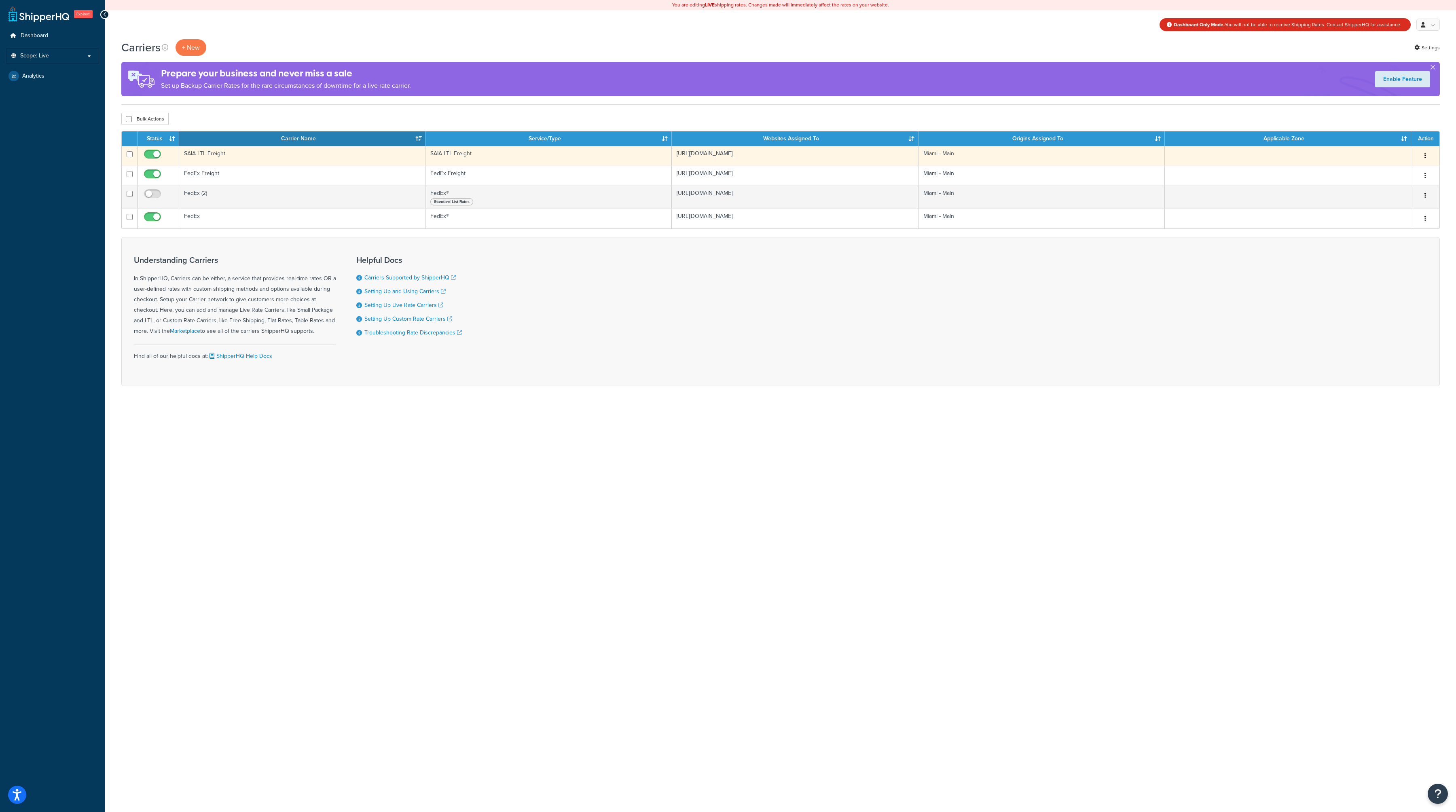
click at [1428, 152] on button "button" at bounding box center [1425, 156] width 12 height 13
click at [1405, 176] on link "Edit" at bounding box center [1392, 171] width 64 height 16
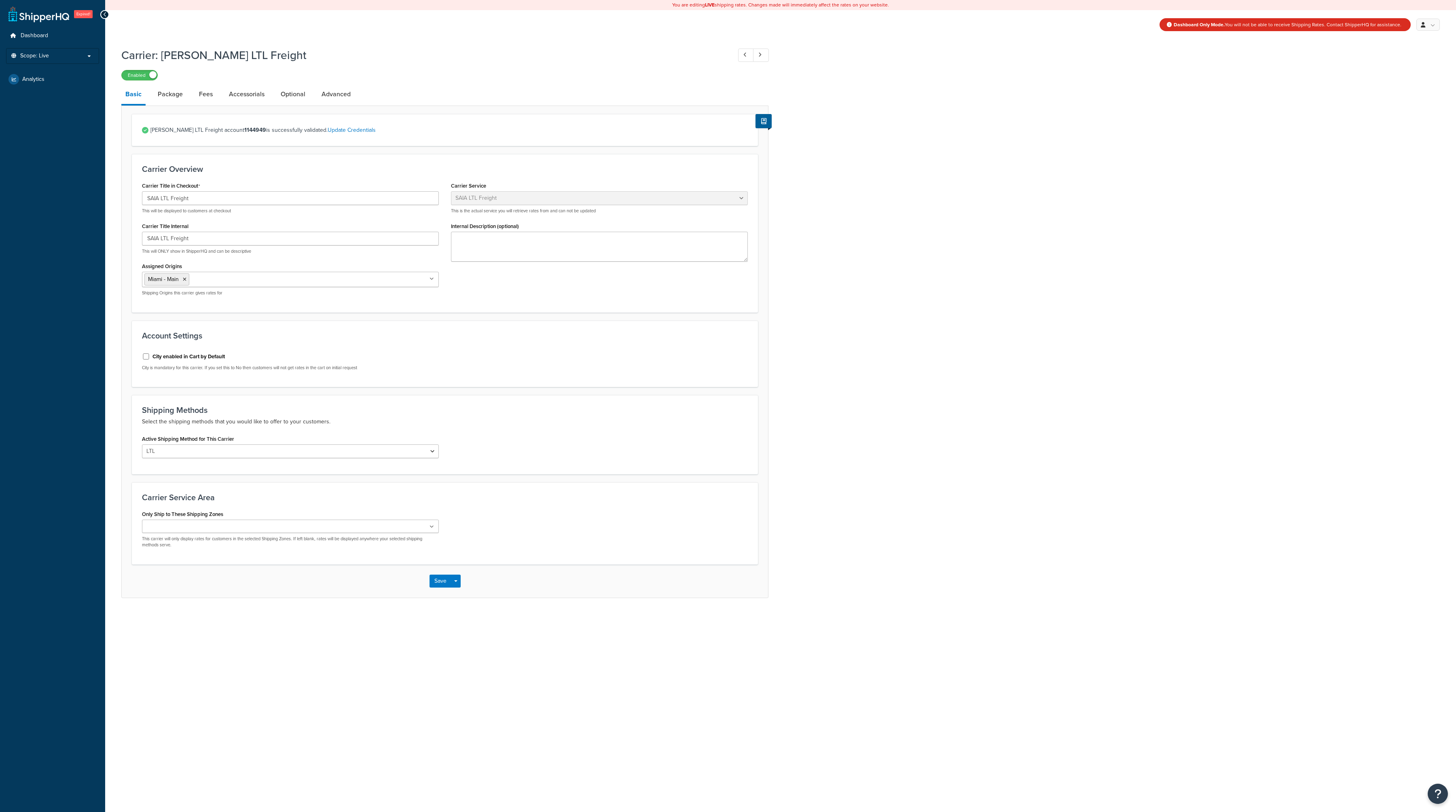
select select "saiaFreight"
click at [247, 95] on link "Accessorials" at bounding box center [247, 94] width 44 height 19
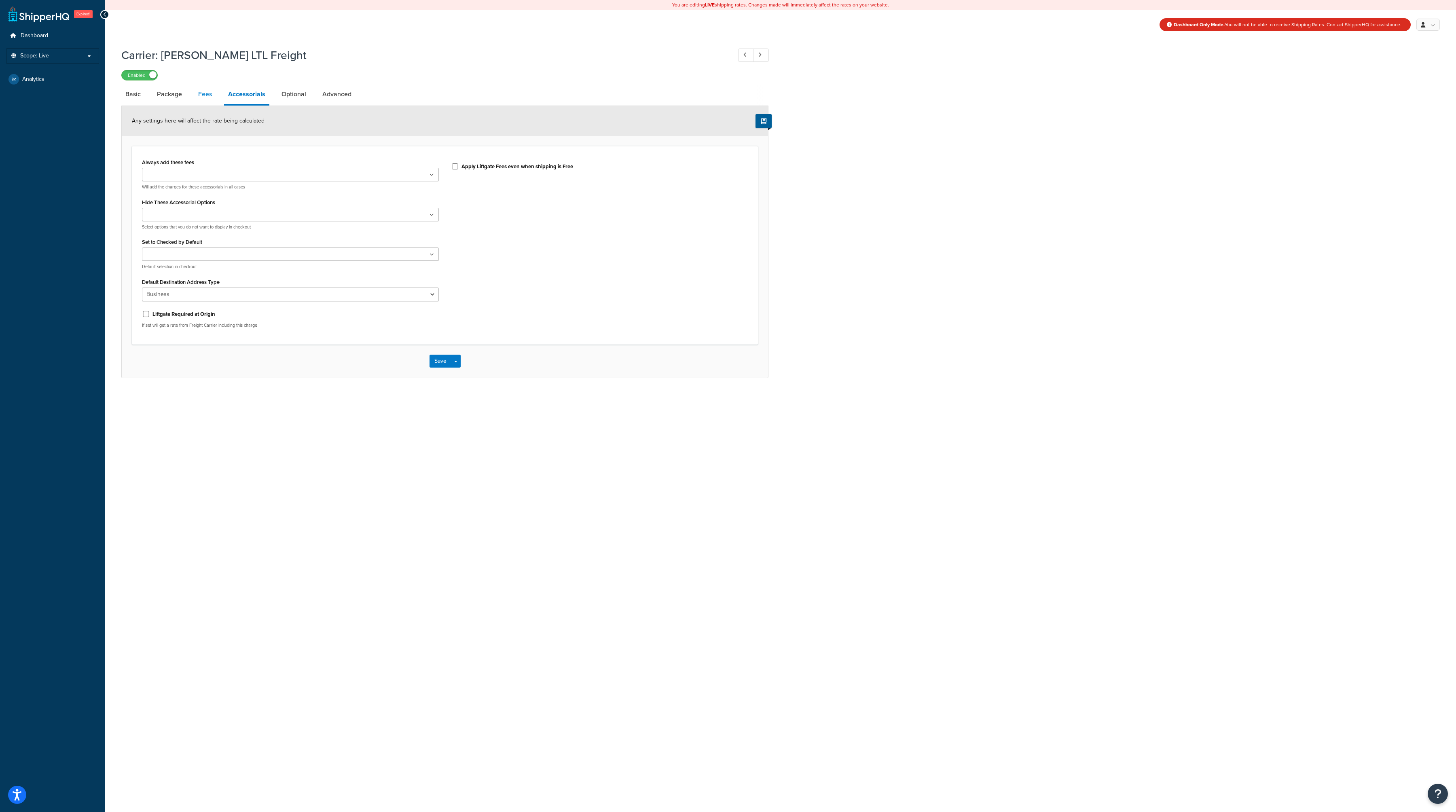
click at [206, 88] on link "Fees" at bounding box center [205, 94] width 22 height 19
select select "AFTER"
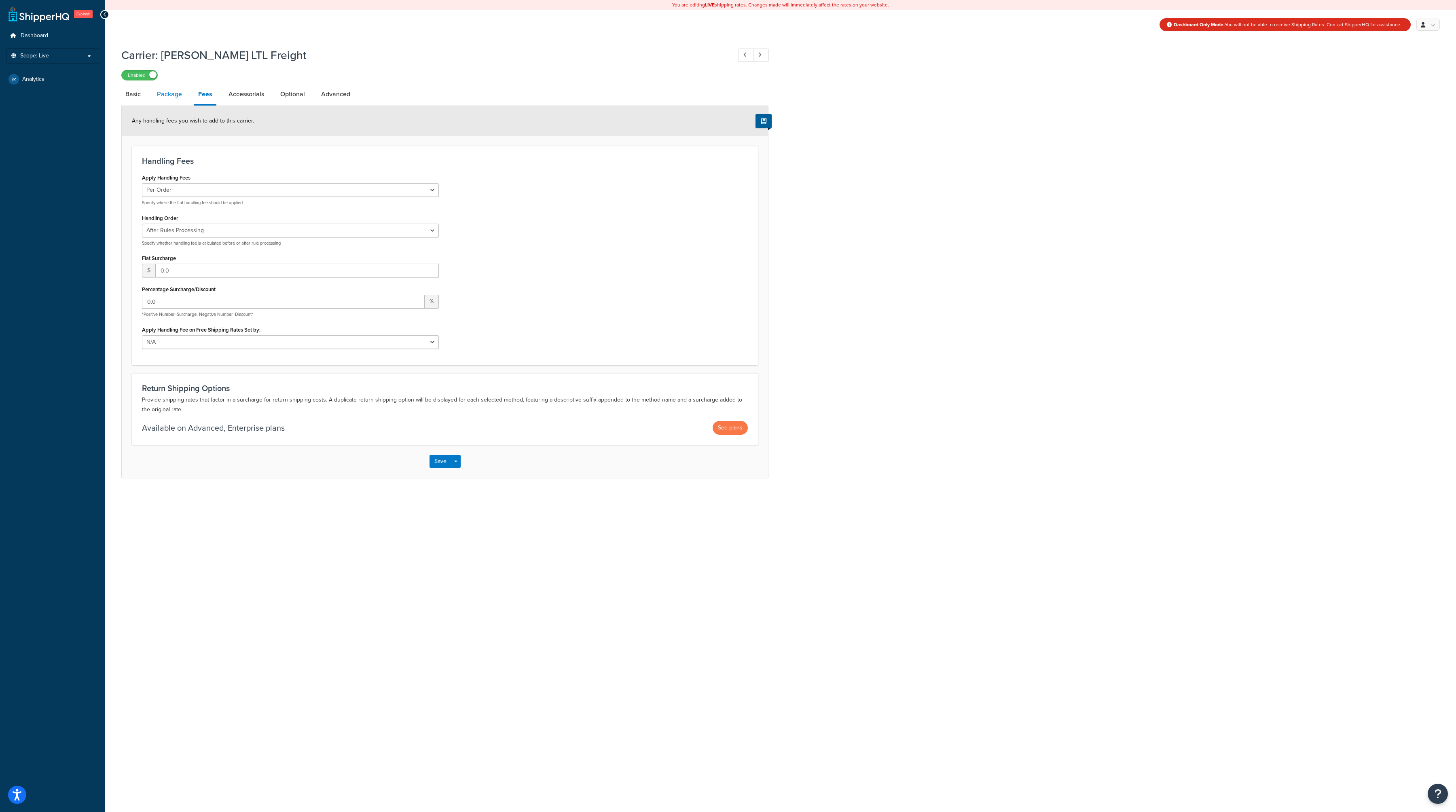
click at [174, 91] on link "Package" at bounding box center [169, 94] width 33 height 19
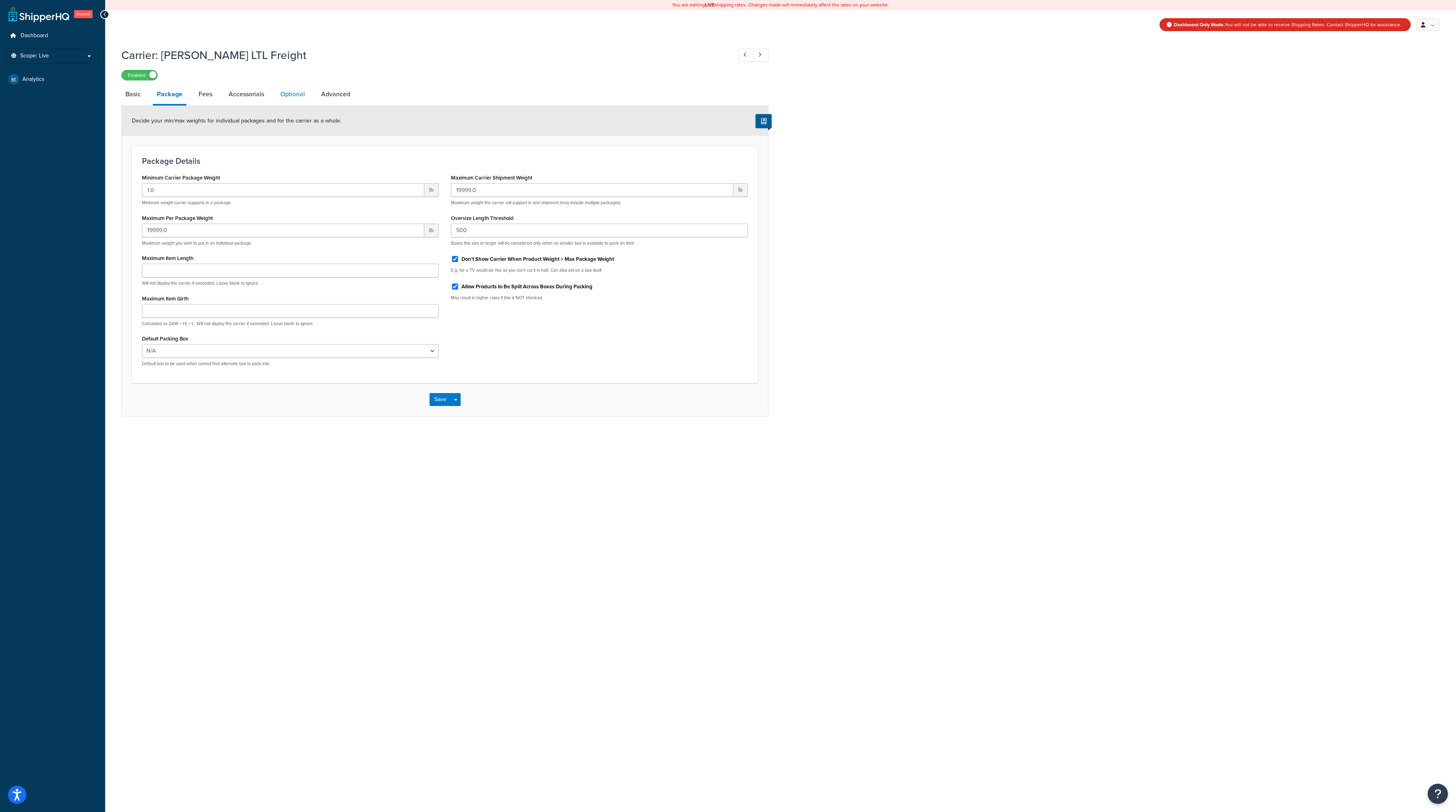
click at [286, 93] on link "Optional" at bounding box center [293, 94] width 33 height 19
select select "55"
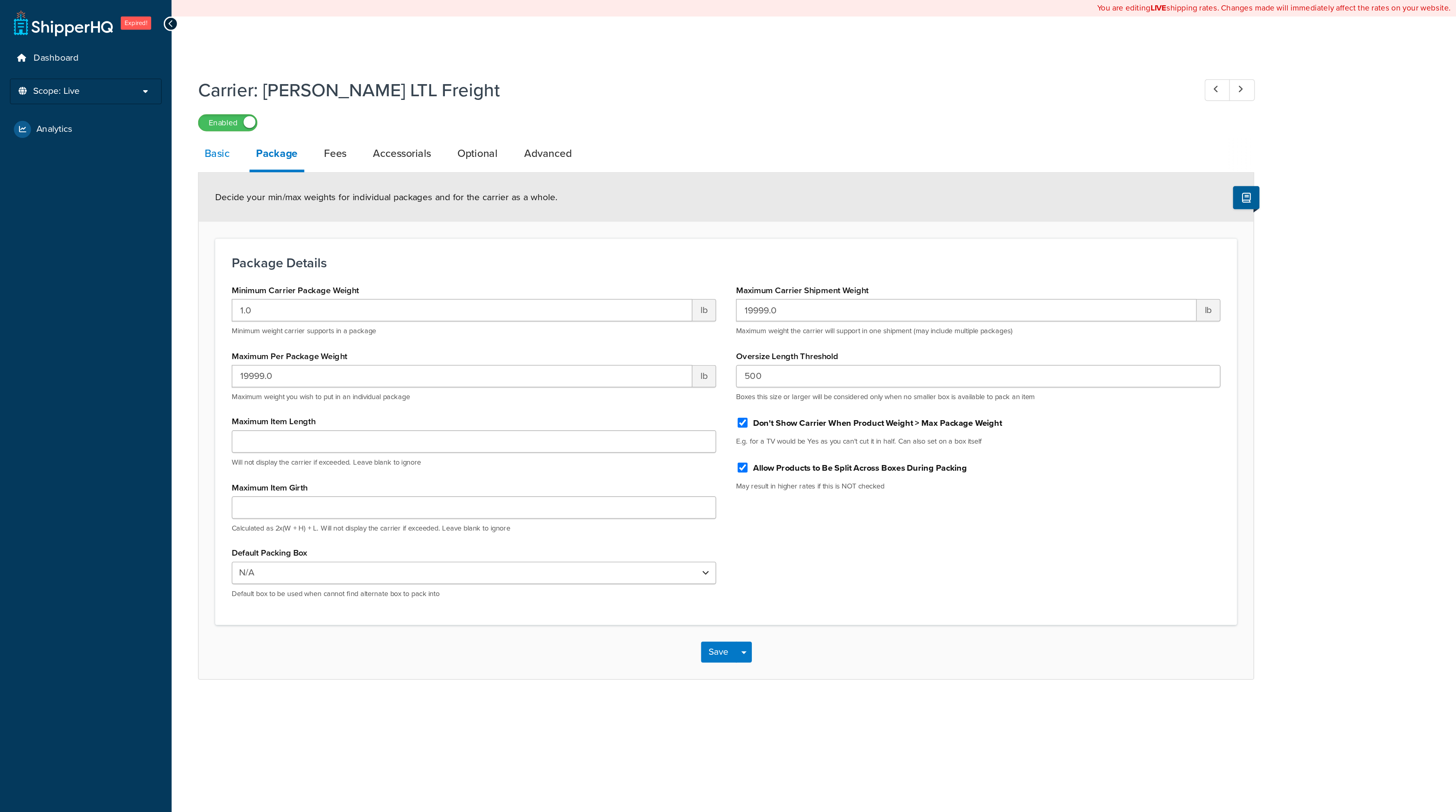
click at [144, 99] on link "Basic" at bounding box center [133, 94] width 24 height 19
select select "saiaFreight"
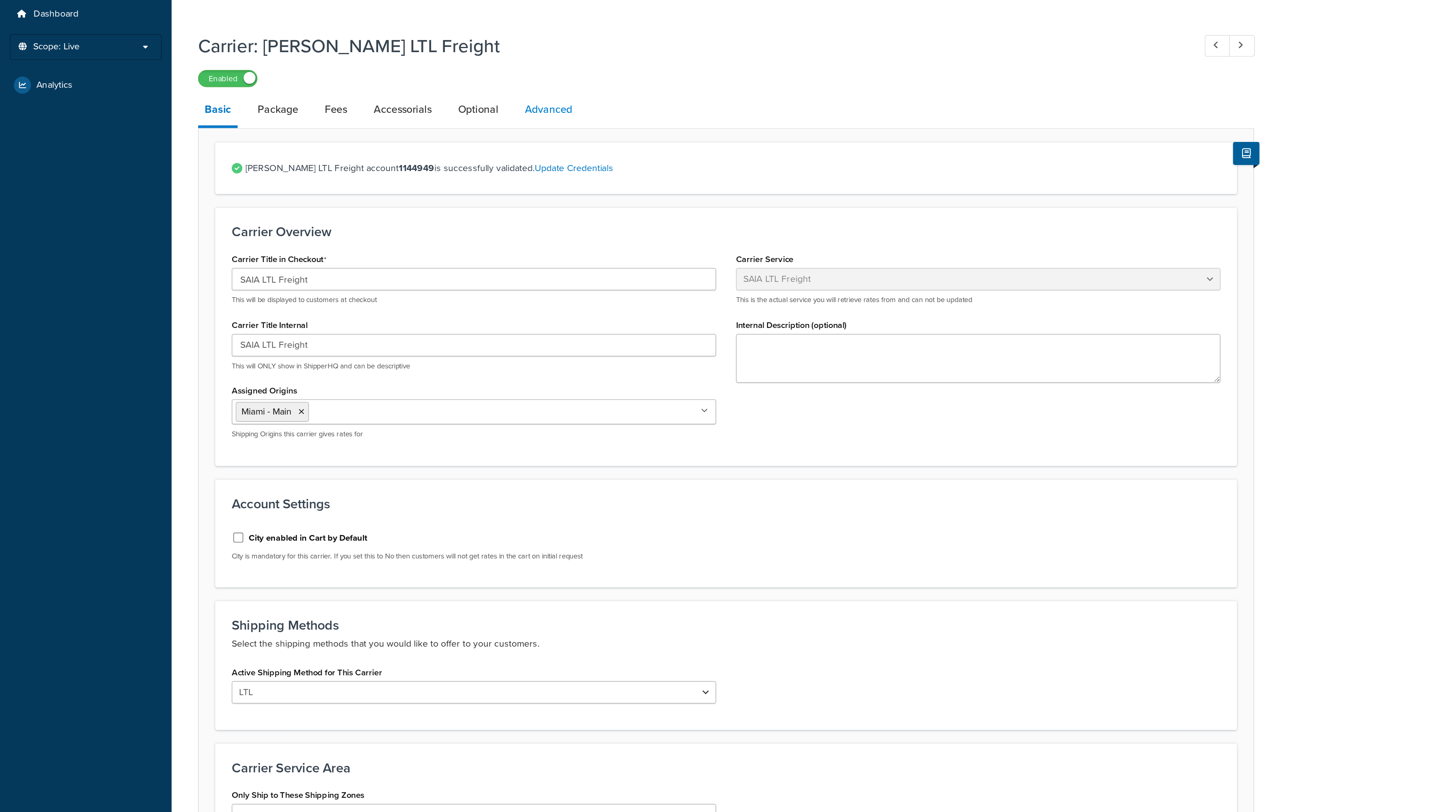
click at [329, 91] on link "Advanced" at bounding box center [336, 94] width 37 height 19
select select "false"
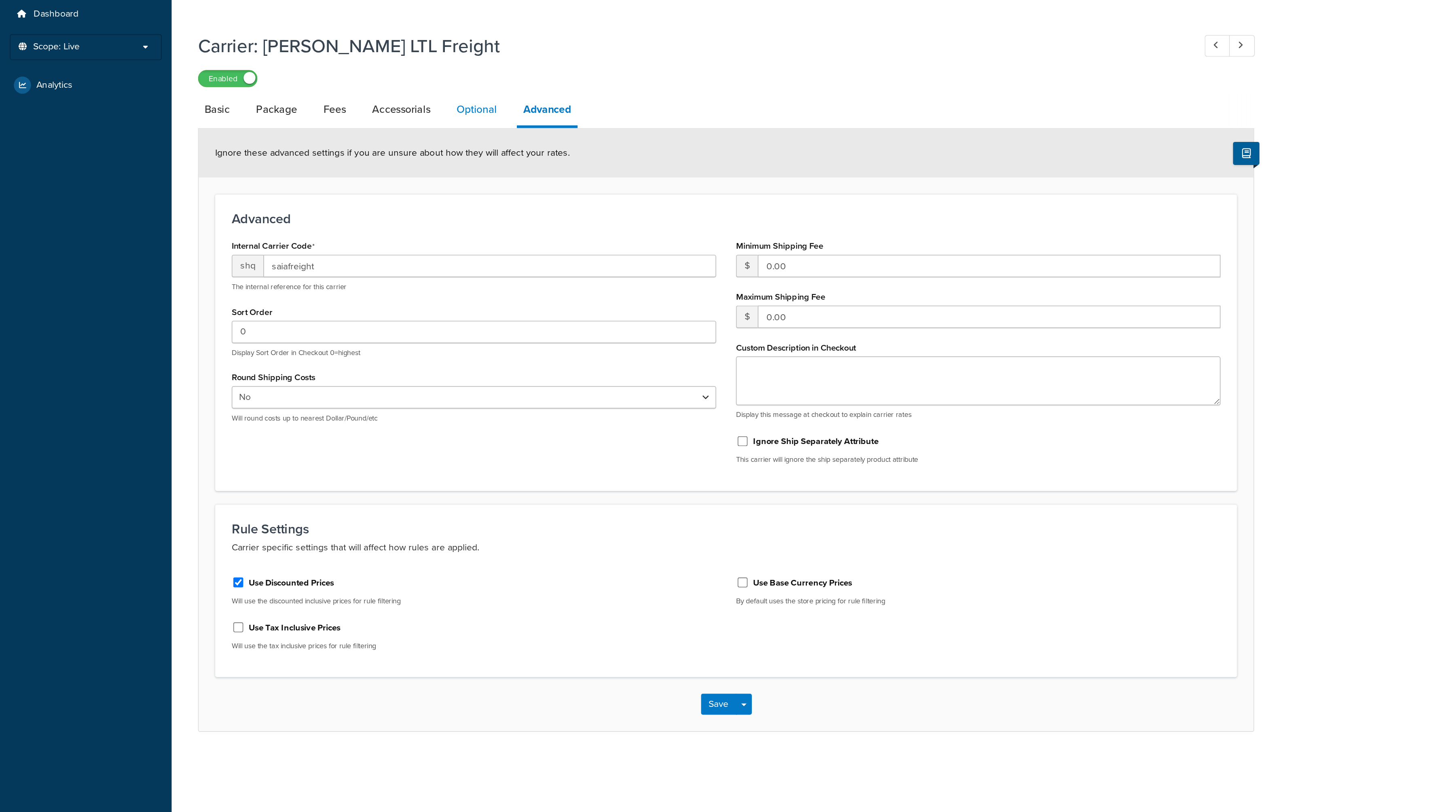
click at [296, 94] on link "Optional" at bounding box center [292, 94] width 33 height 19
select select "55"
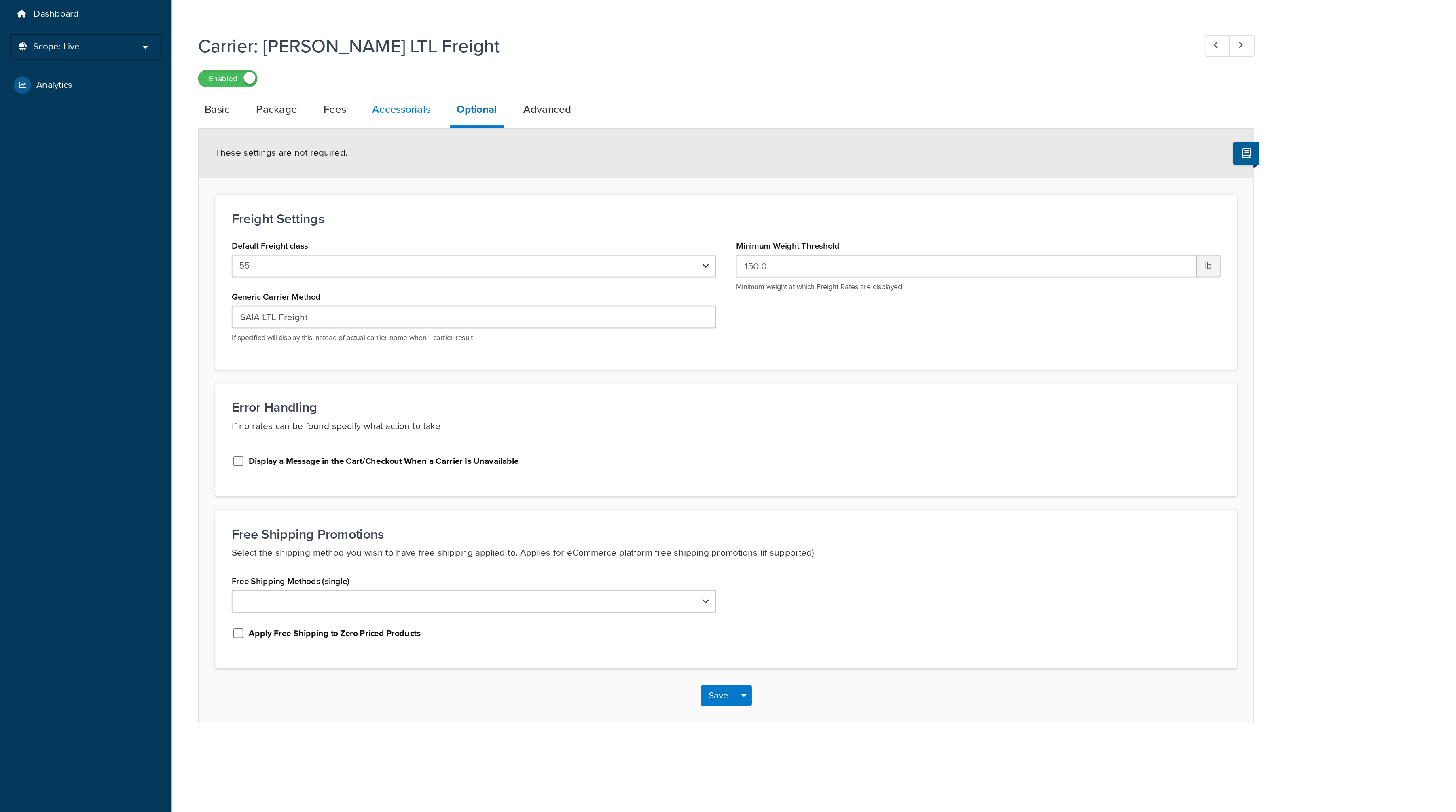
click at [263, 97] on link "Accessorials" at bounding box center [246, 94] width 44 height 19
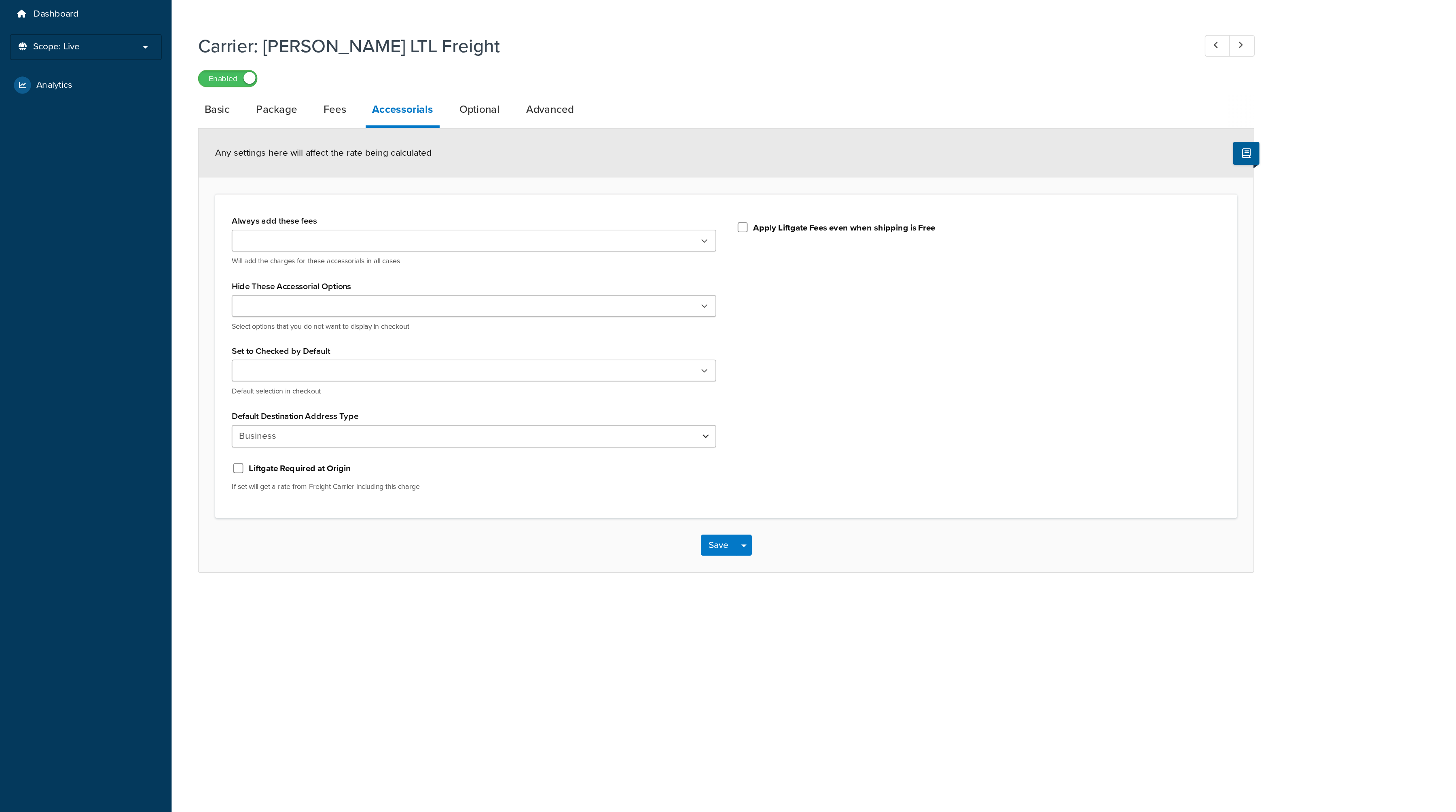
click at [234, 173] on ul at bounding box center [290, 174] width 297 height 13
click at [247, 154] on div "Always add these fees Liftgate Address Type Scheduled Appointment Inside Delive…" at bounding box center [445, 246] width 626 height 200
click at [174, 176] on li "Liftgate" at bounding box center [160, 176] width 32 height 12
click at [173, 176] on icon at bounding box center [172, 176] width 4 height 5
click at [273, 151] on div "Always add these fees Liftgate Address Type Scheduled Appointment Inside Delive…" at bounding box center [445, 245] width 626 height 199
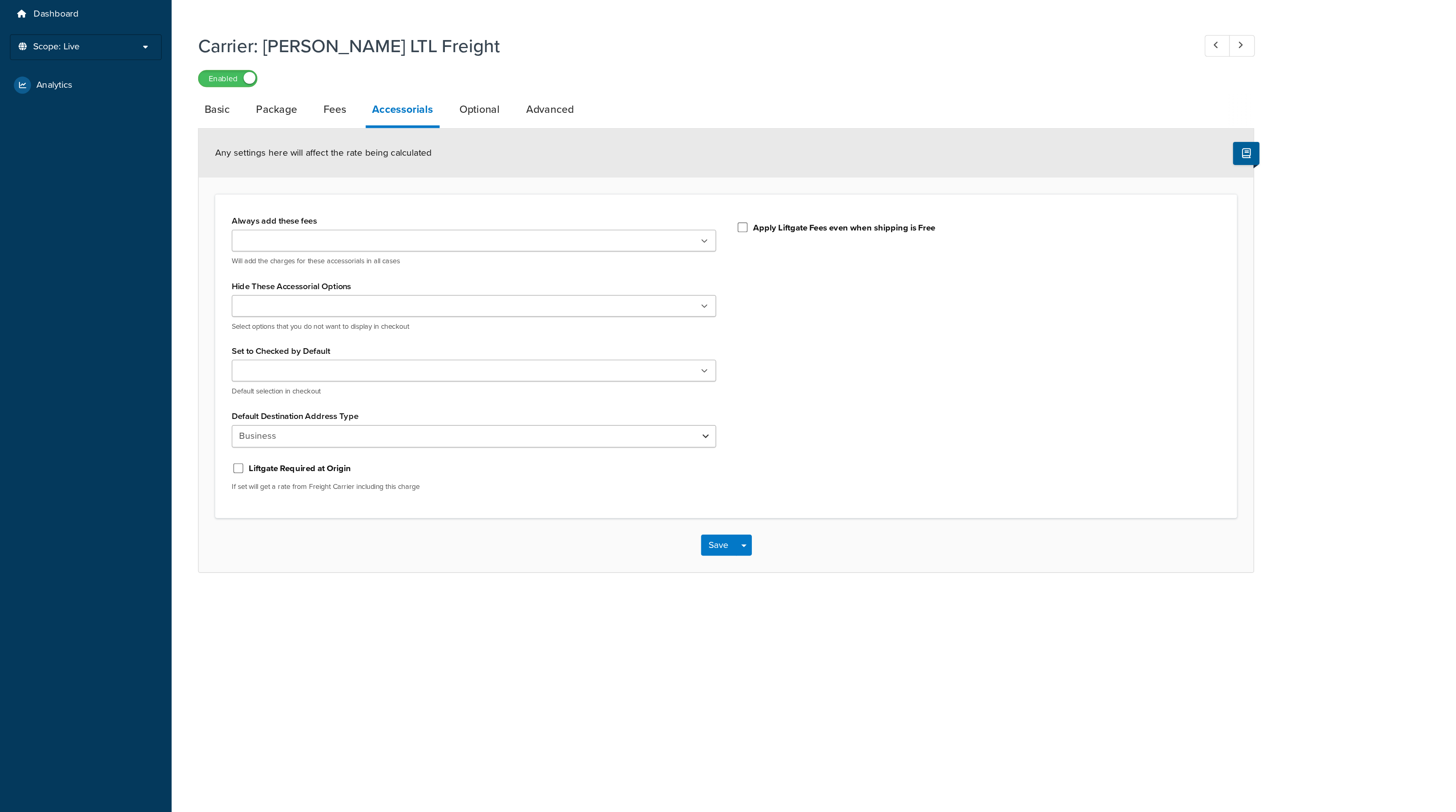
click at [280, 250] on ul at bounding box center [290, 254] width 297 height 13
click at [132, 251] on div "Always add these fees Liftgate Address Type Scheduled Appointment Inside Delive…" at bounding box center [445, 246] width 626 height 200
click at [174, 255] on icon at bounding box center [172, 255] width 4 height 5
click at [193, 217] on input "Hide These Accessorial Options" at bounding box center [180, 215] width 71 height 9
click at [130, 248] on form "Any settings here will affect the rate being calculated Always add these fees L…" at bounding box center [445, 242] width 646 height 272
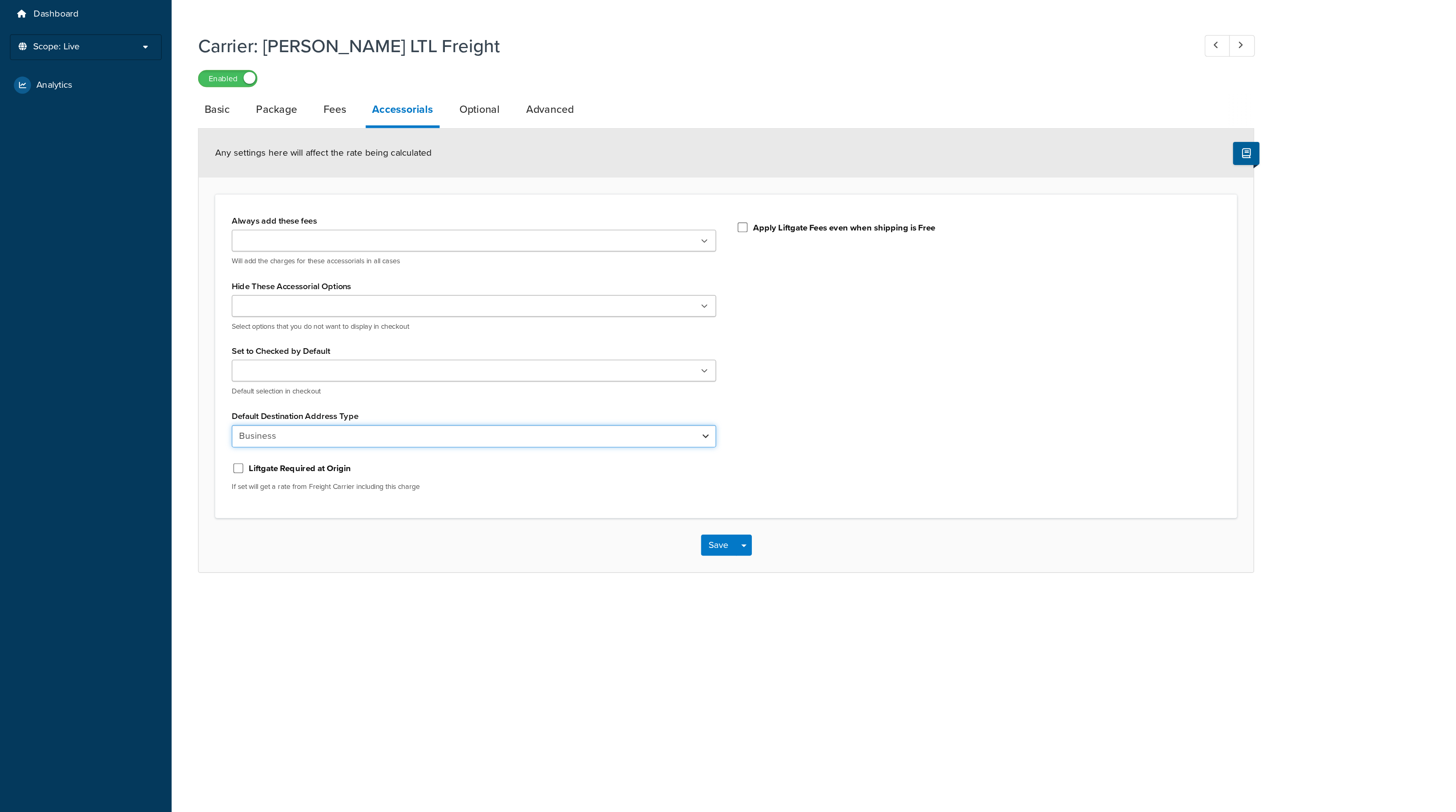
click at [197, 294] on select "Business Residential" at bounding box center [290, 294] width 297 height 14
click at [294, 97] on link "Optional" at bounding box center [294, 94] width 33 height 19
select select "55"
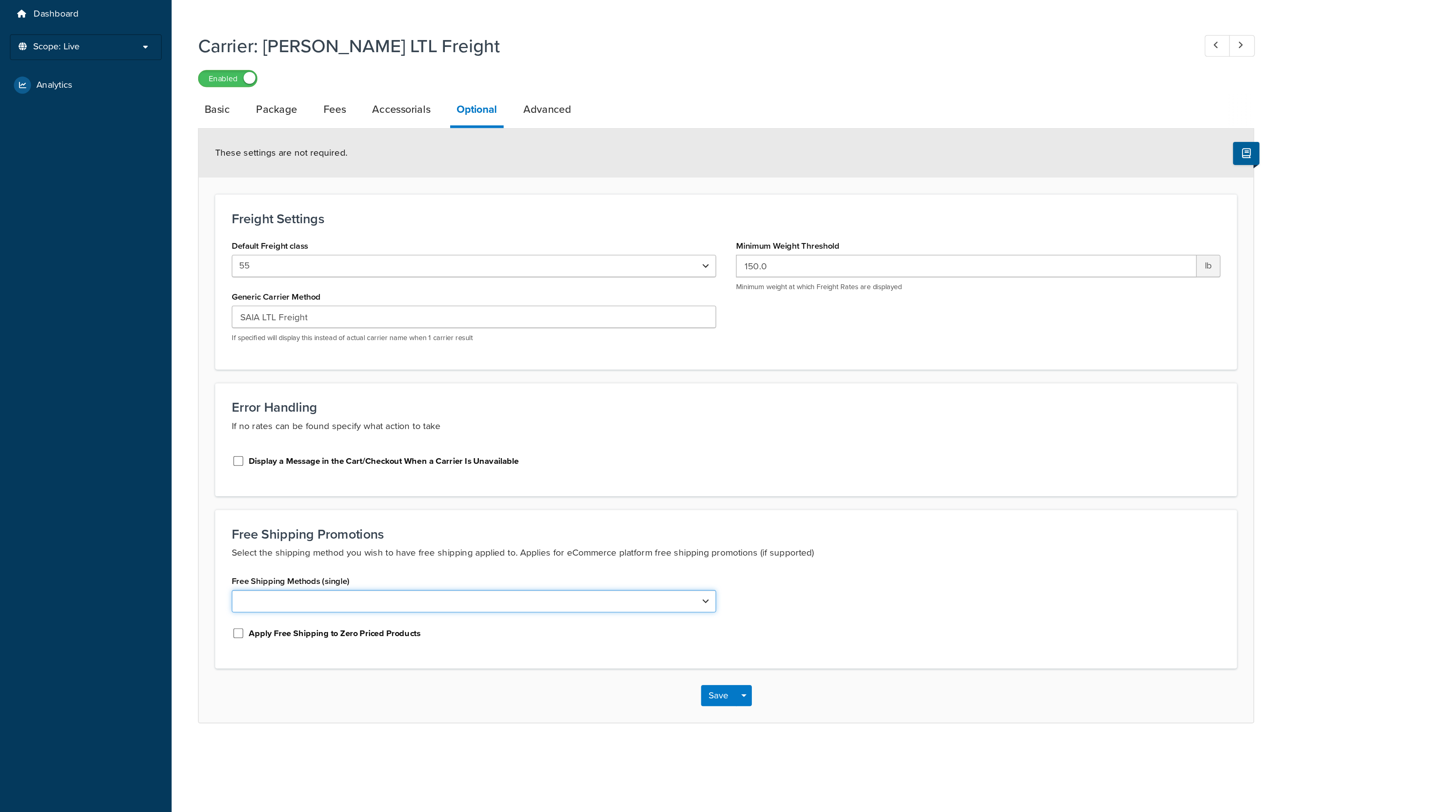
click at [349, 398] on select "LTL" at bounding box center [290, 395] width 297 height 14
